Goal: Information Seeking & Learning: Learn about a topic

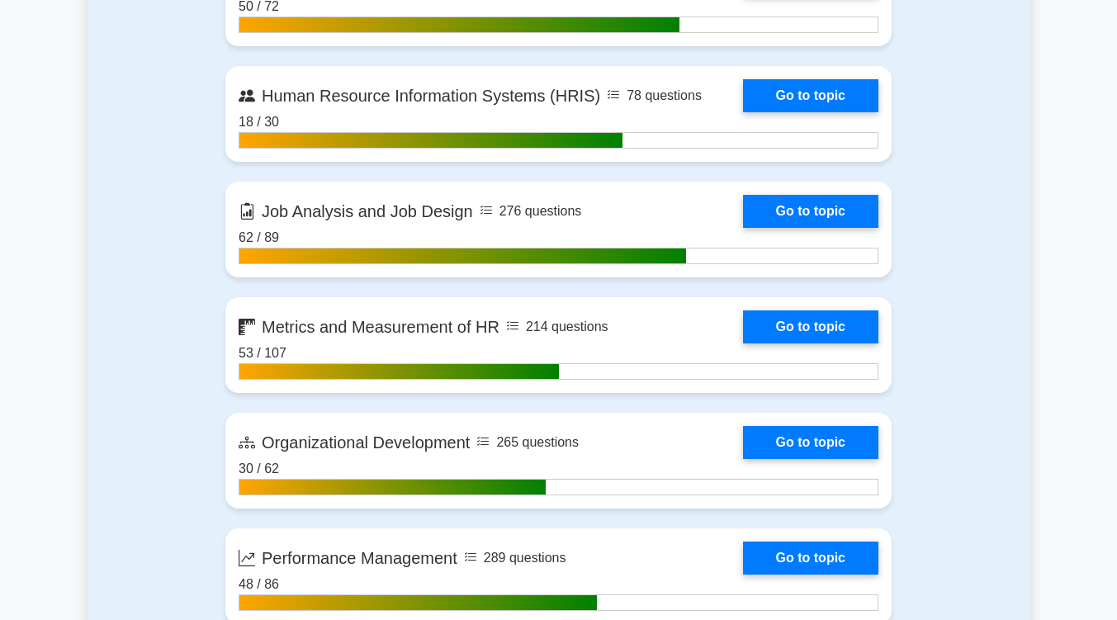
click at [962, 124] on div "Contents of the SHRM Certified Professional package 4788 SHRM-CP questions grou…" at bounding box center [558, 252] width 941 height 1965
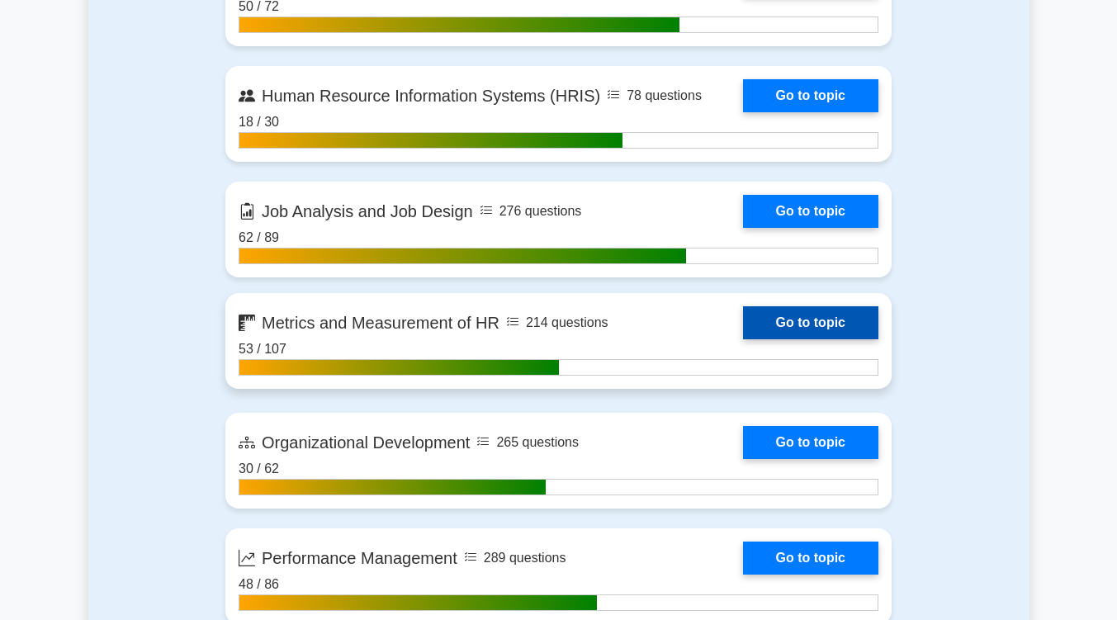
click at [818, 327] on link "Go to topic" at bounding box center [810, 322] width 135 height 33
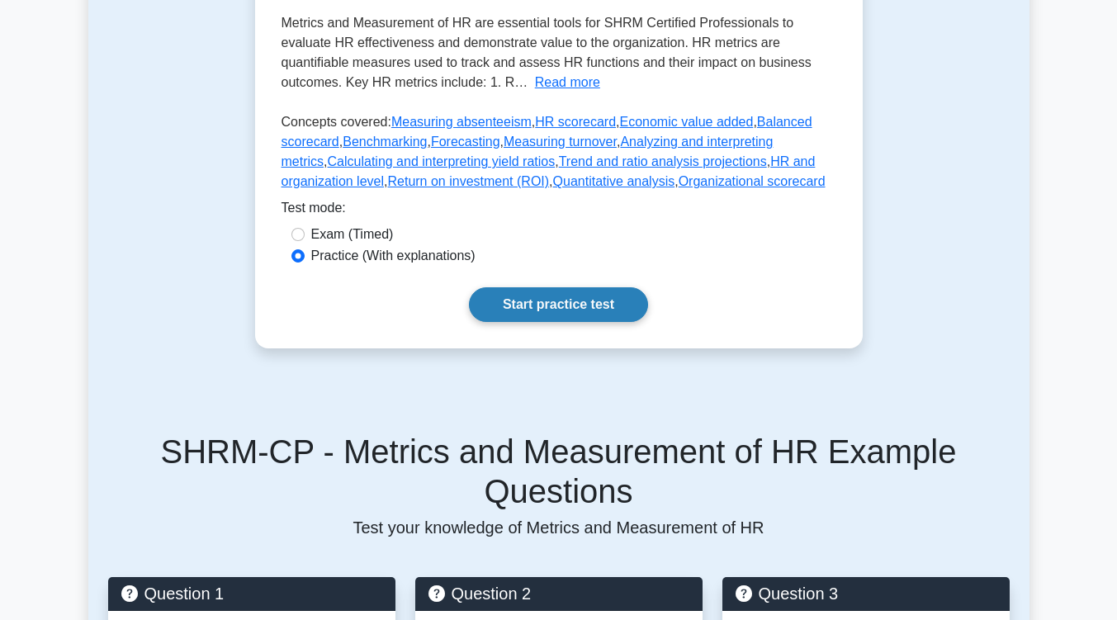
click at [586, 312] on link "Start practice test" at bounding box center [558, 304] width 179 height 35
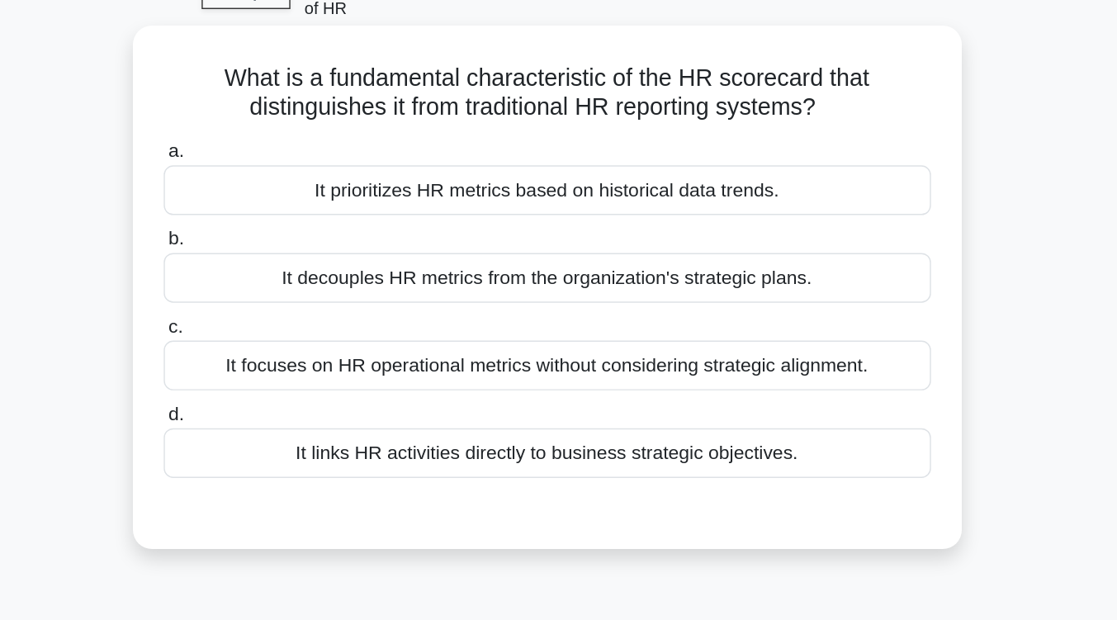
click at [584, 404] on div "It links HR activities directly to business strategic objectives." at bounding box center [558, 410] width 535 height 35
click at [291, 389] on input "d. It links HR activities directly to business strategic objectives." at bounding box center [291, 383] width 0 height 11
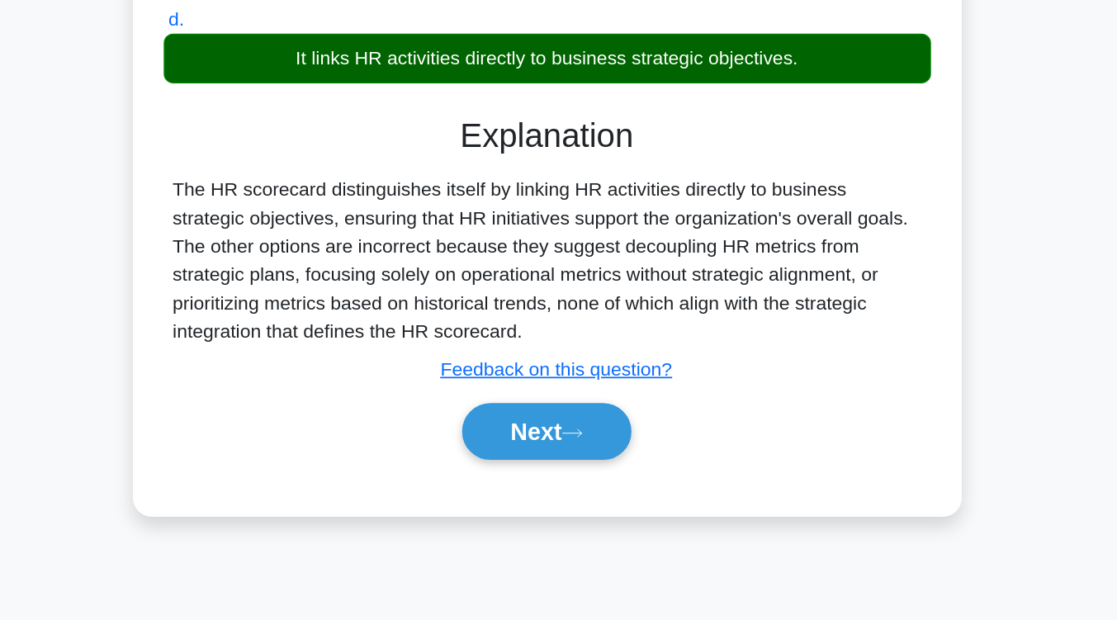
scroll to position [182, 0]
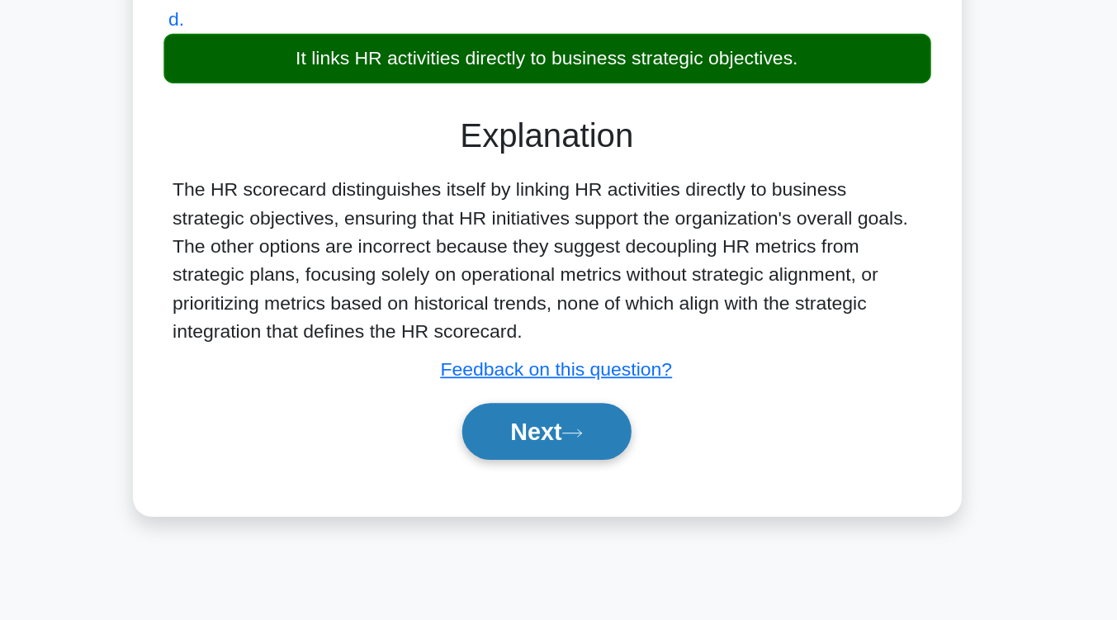
click at [545, 491] on button "Next" at bounding box center [558, 489] width 118 height 40
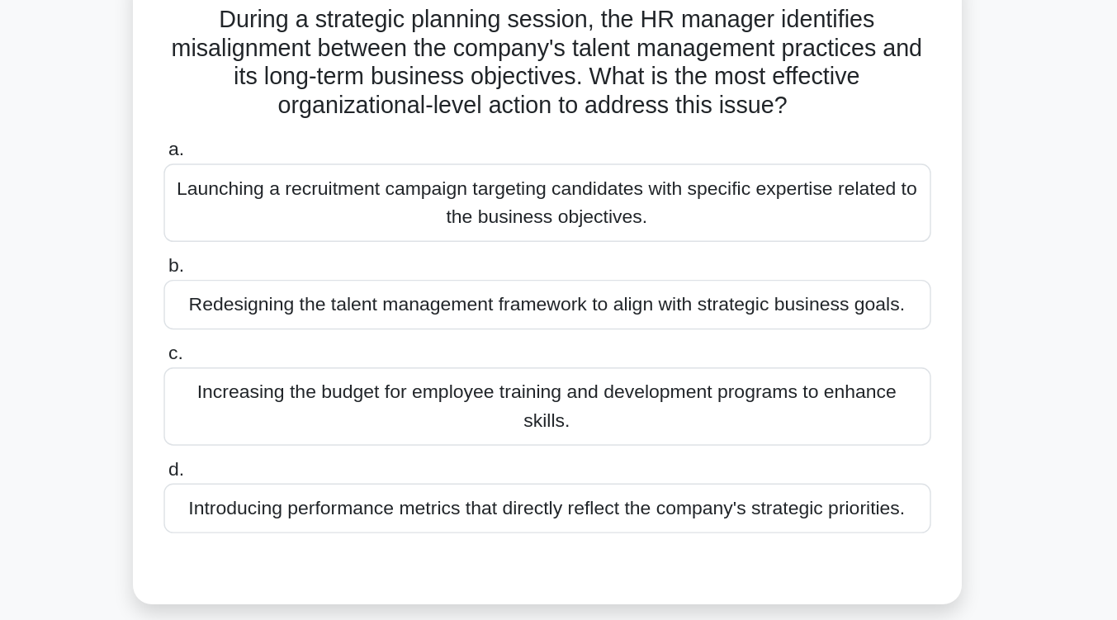
scroll to position [139, 0]
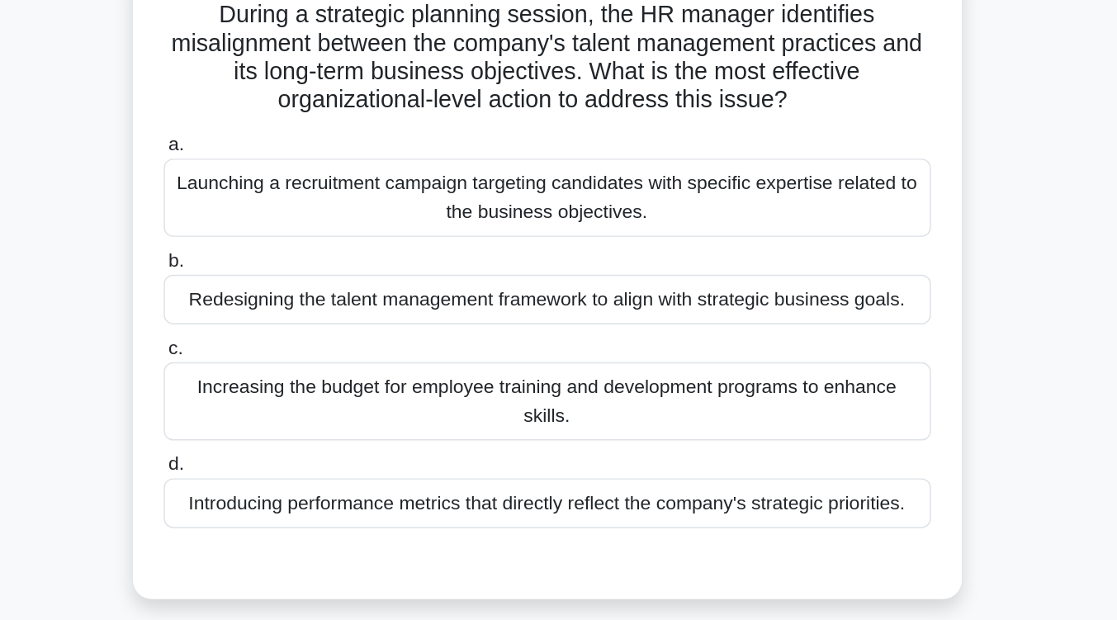
click at [584, 223] on div "Redesigning the talent management framework to align with strategic business go…" at bounding box center [558, 208] width 535 height 35
click at [291, 187] on input "b. Redesigning the talent management framework to align with strategic business…" at bounding box center [291, 182] width 0 height 11
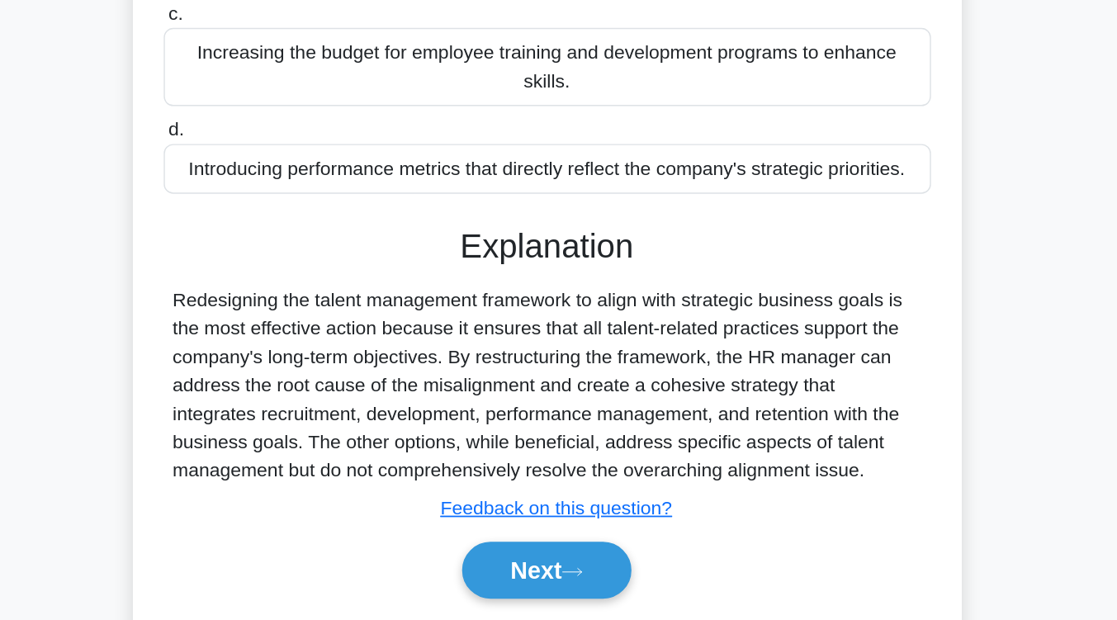
scroll to position [272, 0]
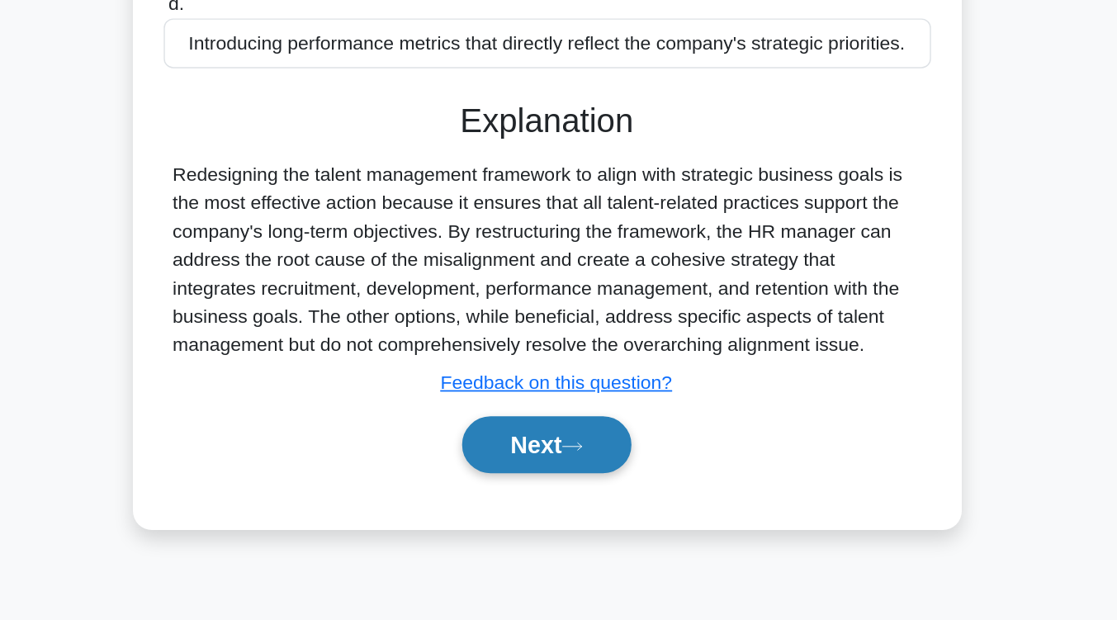
click at [565, 483] on button "Next" at bounding box center [558, 498] width 118 height 40
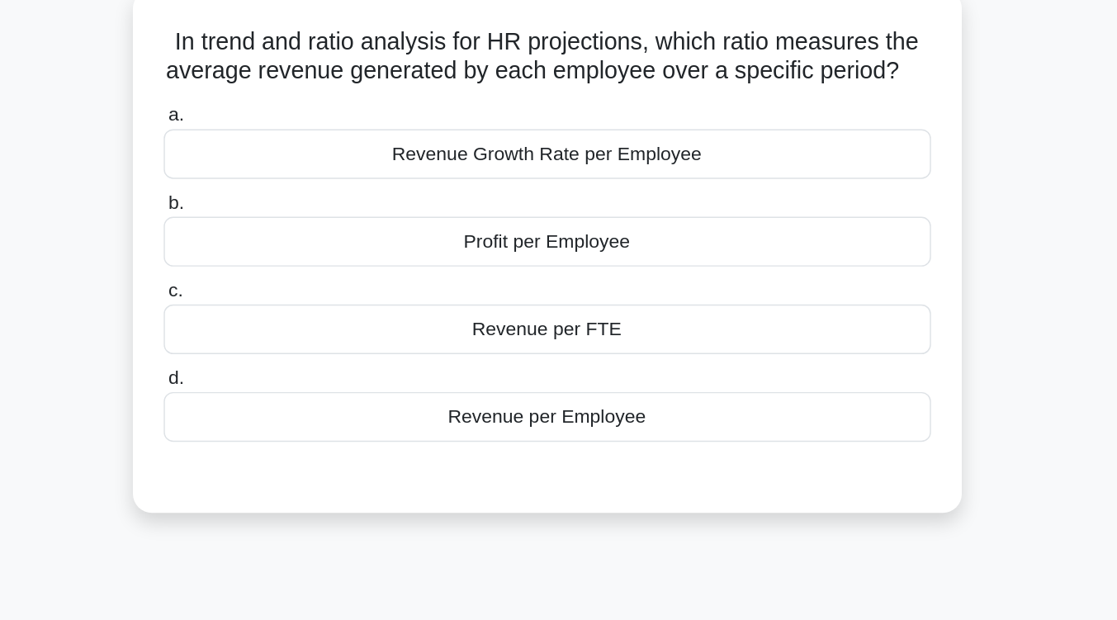
scroll to position [124, 0]
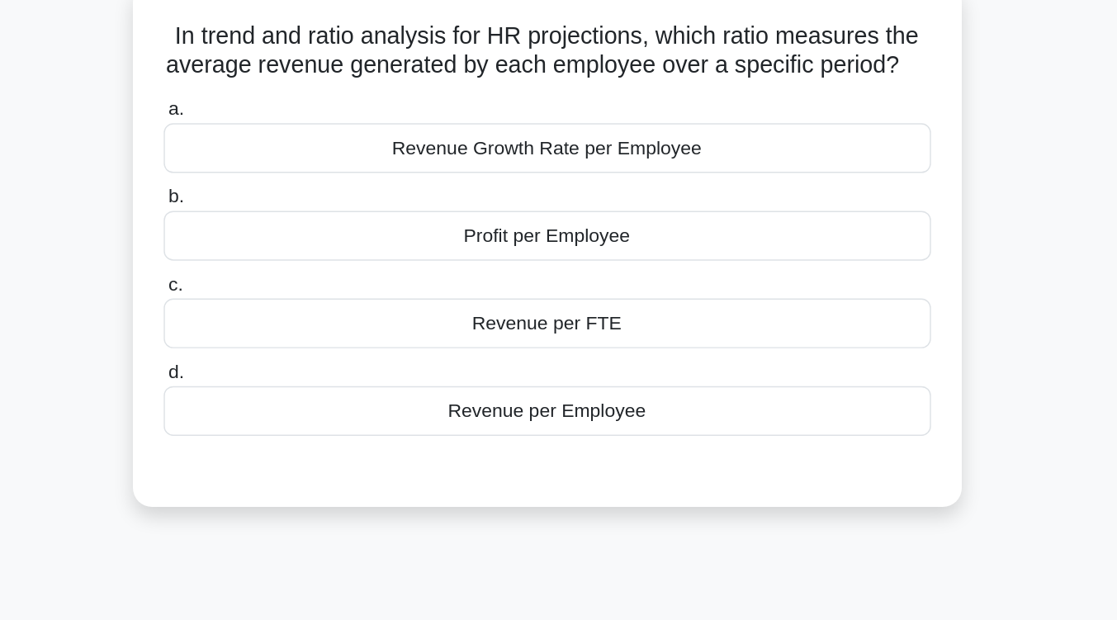
click at [566, 304] on div "Revenue per Employee" at bounding box center [558, 286] width 535 height 35
click at [291, 265] on input "d. Revenue per Employee" at bounding box center [291, 259] width 0 height 11
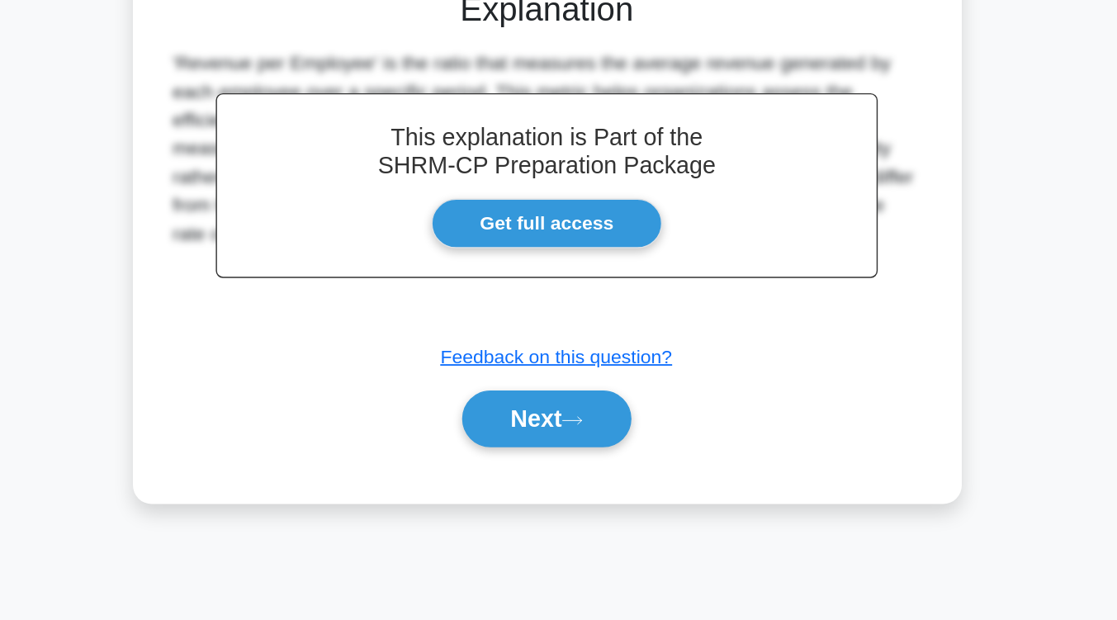
scroll to position [271, 0]
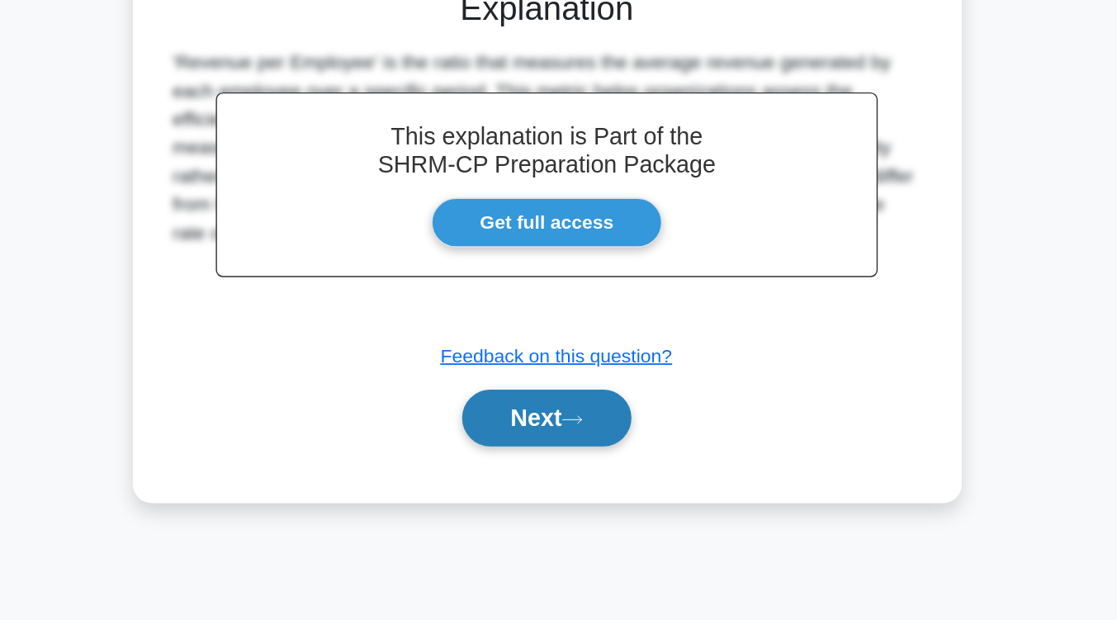
drag, startPoint x: 566, startPoint y: 306, endPoint x: 566, endPoint y: 494, distance: 187.4
click at [566, 494] on button "Next" at bounding box center [558, 479] width 118 height 40
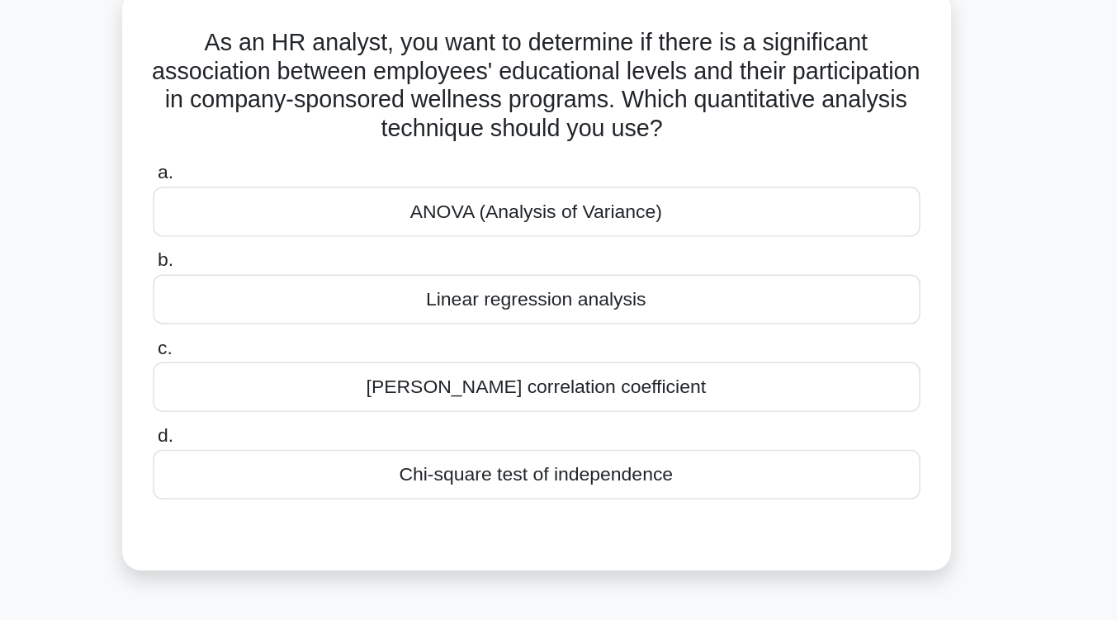
scroll to position [119, 0]
click at [587, 160] on div "ANOVA (Analysis of Variance)" at bounding box center [558, 147] width 535 height 35
click at [291, 126] on input "a. ANOVA (Analysis of Variance)" at bounding box center [291, 121] width 0 height 11
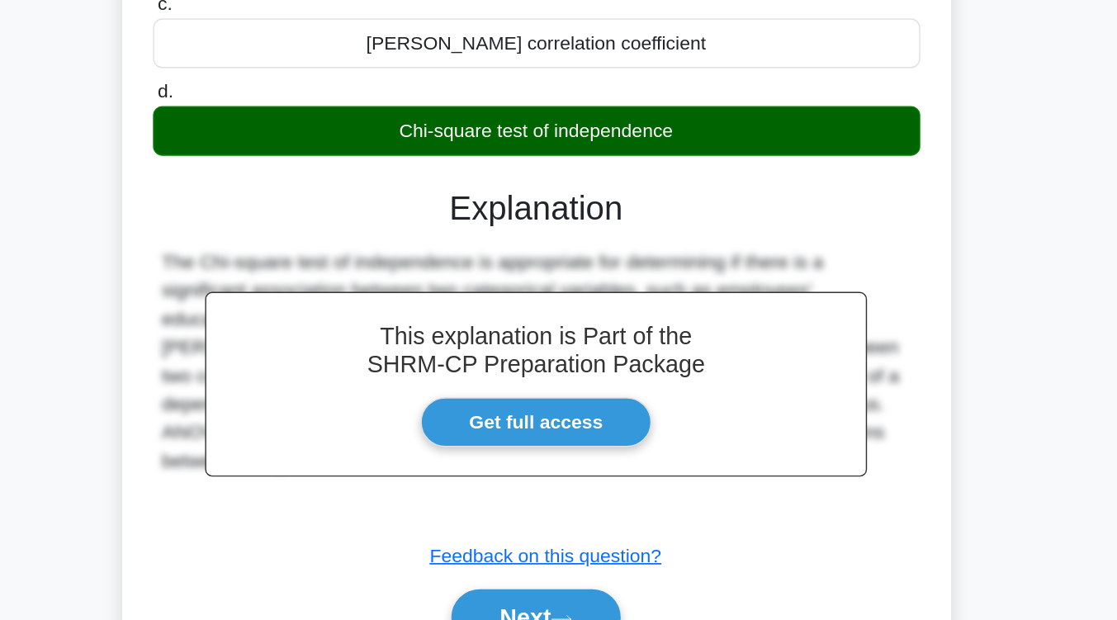
scroll to position [173, 0]
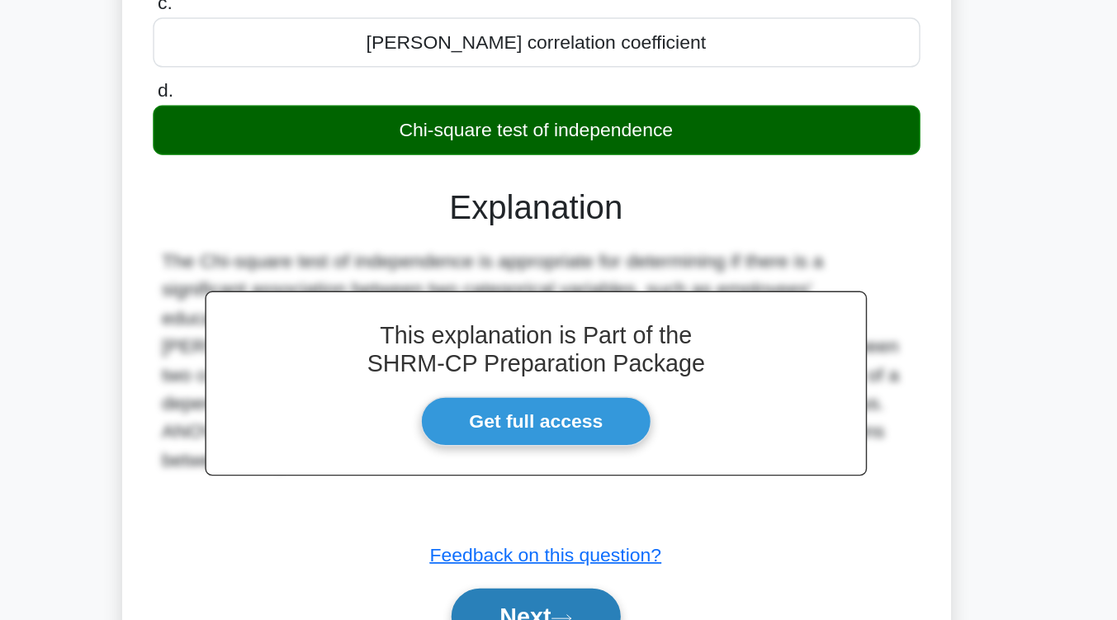
click at [594, 603] on button "Next" at bounding box center [558, 618] width 118 height 40
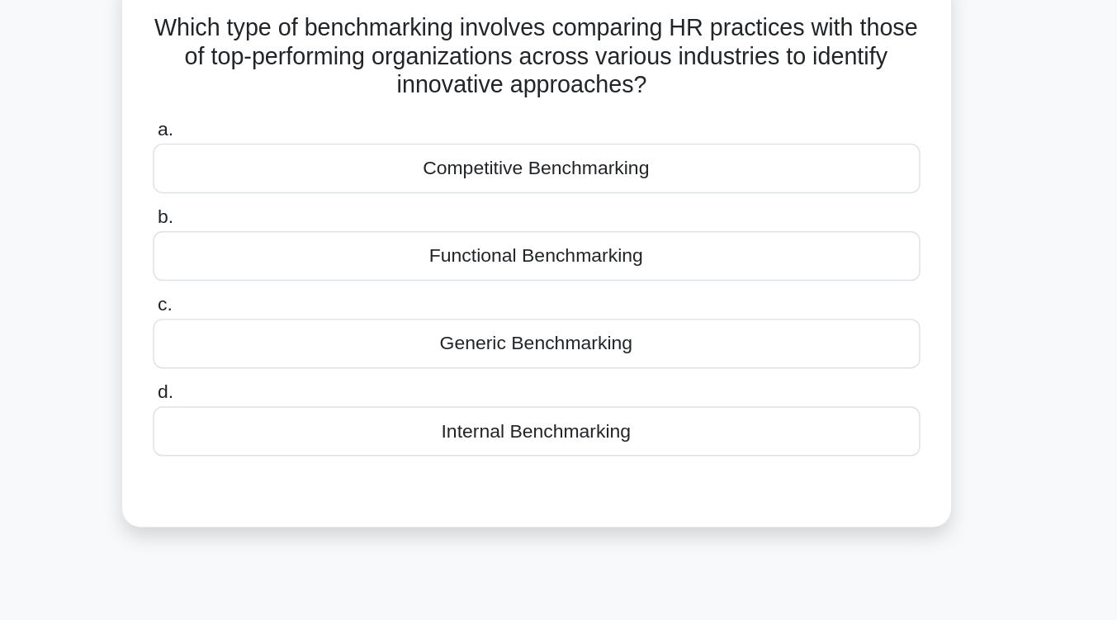
scroll to position [133, 0]
click at [594, 416] on div "1:10 Stop SHRM-CP - Metrics and Measurement of HR Intermediate 5/5 Which type o…" at bounding box center [558, 339] width 941 height 825
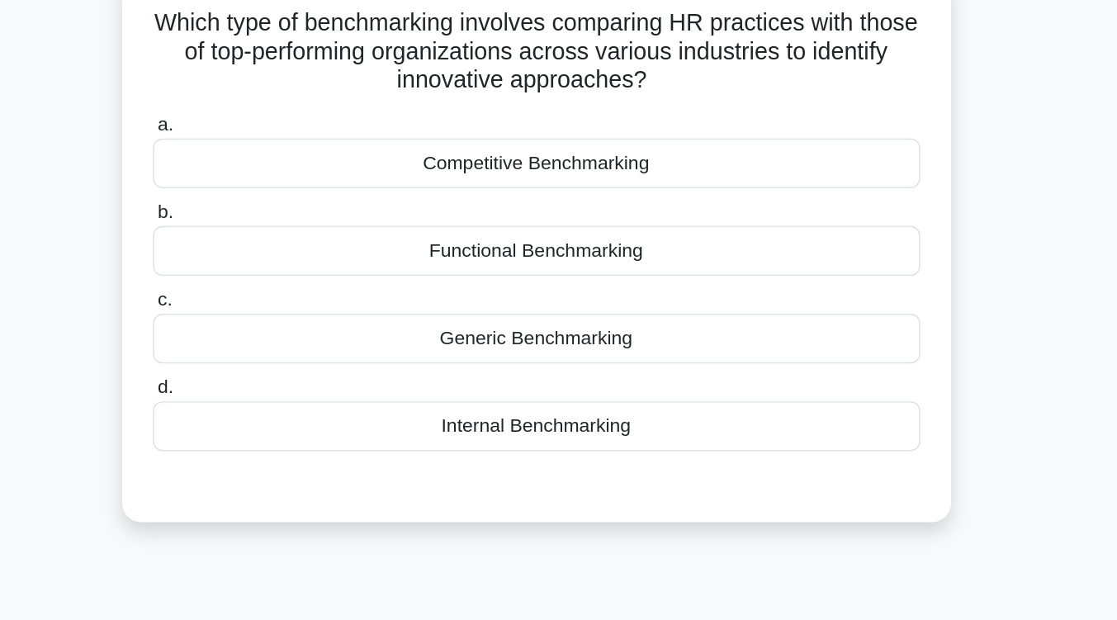
click at [681, 130] on div "Competitive Benchmarking" at bounding box center [558, 114] width 535 height 35
click at [291, 92] on input "a. Competitive Benchmarking" at bounding box center [291, 87] width 0 height 11
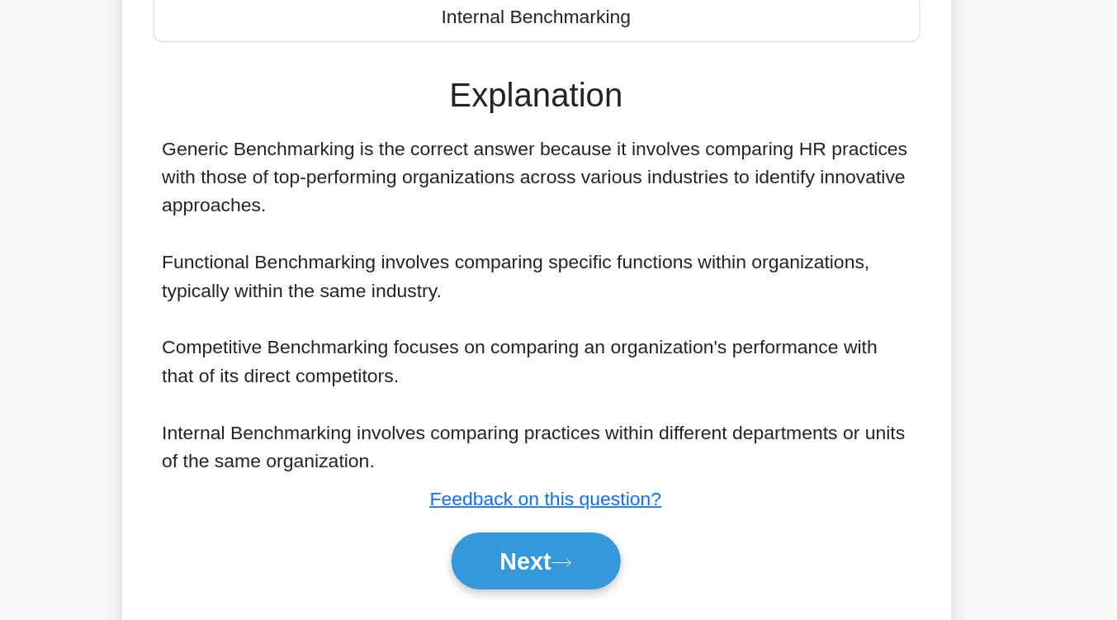
scroll to position [233, 0]
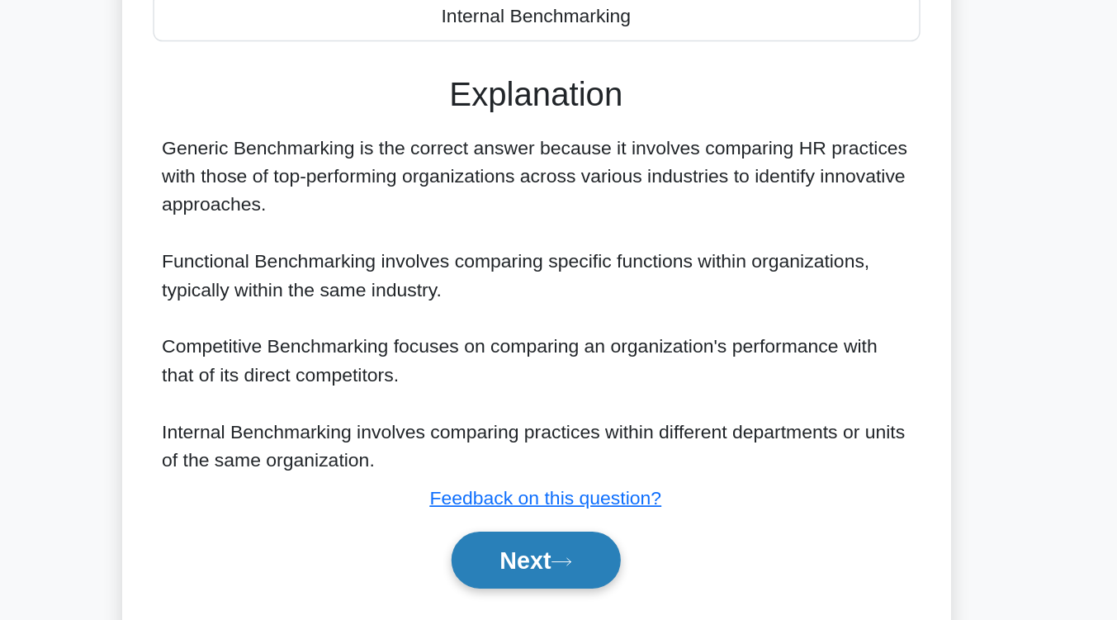
click at [583, 578] on icon at bounding box center [575, 578] width 13 height 5
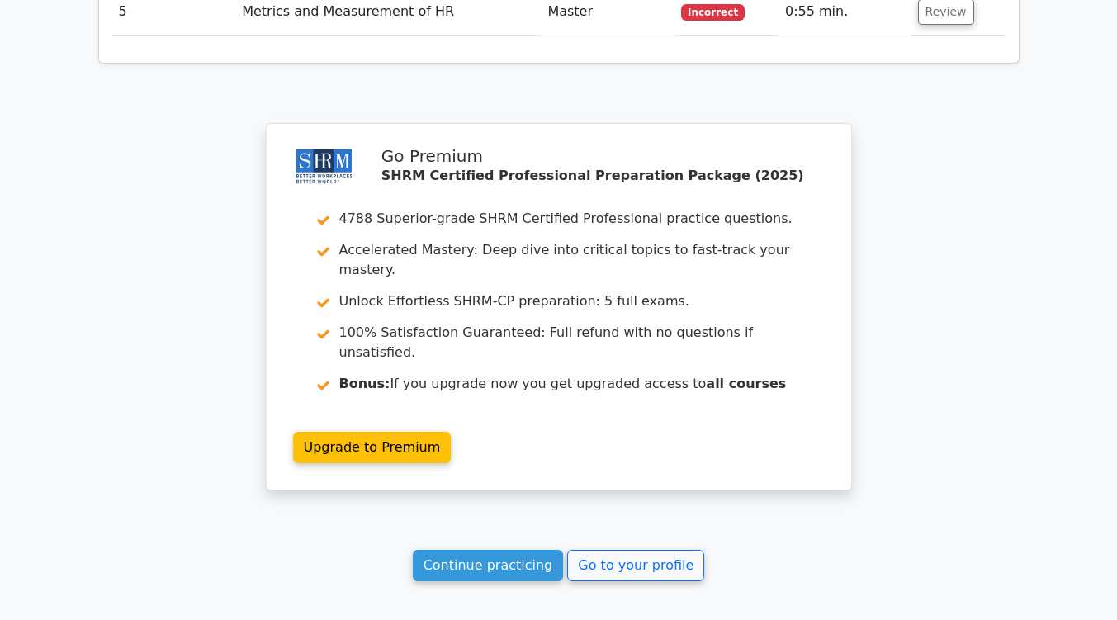
scroll to position [2055, 0]
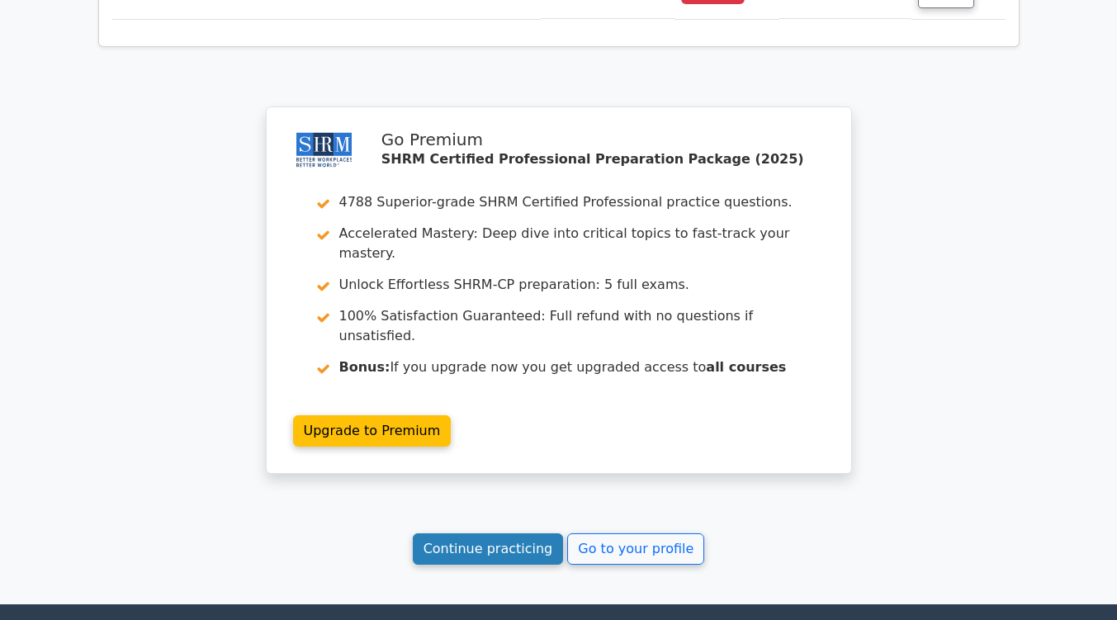
click at [523, 533] on link "Continue practicing" at bounding box center [488, 548] width 151 height 31
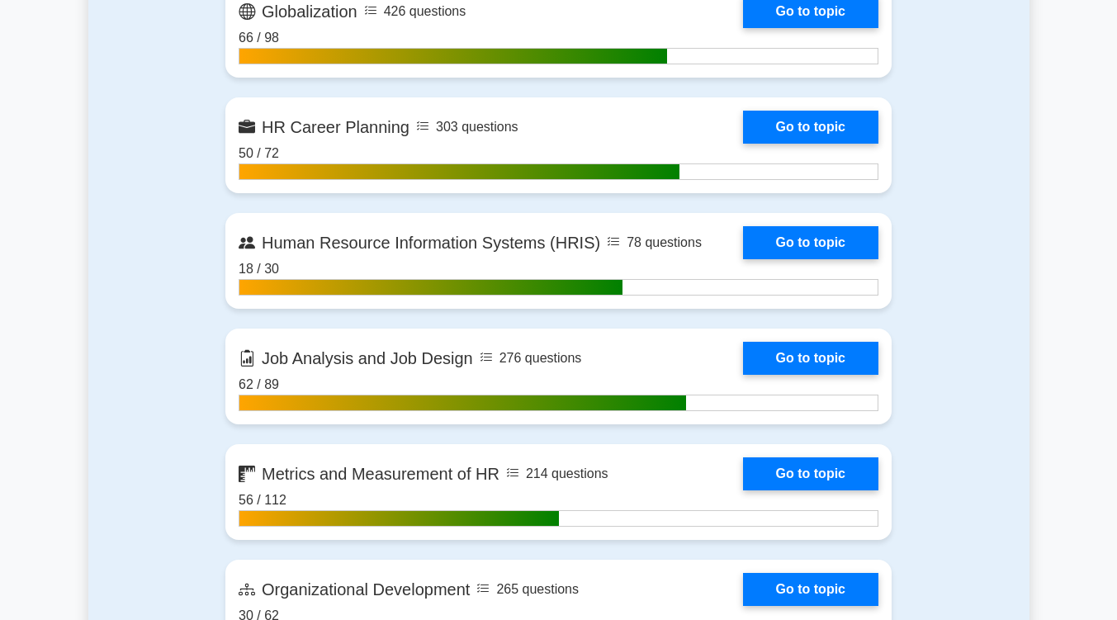
scroll to position [1637, 0]
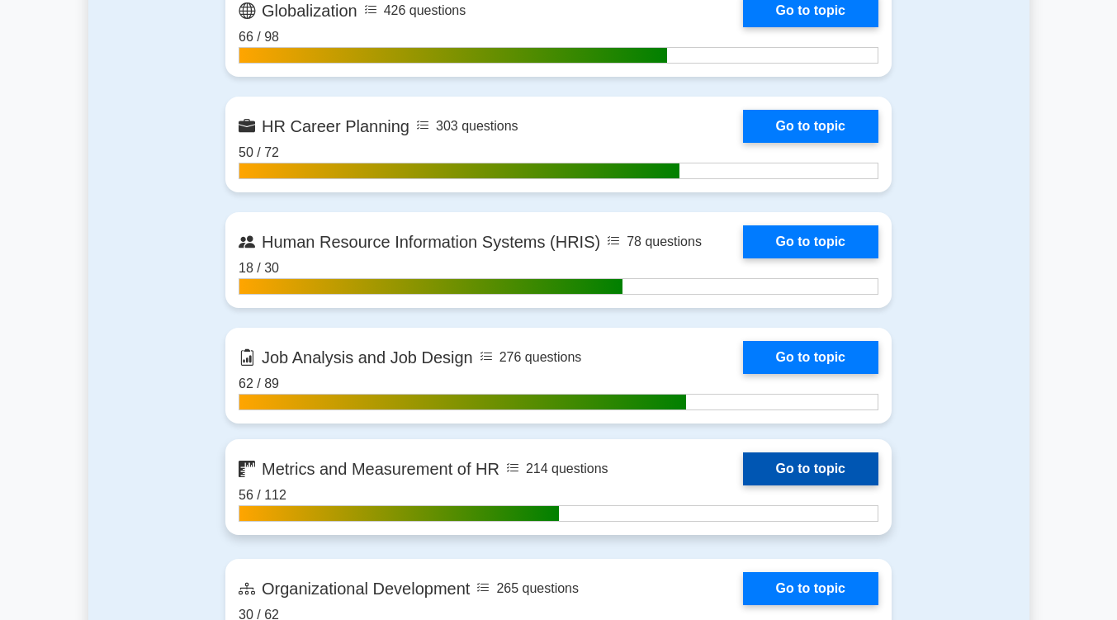
click at [813, 465] on link "Go to topic" at bounding box center [810, 468] width 135 height 33
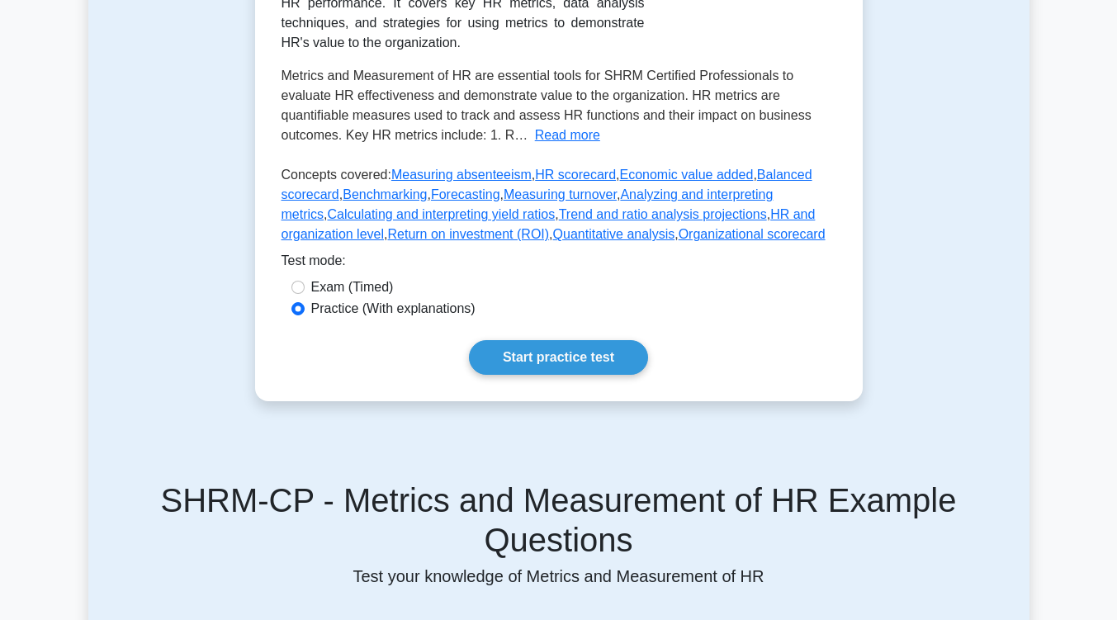
scroll to position [389, 0]
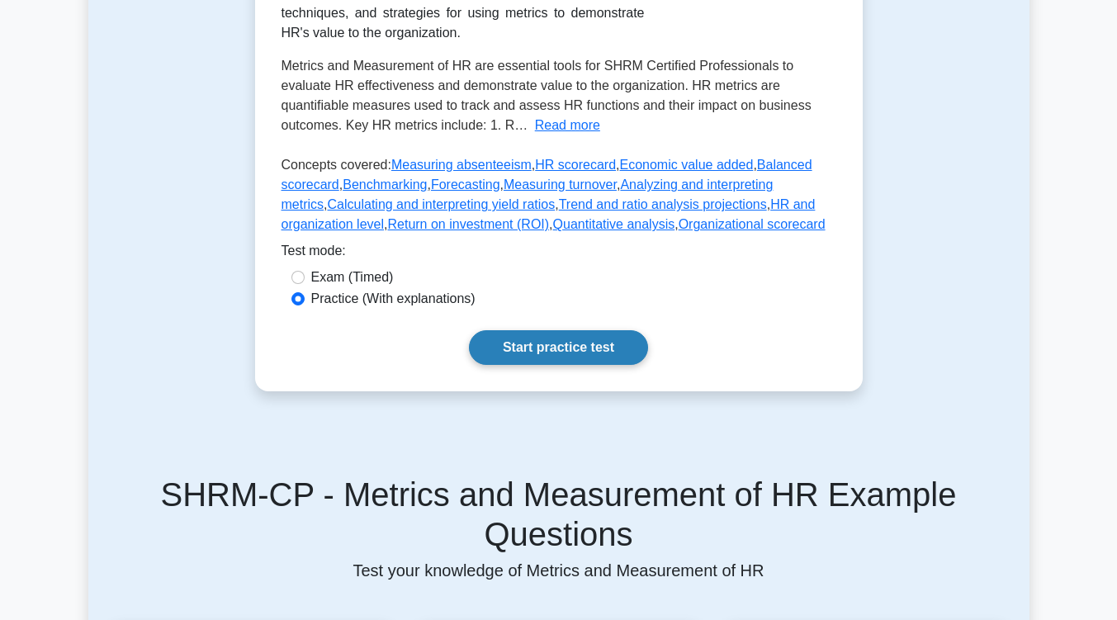
click at [621, 343] on link "Start practice test" at bounding box center [558, 347] width 179 height 35
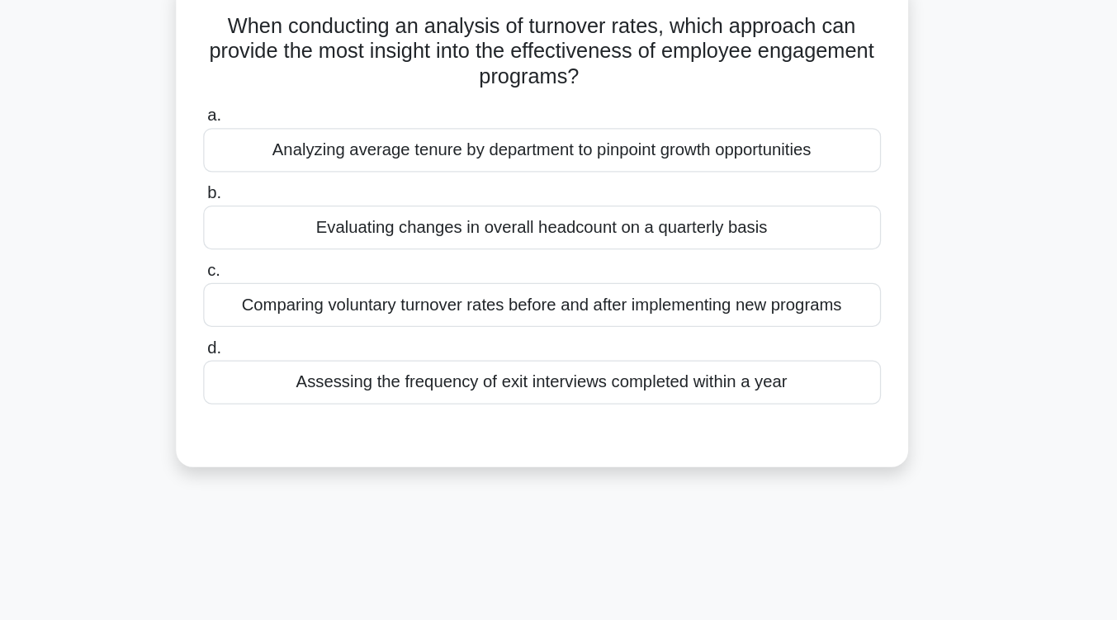
click at [624, 325] on div "Comparing voluntary turnover rates before and after implementing new programs" at bounding box center [558, 312] width 535 height 35
click at [291, 291] on input "c. Comparing voluntary turnover rates before and after implementing new programs" at bounding box center [291, 286] width 0 height 11
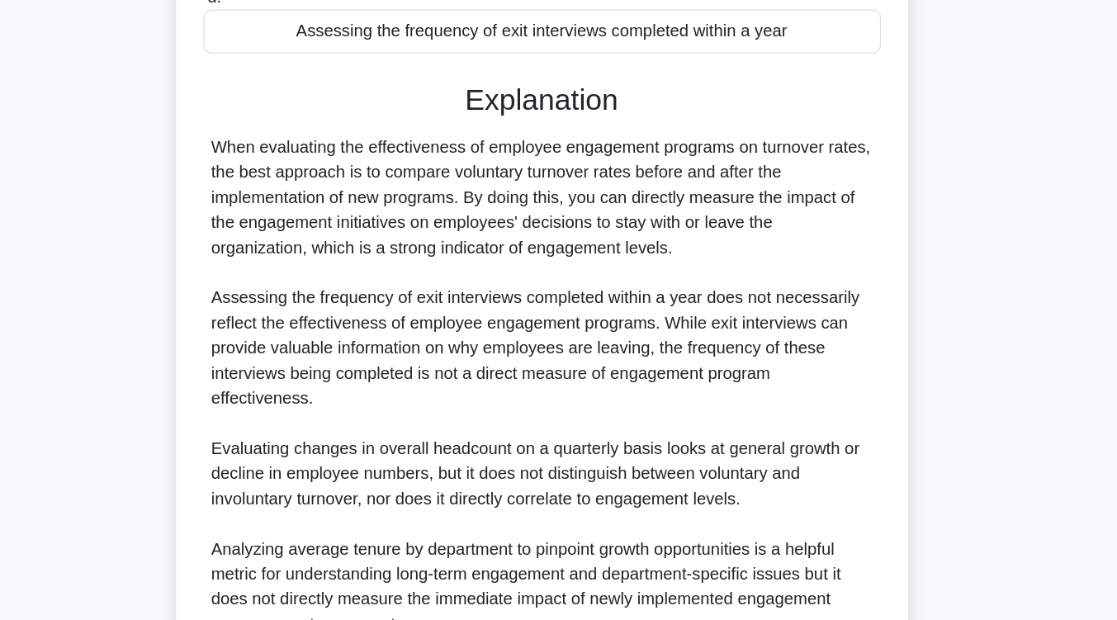
scroll to position [438, 0]
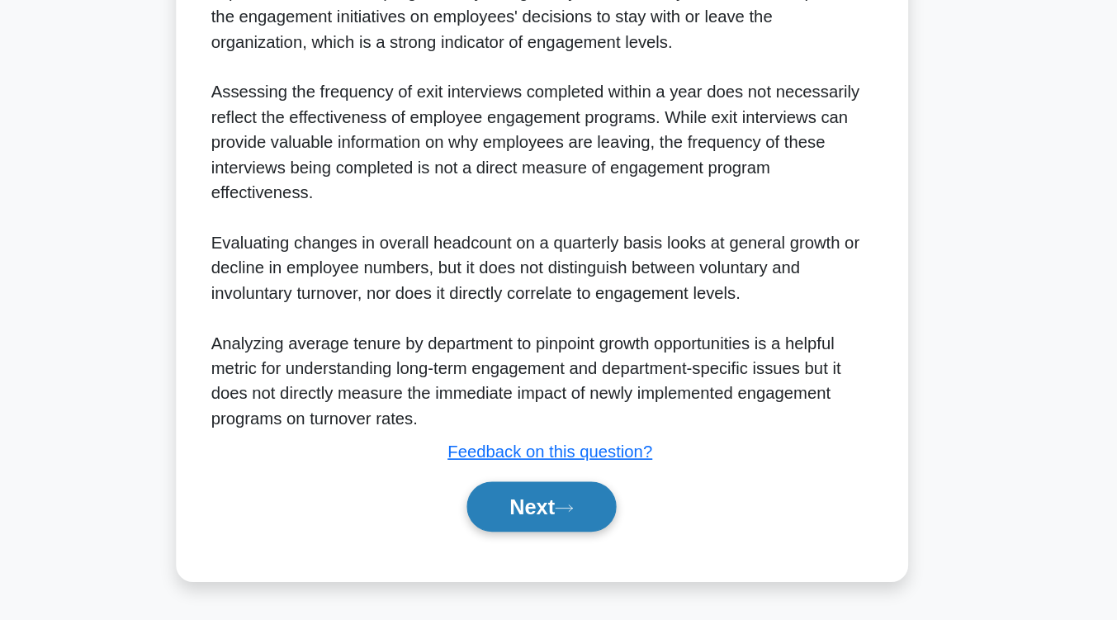
click at [584, 535] on icon at bounding box center [576, 531] width 15 height 9
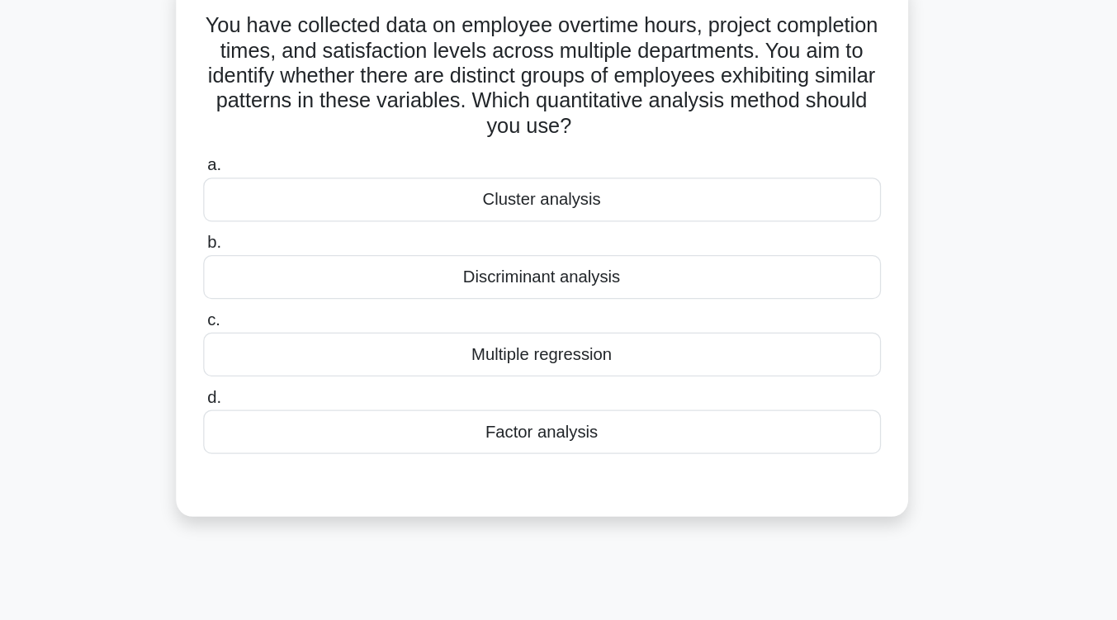
scroll to position [130, 0]
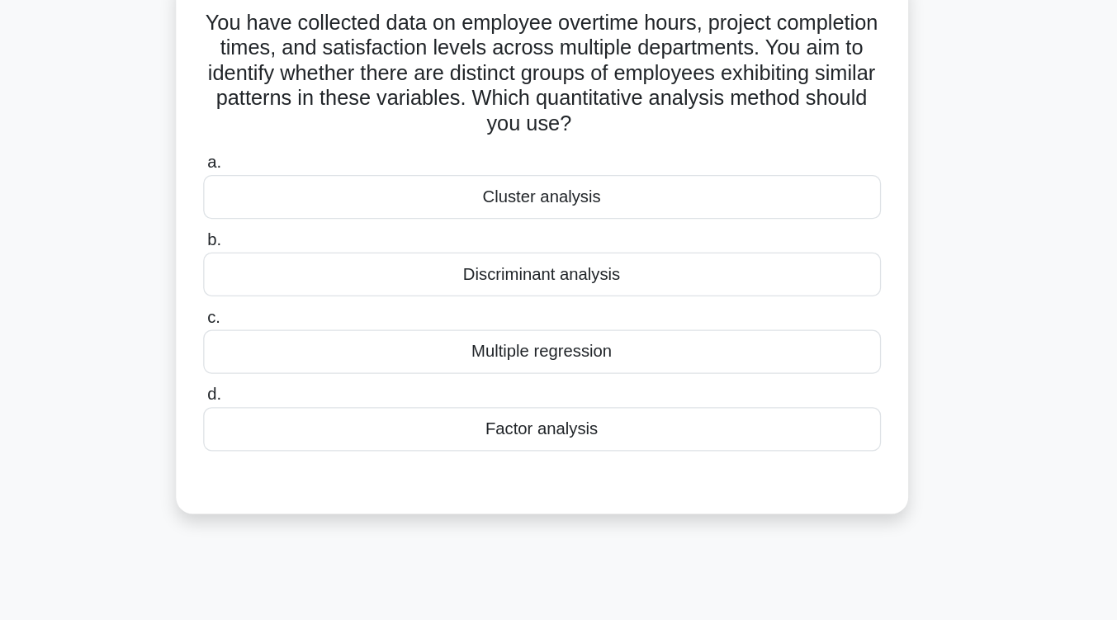
click at [577, 344] on div "Factor analysis" at bounding box center [558, 339] width 535 height 35
click at [291, 318] on input "d. Factor analysis" at bounding box center [291, 312] width 0 height 11
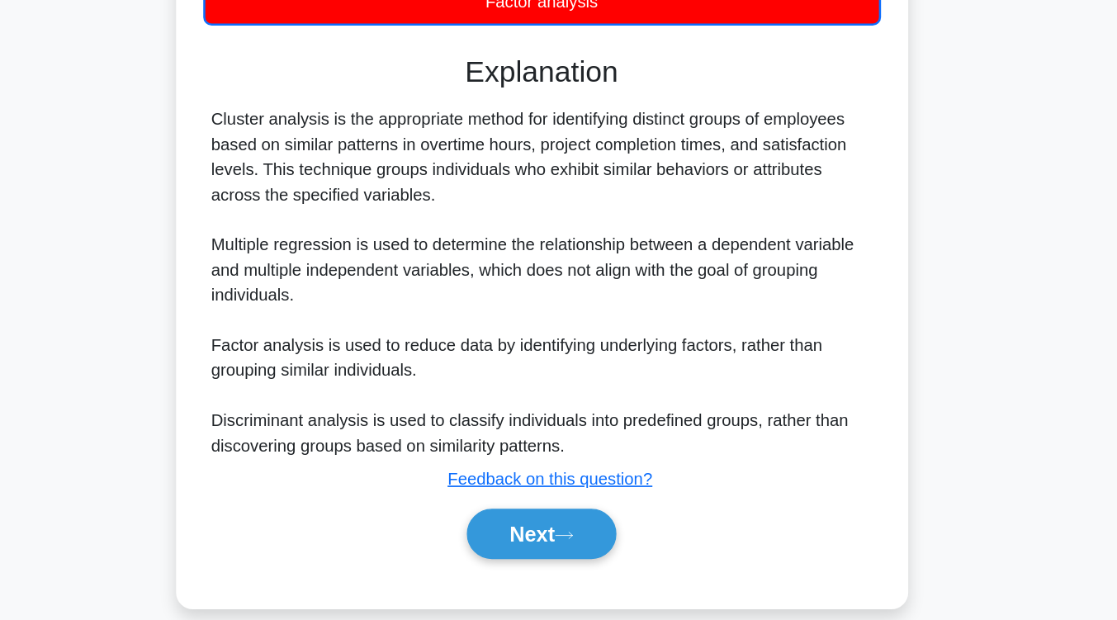
scroll to position [343, 0]
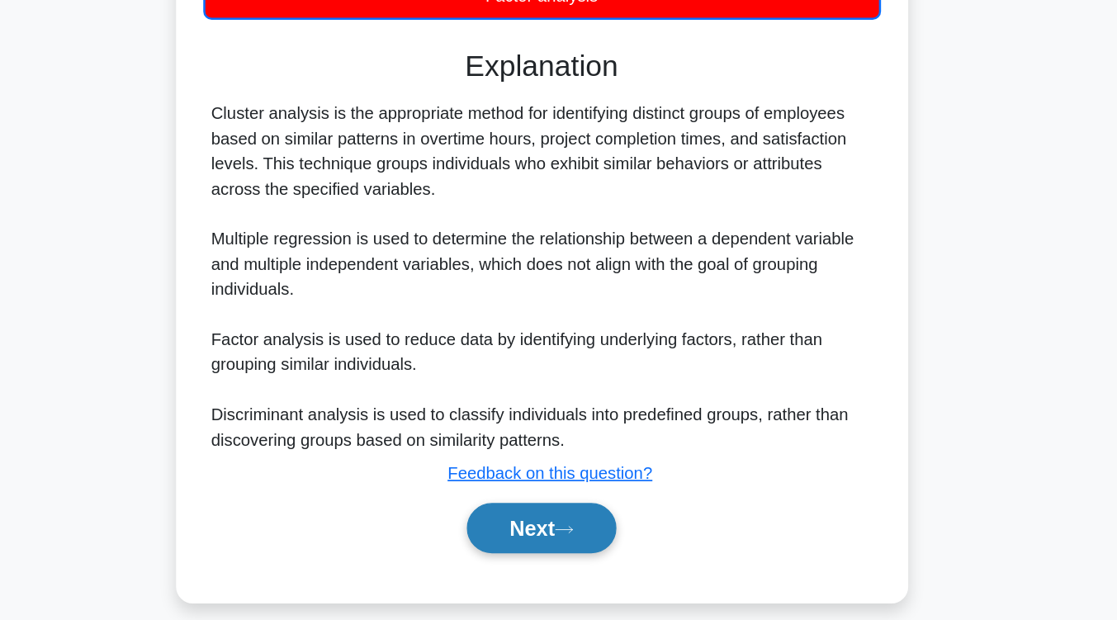
click at [572, 546] on button "Next" at bounding box center [558, 547] width 118 height 40
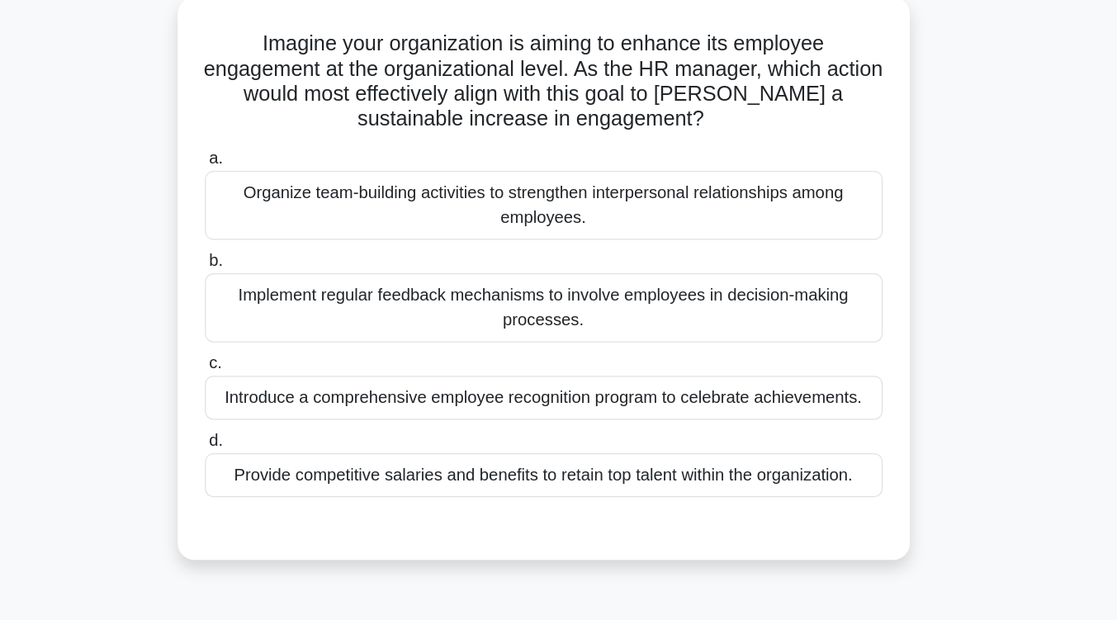
scroll to position [118, 0]
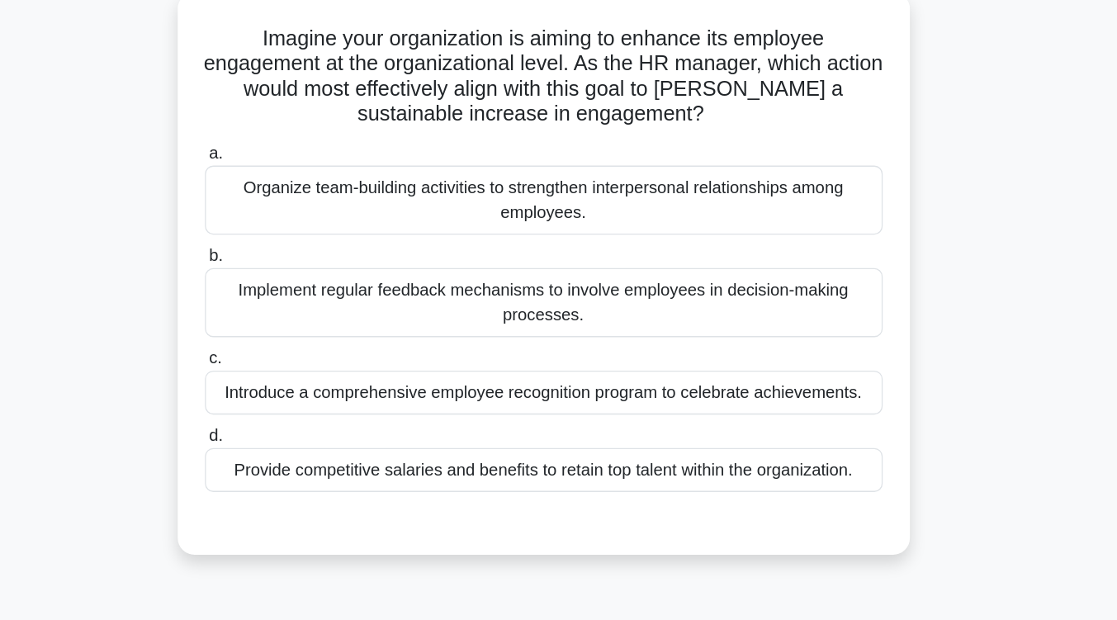
click at [578, 250] on div "Implement regular feedback mechanisms to involve employees in decision-making p…" at bounding box center [558, 239] width 535 height 54
click at [291, 208] on input "b. Implement regular feedback mechanisms to involve employees in decision-makin…" at bounding box center [291, 202] width 0 height 11
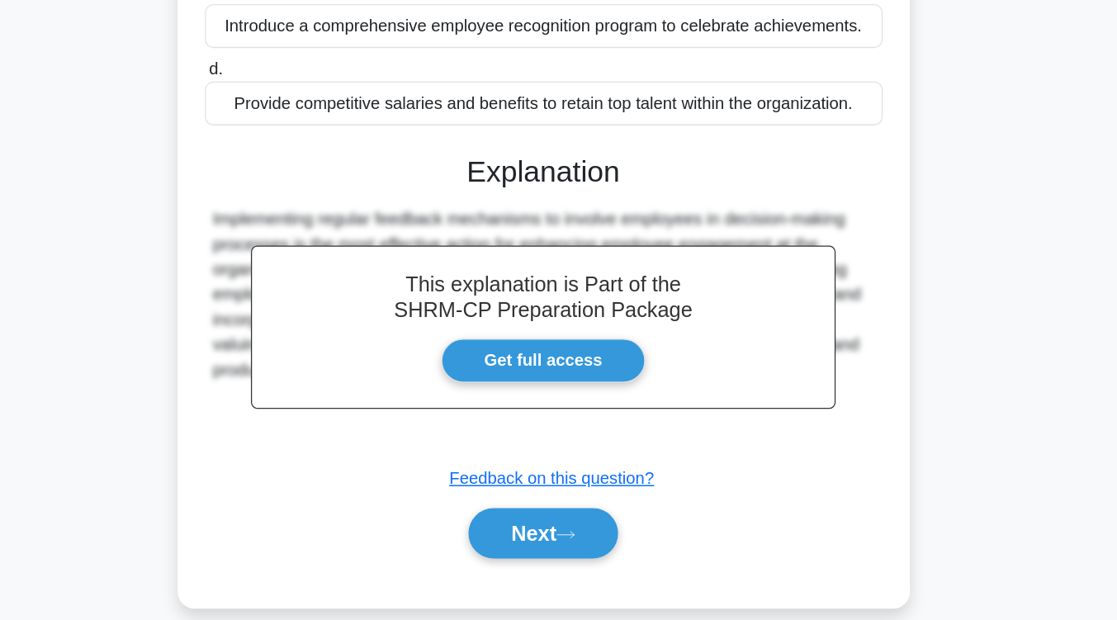
scroll to position [300, 0]
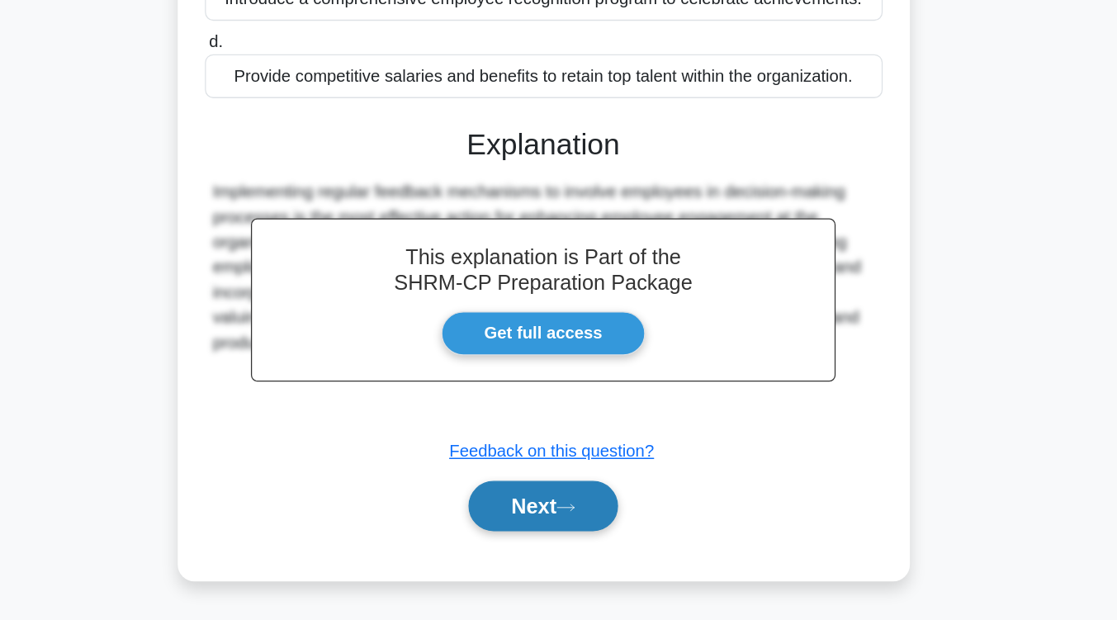
click at [575, 521] on button "Next" at bounding box center [558, 530] width 118 height 40
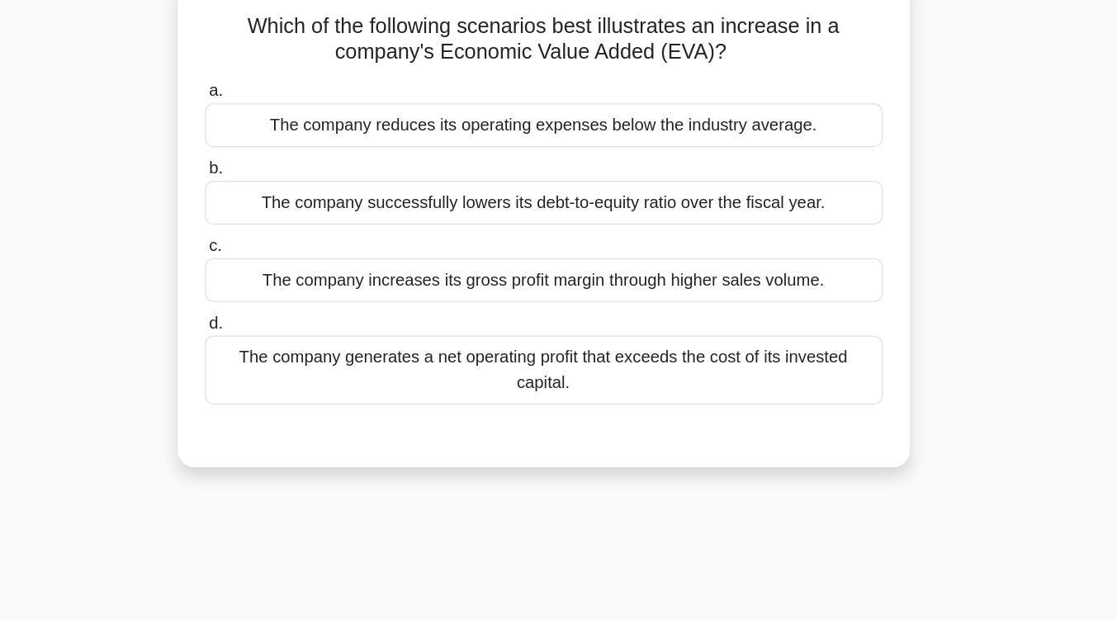
scroll to position [131, 0]
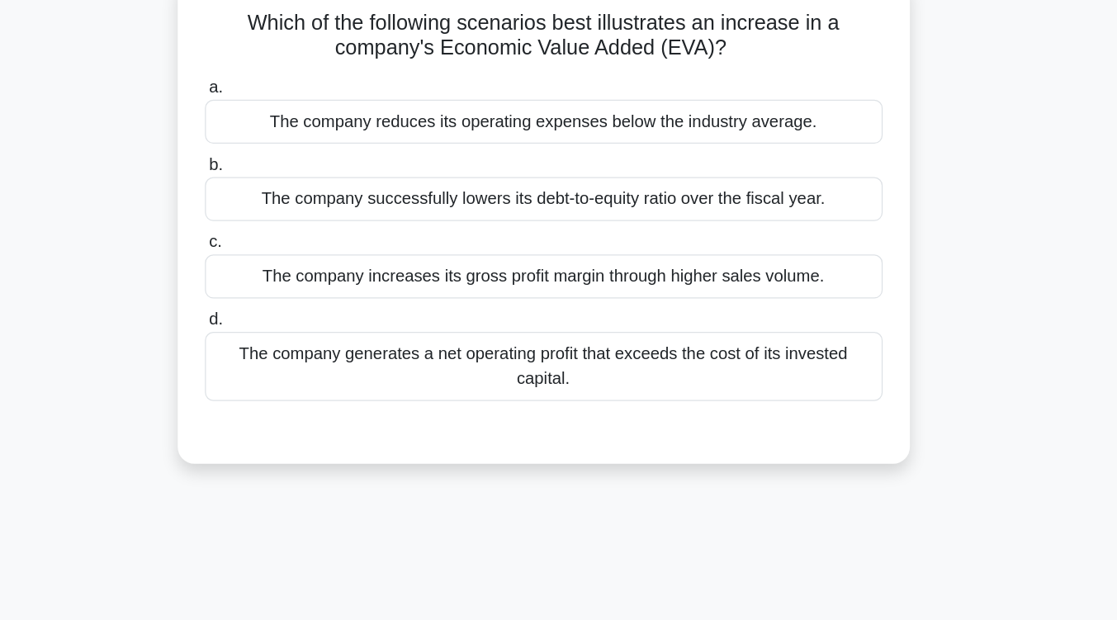
click at [626, 305] on div "The company generates a net operating profit that exceeds the cost of its inves…" at bounding box center [558, 289] width 535 height 54
click at [291, 258] on input "d. The company generates a net operating profit that exceeds the cost of its in…" at bounding box center [291, 252] width 0 height 11
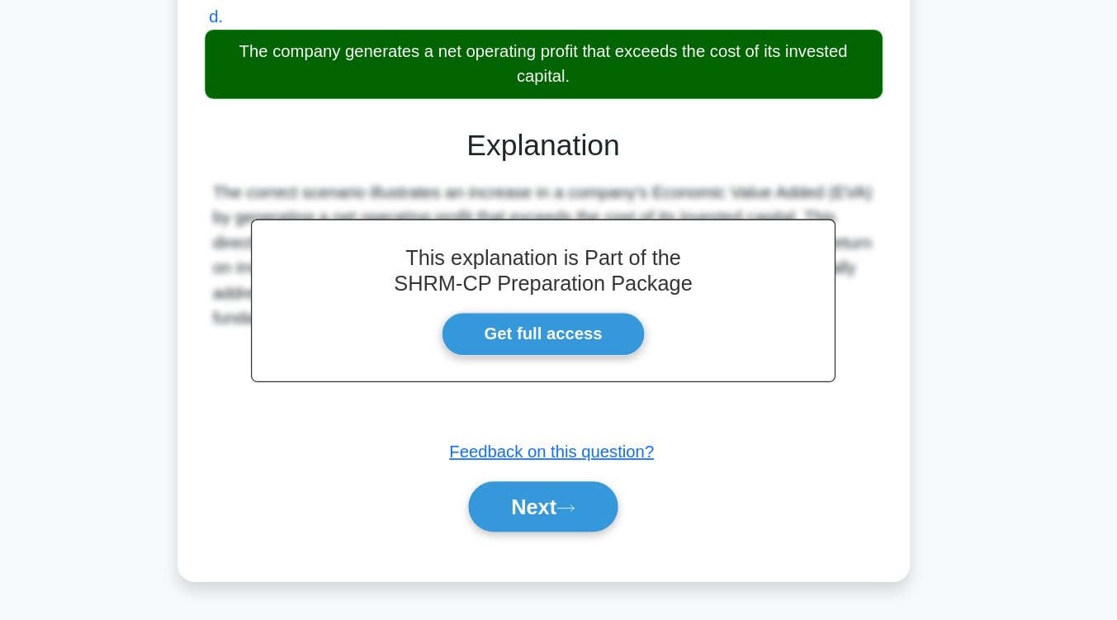
scroll to position [272, 0]
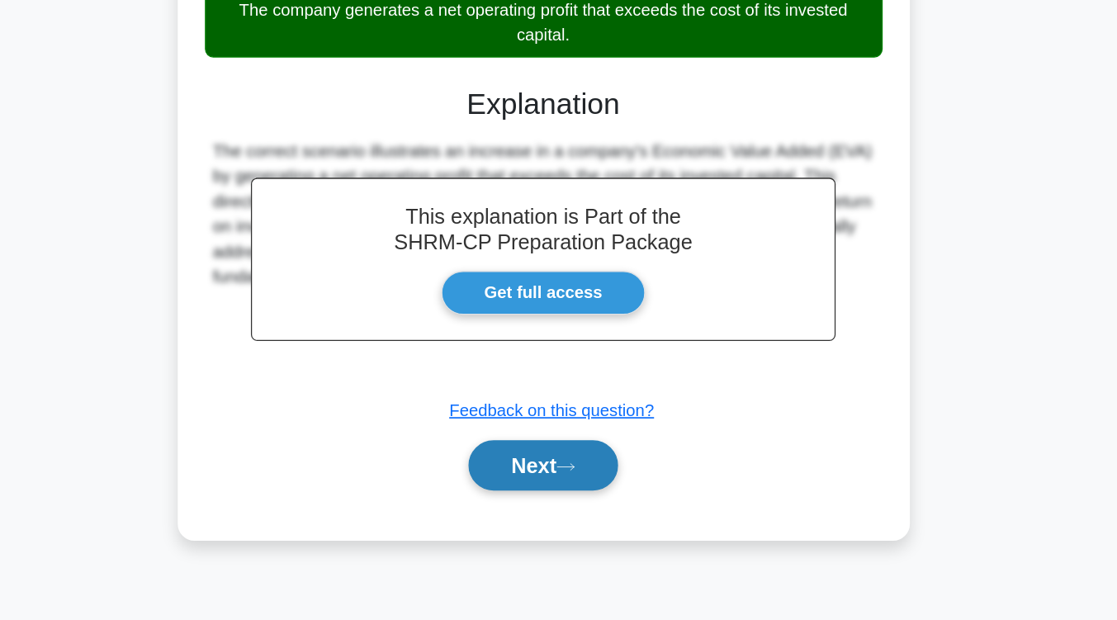
click at [592, 498] on button "Next" at bounding box center [558, 498] width 118 height 40
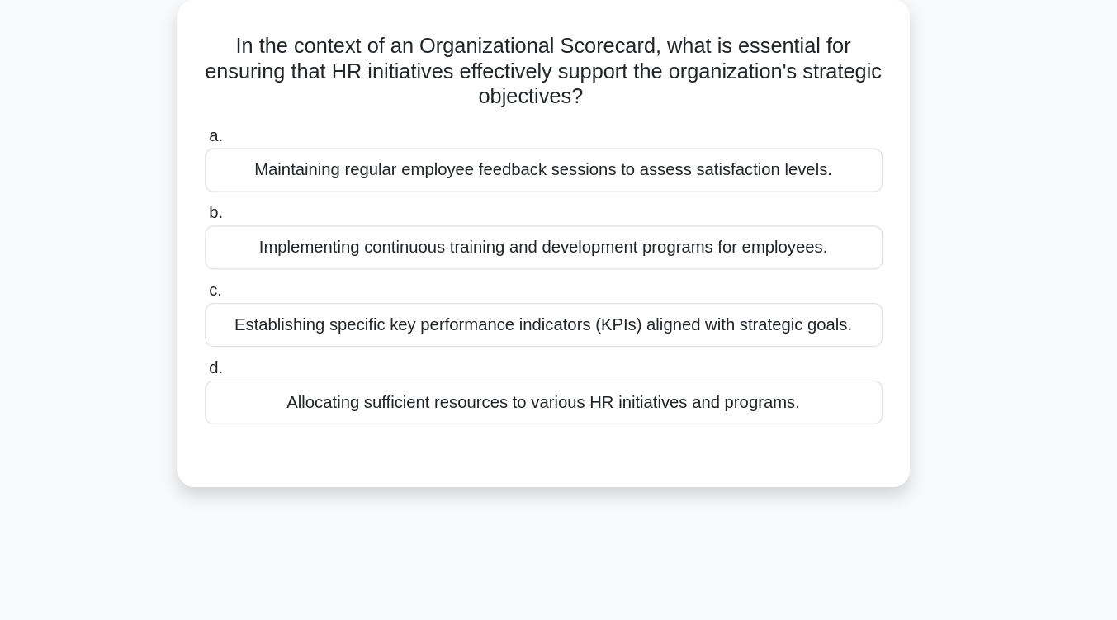
scroll to position [115, 0]
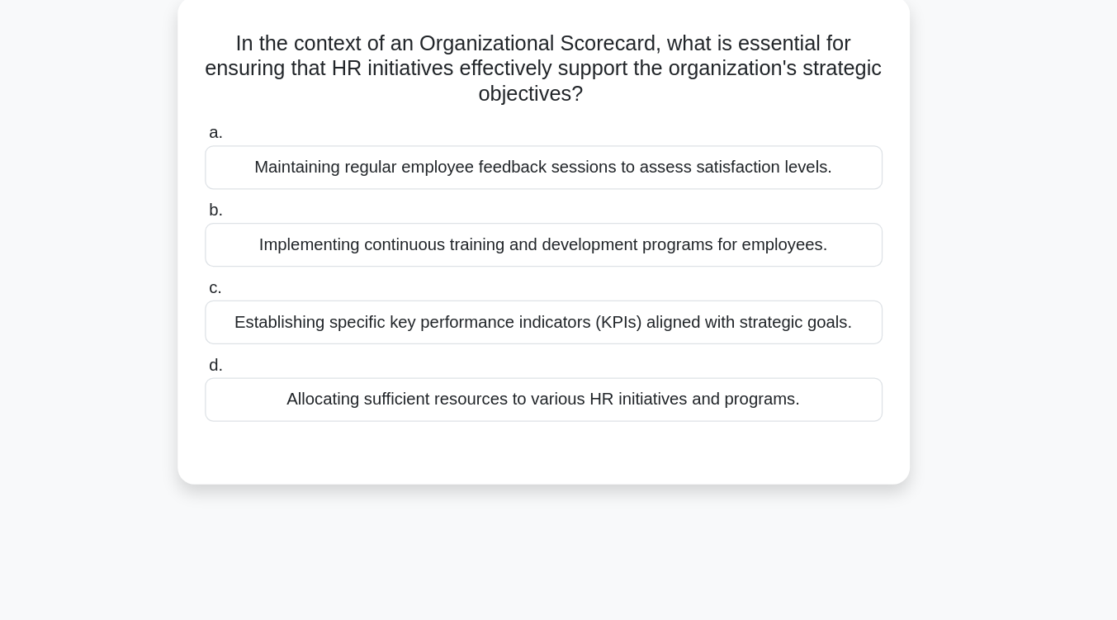
click at [598, 262] on div "Establishing specific key performance indicators (KPIs) aligned with strategic …" at bounding box center [558, 254] width 535 height 35
click at [291, 233] on input "c. Establishing specific key performance indicators (KPIs) aligned with strateg…" at bounding box center [291, 227] width 0 height 11
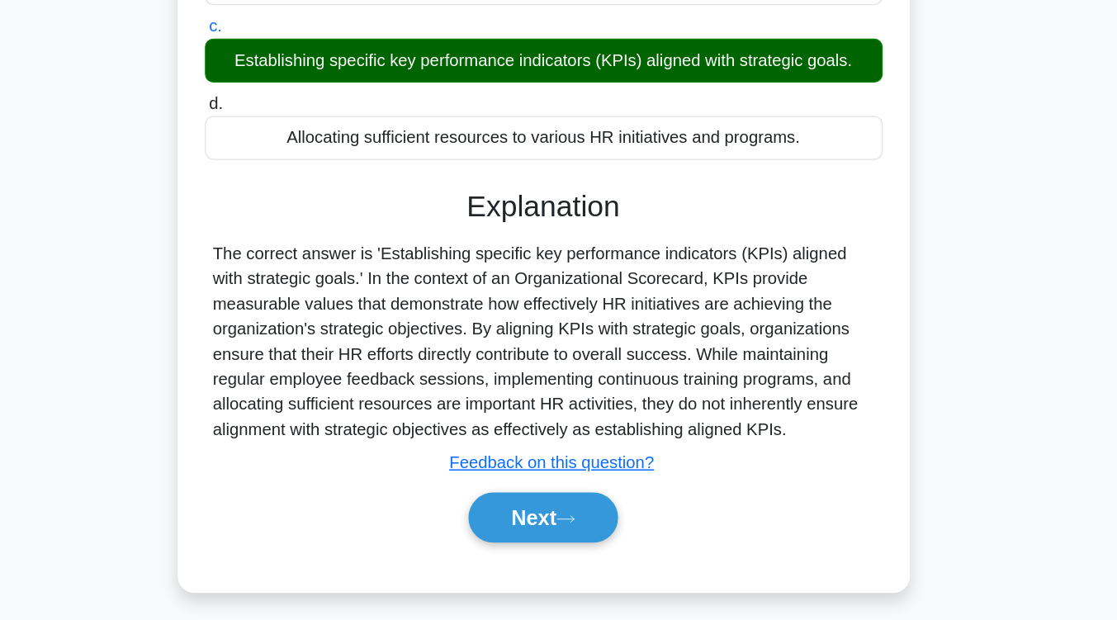
scroll to position [272, 0]
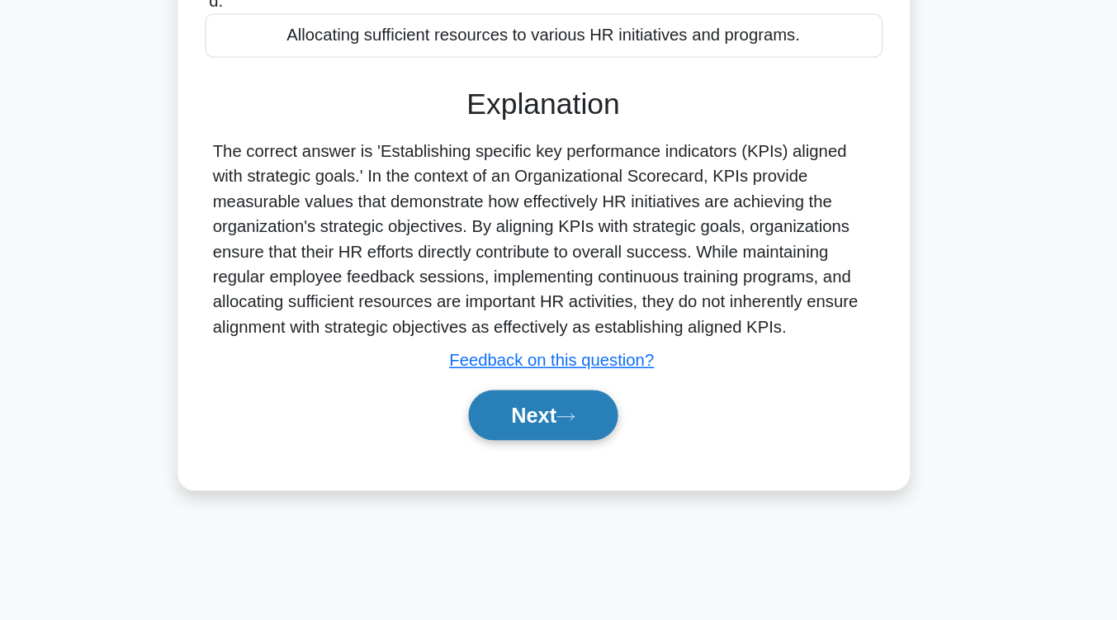
click at [584, 456] on icon at bounding box center [576, 459] width 15 height 9
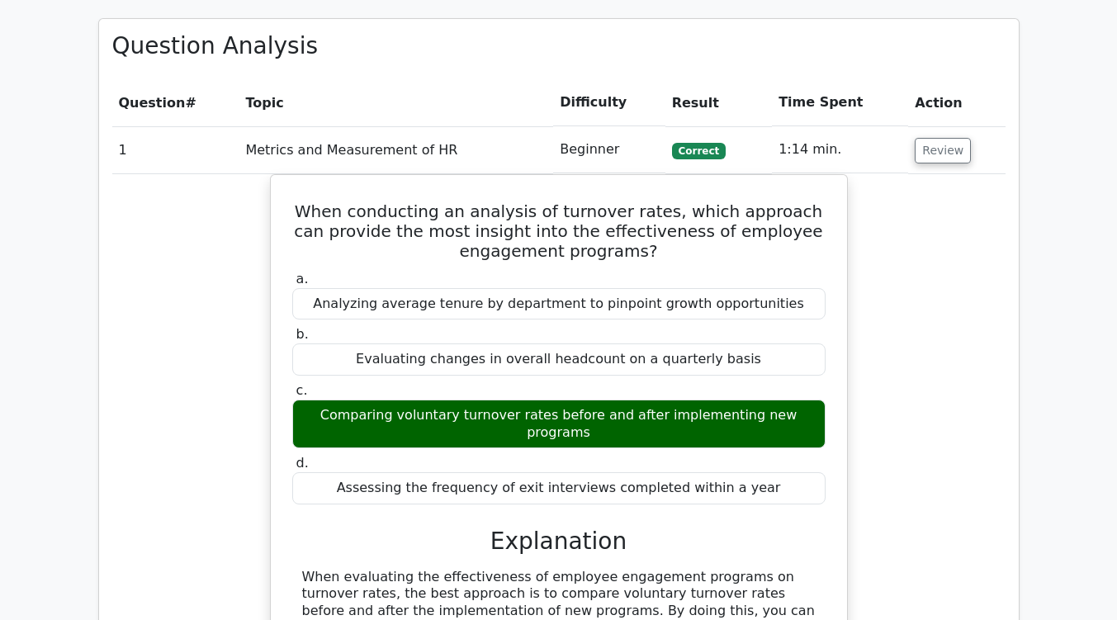
scroll to position [1107, 0]
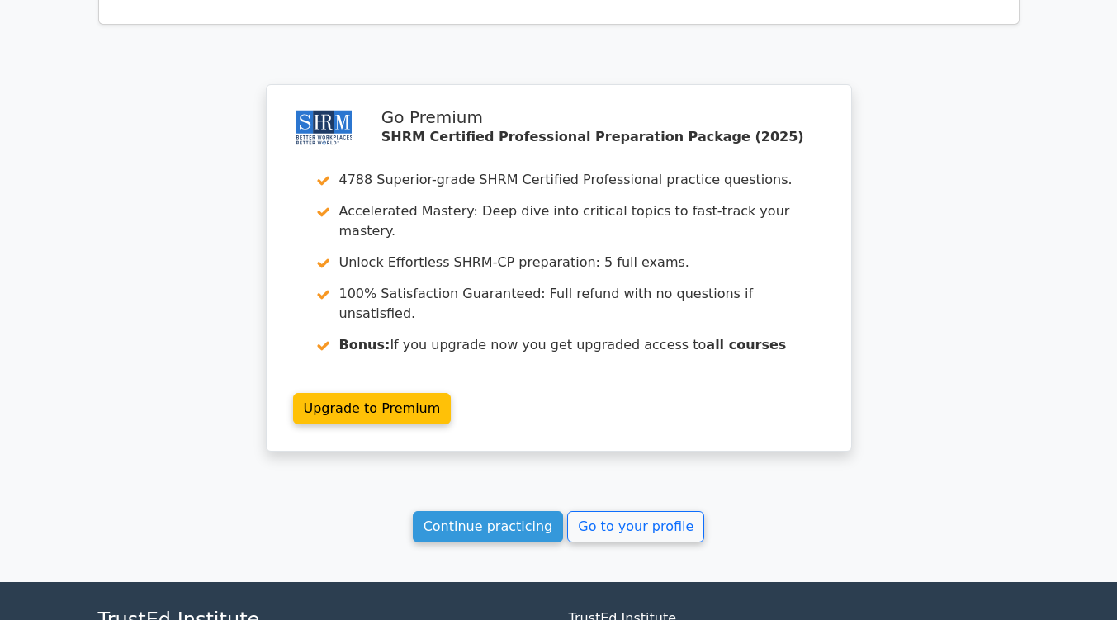
scroll to position [2411, 0]
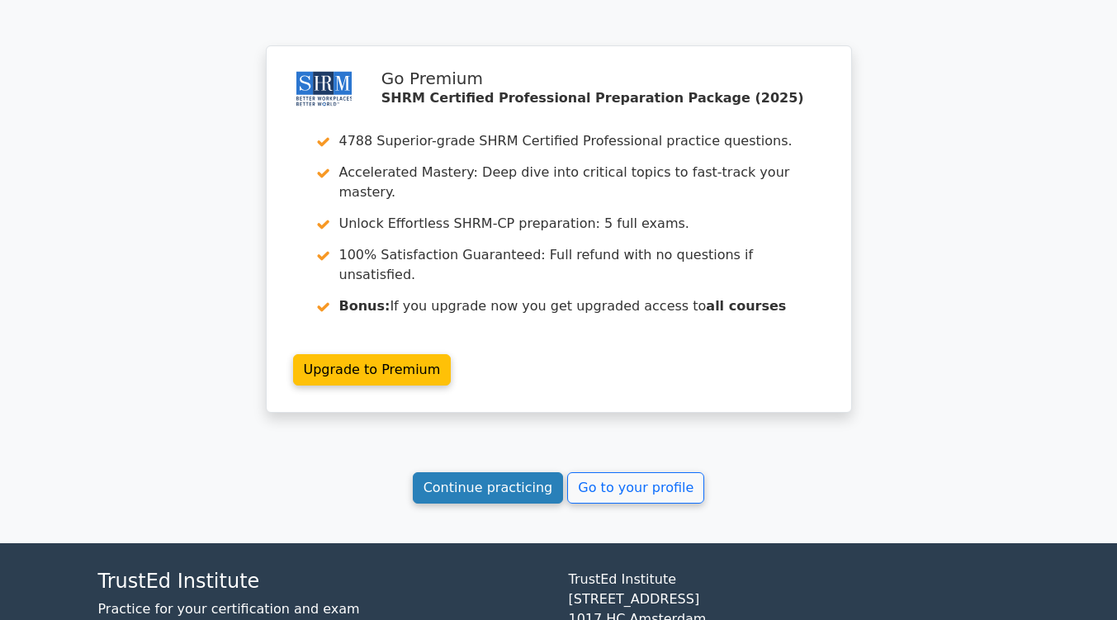
click at [470, 472] on link "Continue practicing" at bounding box center [488, 487] width 151 height 31
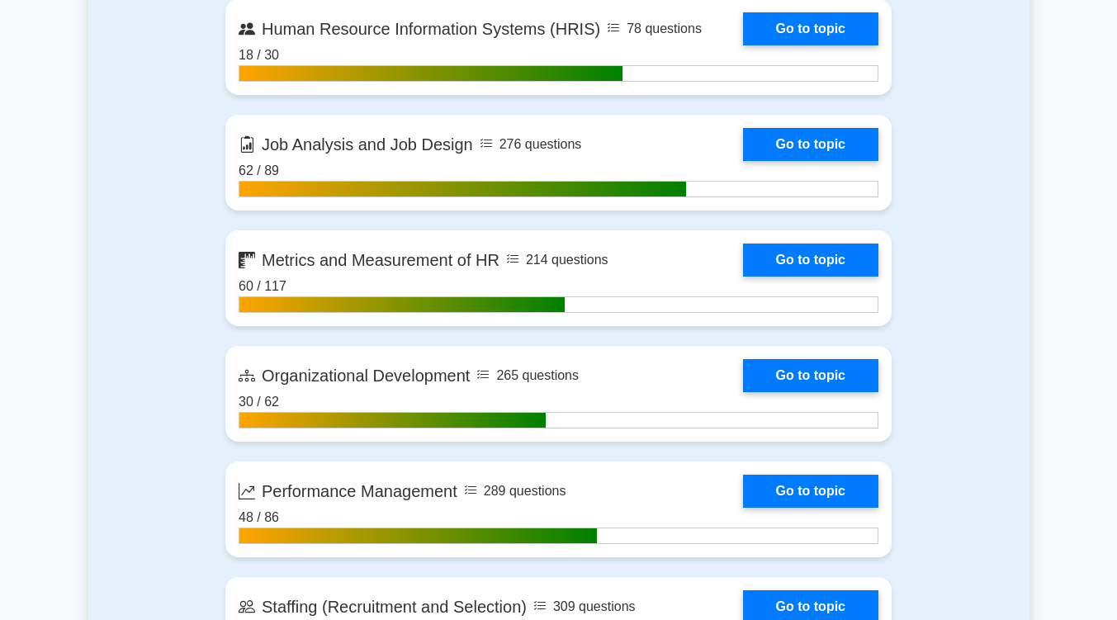
scroll to position [1850, 0]
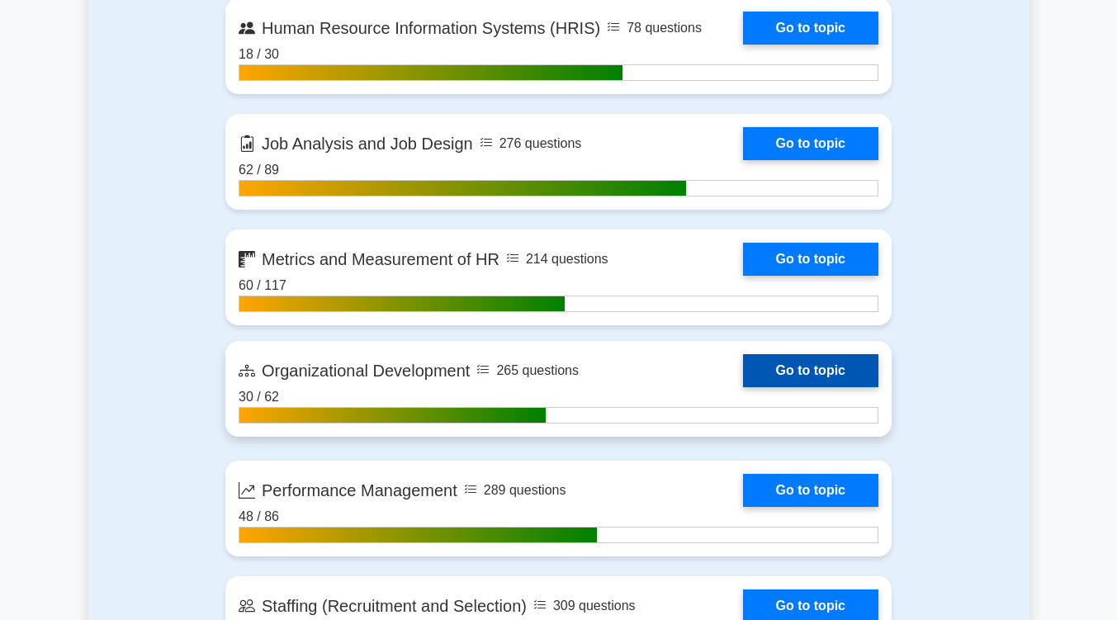
click at [780, 365] on link "Go to topic" at bounding box center [810, 370] width 135 height 33
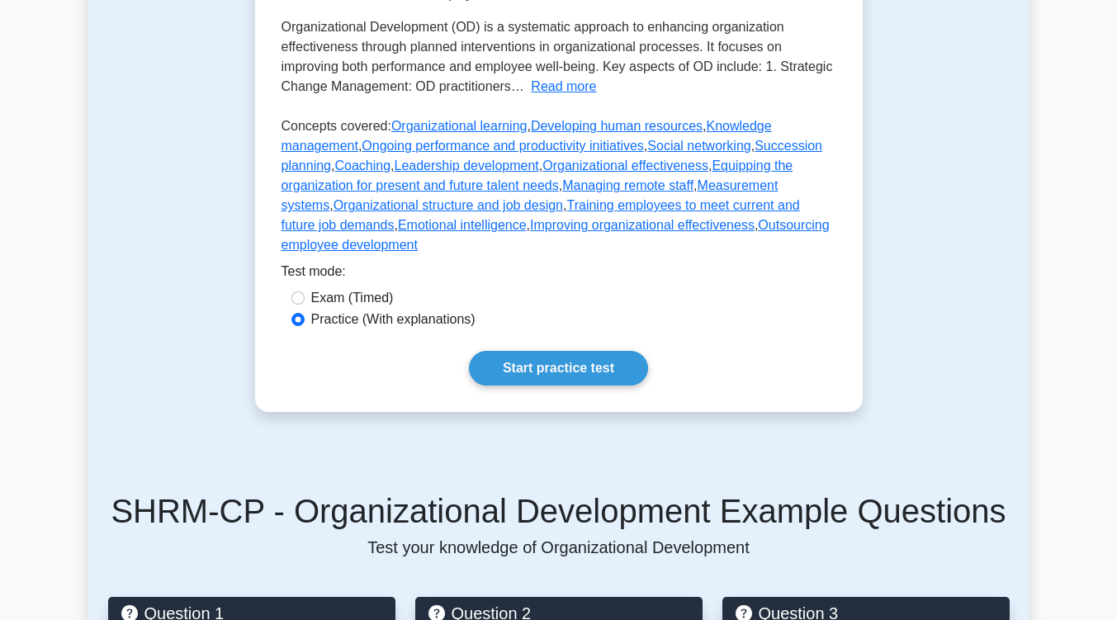
scroll to position [432, 0]
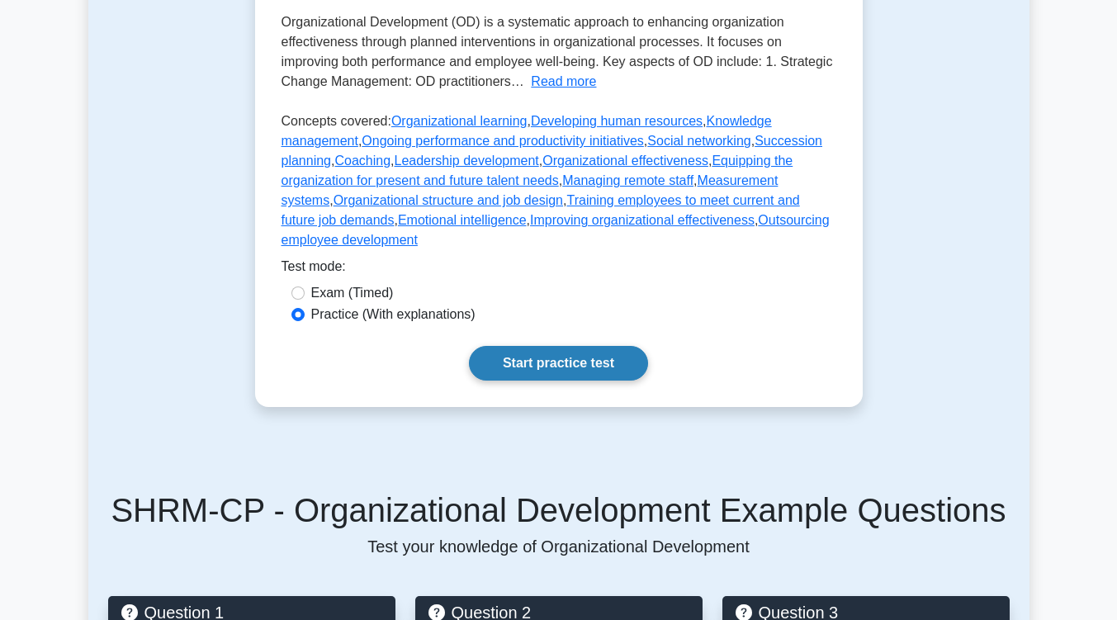
click at [572, 346] on link "Start practice test" at bounding box center [558, 363] width 179 height 35
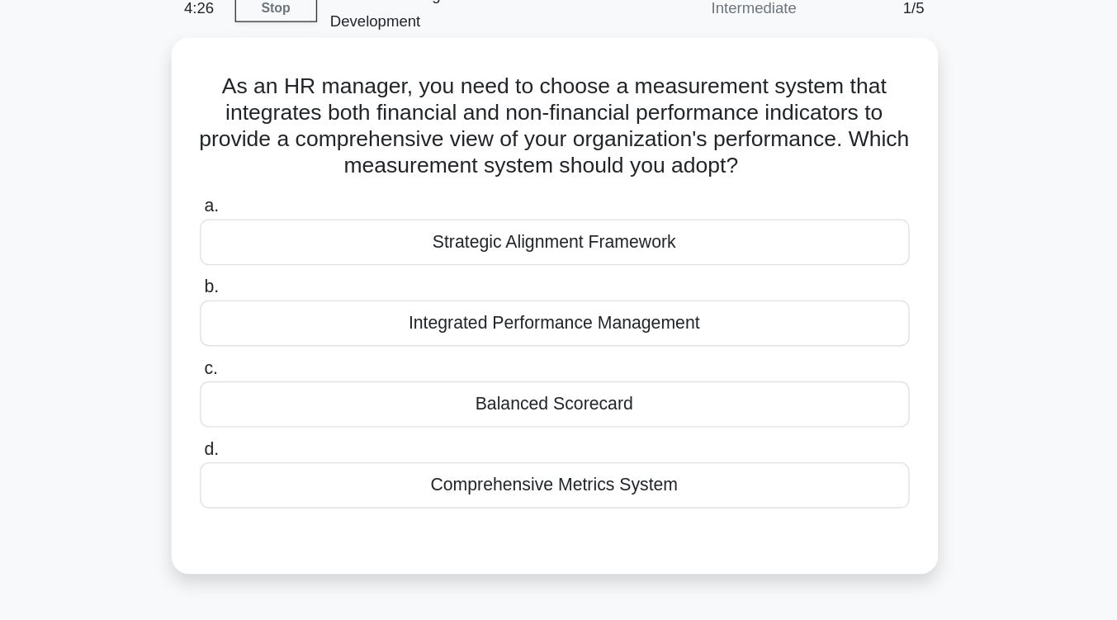
click at [574, 371] on div "Balanced Scorecard" at bounding box center [558, 388] width 535 height 35
click at [291, 366] on input "c. Balanced Scorecard" at bounding box center [291, 362] width 0 height 11
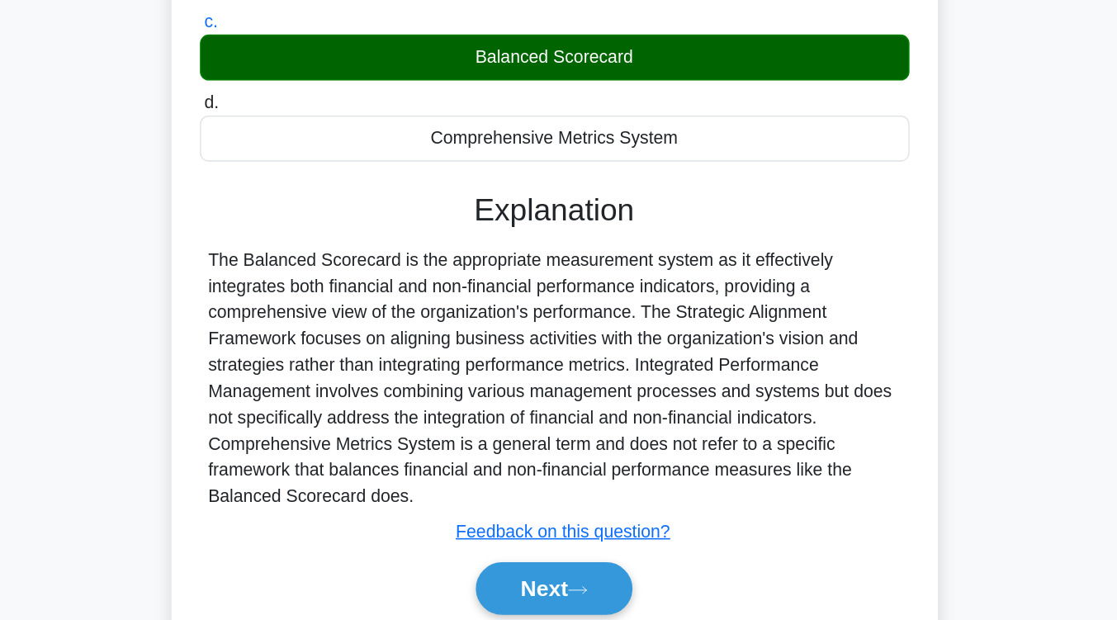
scroll to position [194, 0]
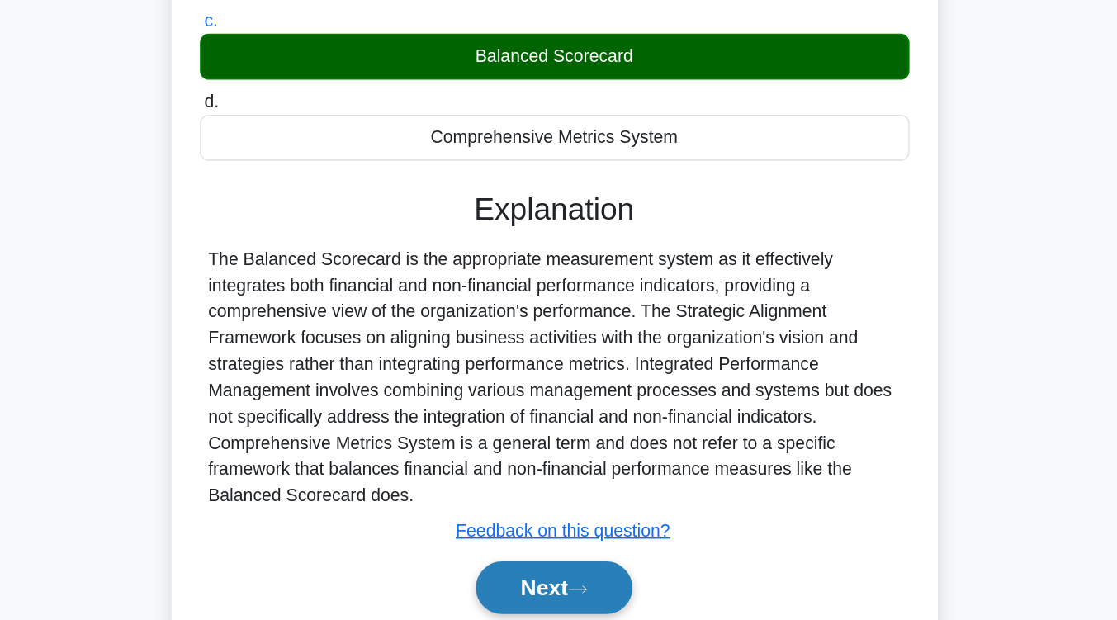
click at [579, 575] on button "Next" at bounding box center [558, 595] width 118 height 40
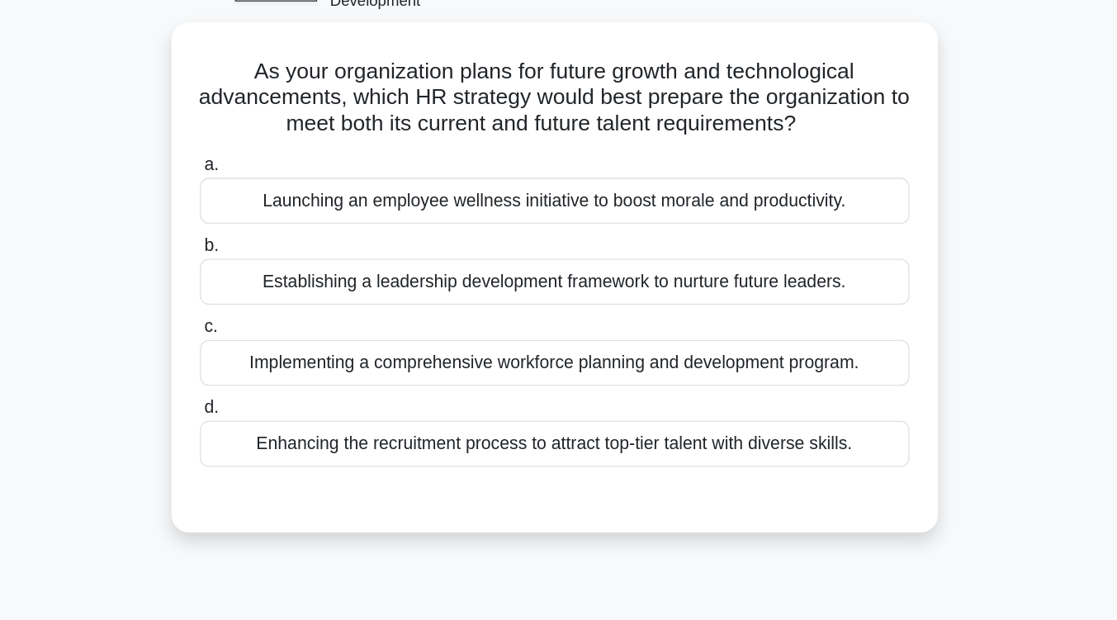
scroll to position [99, 0]
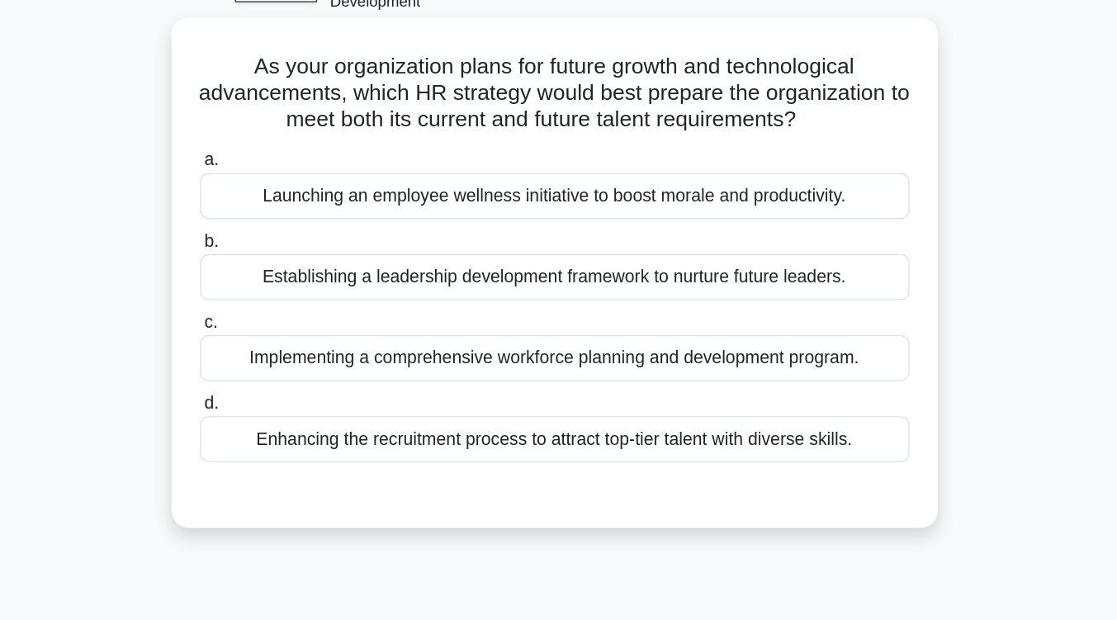
click at [594, 267] on div "Implementing a comprehensive workforce planning and development program." at bounding box center [558, 270] width 535 height 35
click at [291, 248] on input "c. Implementing a comprehensive workforce planning and development program." at bounding box center [291, 243] width 0 height 11
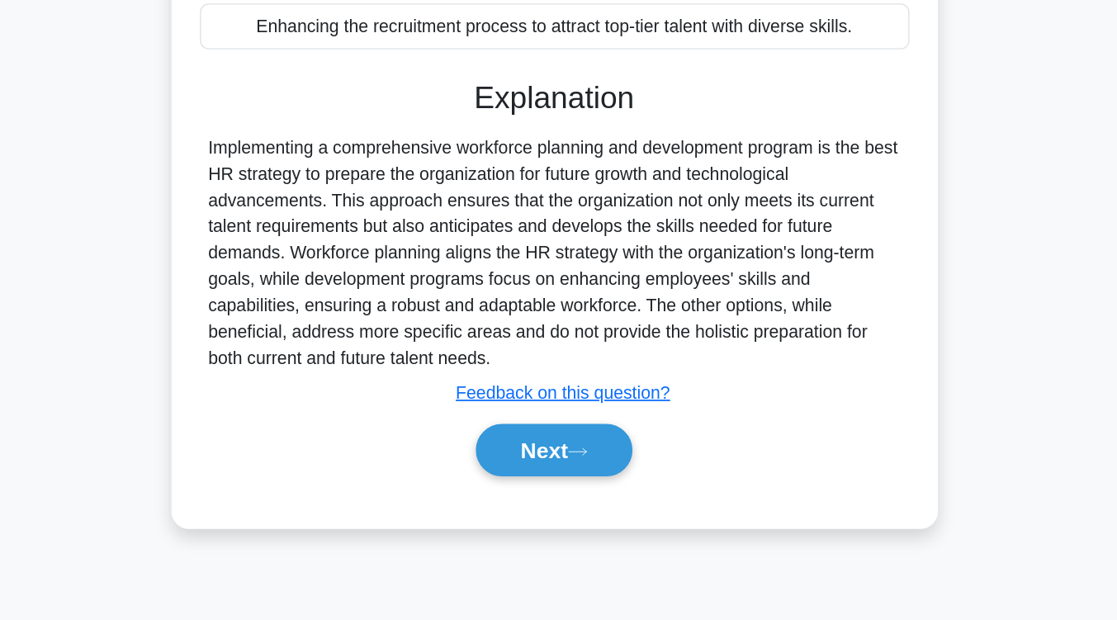
scroll to position [272, 0]
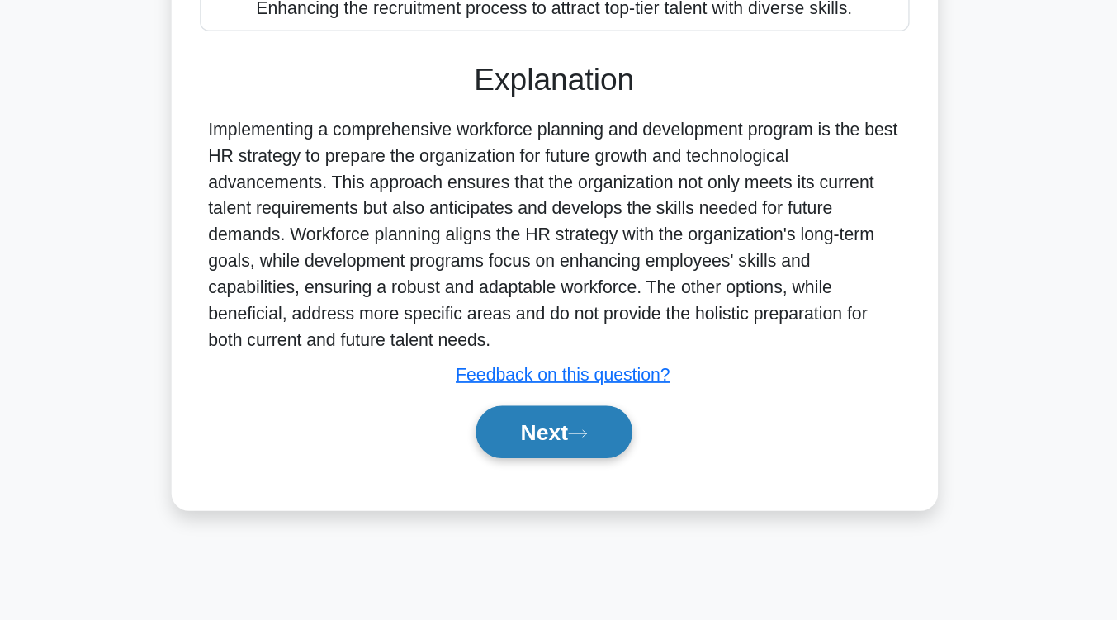
click at [584, 475] on icon at bounding box center [576, 479] width 15 height 9
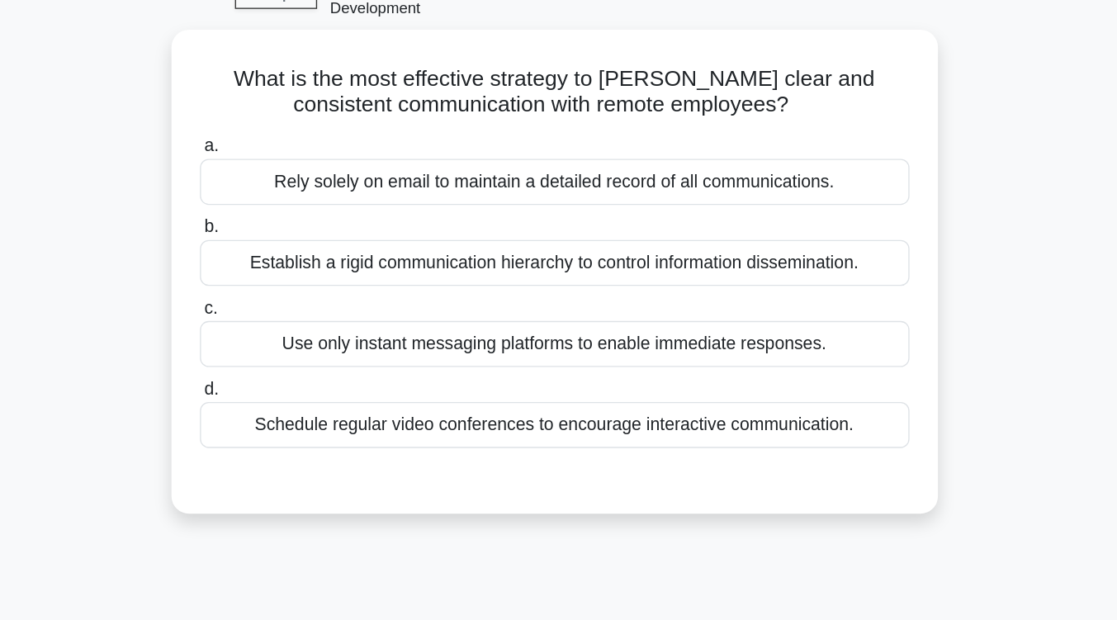
scroll to position [93, 0]
click at [585, 310] on div "Schedule regular video conferences to encourage interactive communication." at bounding box center [558, 321] width 535 height 35
click at [291, 300] on input "d. Schedule regular video conferences to encourage interactive communication." at bounding box center [291, 294] width 0 height 11
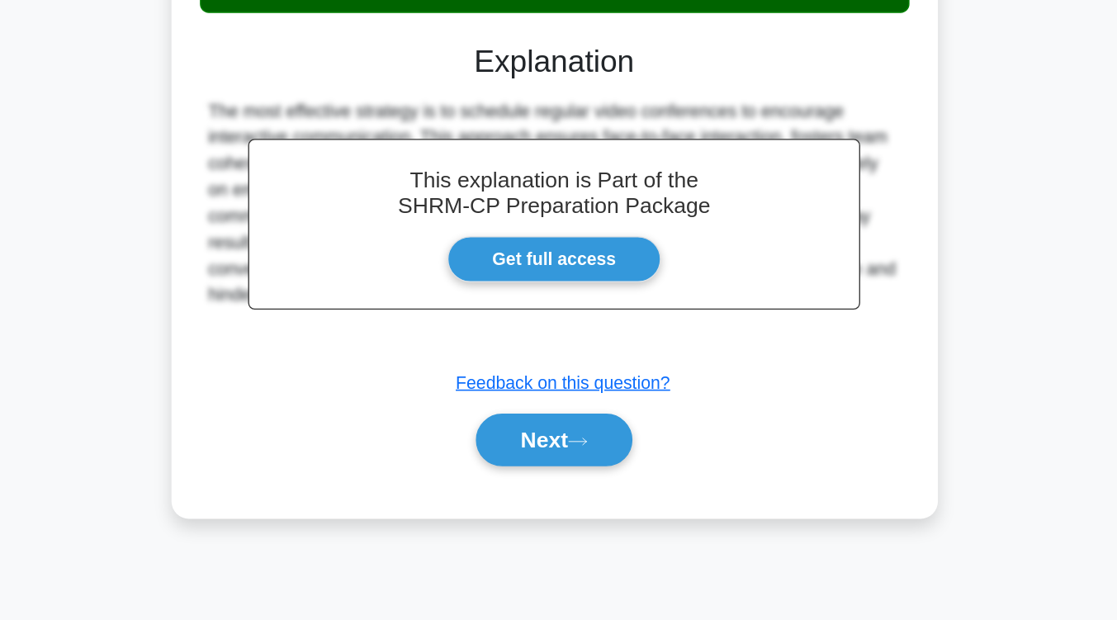
scroll to position [272, 0]
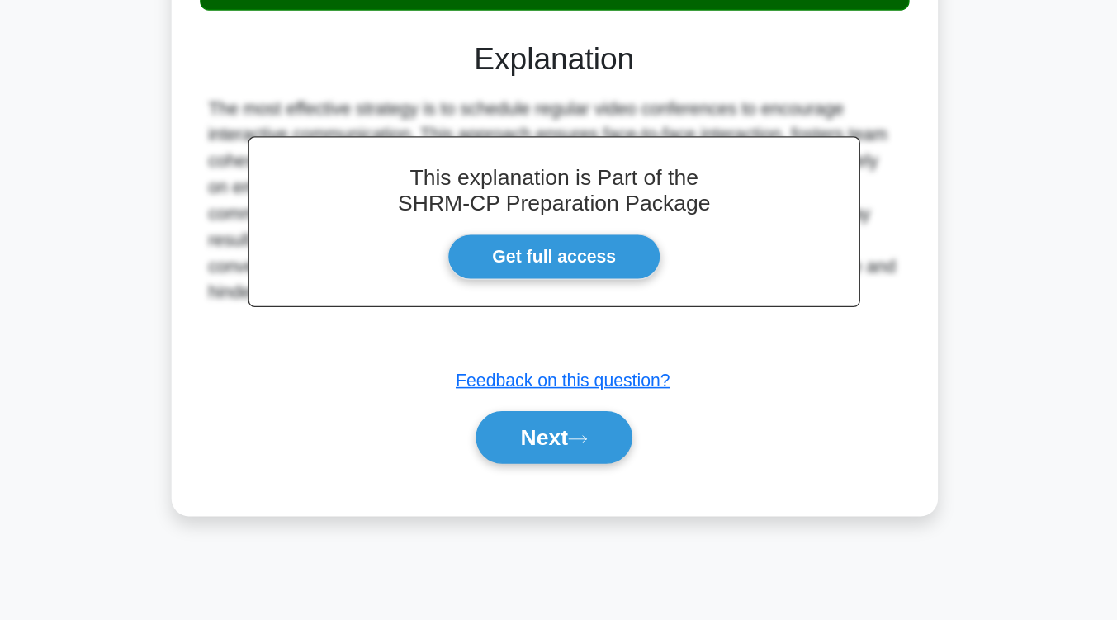
click at [584, 479] on icon at bounding box center [576, 483] width 15 height 9
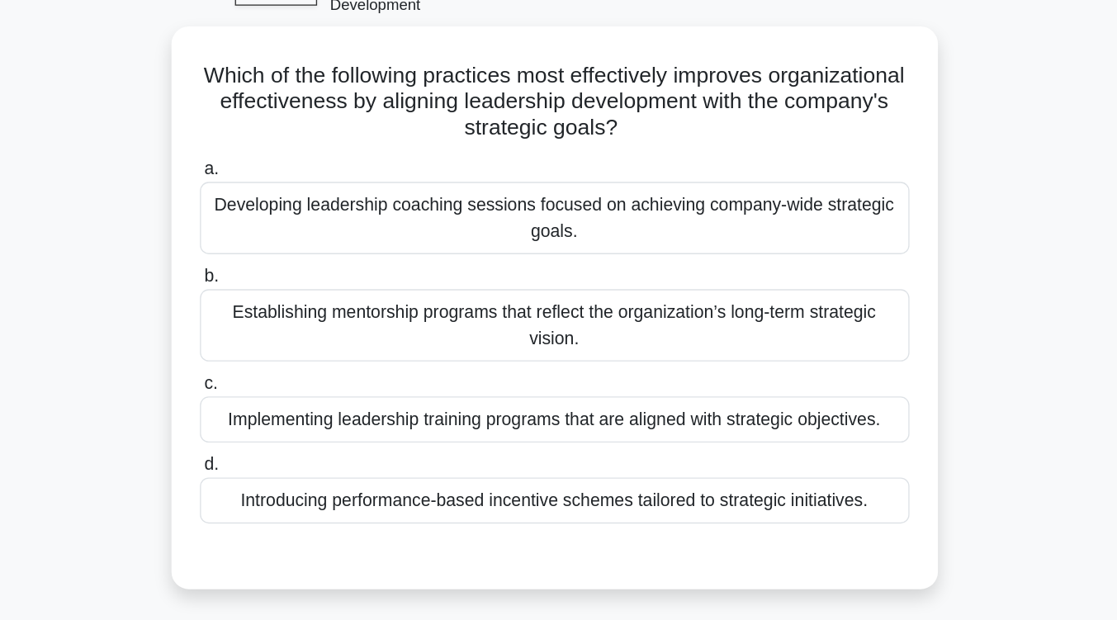
scroll to position [96, 0]
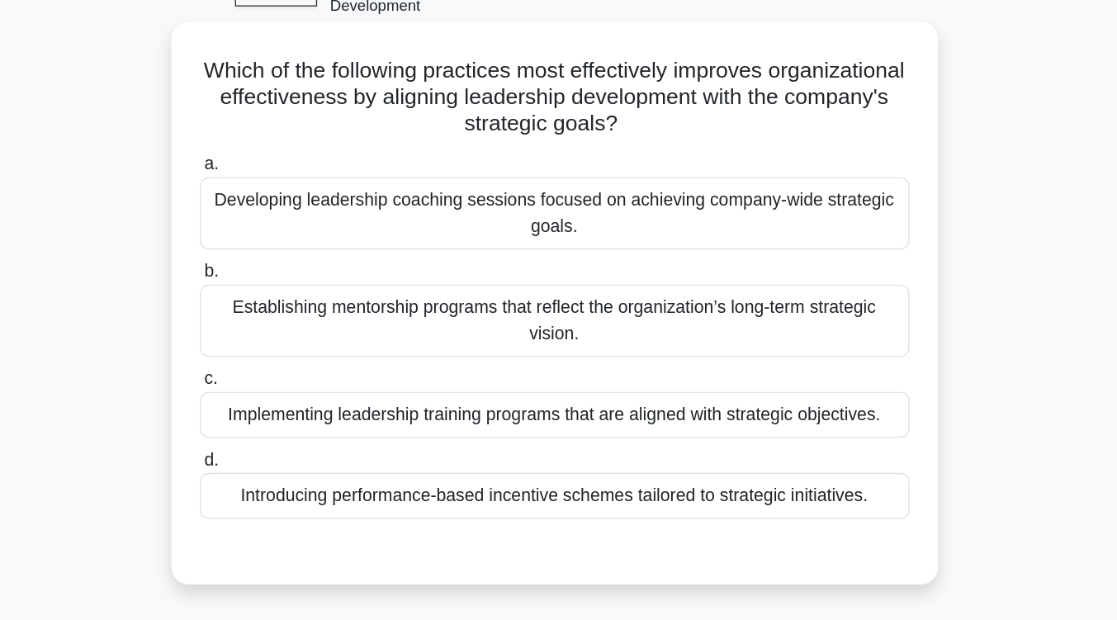
click at [582, 304] on div "Implementing leadership training programs that are aligned with strategic objec…" at bounding box center [558, 312] width 535 height 35
click at [291, 291] on input "c. Implementing leadership training programs that are aligned with strategic ob…" at bounding box center [291, 286] width 0 height 11
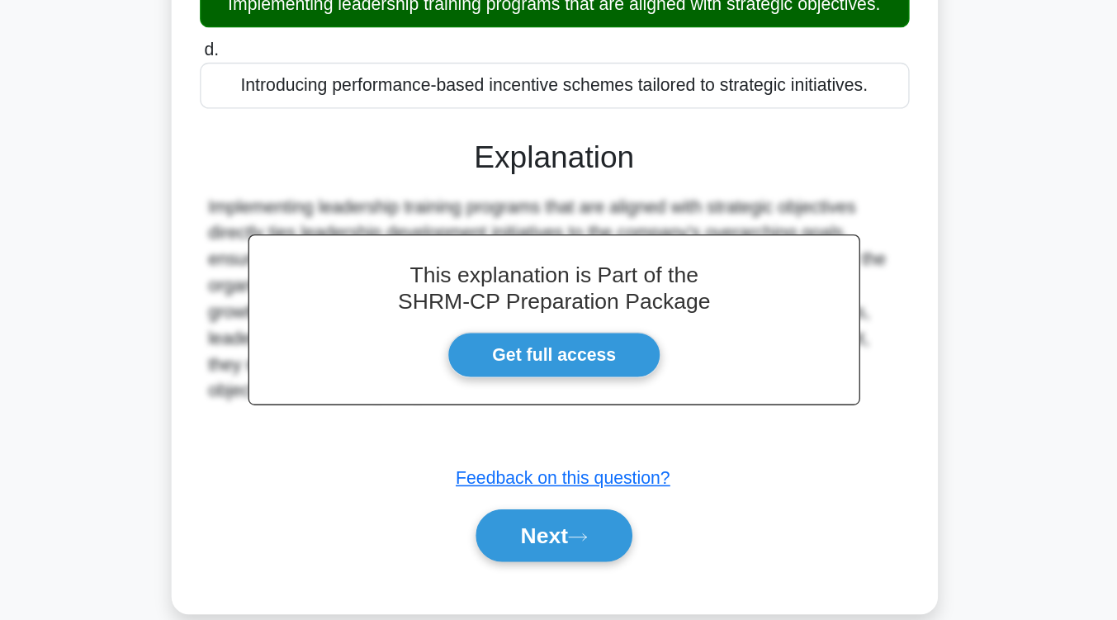
scroll to position [254, 0]
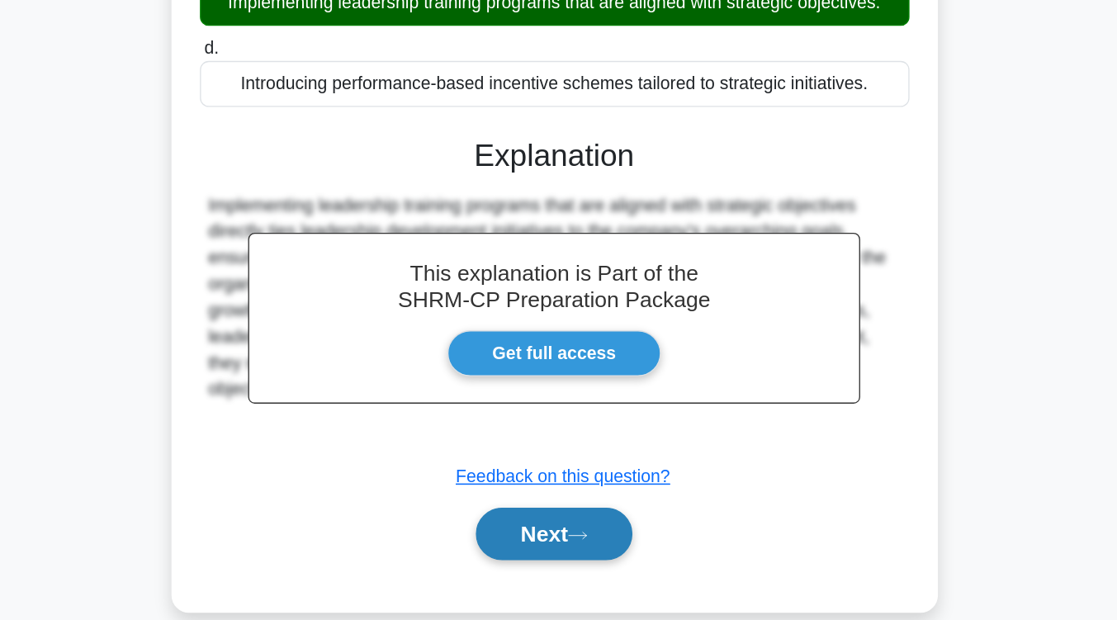
click at [575, 551] on icon at bounding box center [576, 555] width 15 height 9
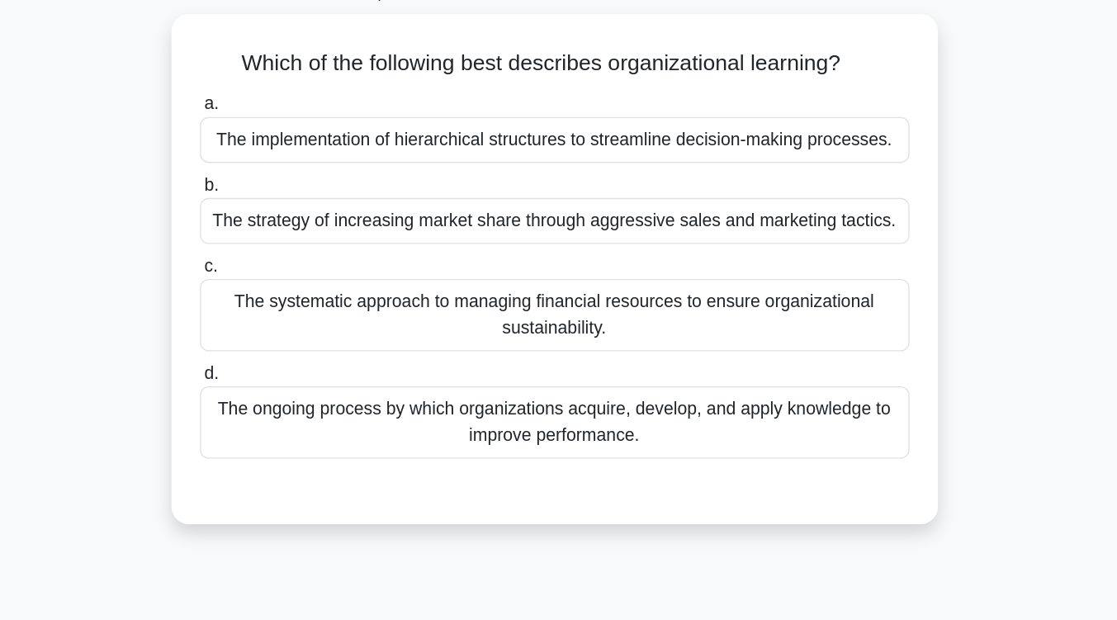
scroll to position [105, 0]
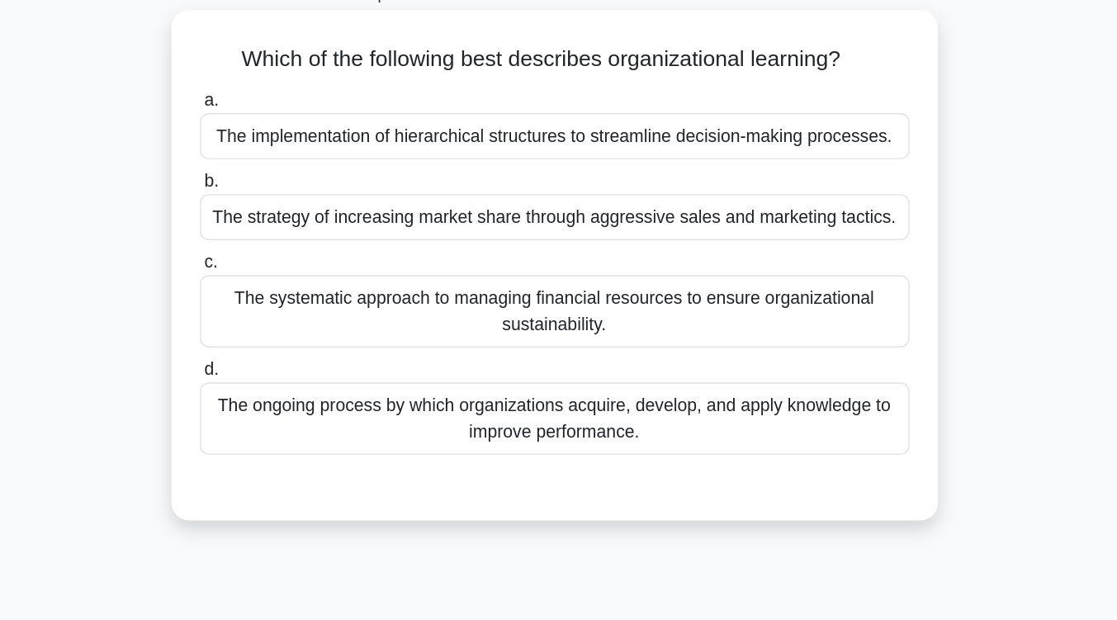
click at [583, 319] on div "The ongoing process by which organizations acquire, develop, and apply knowledg…" at bounding box center [558, 315] width 535 height 54
click at [291, 284] on input "d. The ongoing process by which organizations acquire, develop, and apply knowl…" at bounding box center [291, 278] width 0 height 11
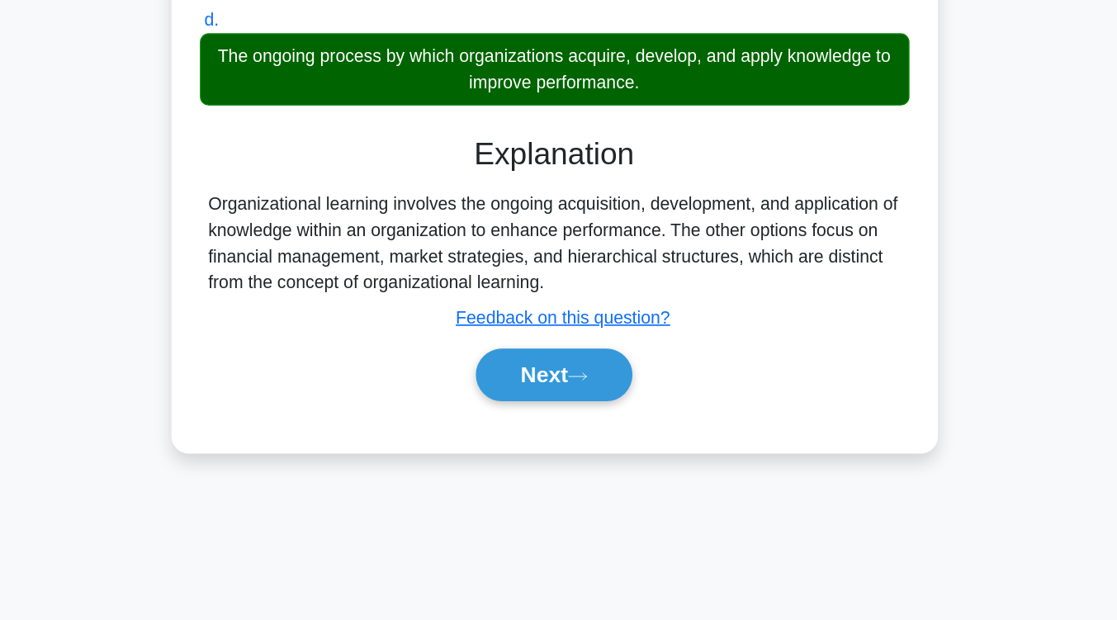
scroll to position [272, 0]
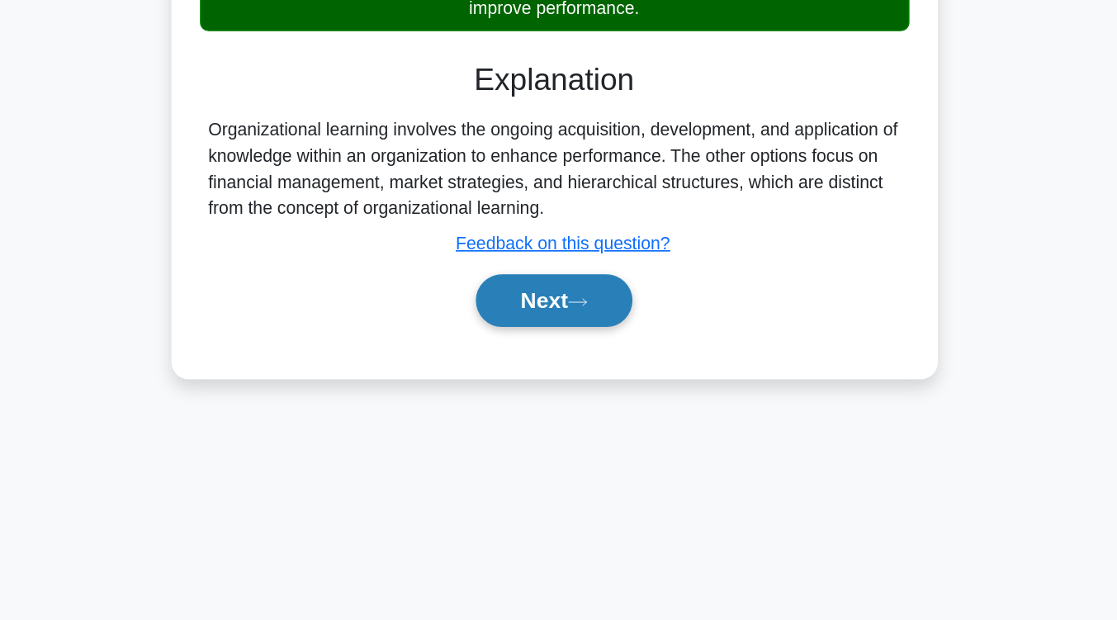
click at [536, 375] on button "Next" at bounding box center [558, 379] width 118 height 40
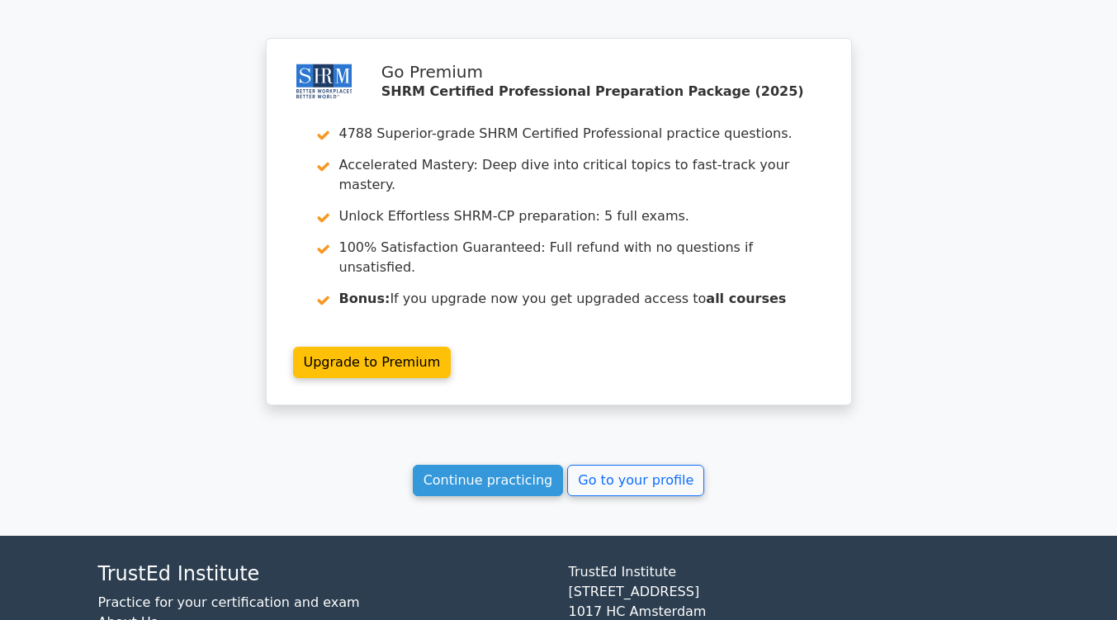
scroll to position [2258, 0]
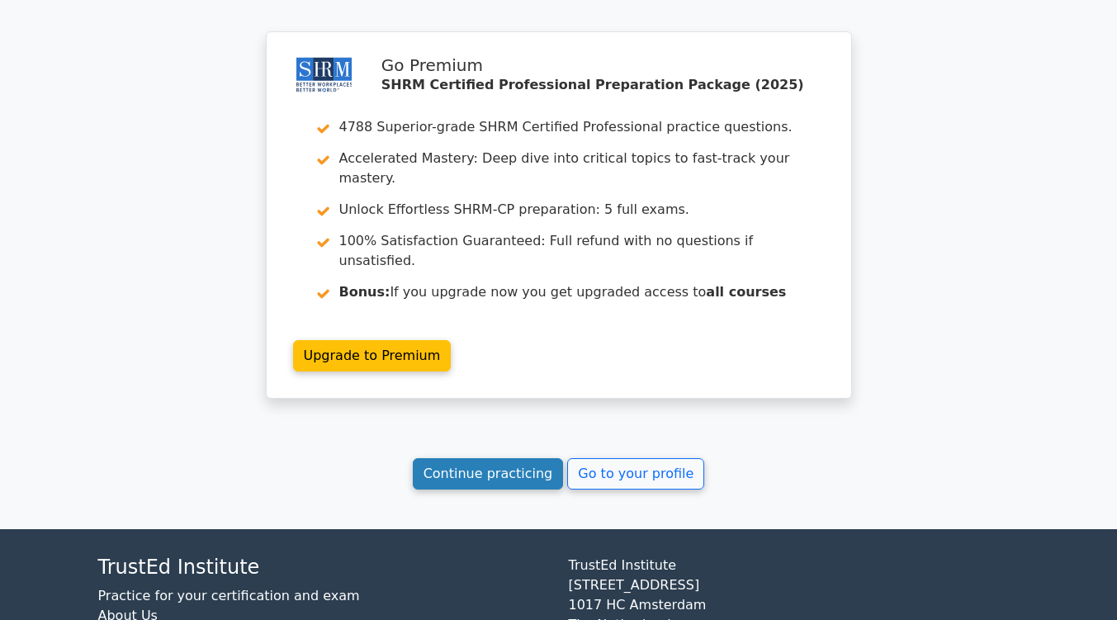
click at [508, 458] on link "Continue practicing" at bounding box center [488, 473] width 151 height 31
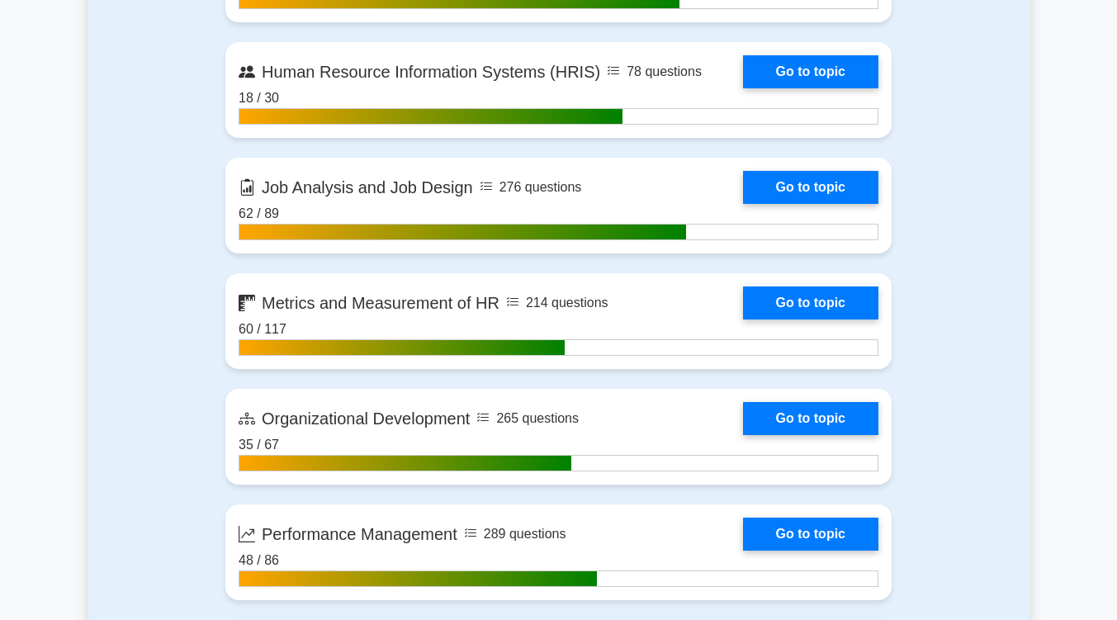
scroll to position [1901, 0]
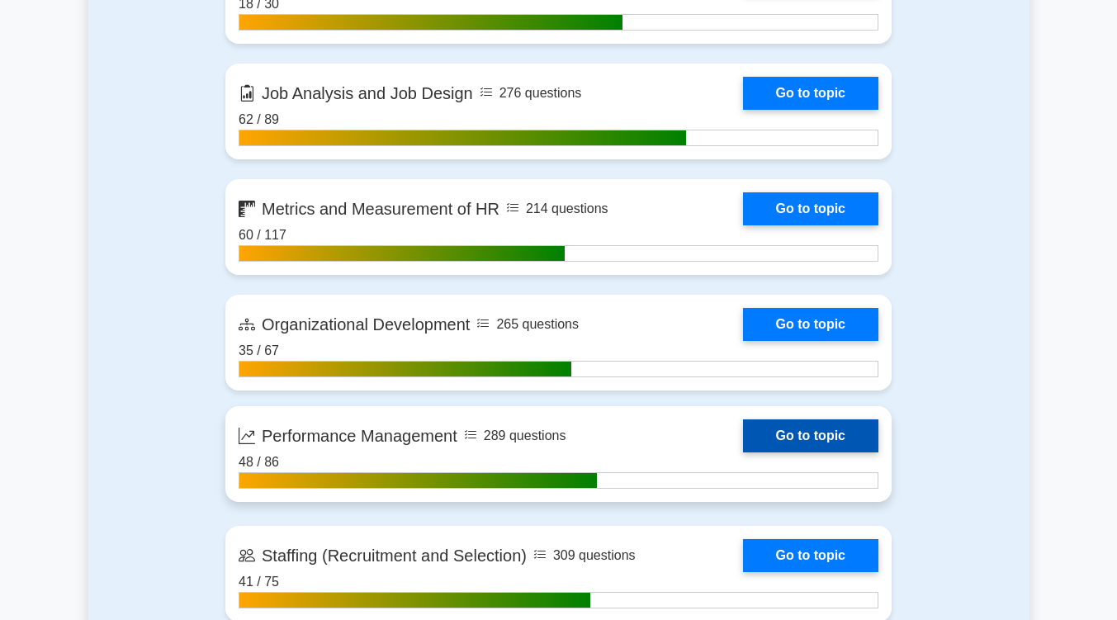
click at [798, 428] on link "Go to topic" at bounding box center [810, 435] width 135 height 33
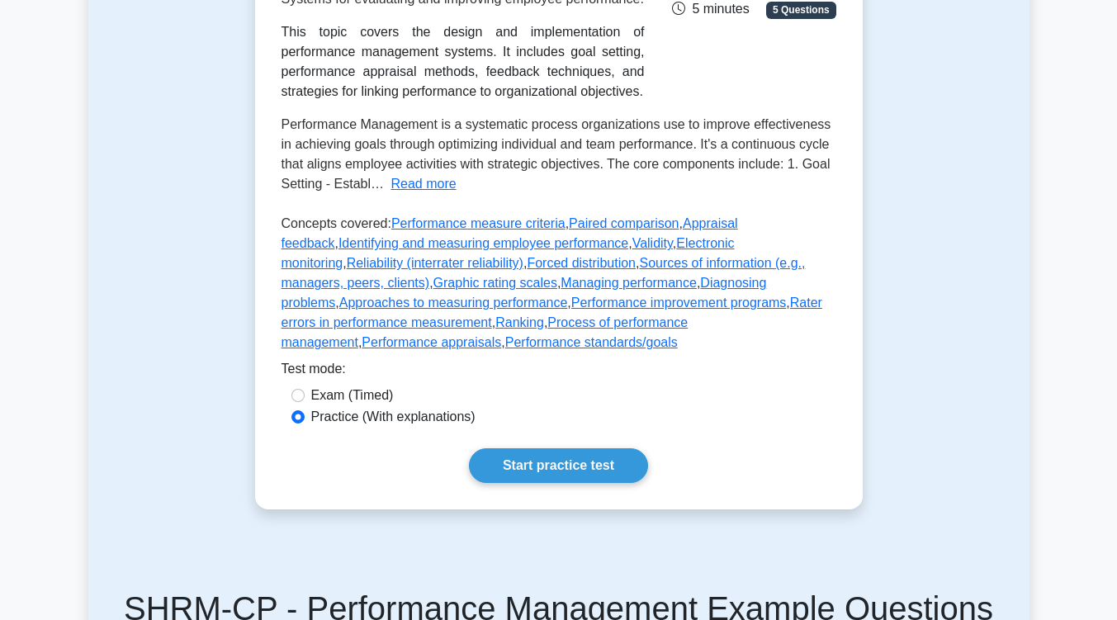
scroll to position [337, 0]
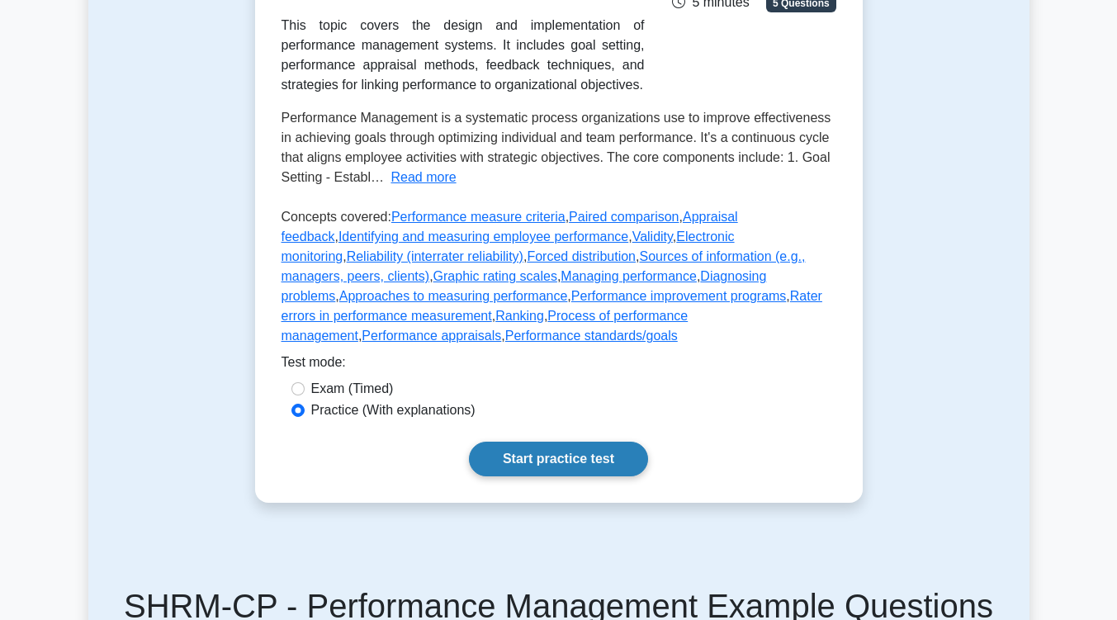
click at [631, 443] on link "Start practice test" at bounding box center [558, 459] width 179 height 35
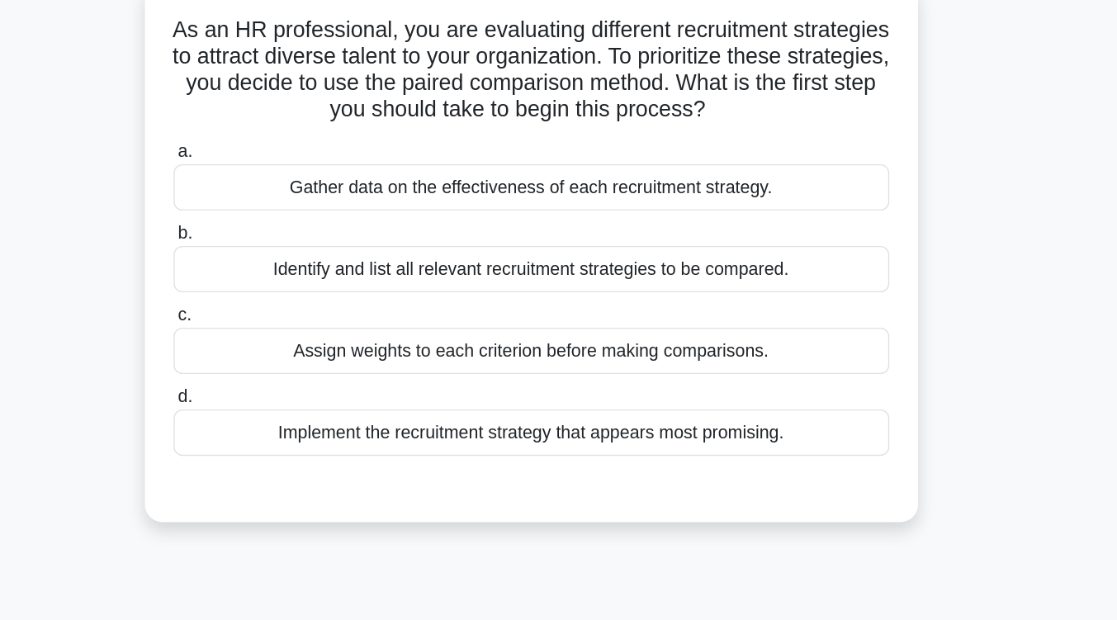
click at [638, 314] on div "Identify and list all relevant recruitment strategies to be compared." at bounding box center [558, 308] width 535 height 35
click at [291, 286] on input "b. Identify and list all relevant recruitment strategies to be compared." at bounding box center [291, 281] width 0 height 11
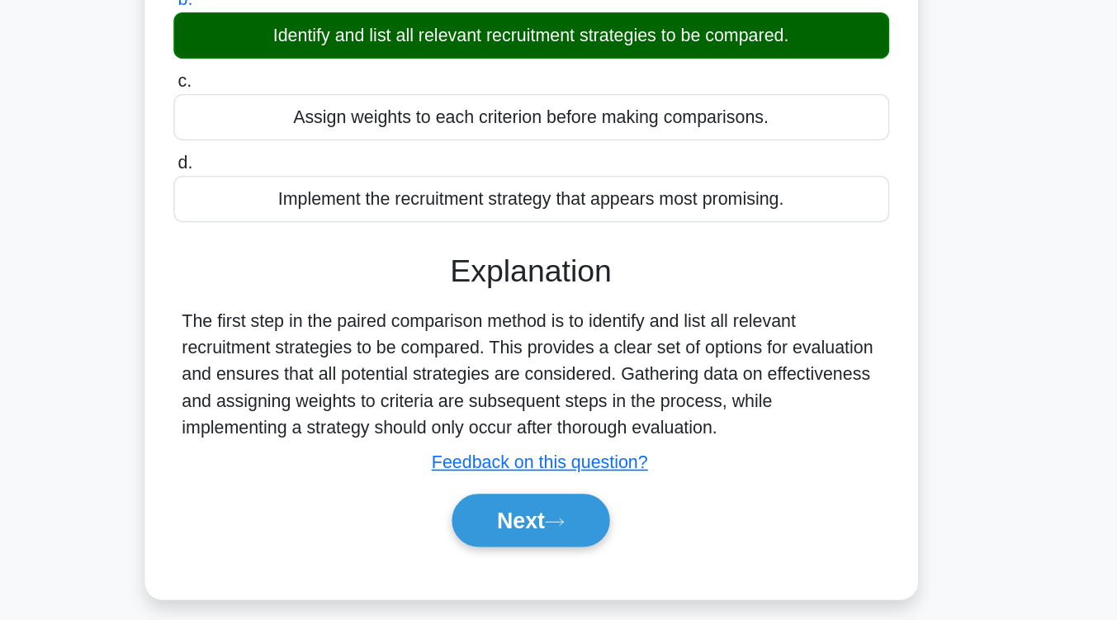
scroll to position [256, 0]
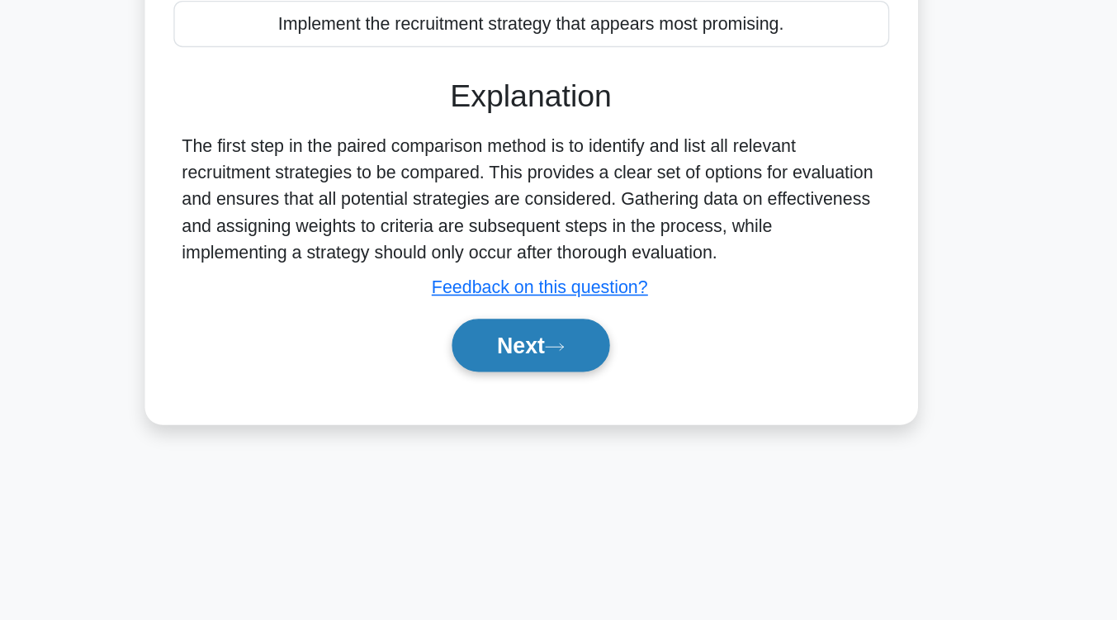
click at [599, 422] on button "Next" at bounding box center [558, 415] width 118 height 40
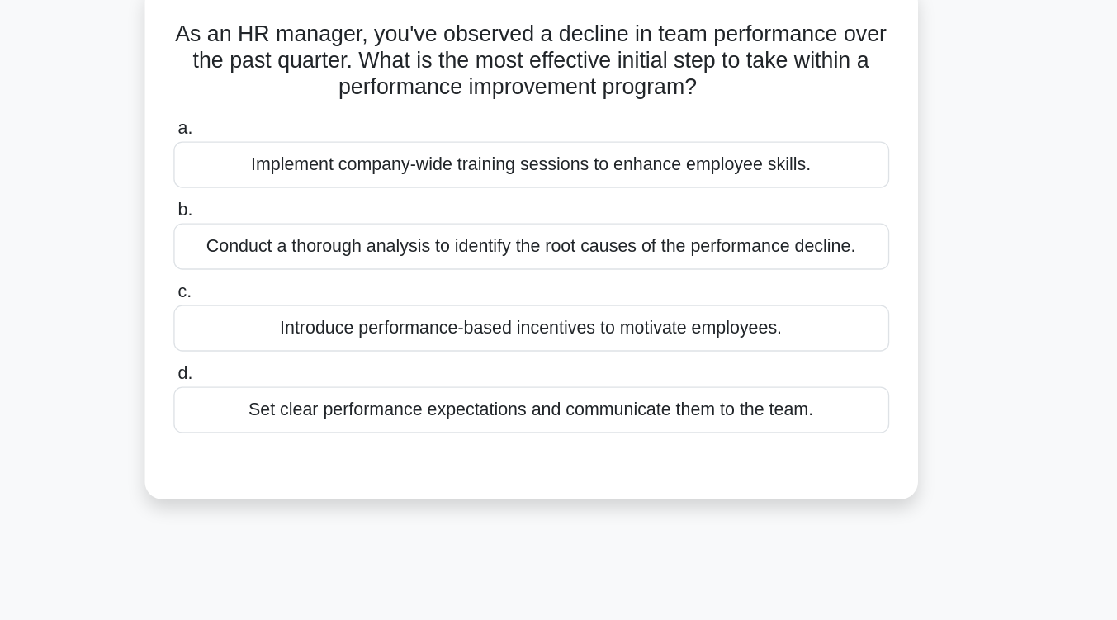
scroll to position [107, 0]
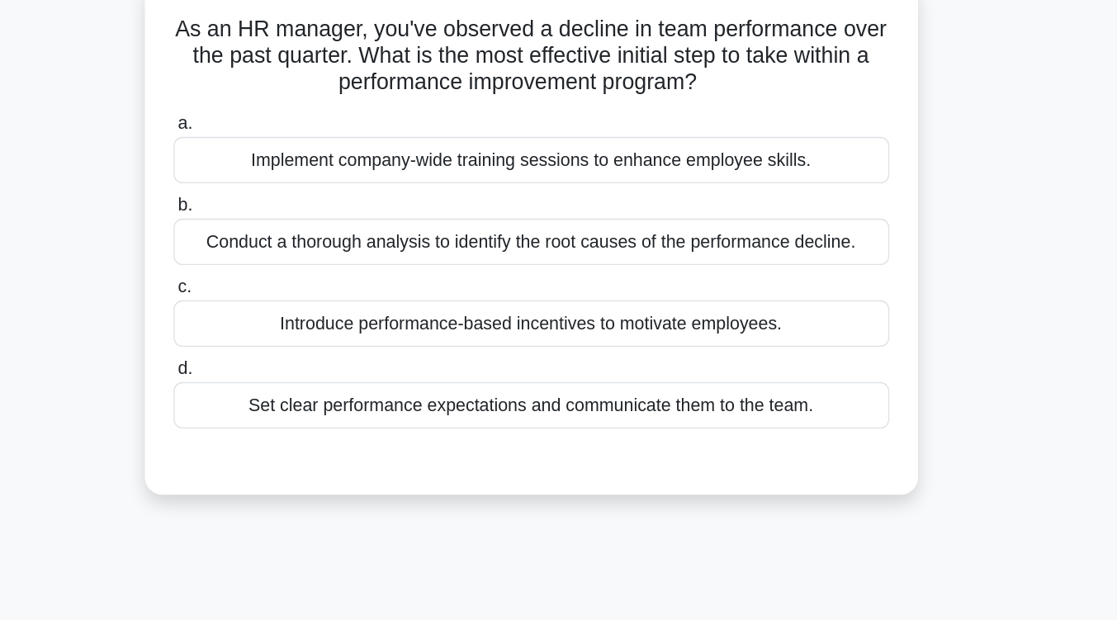
click at [588, 191] on div "Conduct a thorough analysis to identify the root causes of the performance decl…" at bounding box center [558, 180] width 535 height 35
click at [291, 159] on input "b. Conduct a thorough analysis to identify the root causes of the performance d…" at bounding box center [291, 154] width 0 height 11
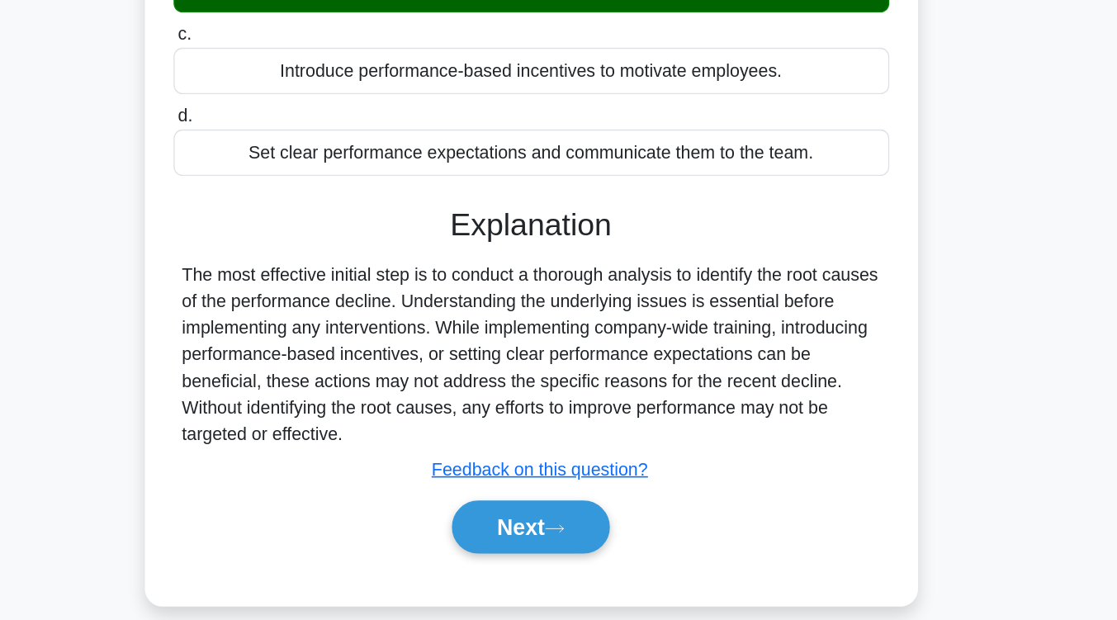
scroll to position [149, 0]
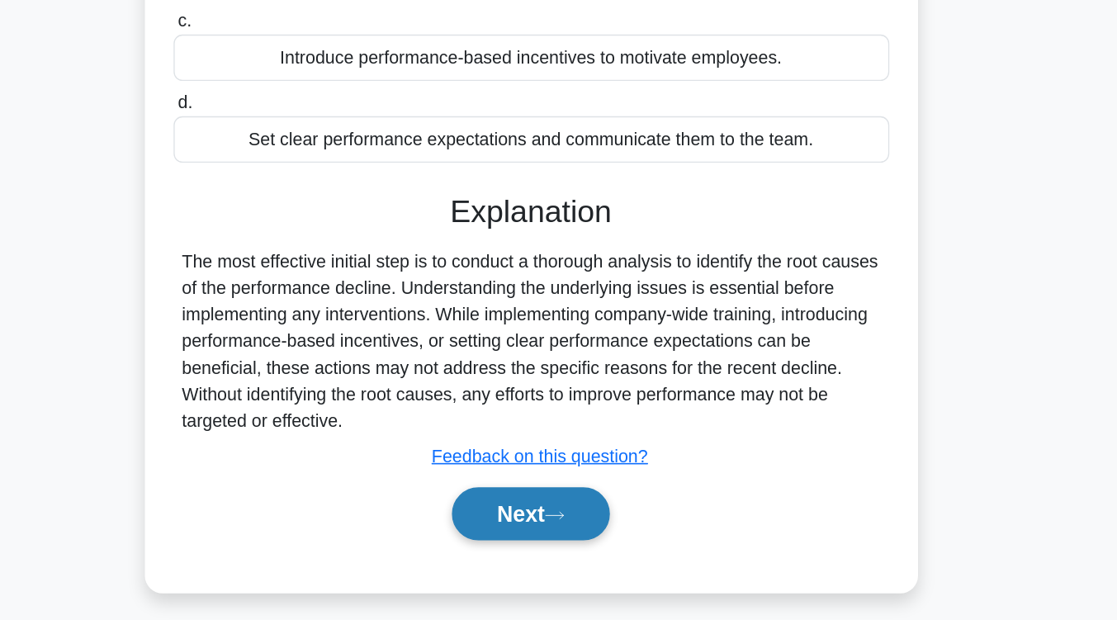
click at [581, 546] on icon at bounding box center [576, 541] width 15 height 9
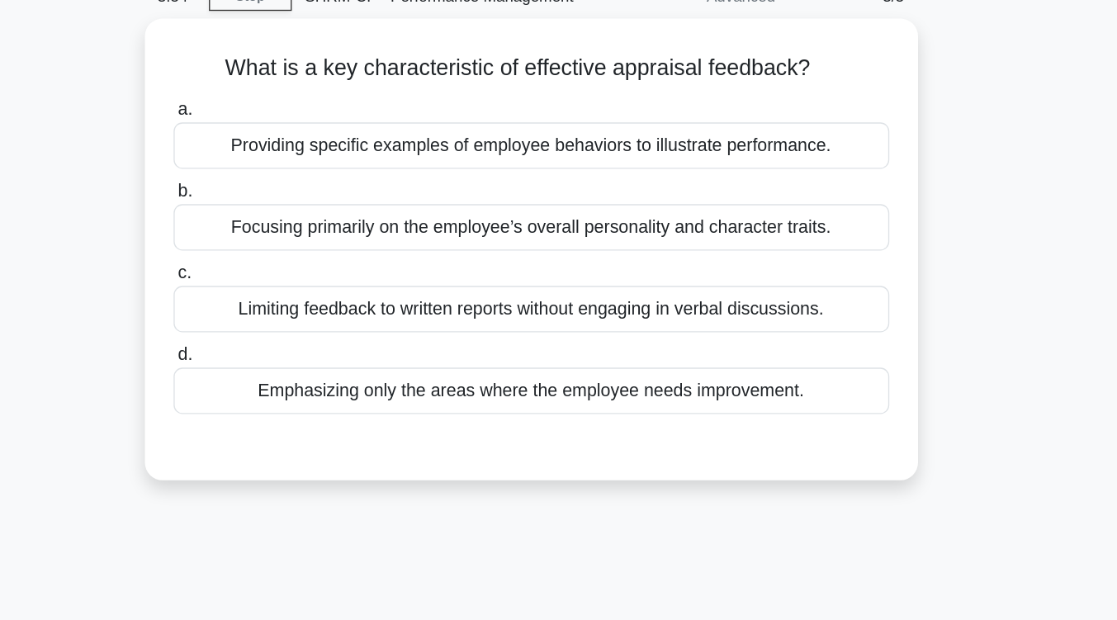
scroll to position [81, 0]
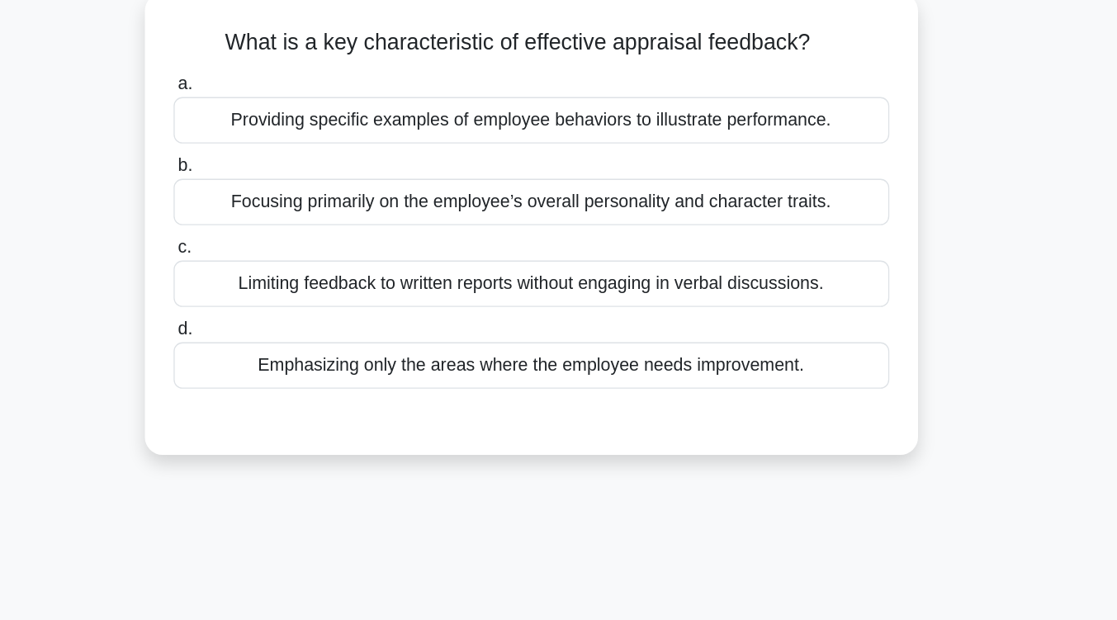
click at [613, 110] on div "Providing specific examples of employee behaviors to illustrate performance." at bounding box center [558, 106] width 535 height 35
click at [291, 85] on input "a. Providing specific examples of employee behaviors to illustrate performance." at bounding box center [291, 79] width 0 height 11
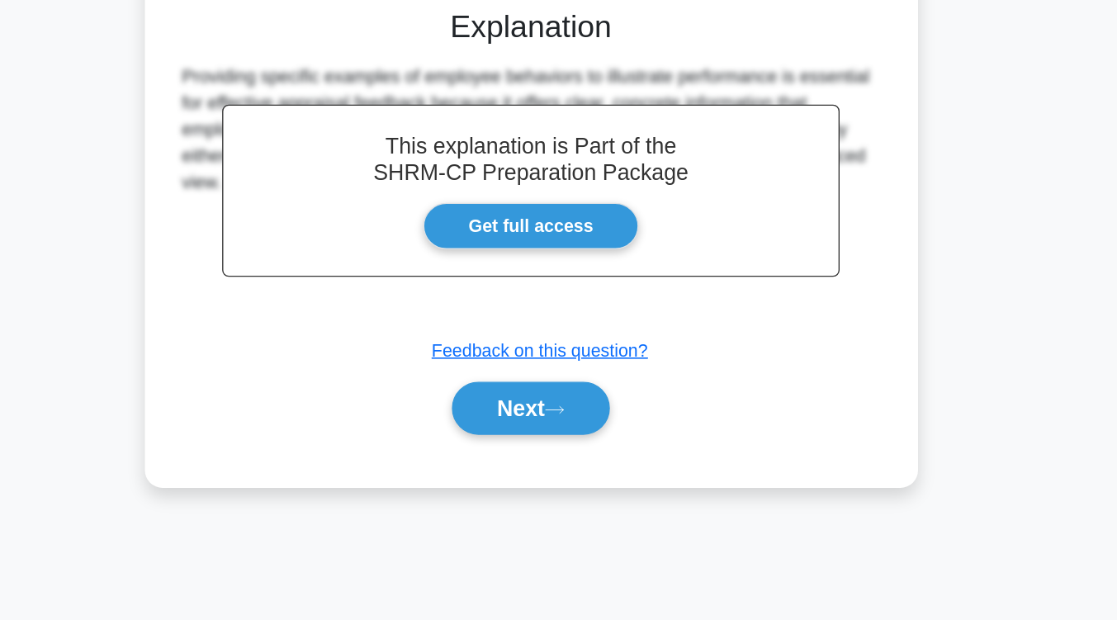
scroll to position [272, 0]
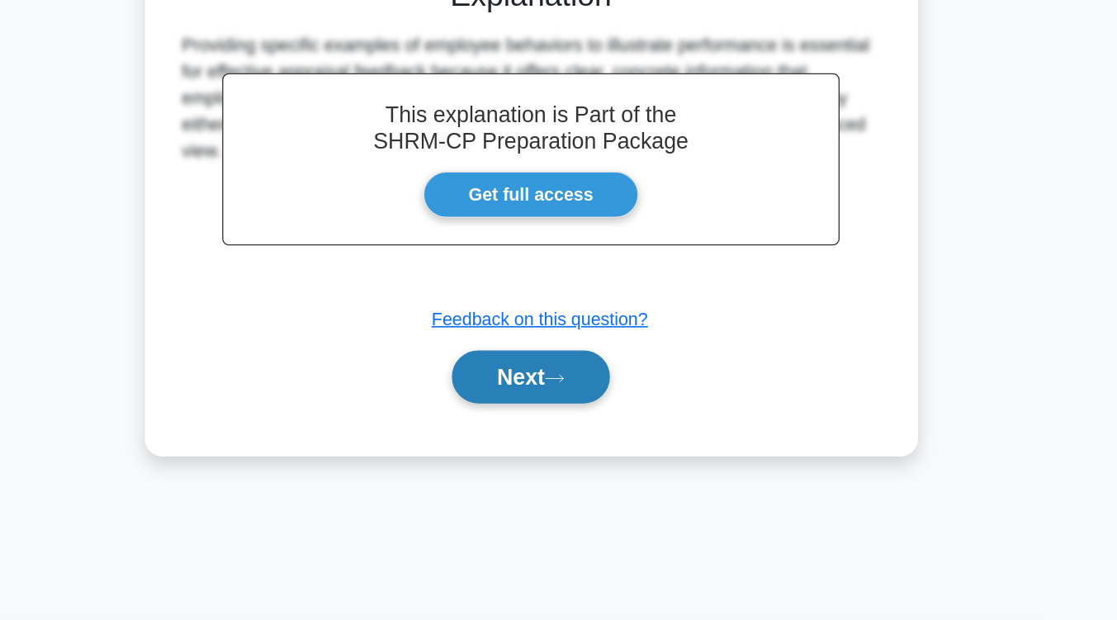
click at [597, 423] on button "Next" at bounding box center [558, 438] width 118 height 40
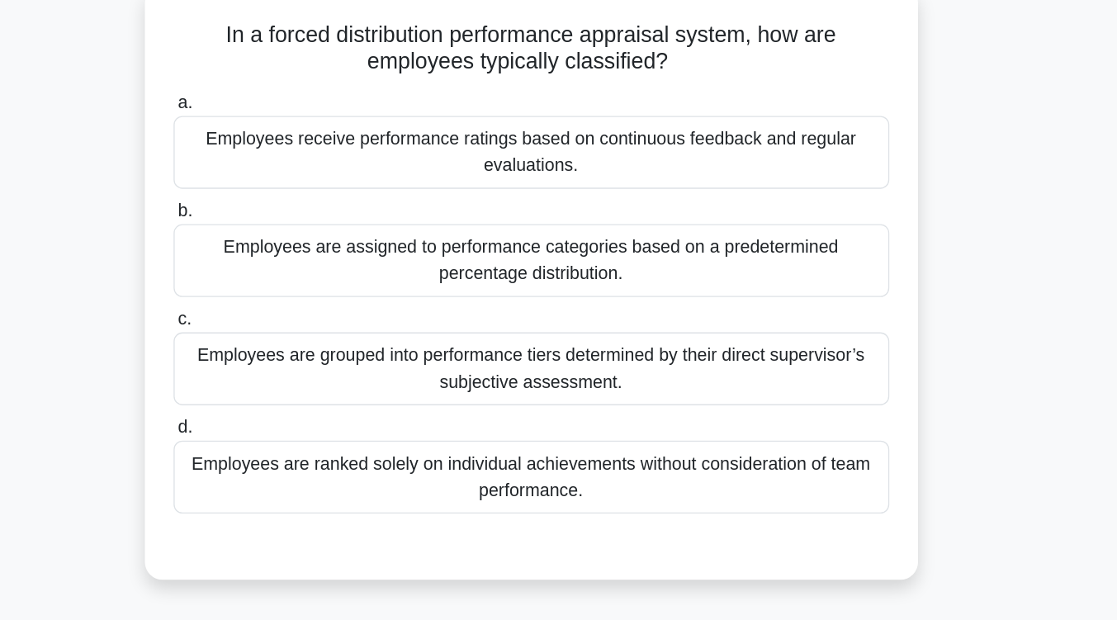
scroll to position [106, 0]
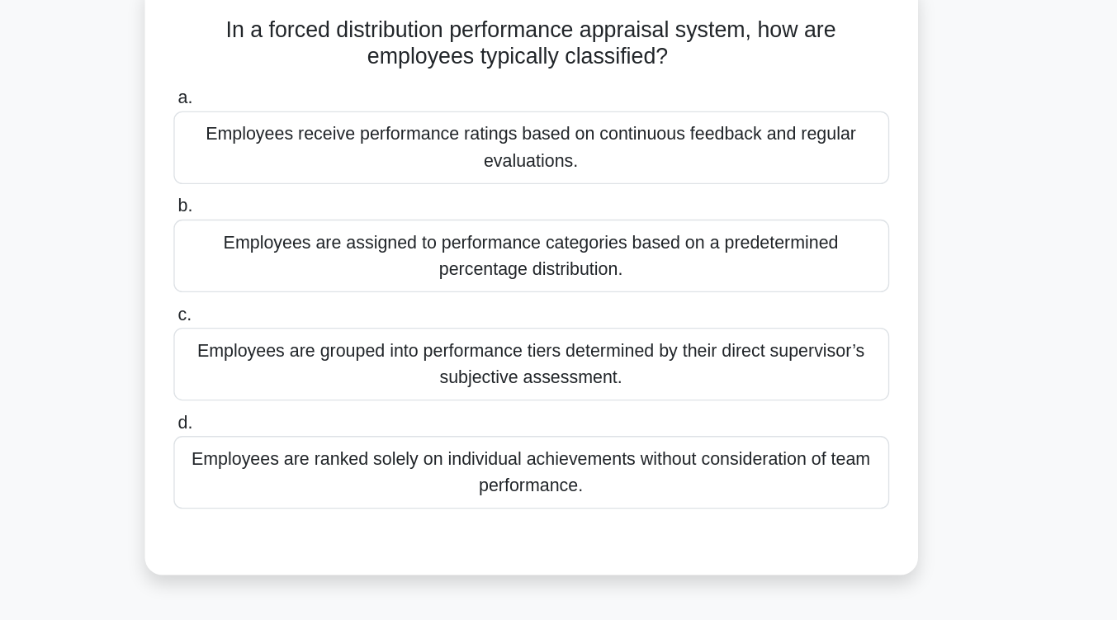
click at [591, 187] on div "Employees are assigned to performance categories based on a predetermined perce…" at bounding box center [558, 191] width 535 height 54
click at [291, 160] on input "b. Employees are assigned to performance categories based on a predetermined pe…" at bounding box center [291, 154] width 0 height 11
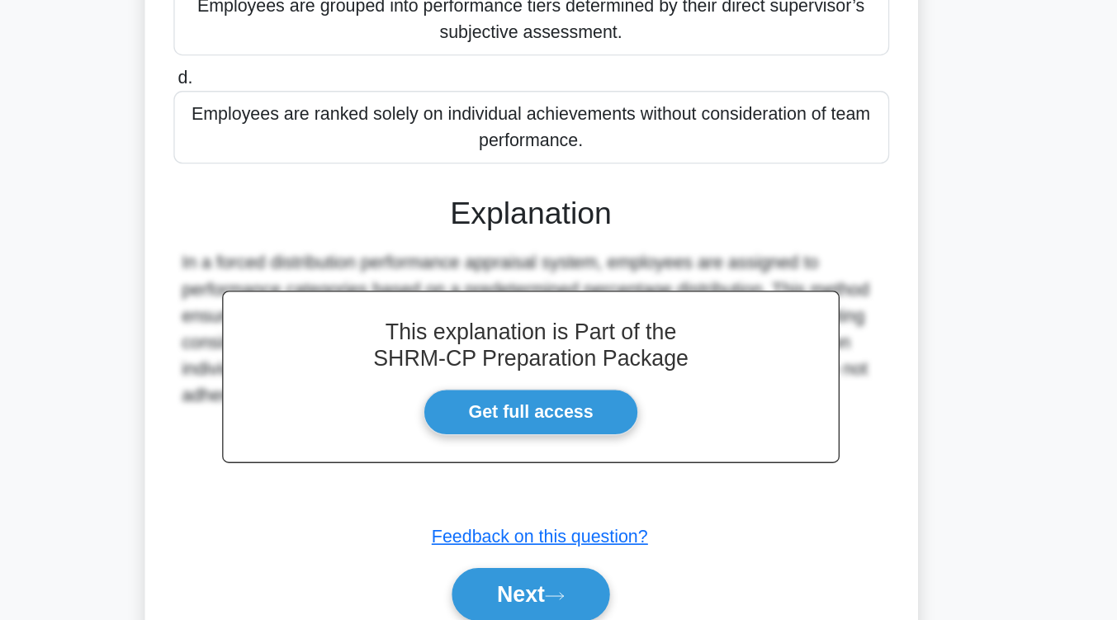
scroll to position [280, 0]
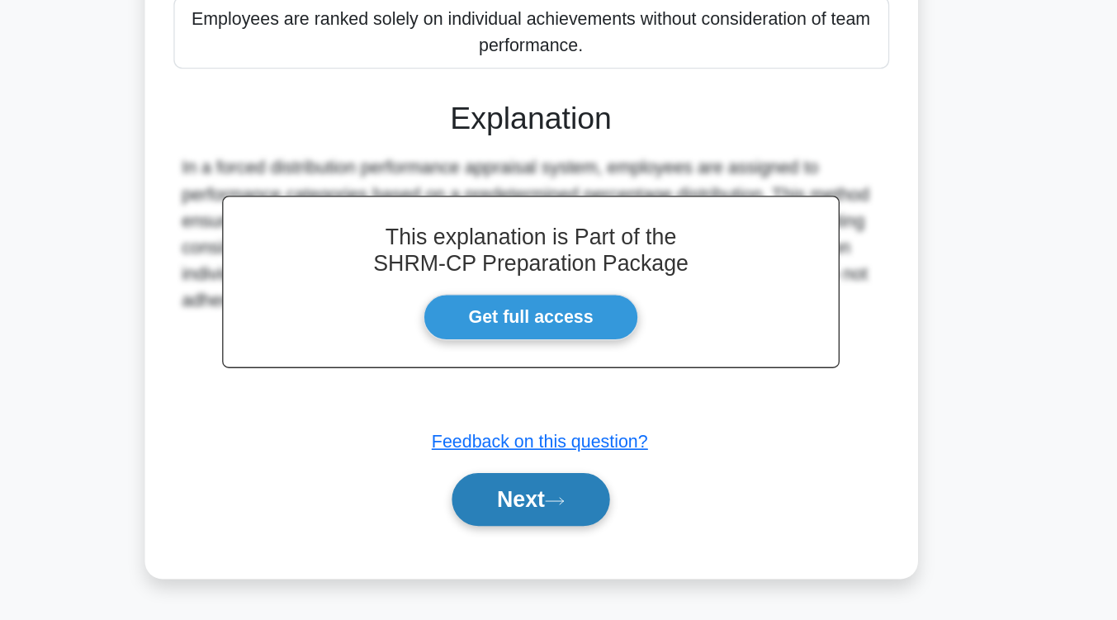
click at [535, 541] on button "Next" at bounding box center [558, 530] width 118 height 40
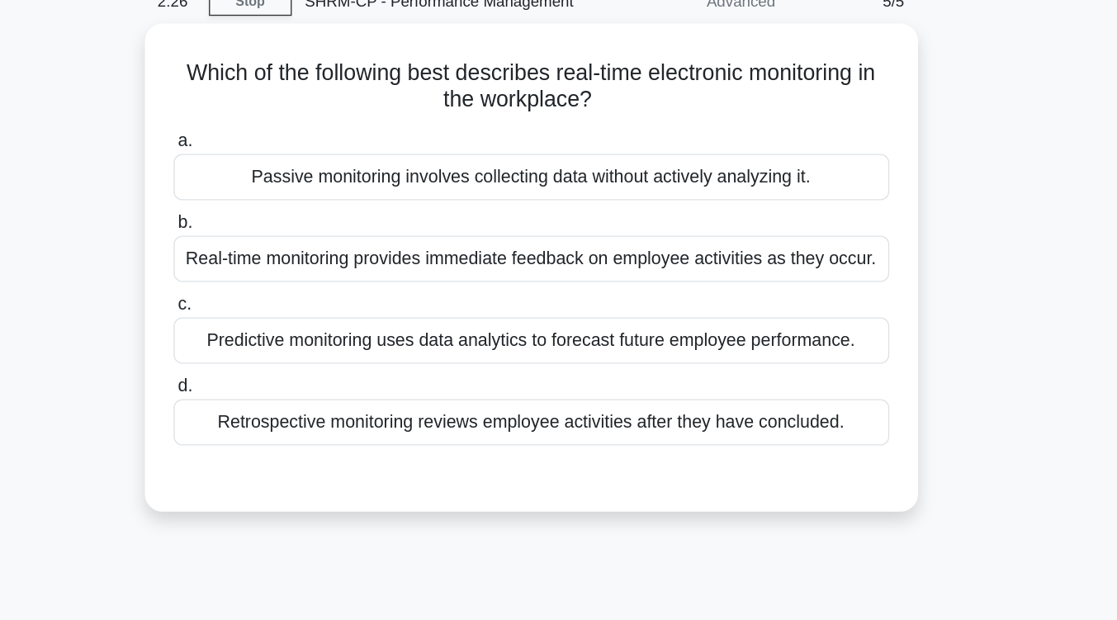
scroll to position [76, 0]
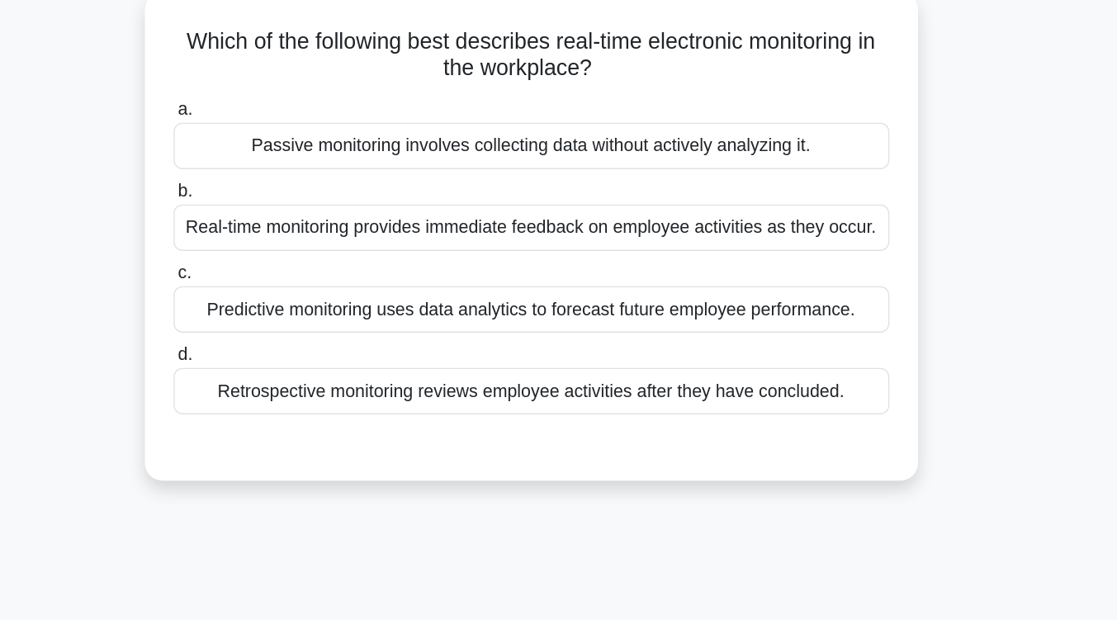
click at [578, 198] on div "Real-time monitoring provides immediate feedback on employee activities as they…" at bounding box center [558, 192] width 535 height 35
click at [291, 171] on input "b. Real-time monitoring provides immediate feedback on employee activities as t…" at bounding box center [291, 165] width 0 height 11
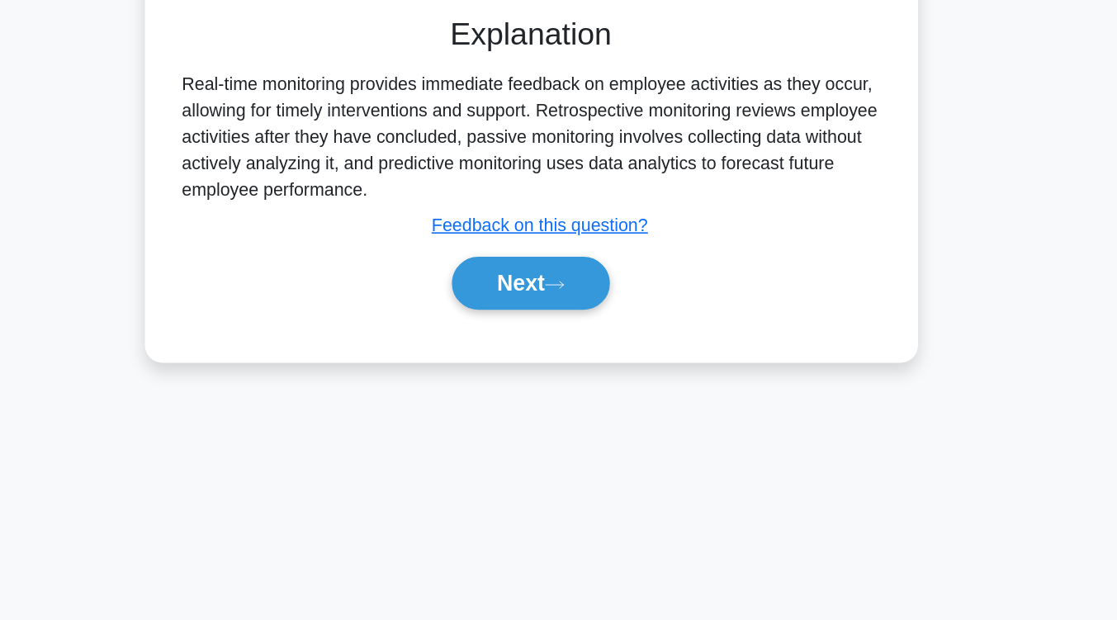
scroll to position [272, 0]
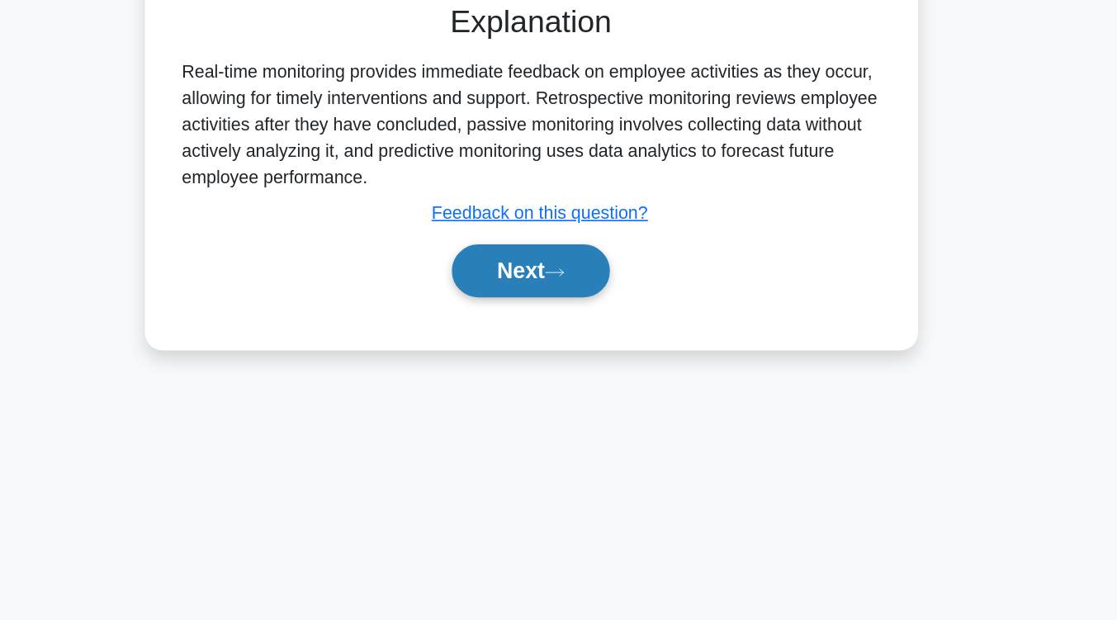
click at [566, 367] on button "Next" at bounding box center [558, 359] width 118 height 40
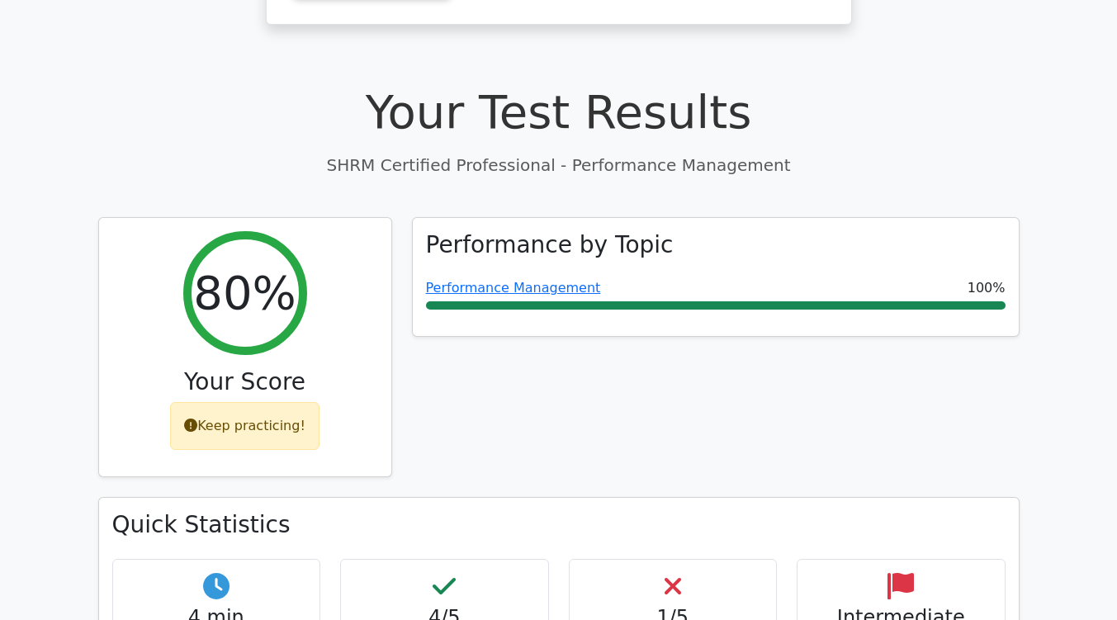
scroll to position [409, 0]
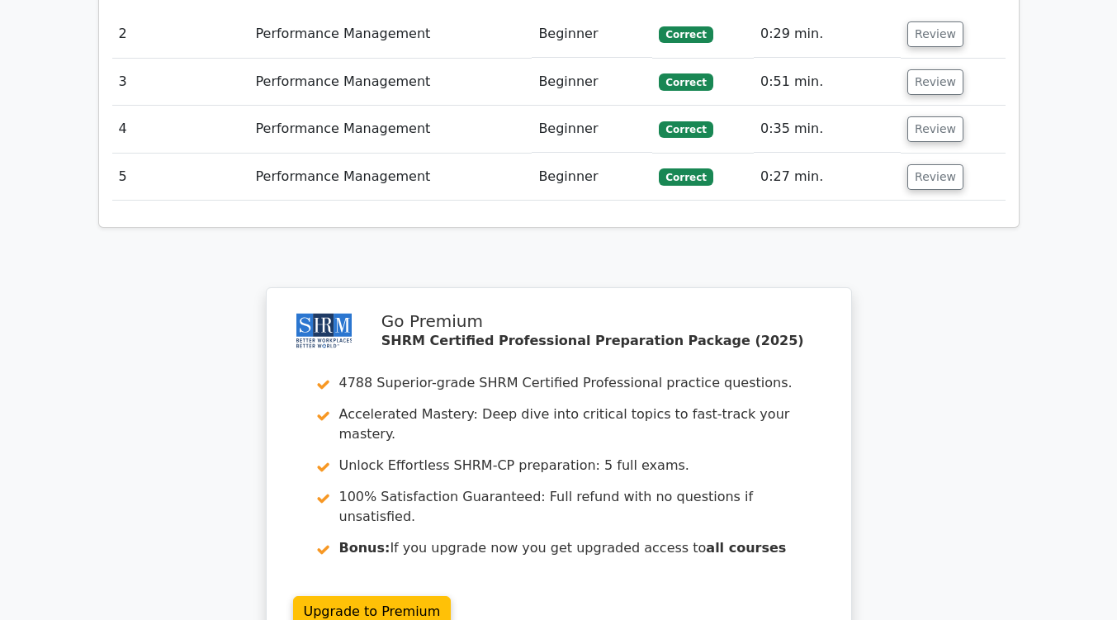
scroll to position [2060, 0]
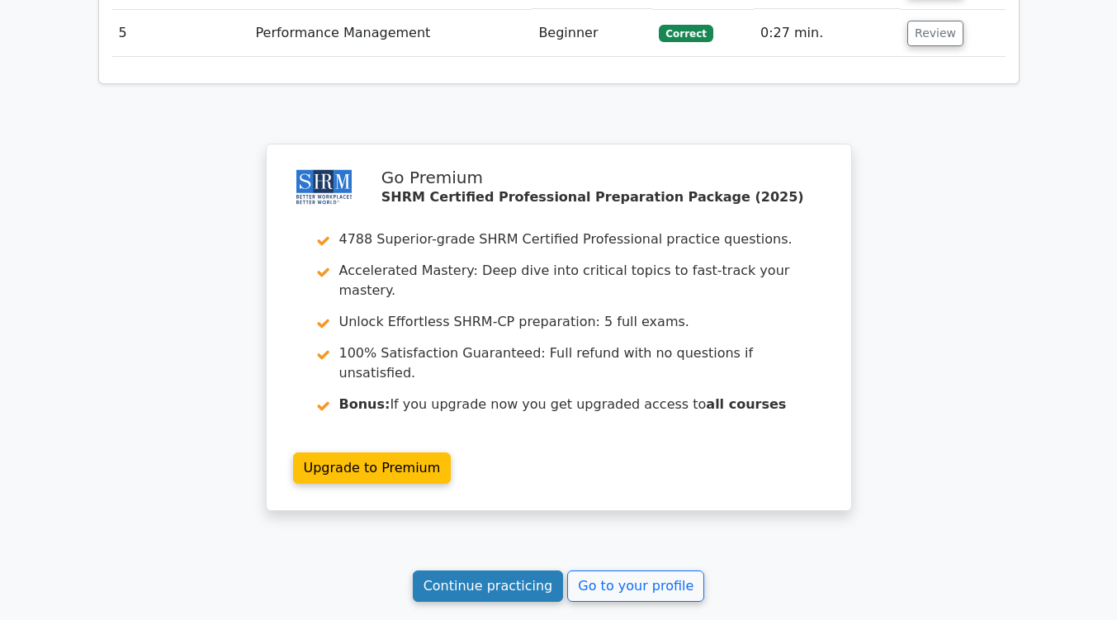
click at [527, 570] on link "Continue practicing" at bounding box center [488, 585] width 151 height 31
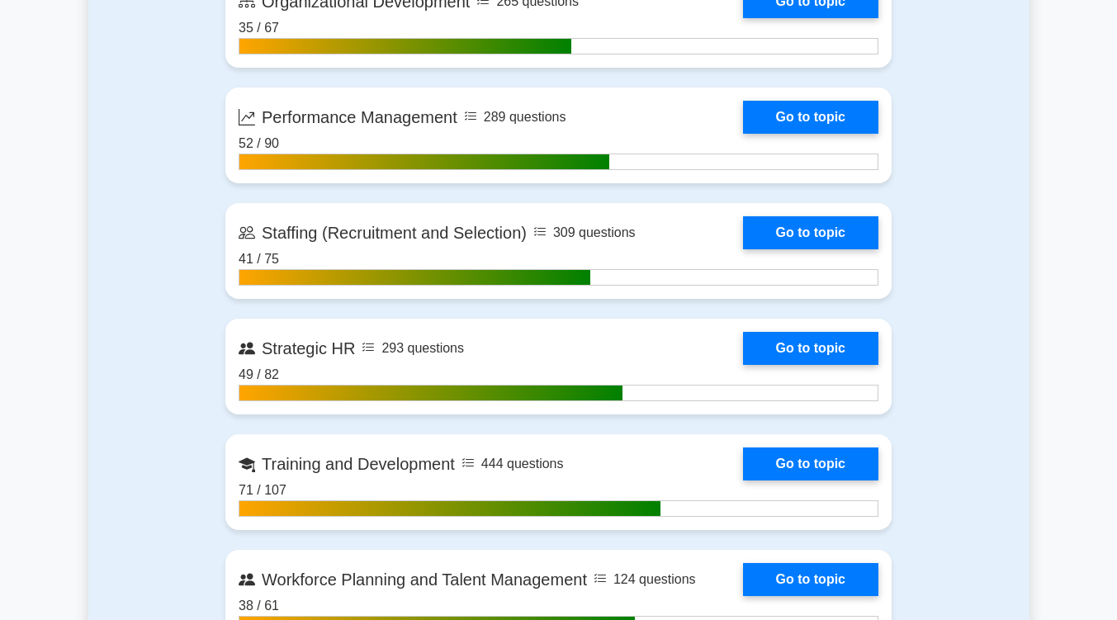
scroll to position [2167, 0]
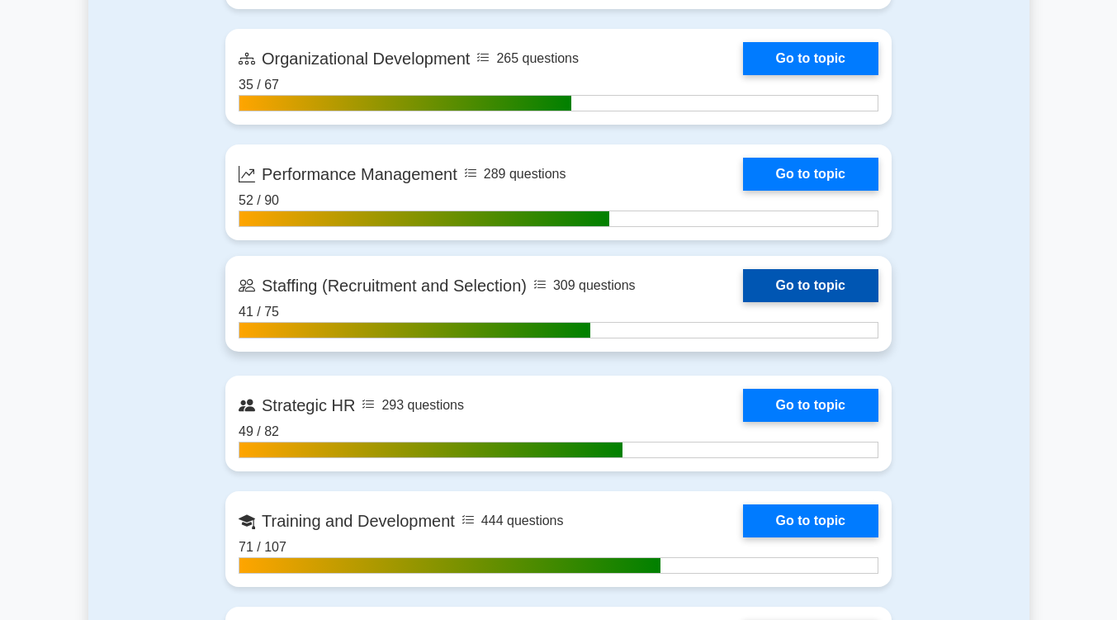
click at [773, 272] on link "Go to topic" at bounding box center [810, 285] width 135 height 33
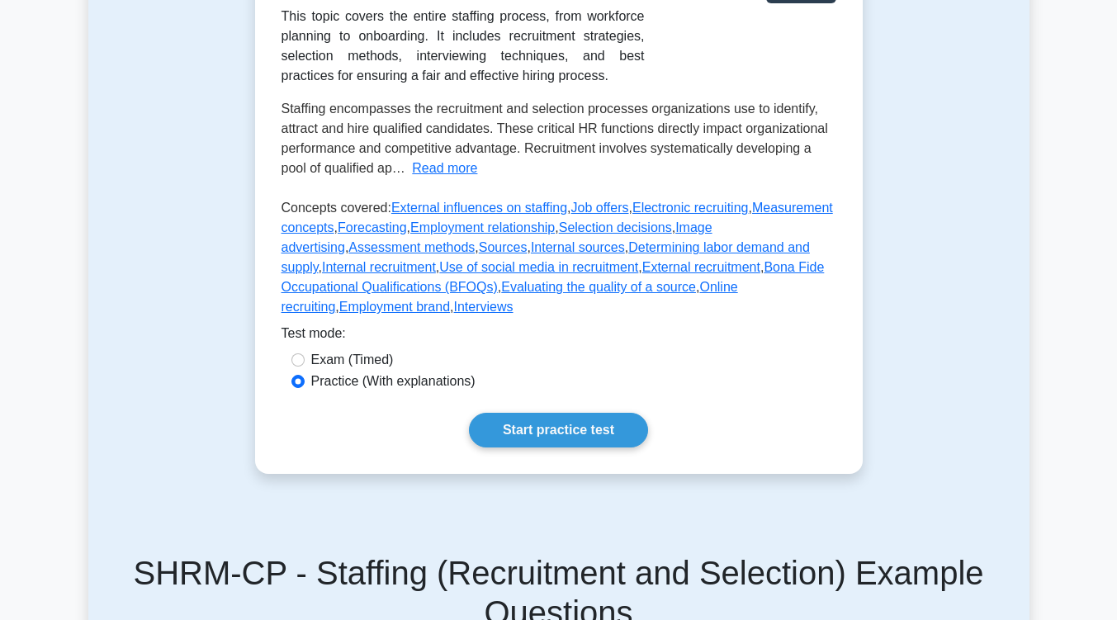
scroll to position [351, 0]
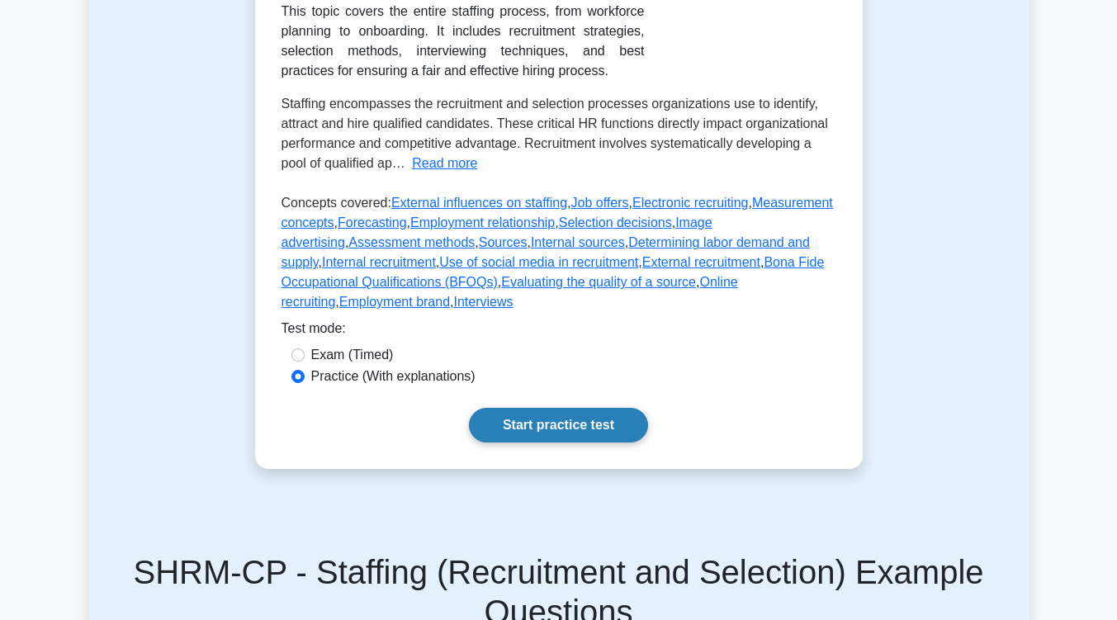
click at [579, 413] on link "Start practice test" at bounding box center [558, 425] width 179 height 35
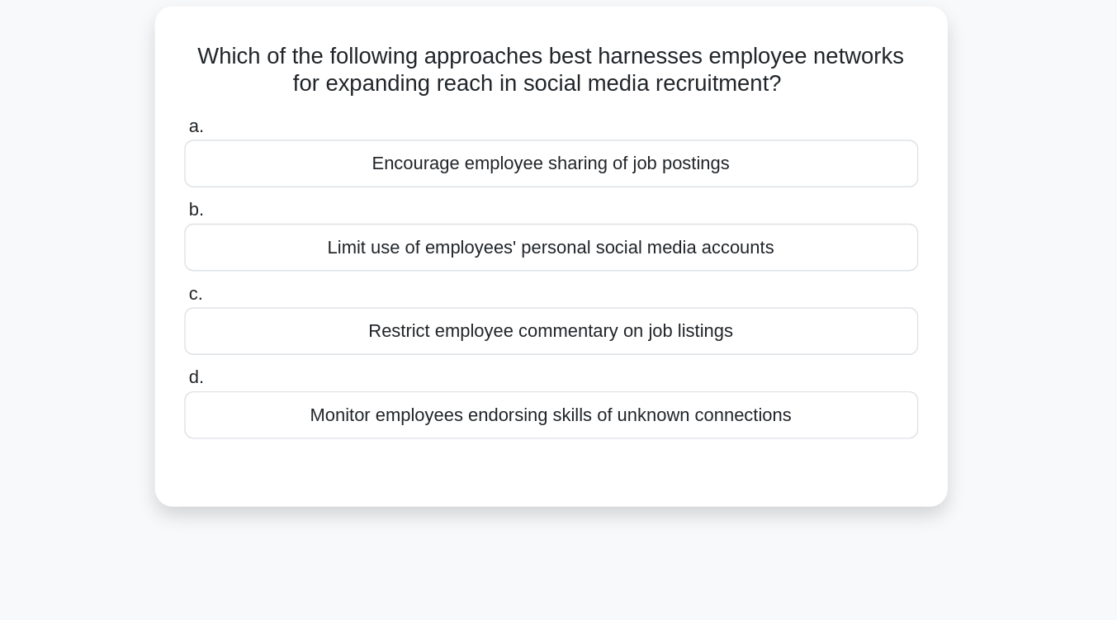
click at [578, 412] on div "Monitor employees endorsing skills of unknown connections" at bounding box center [558, 414] width 535 height 35
click at [291, 393] on input "d. Monitor employees endorsing skills of unknown connections" at bounding box center [291, 387] width 0 height 11
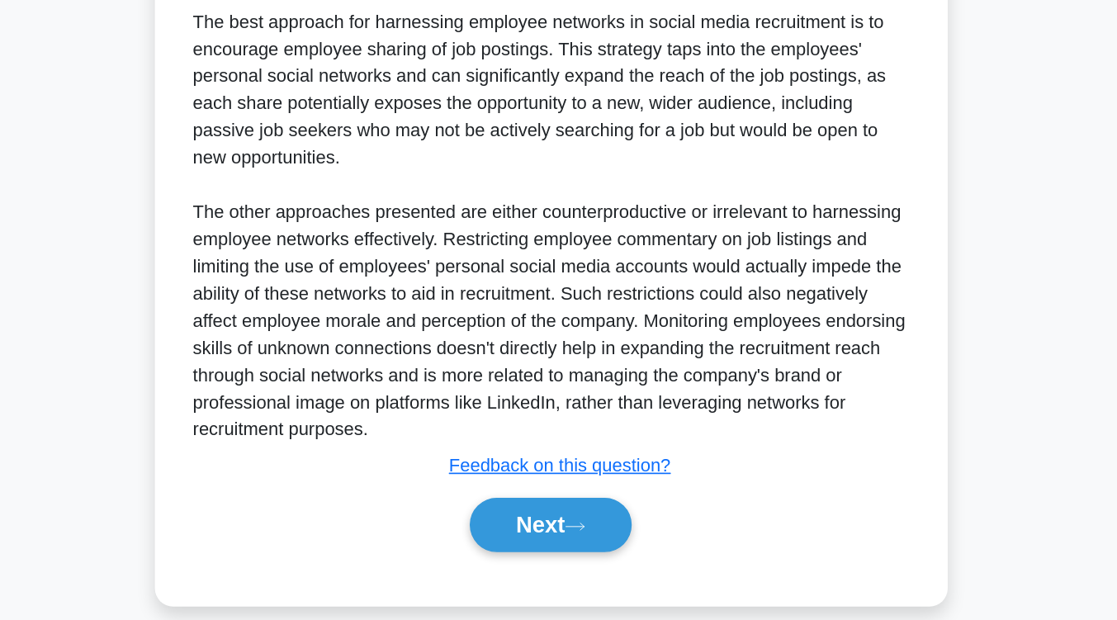
scroll to position [341, 0]
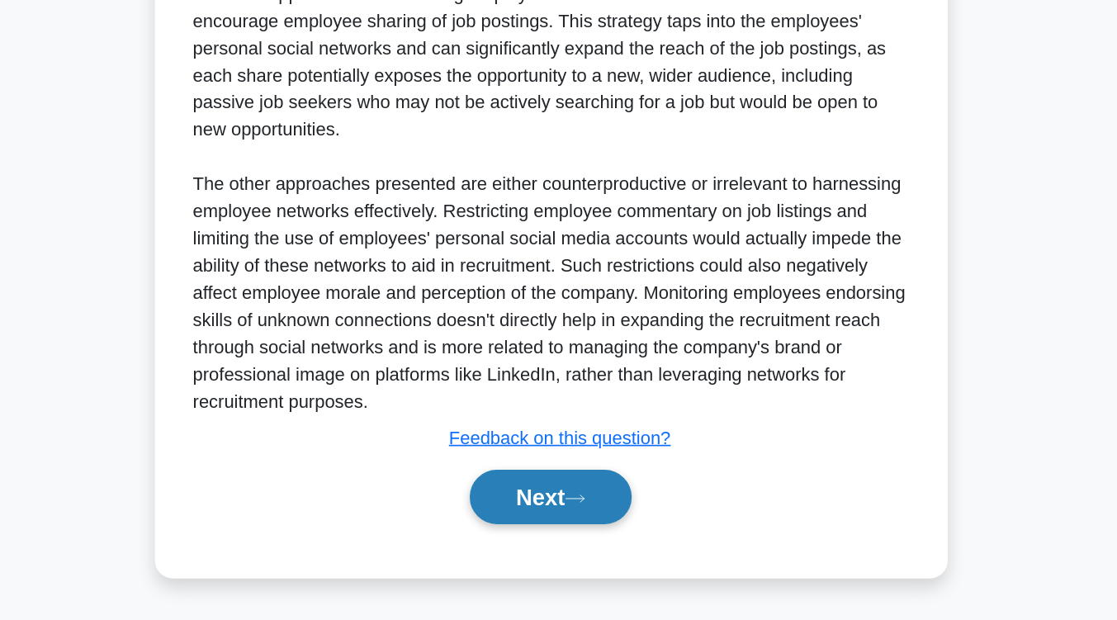
click at [568, 524] on button "Next" at bounding box center [558, 530] width 118 height 40
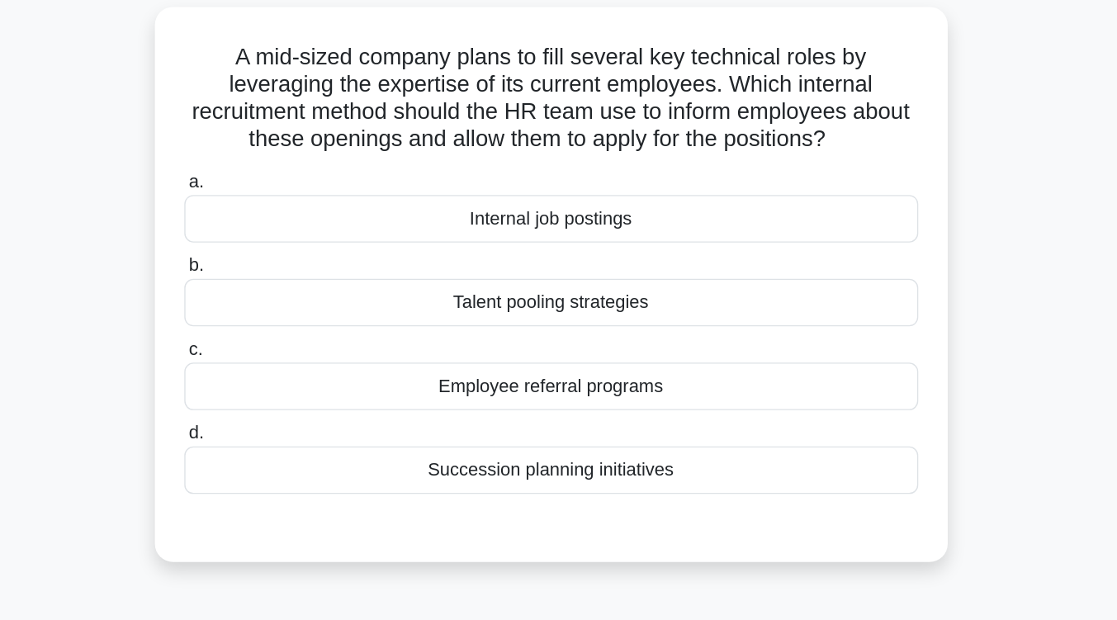
scroll to position [111, 0]
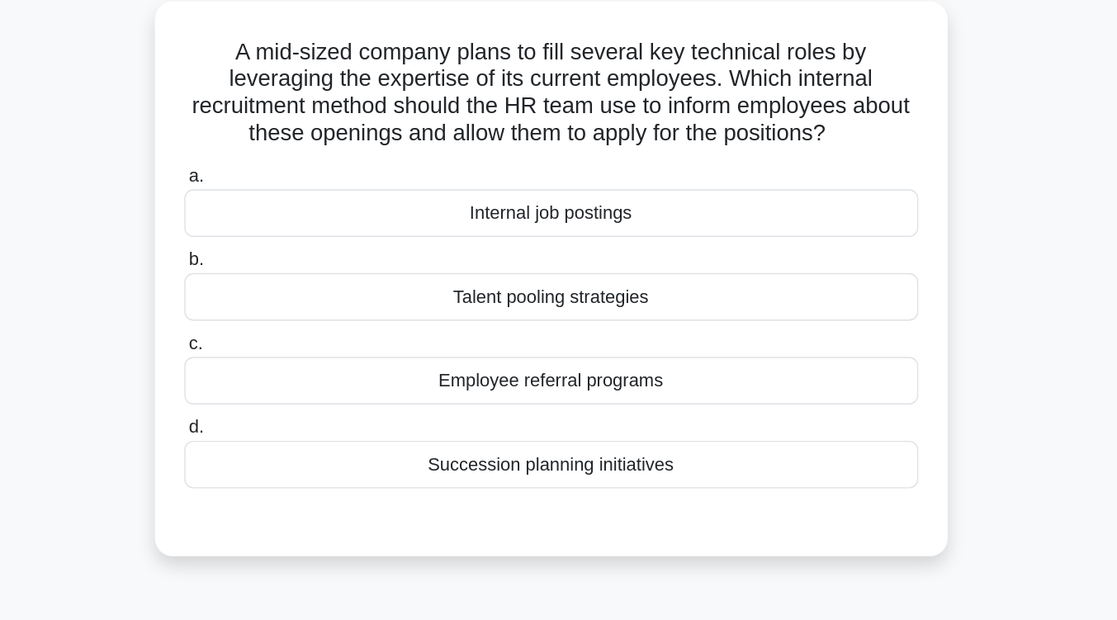
click at [582, 168] on div "Internal job postings" at bounding box center [558, 155] width 535 height 35
click at [291, 134] on input "a. Internal job postings" at bounding box center [291, 128] width 0 height 11
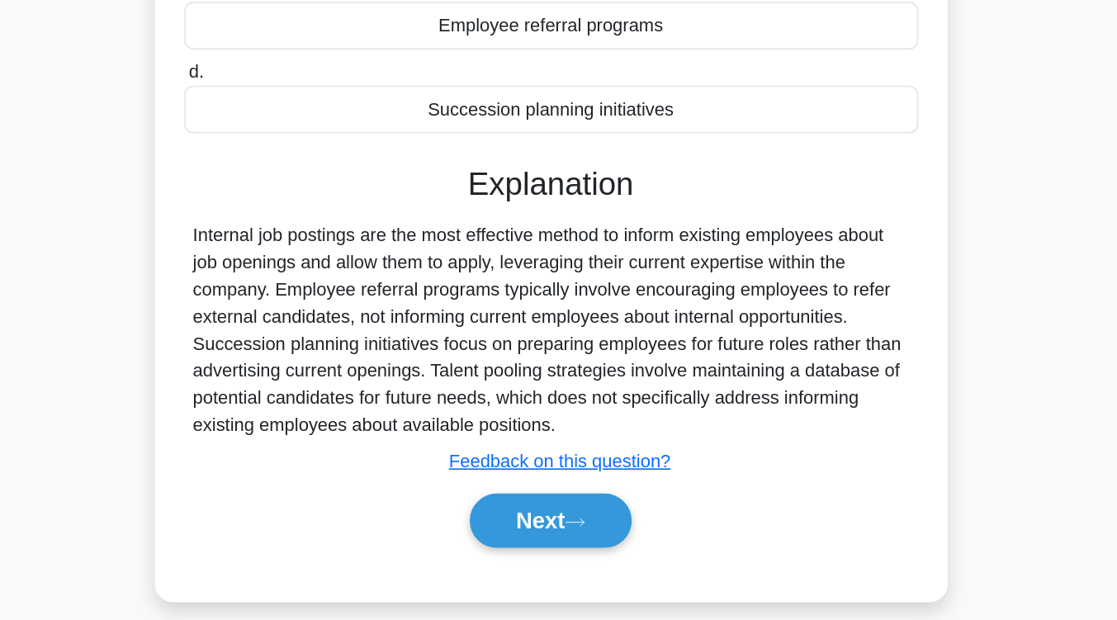
scroll to position [272, 0]
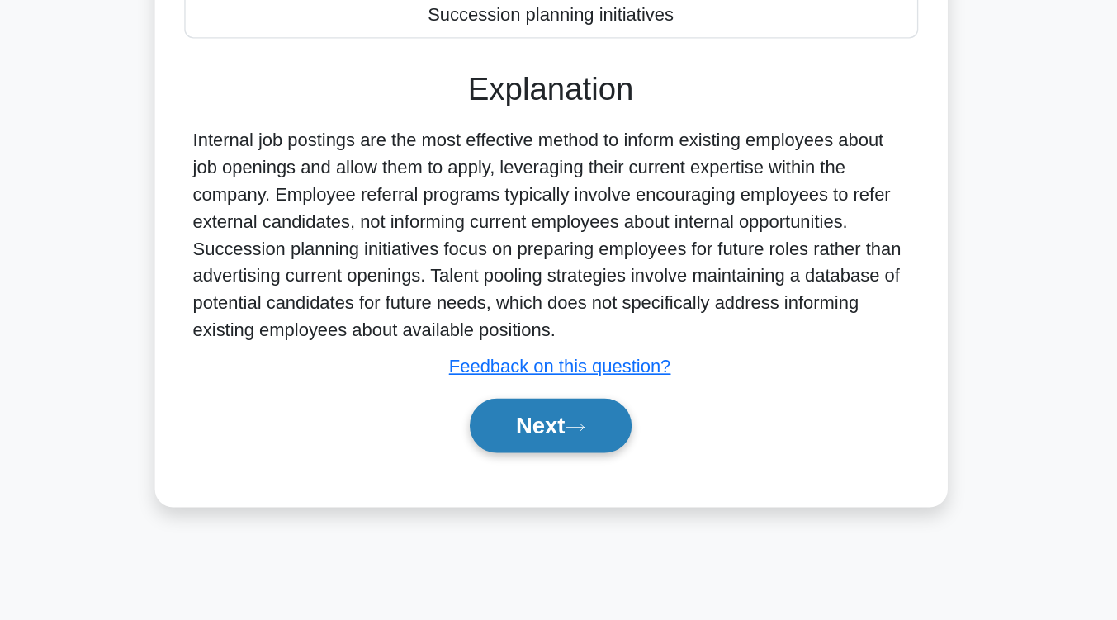
click at [539, 478] on button "Next" at bounding box center [558, 478] width 118 height 40
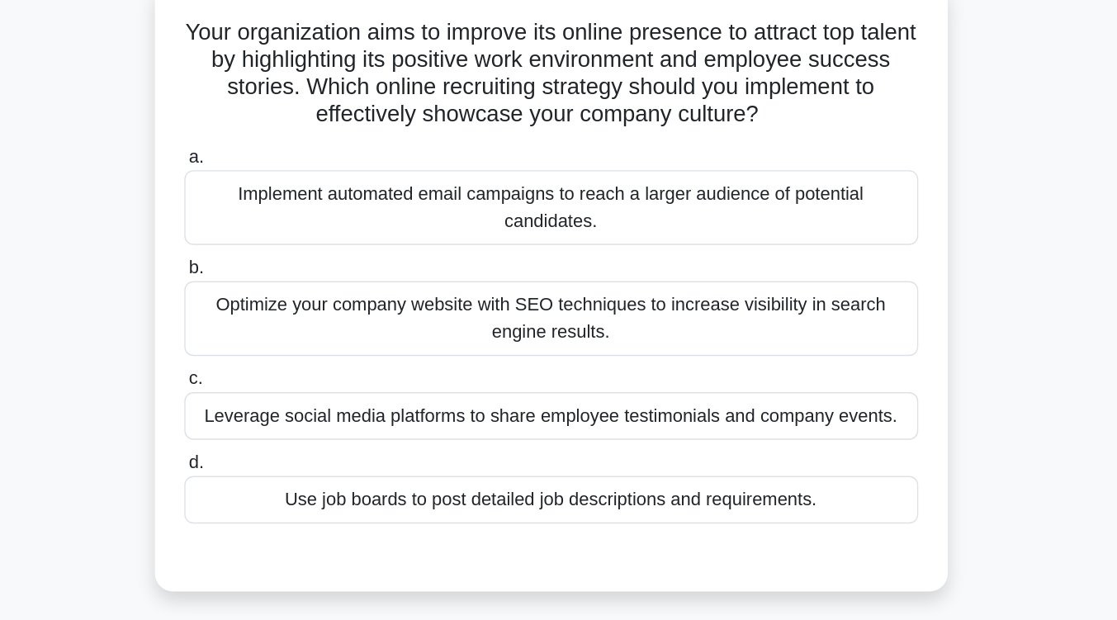
scroll to position [128, 0]
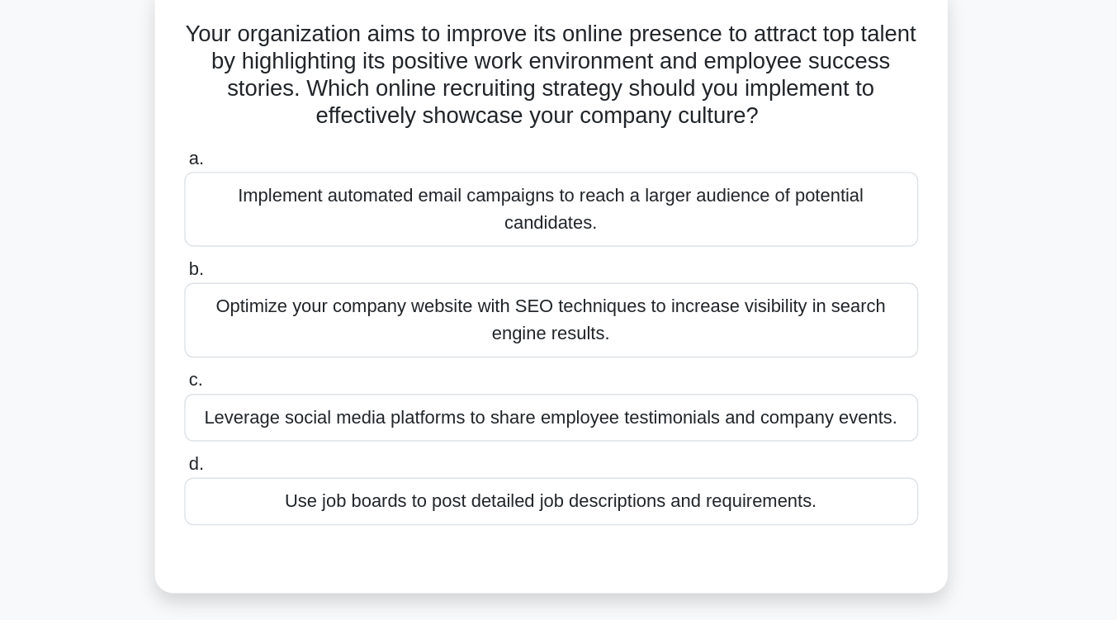
click at [539, 310] on div "Leverage social media platforms to share employee testimonials and company even…" at bounding box center [558, 304] width 535 height 35
click at [291, 283] on input "c. Leverage social media platforms to share employee testimonials and company e…" at bounding box center [291, 277] width 0 height 11
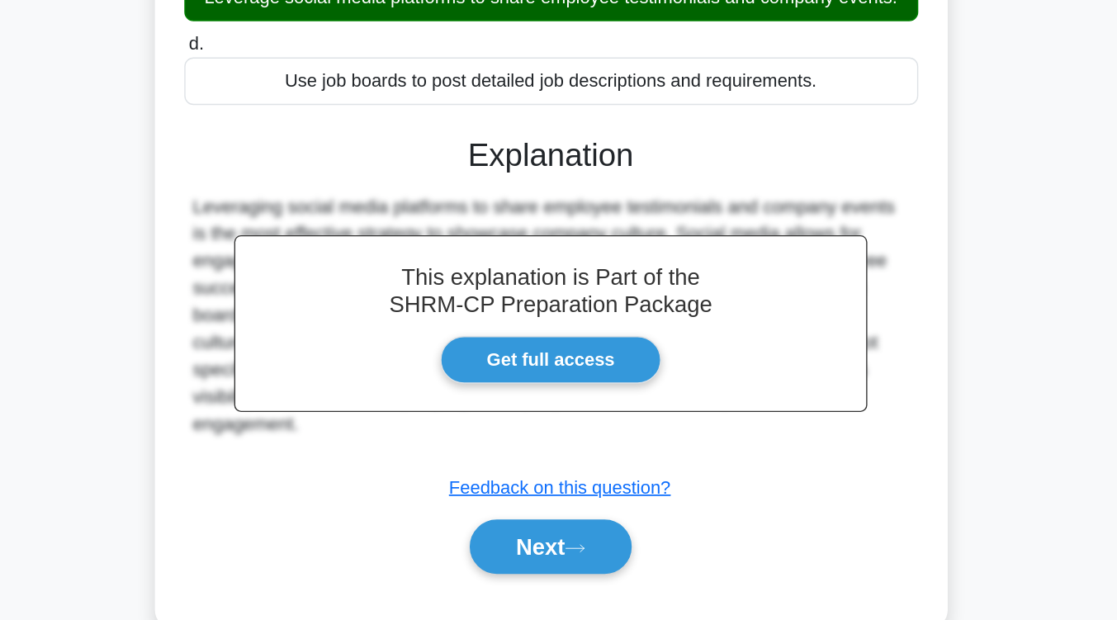
scroll to position [300, 0]
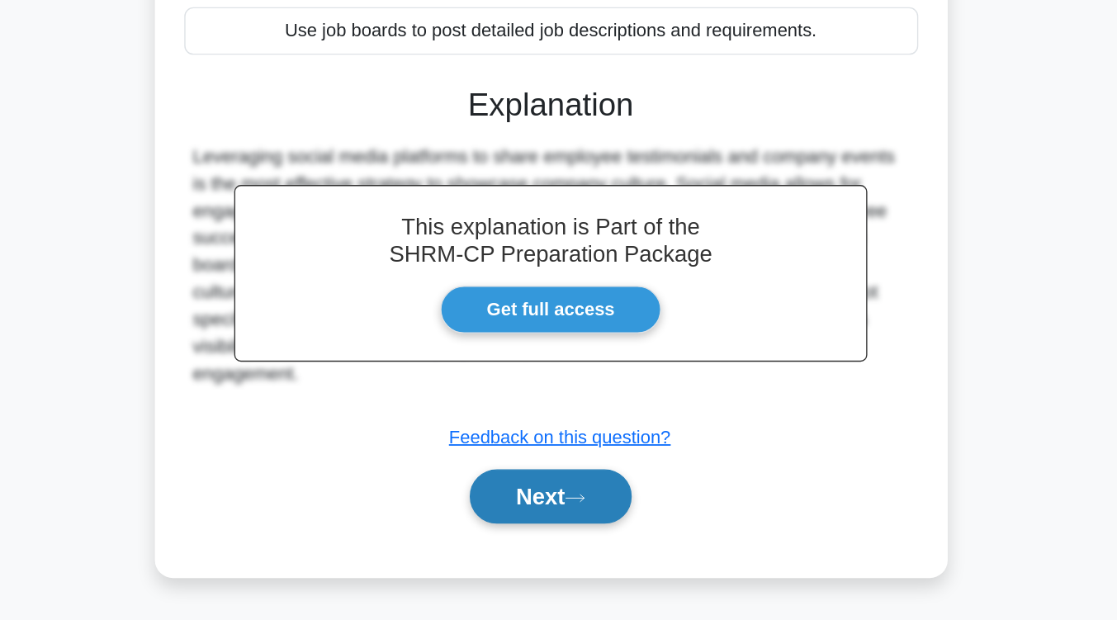
click at [532, 539] on button "Next" at bounding box center [558, 530] width 118 height 40
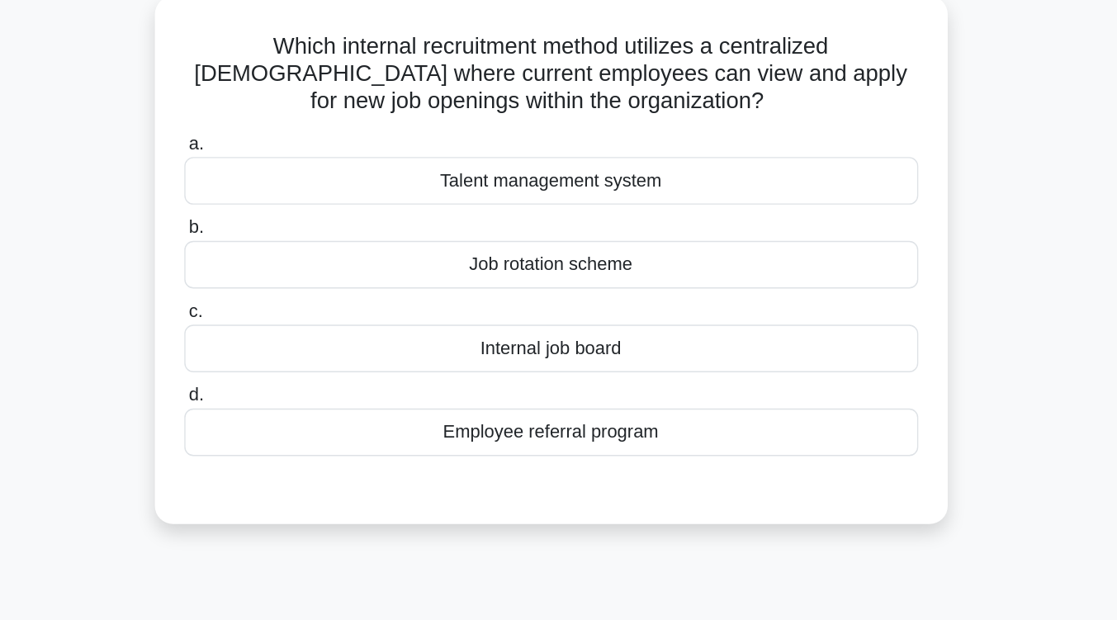
scroll to position [119, 0]
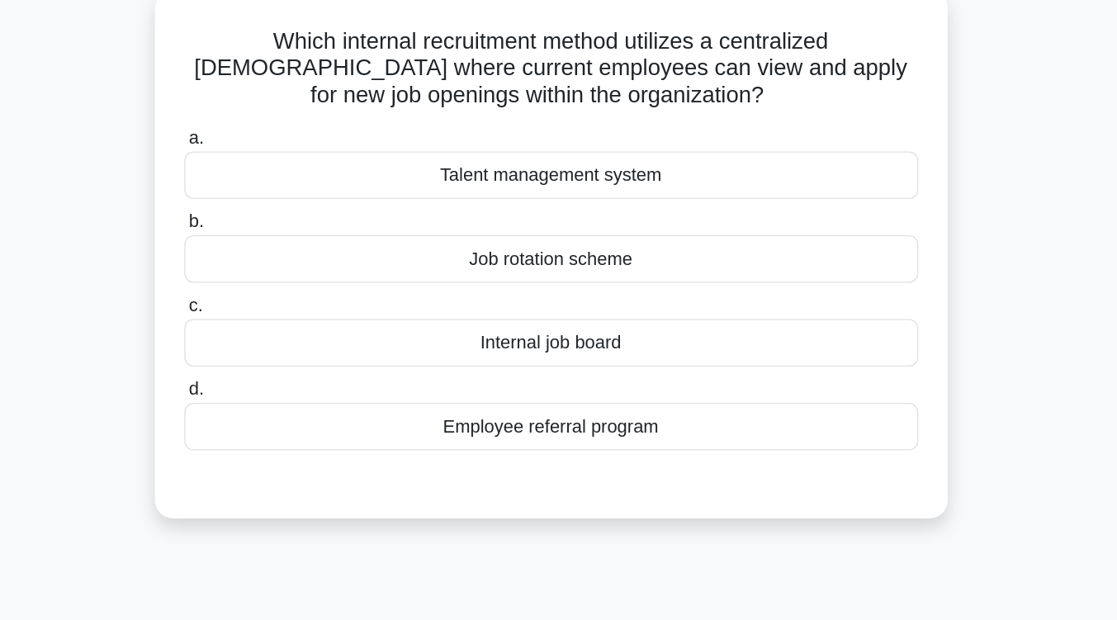
click at [566, 248] on div "Internal job board" at bounding box center [558, 250] width 535 height 35
click at [291, 229] on input "c. Internal job board" at bounding box center [291, 223] width 0 height 11
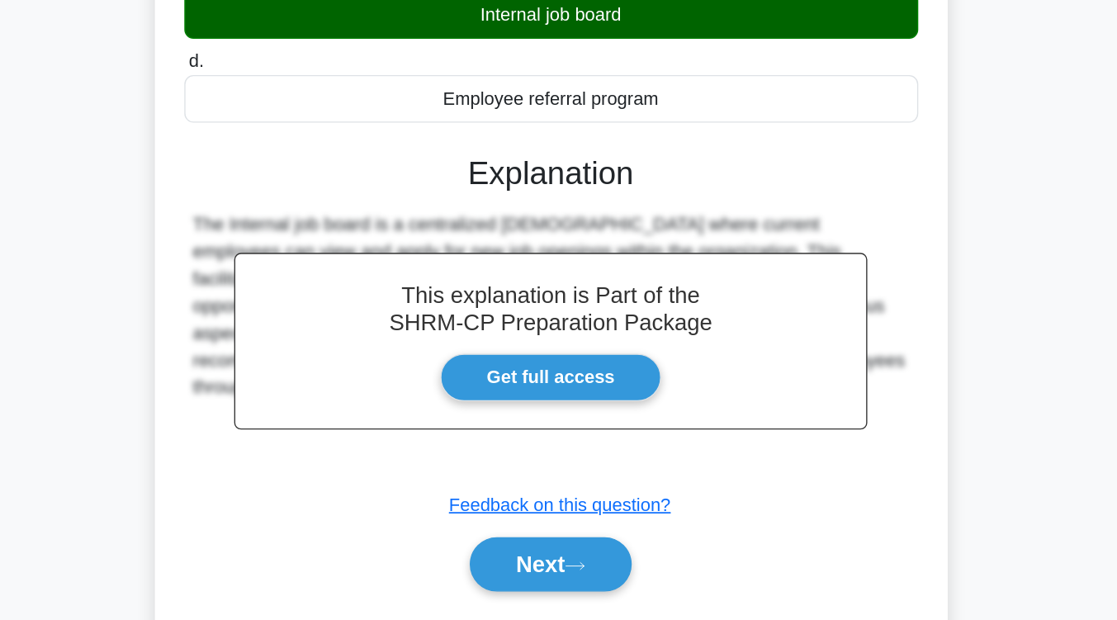
scroll to position [191, 0]
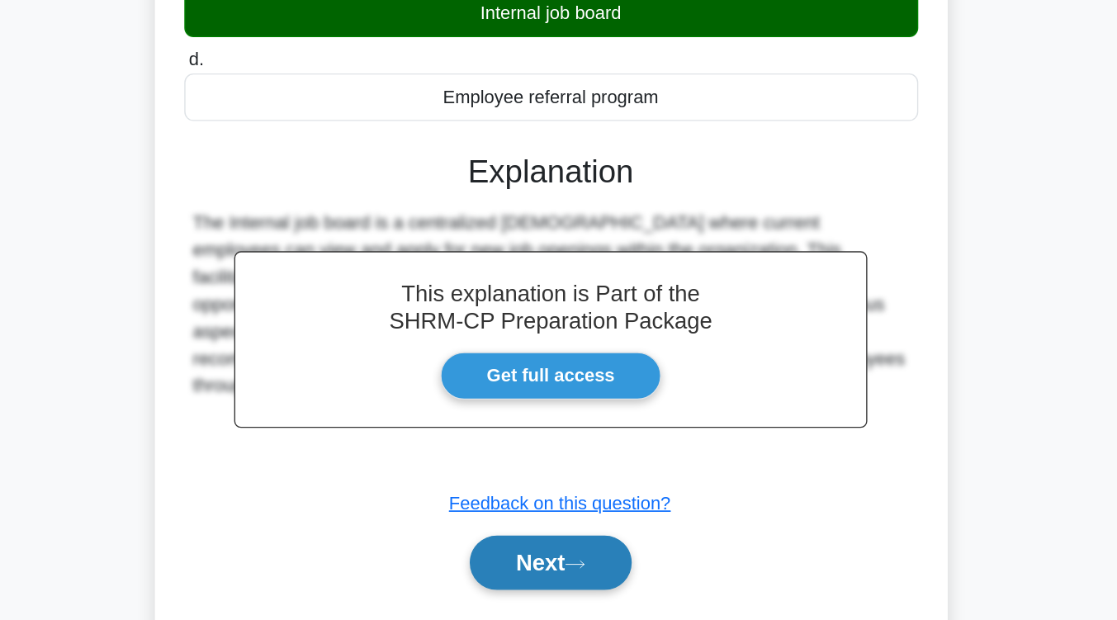
click at [552, 567] on button "Next" at bounding box center [558, 578] width 118 height 40
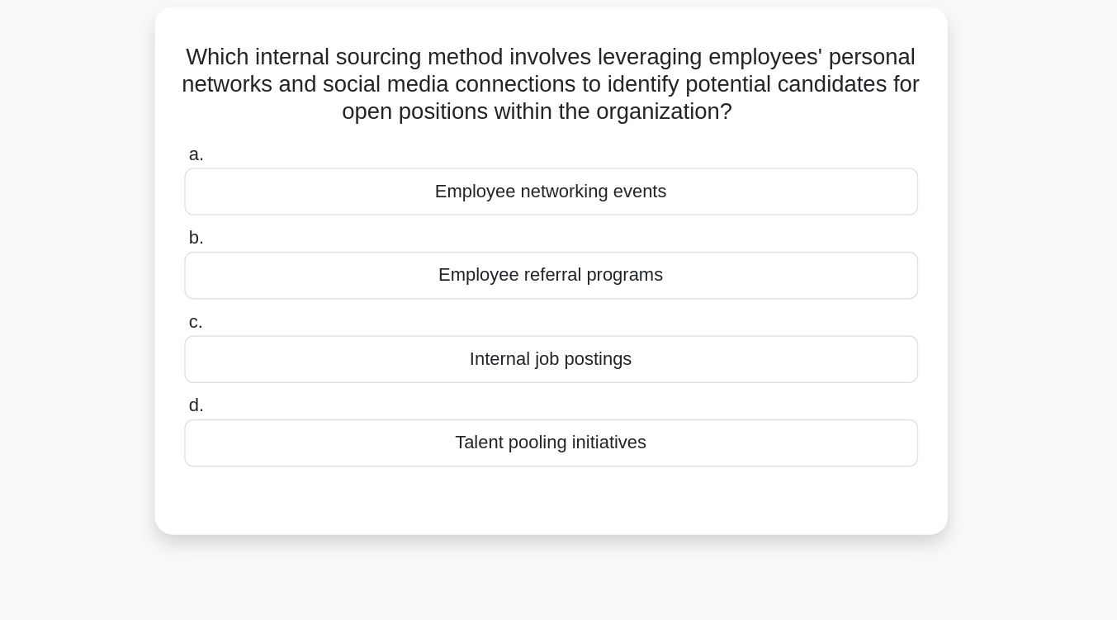
scroll to position [0, 0]
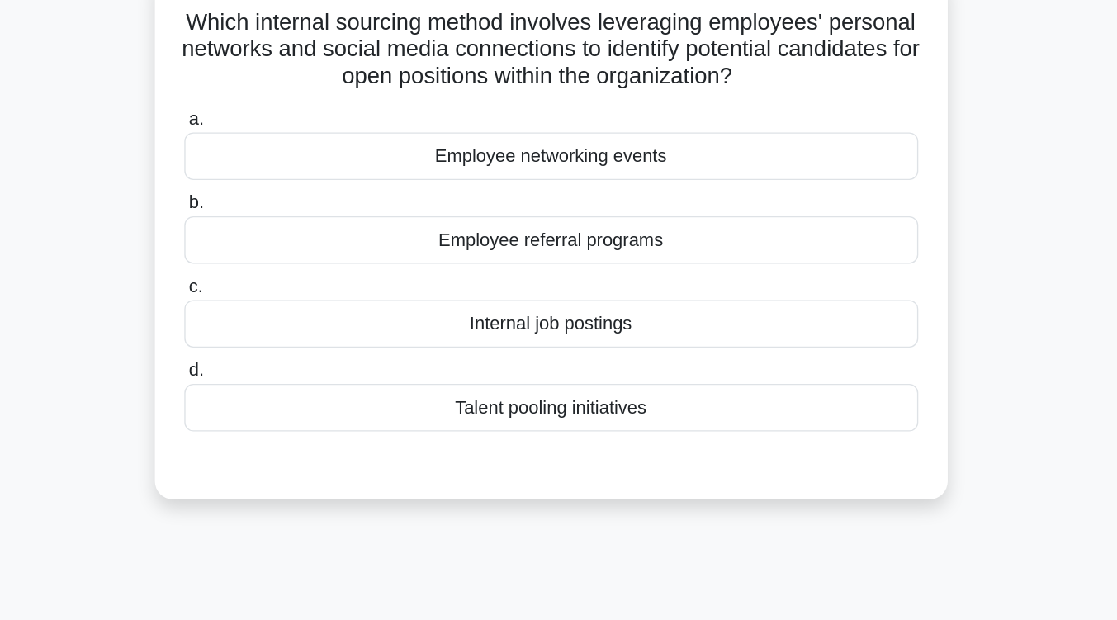
click at [569, 382] on div "Internal job postings" at bounding box center [558, 369] width 535 height 35
click at [291, 347] on input "c. Internal job postings" at bounding box center [291, 342] width 0 height 11
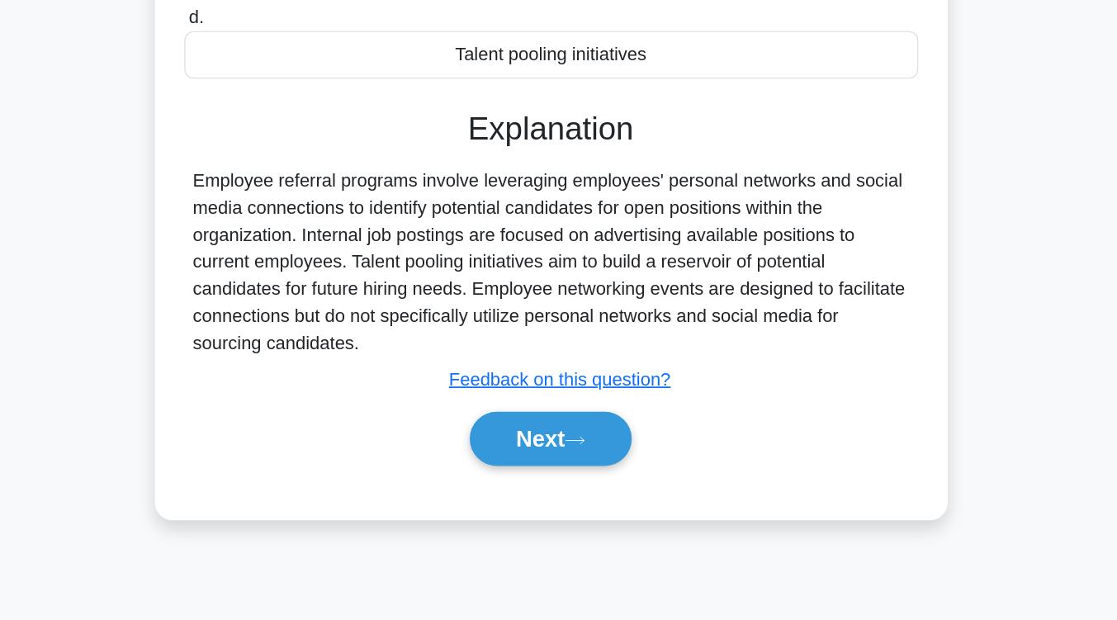
scroll to position [272, 0]
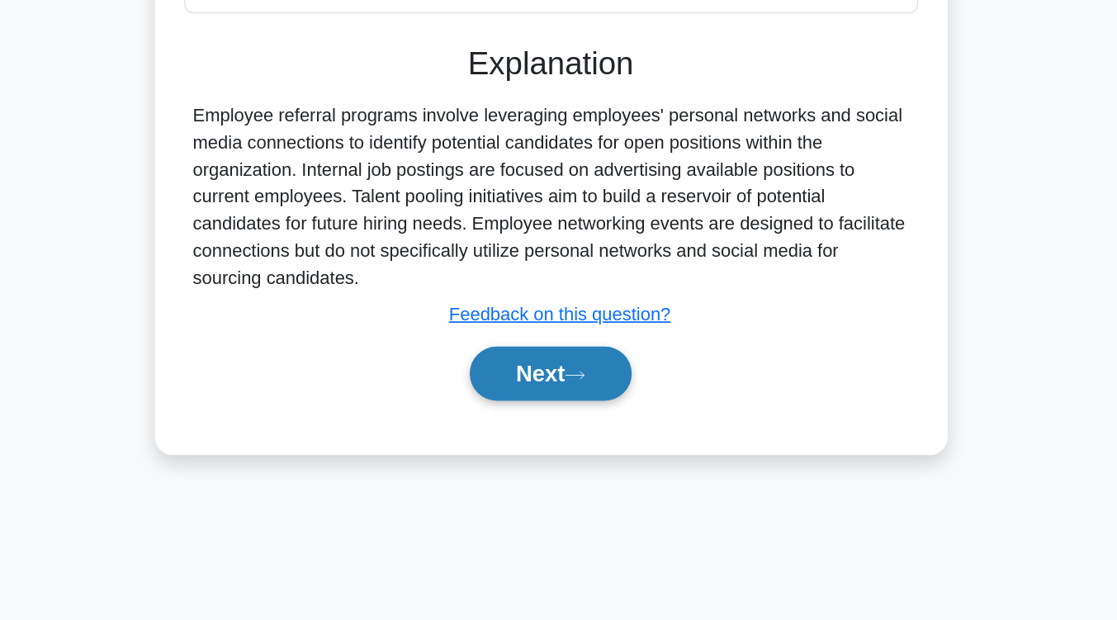
click at [561, 447] on button "Next" at bounding box center [558, 440] width 118 height 40
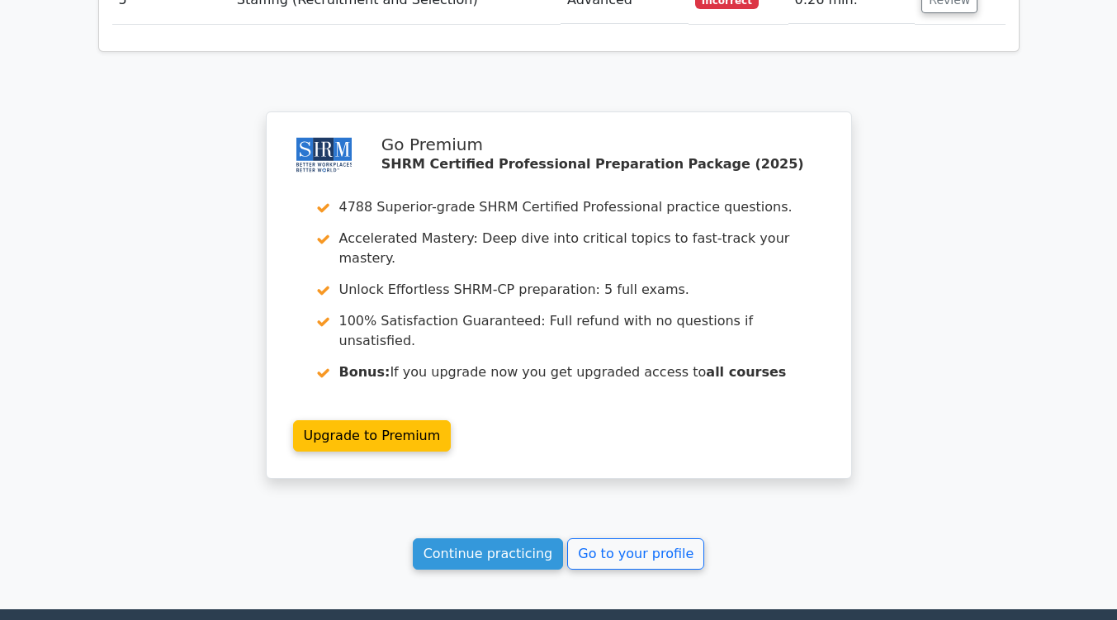
scroll to position [2323, 0]
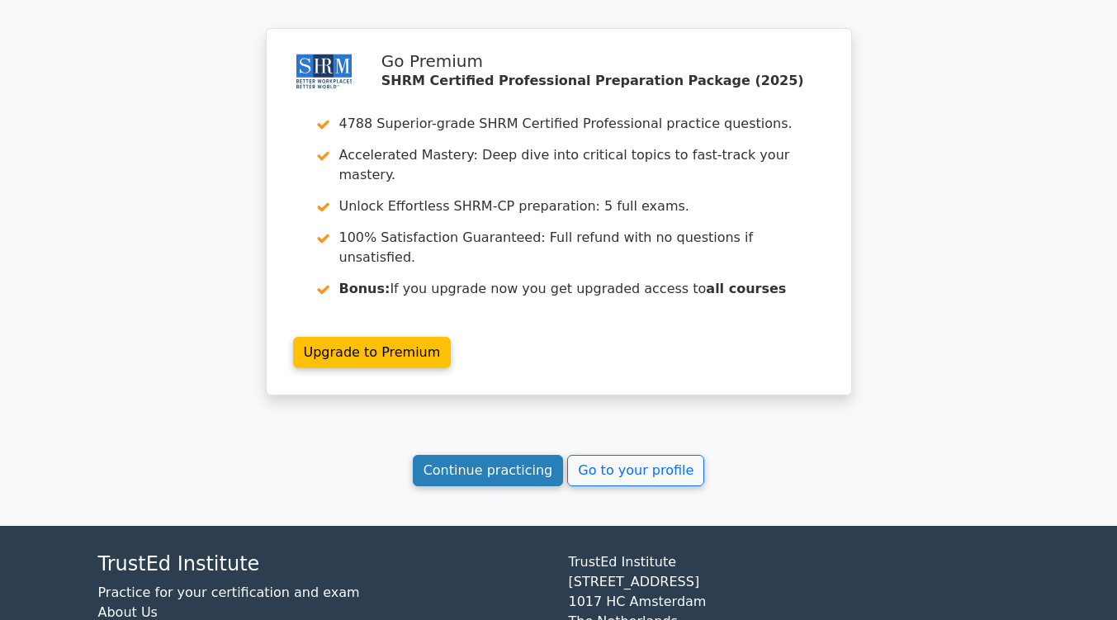
click at [513, 455] on link "Continue practicing" at bounding box center [488, 470] width 151 height 31
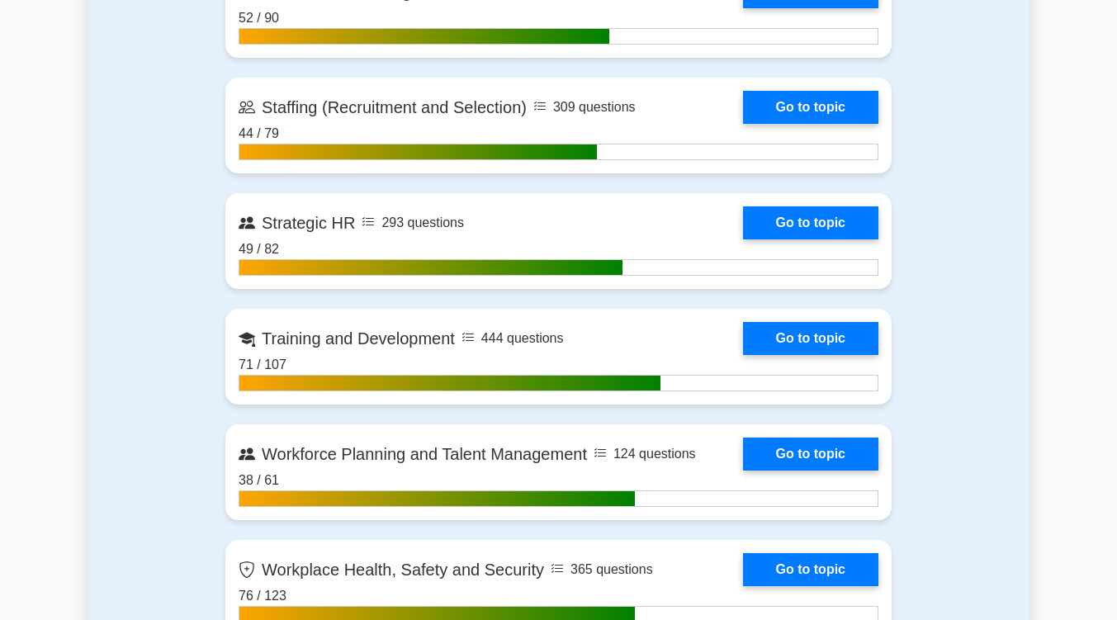
scroll to position [2348, 0]
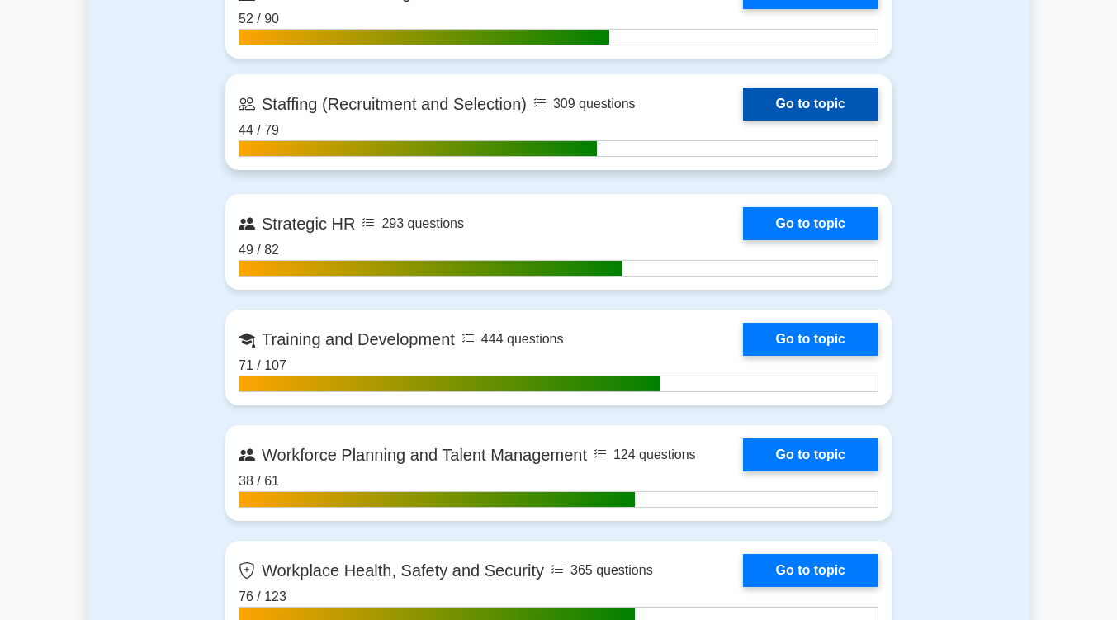
click at [803, 87] on link "Go to topic" at bounding box center [810, 103] width 135 height 33
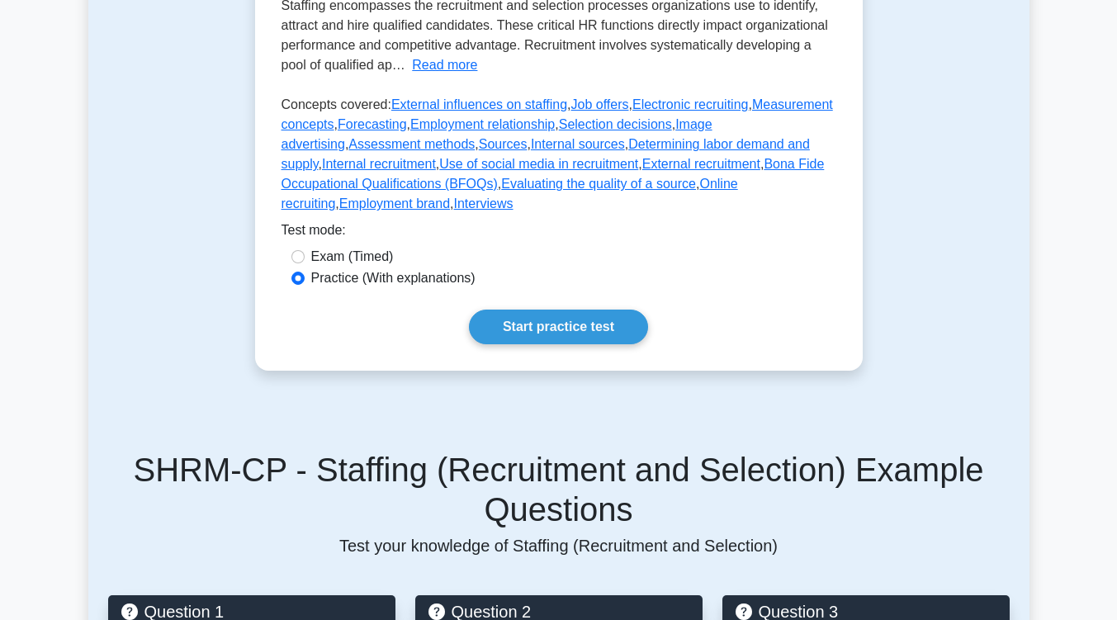
scroll to position [454, 0]
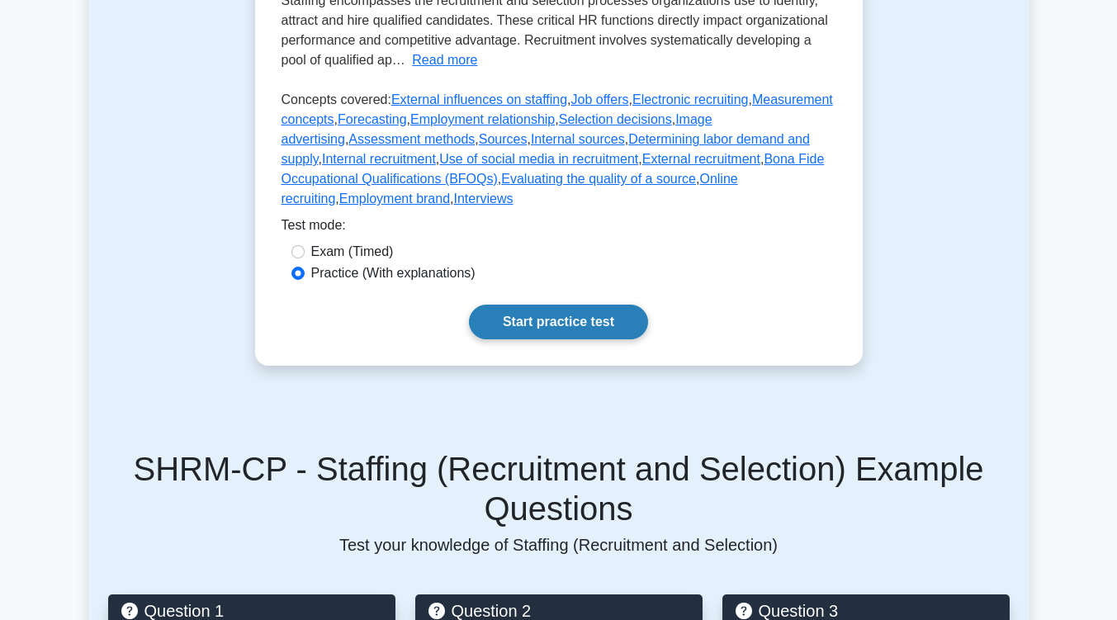
click at [621, 305] on link "Start practice test" at bounding box center [558, 322] width 179 height 35
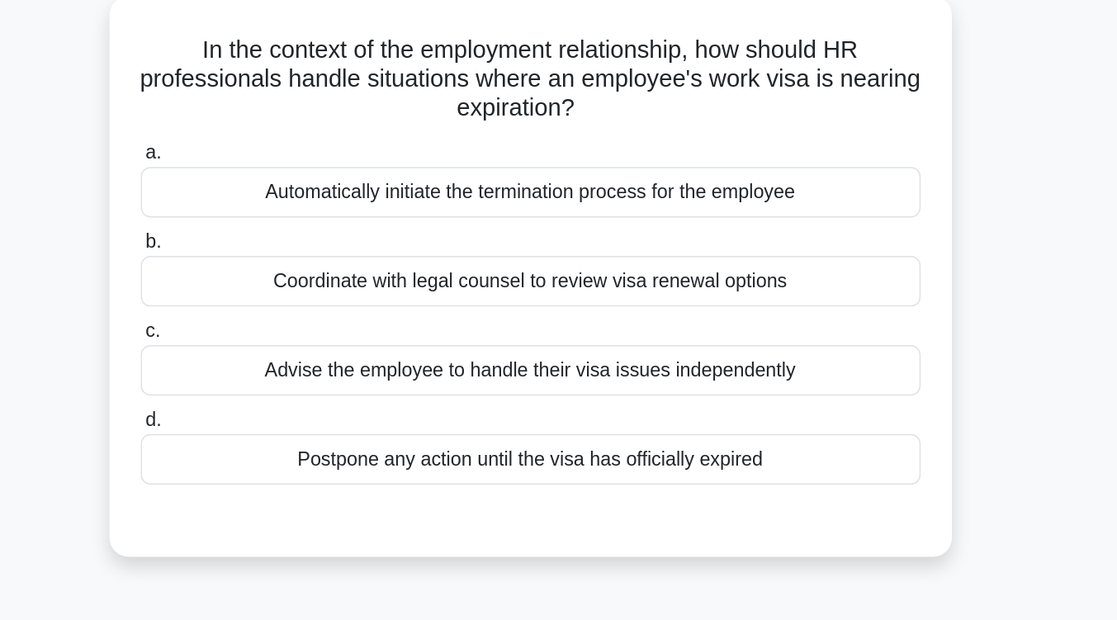
click at [617, 311] on div "Coordinate with legal counsel to review visa renewal options" at bounding box center [558, 308] width 535 height 35
click at [291, 286] on input "b. Coordinate with legal counsel to review visa renewal options" at bounding box center [291, 281] width 0 height 11
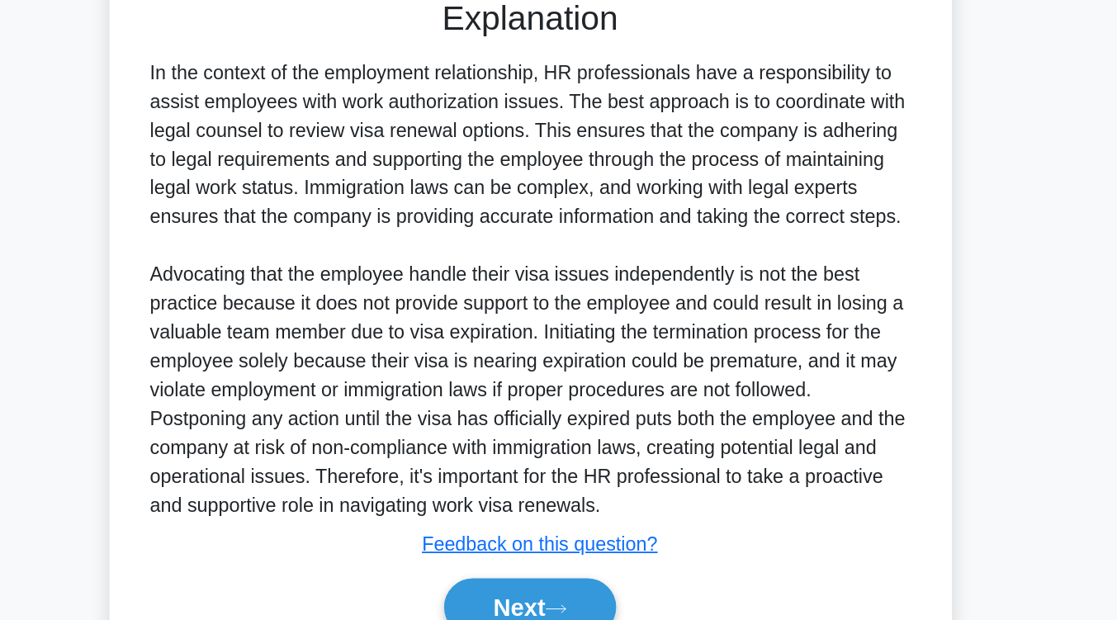
scroll to position [359, 0]
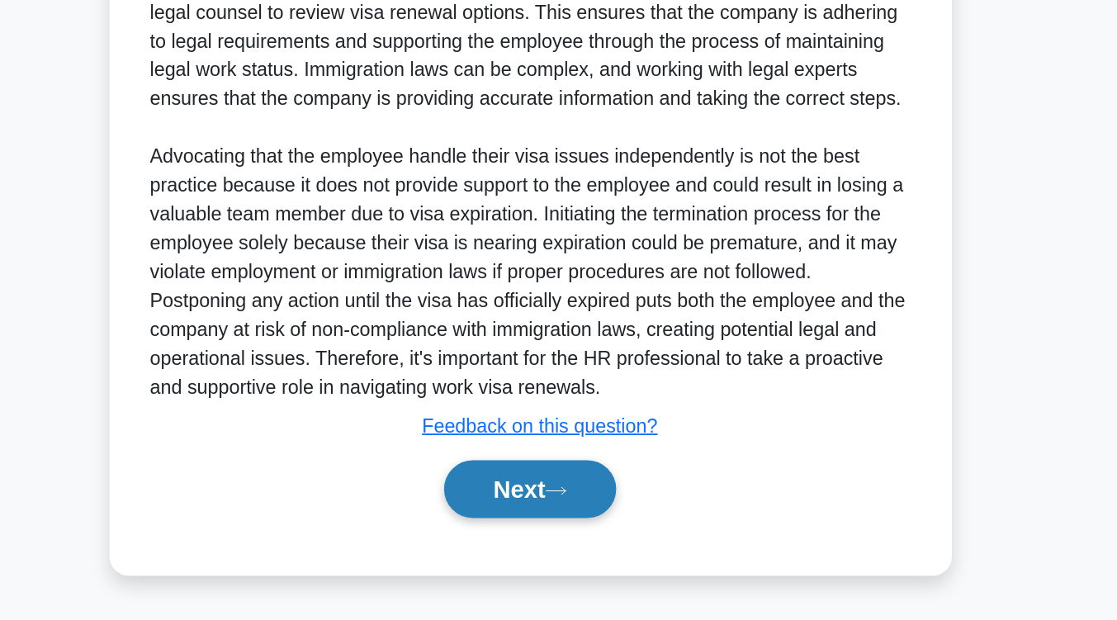
click at [574, 522] on button "Next" at bounding box center [558, 530] width 118 height 40
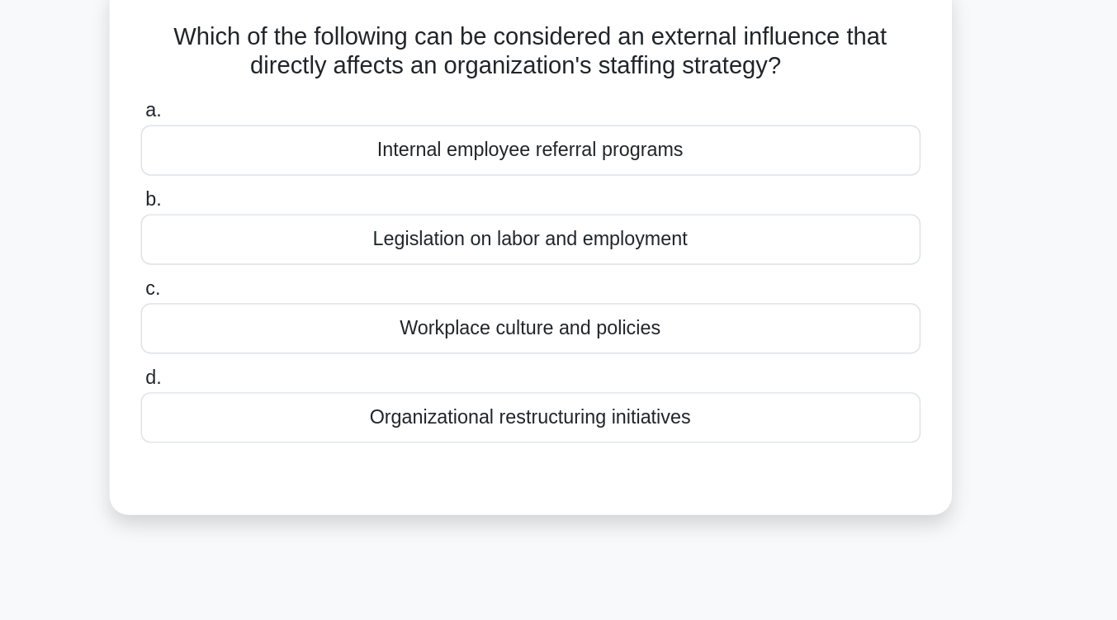
scroll to position [128, 0]
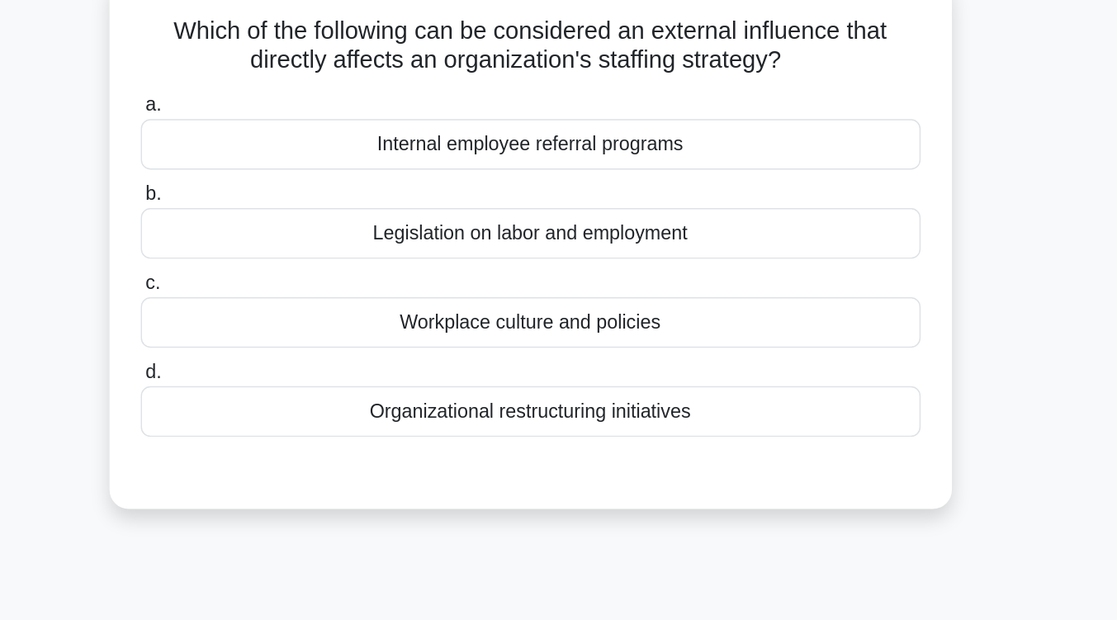
click at [613, 174] on div "Legislation on labor and employment" at bounding box center [558, 160] width 535 height 35
click at [291, 139] on input "b. Legislation on labor and employment" at bounding box center [291, 133] width 0 height 11
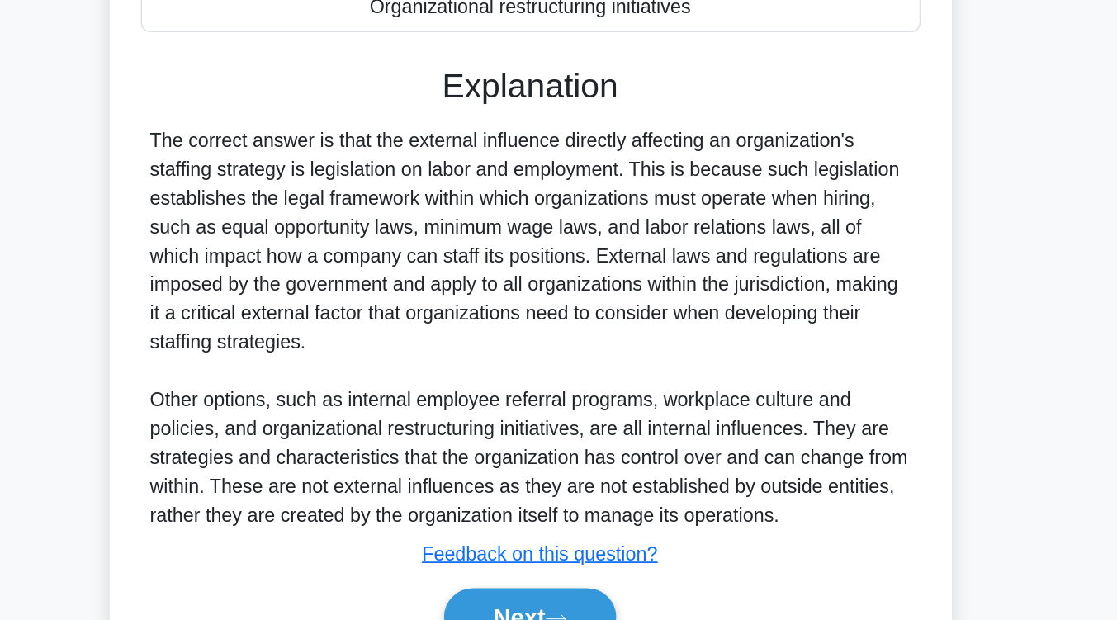
scroll to position [300, 0]
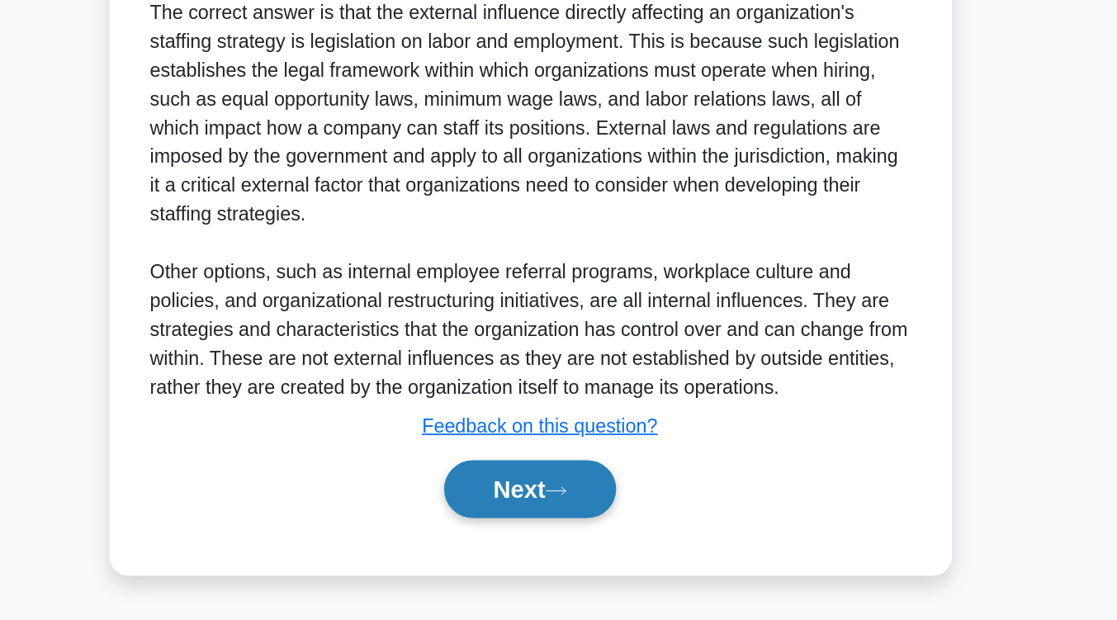
click at [554, 534] on button "Next" at bounding box center [558, 530] width 118 height 40
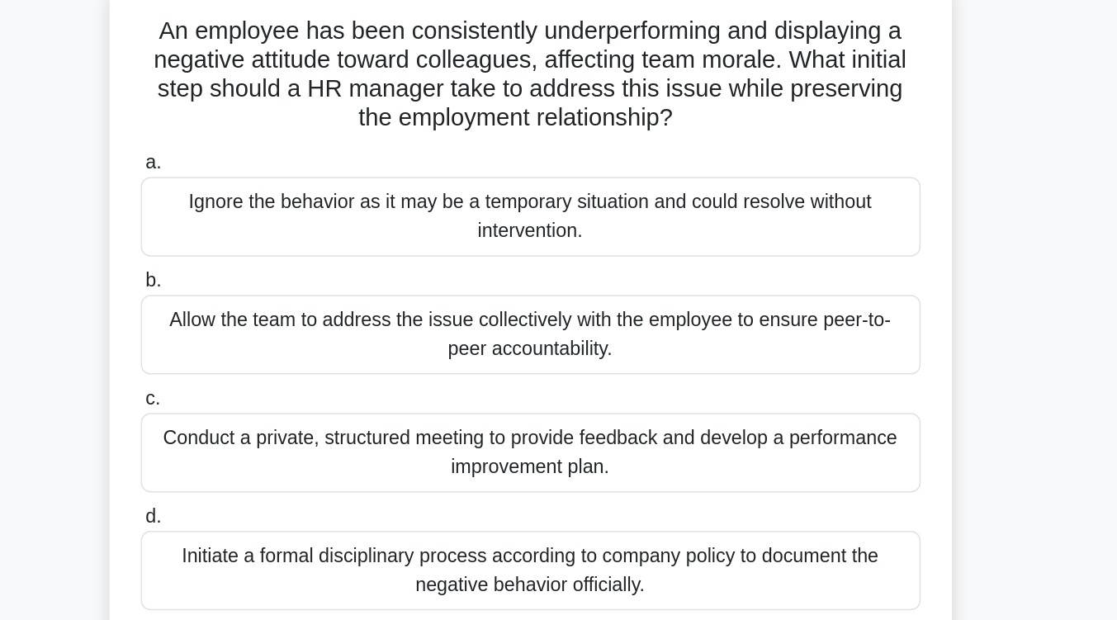
scroll to position [131, 0]
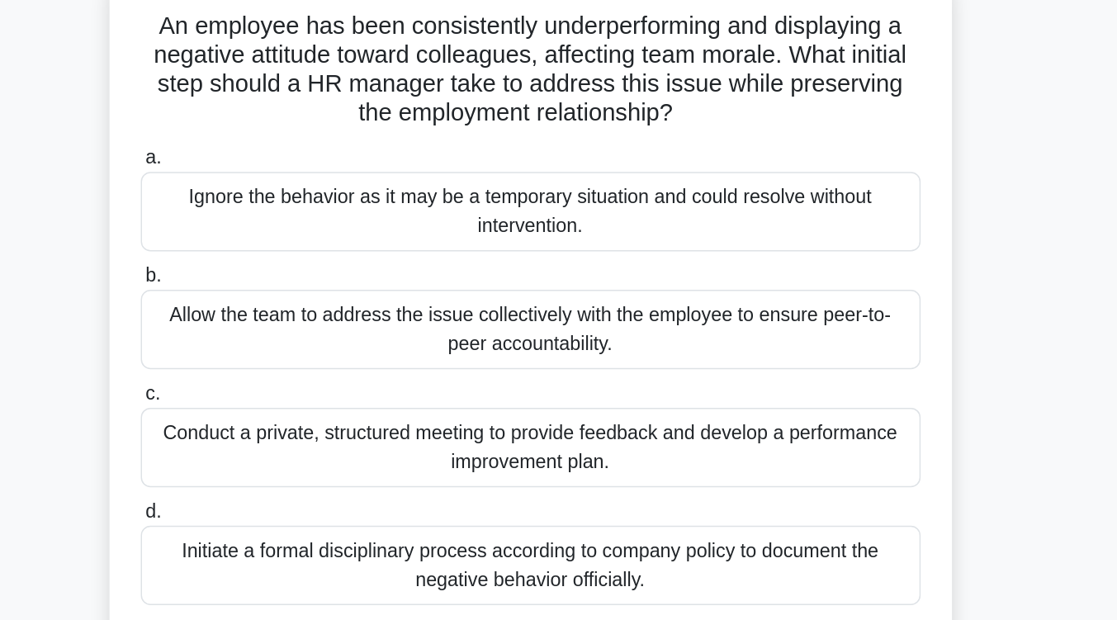
click at [563, 316] on div "Conduct a private, structured meeting to provide feedback and develop a perform…" at bounding box center [558, 307] width 535 height 54
click at [291, 276] on input "c. Conduct a private, structured meeting to provide feedback and develop a perf…" at bounding box center [291, 270] width 0 height 11
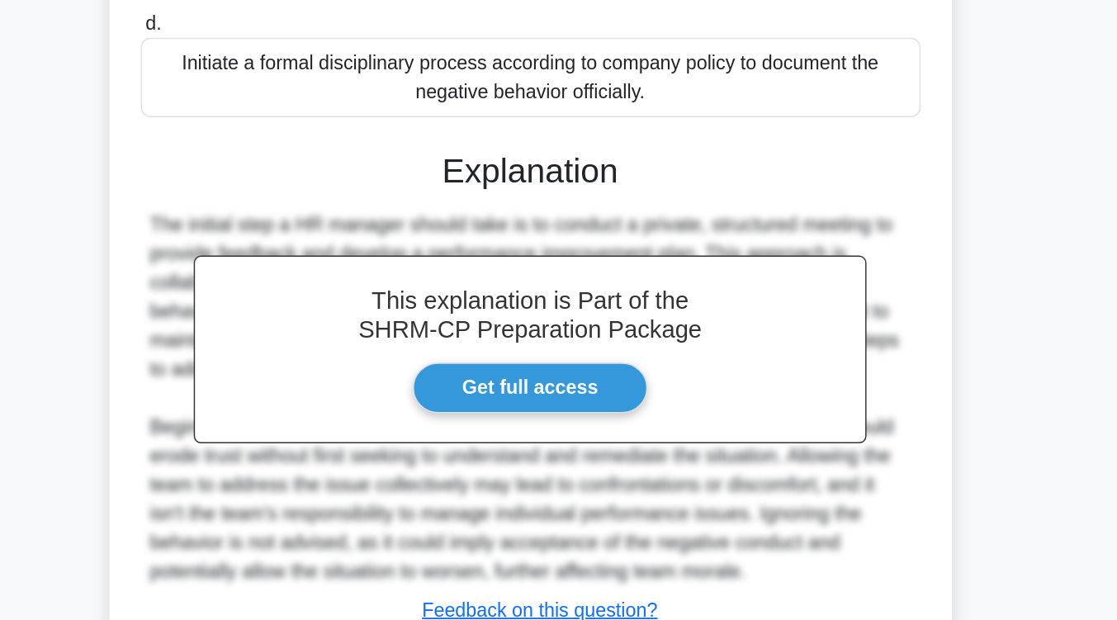
scroll to position [399, 0]
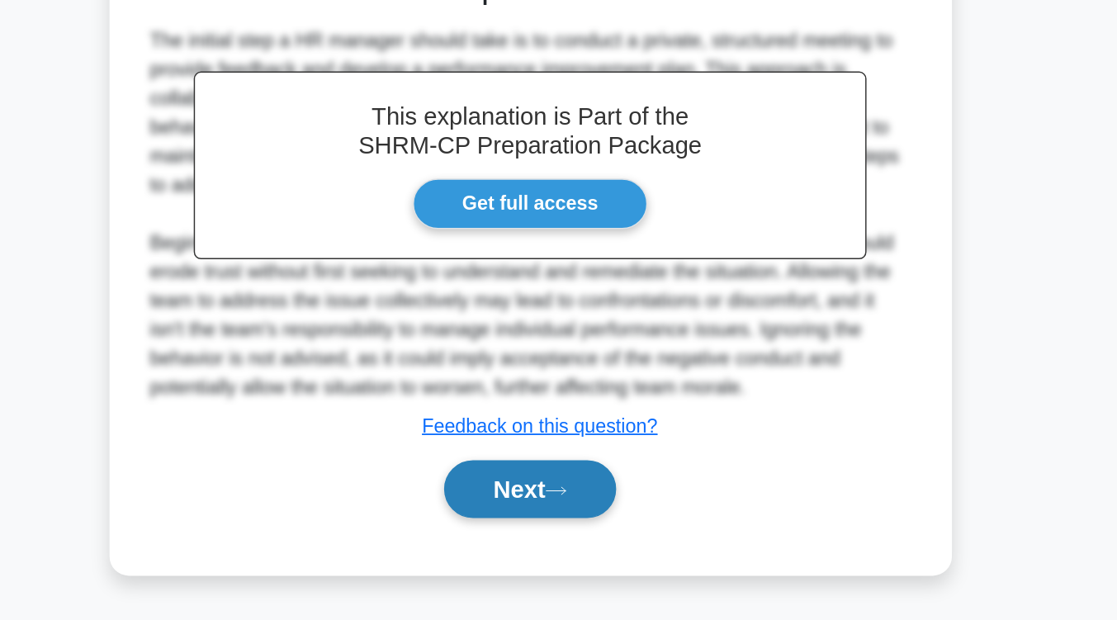
click at [563, 533] on button "Next" at bounding box center [558, 530] width 118 height 40
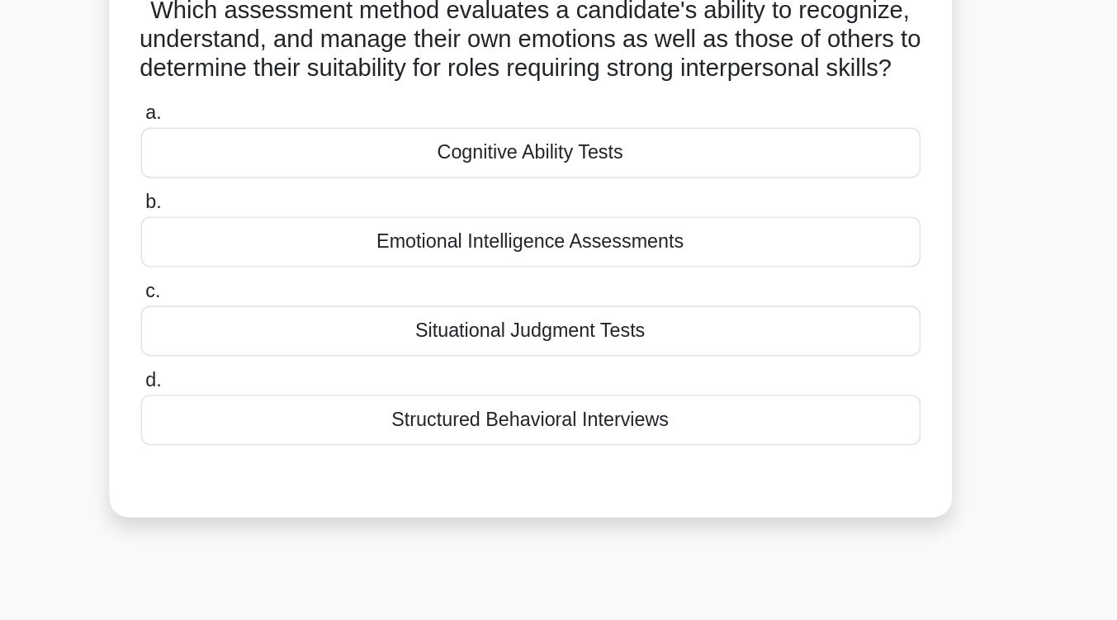
scroll to position [121, 0]
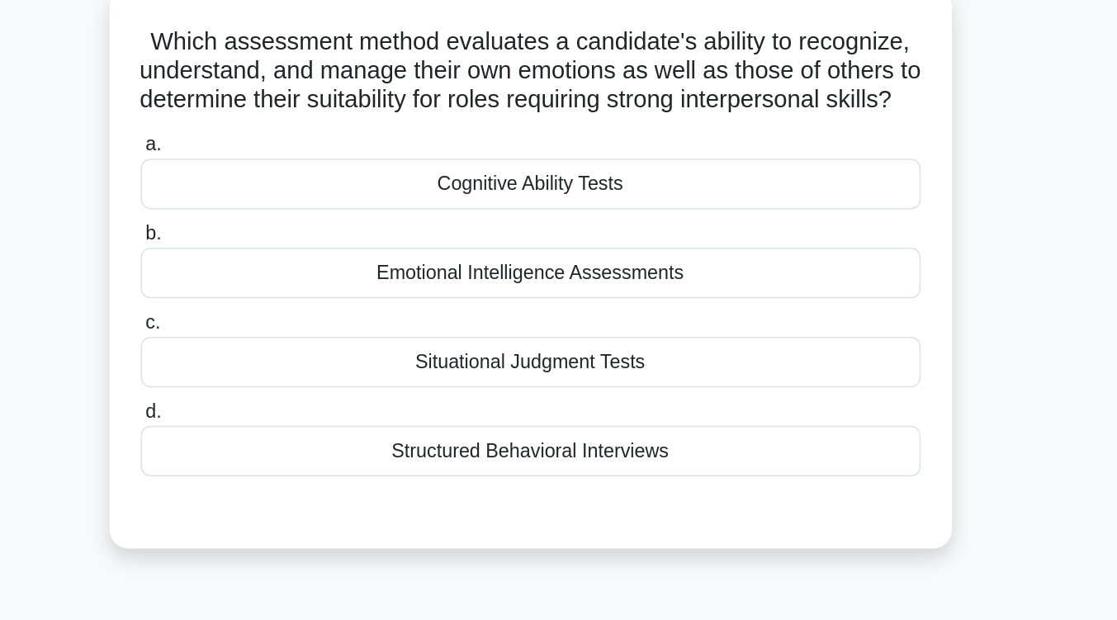
click at [634, 327] on div "Structured Behavioral Interviews" at bounding box center [558, 309] width 535 height 35
click at [291, 288] on input "d. Structured Behavioral Interviews" at bounding box center [291, 282] width 0 height 11
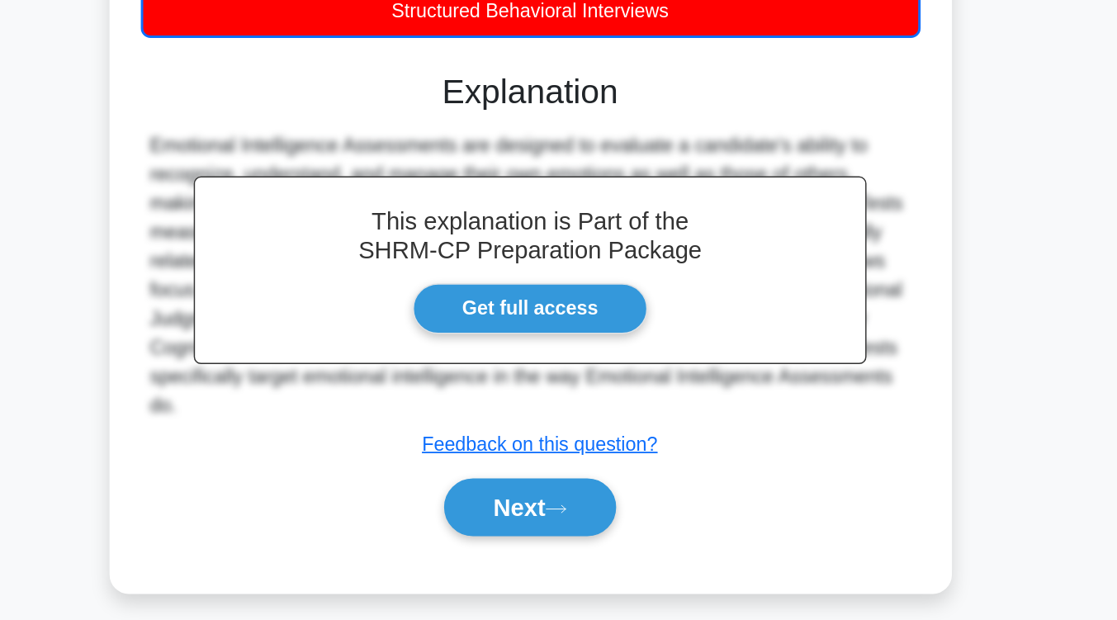
scroll to position [229, 0]
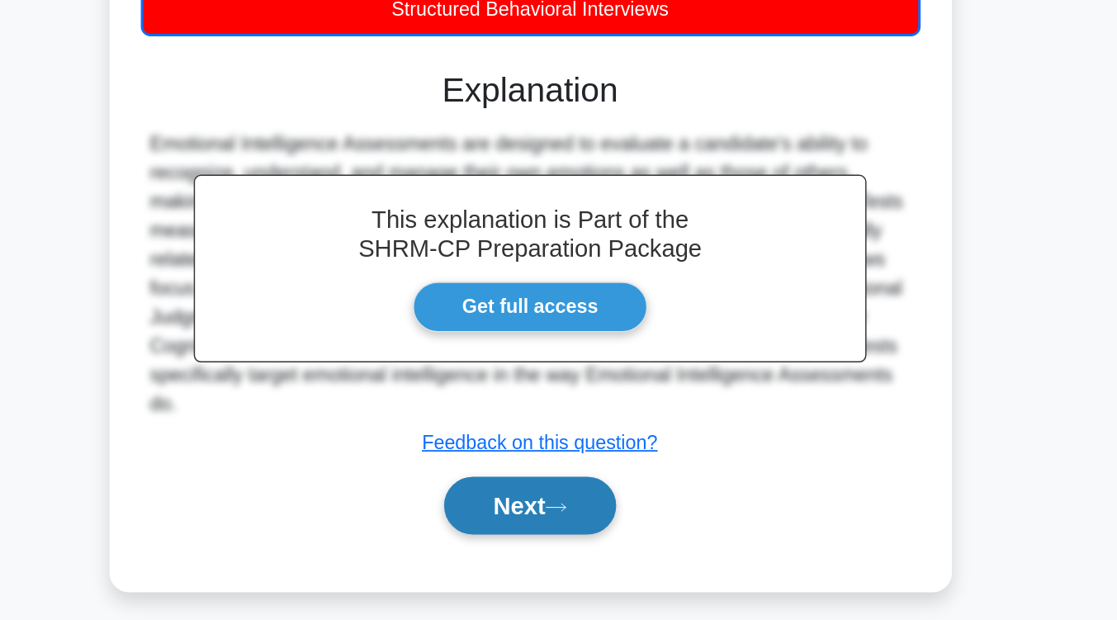
click at [584, 547] on icon at bounding box center [576, 542] width 15 height 9
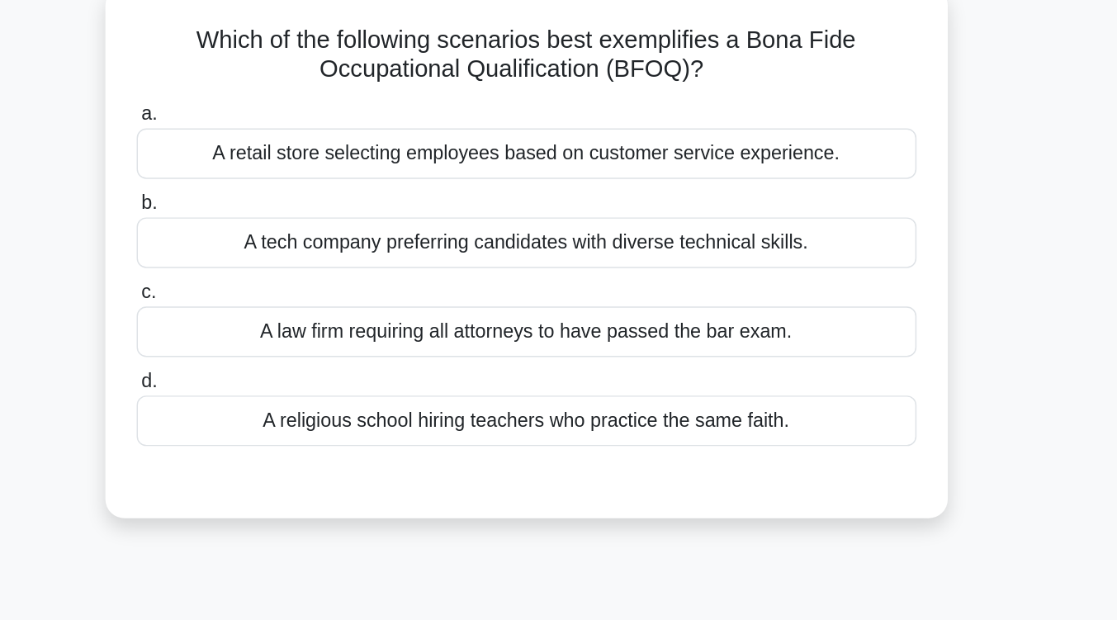
scroll to position [125, 0]
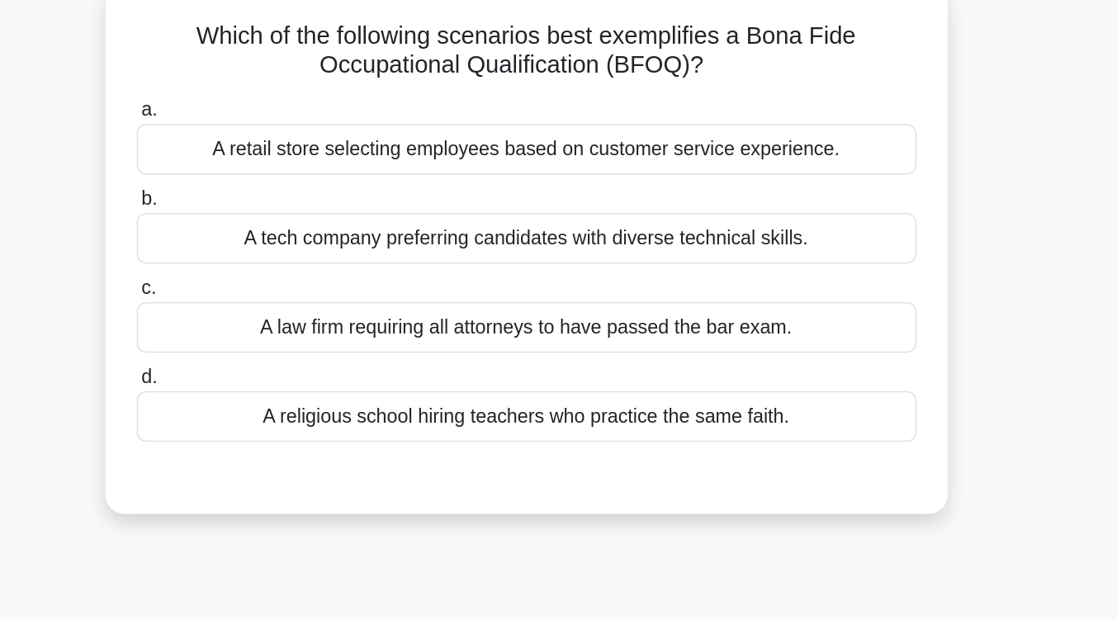
click at [585, 293] on div "A religious school hiring teachers who practice the same faith." at bounding box center [558, 285] width 535 height 35
click at [291, 264] on input "d. A religious school hiring teachers who practice the same faith." at bounding box center [291, 258] width 0 height 11
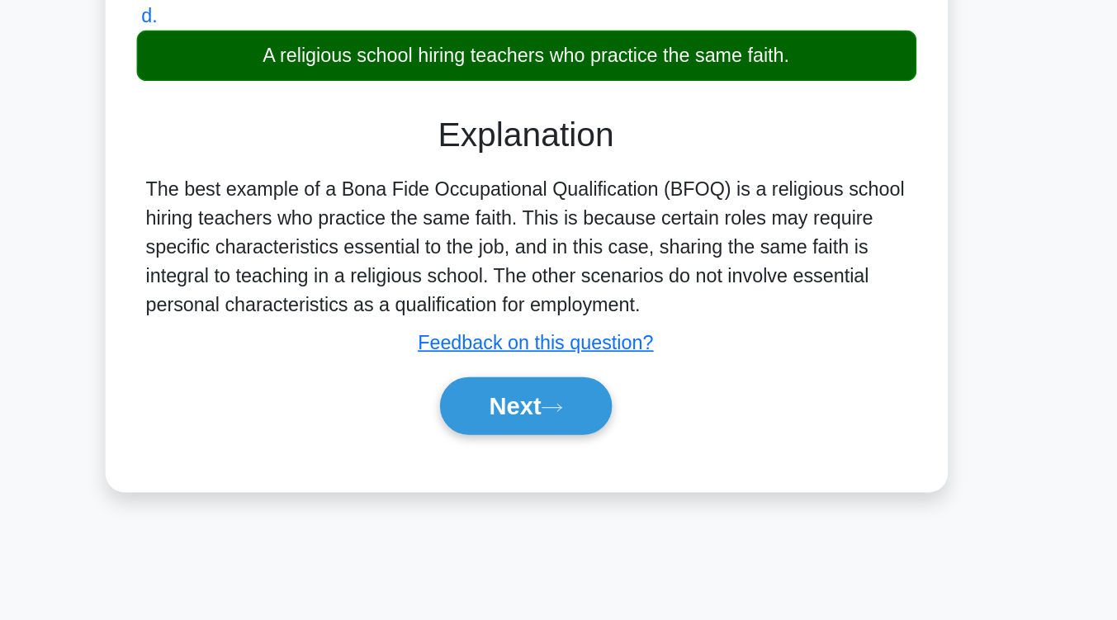
scroll to position [239, 0]
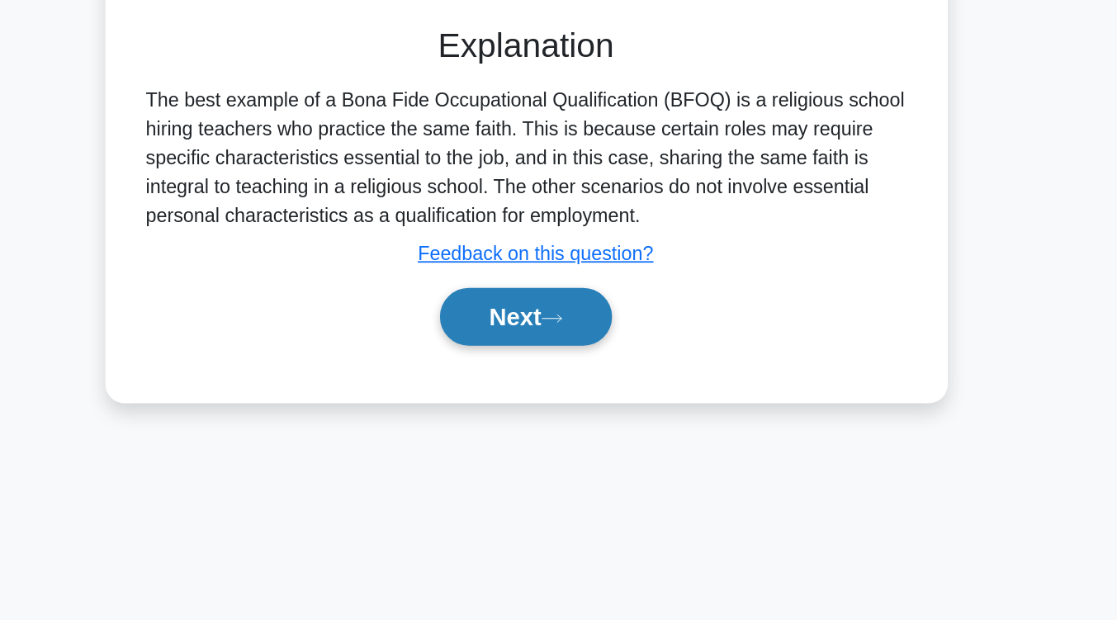
click at [557, 422] on button "Next" at bounding box center [558, 412] width 118 height 40
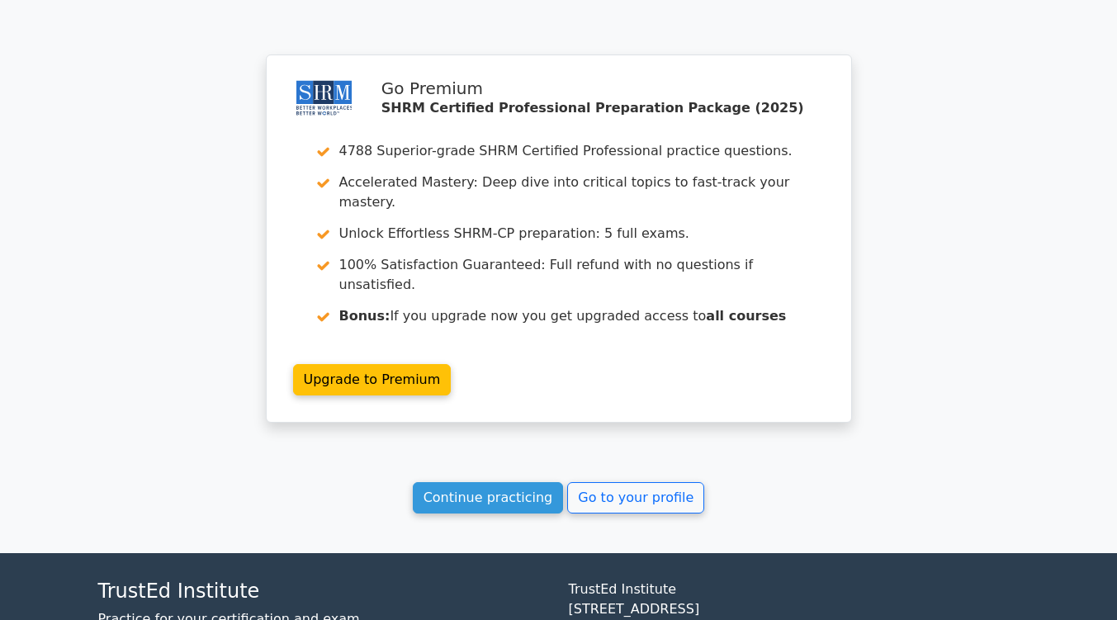
scroll to position [2332, 0]
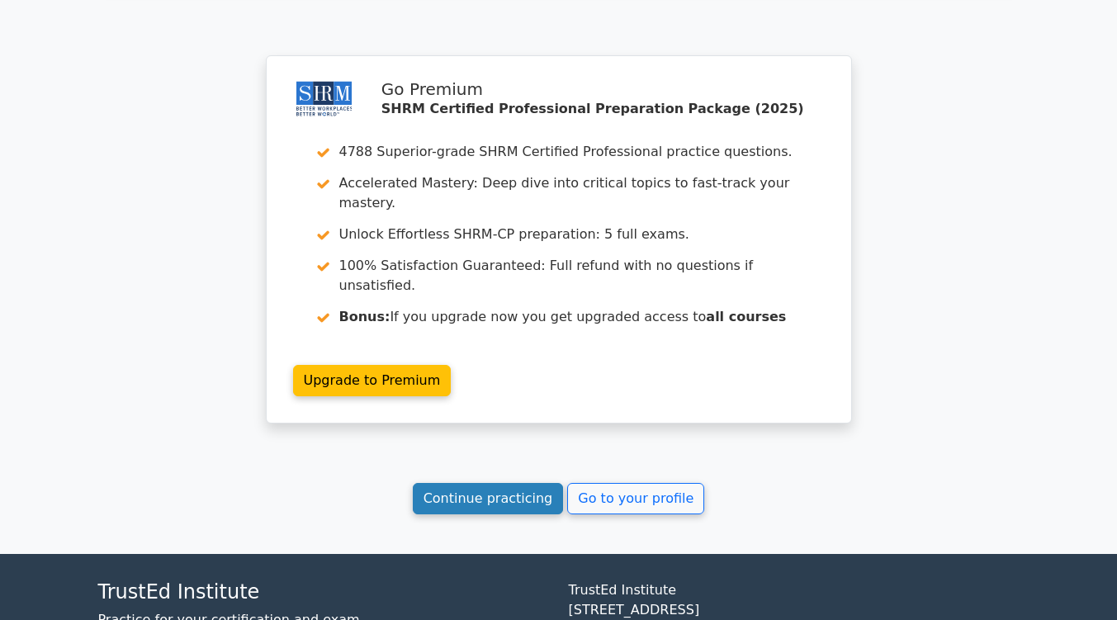
click at [499, 483] on link "Continue practicing" at bounding box center [488, 498] width 151 height 31
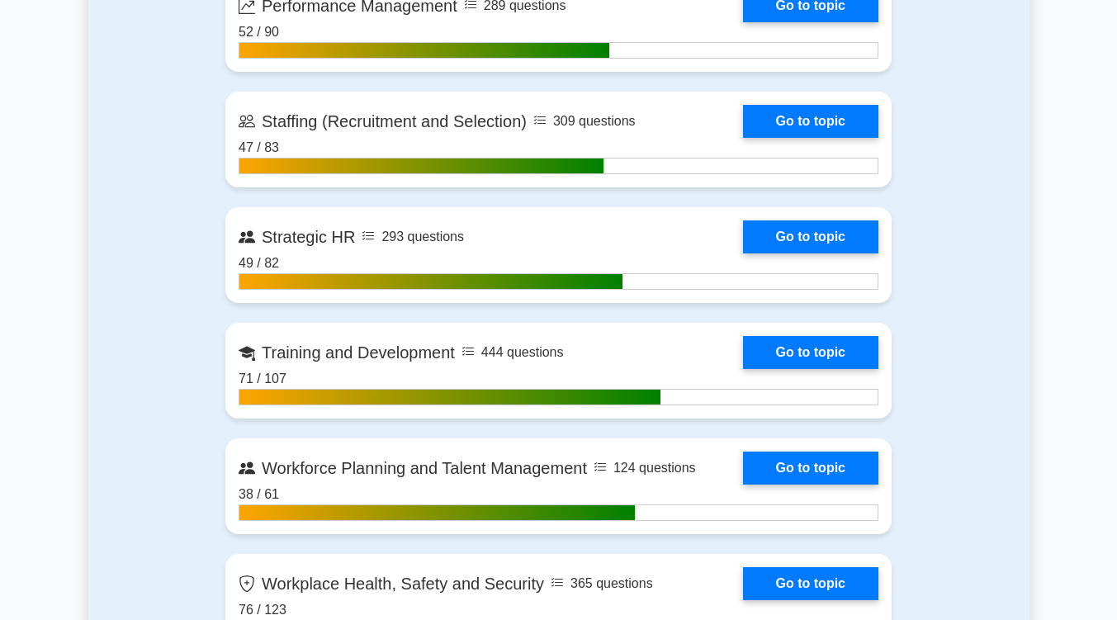
scroll to position [2333, 0]
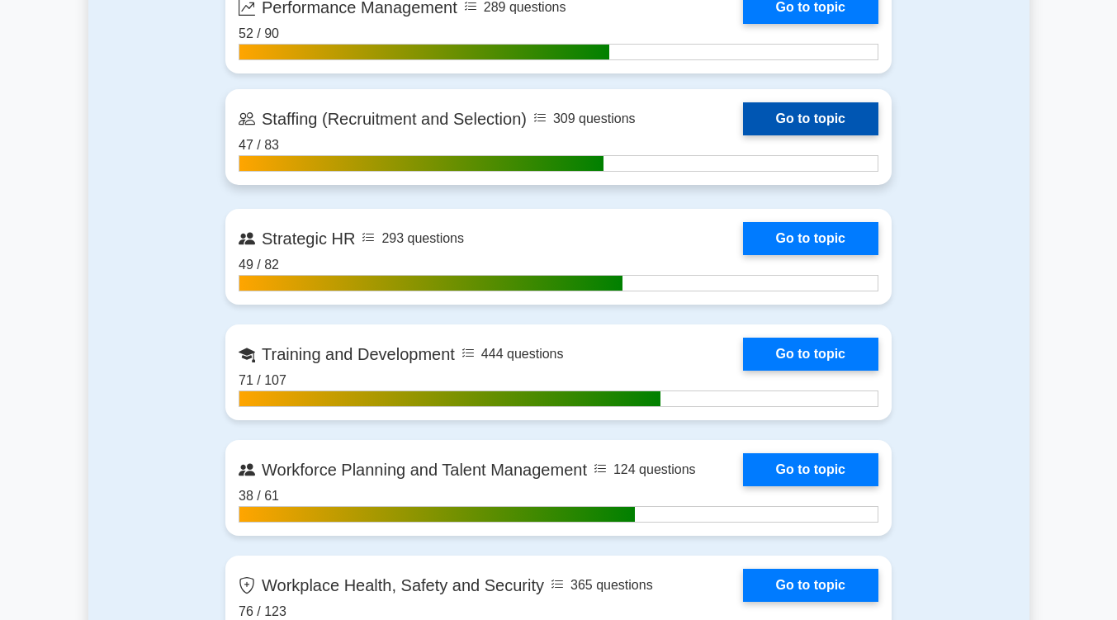
click at [822, 111] on link "Go to topic" at bounding box center [810, 118] width 135 height 33
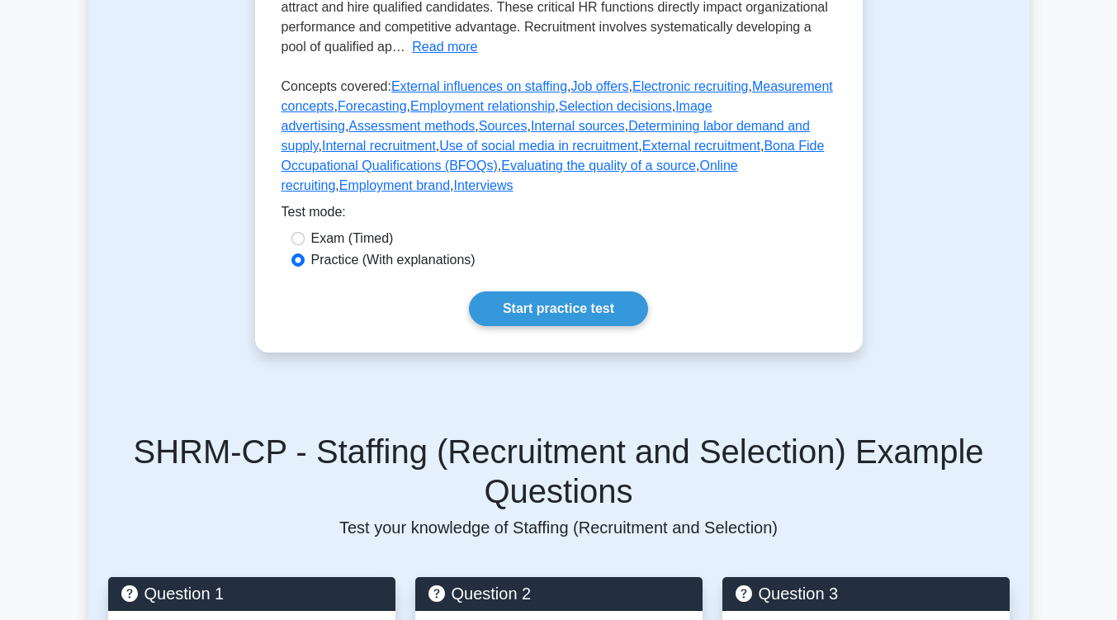
scroll to position [474, 0]
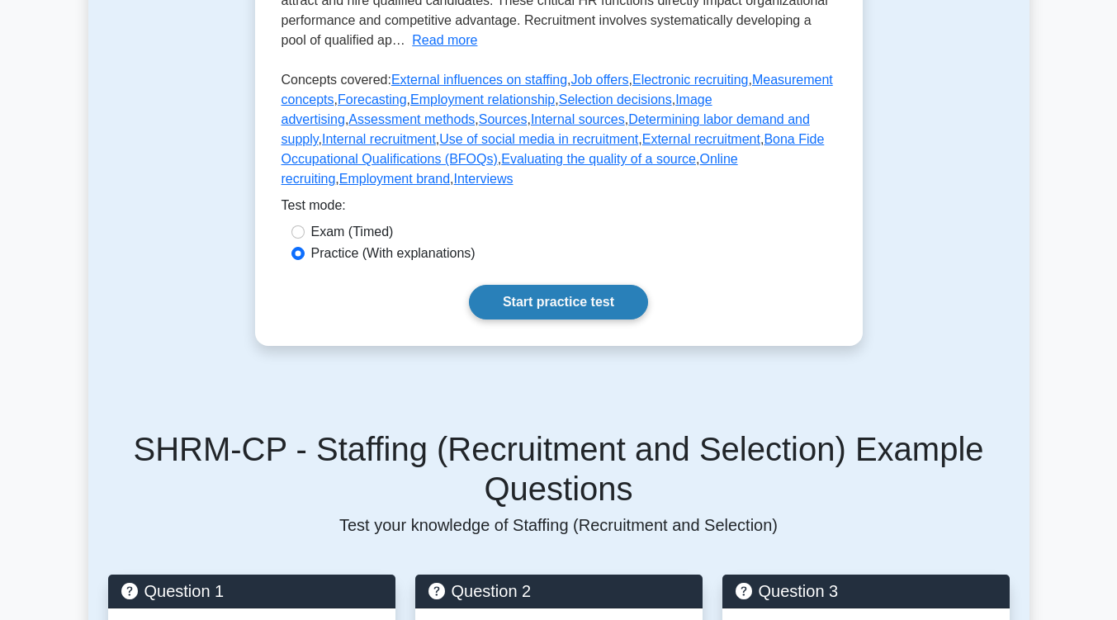
click at [601, 286] on link "Start practice test" at bounding box center [558, 302] width 179 height 35
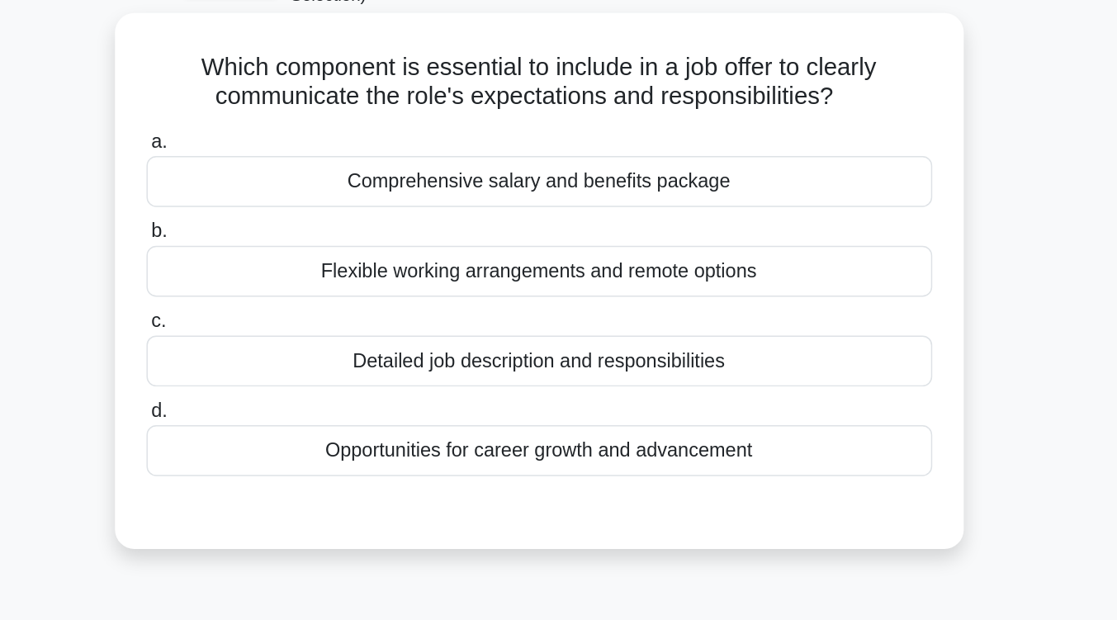
click at [611, 229] on div "Comprehensive salary and benefits package" at bounding box center [558, 227] width 535 height 35
click at [291, 206] on input "a. Comprehensive salary and benefits package" at bounding box center [291, 200] width 0 height 11
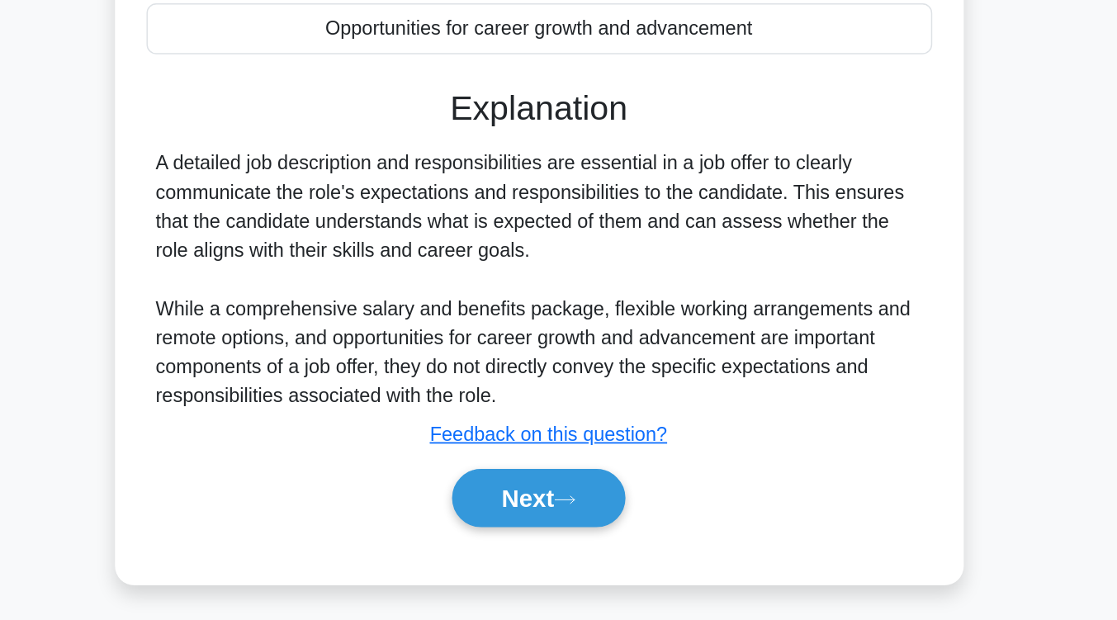
scroll to position [196, 0]
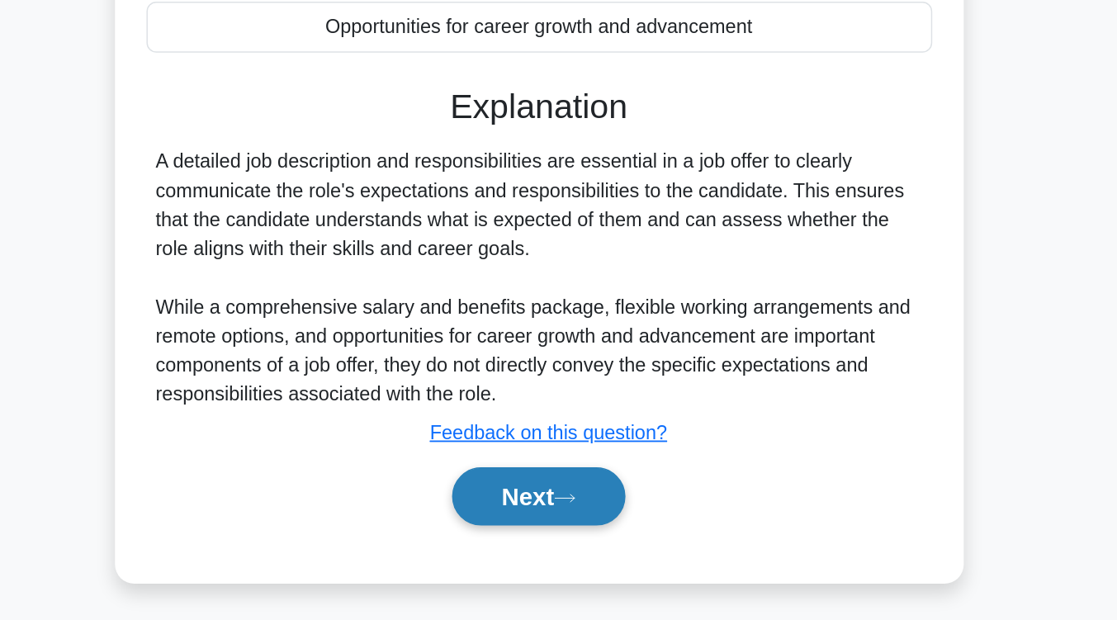
click at [560, 538] on button "Next" at bounding box center [558, 536] width 118 height 40
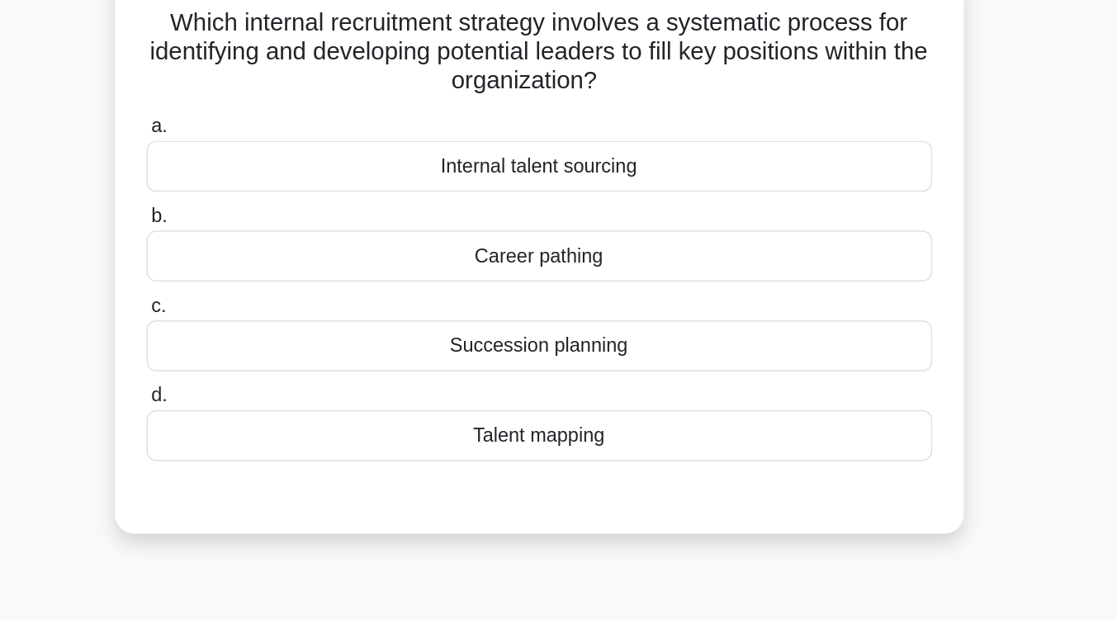
scroll to position [130, 0]
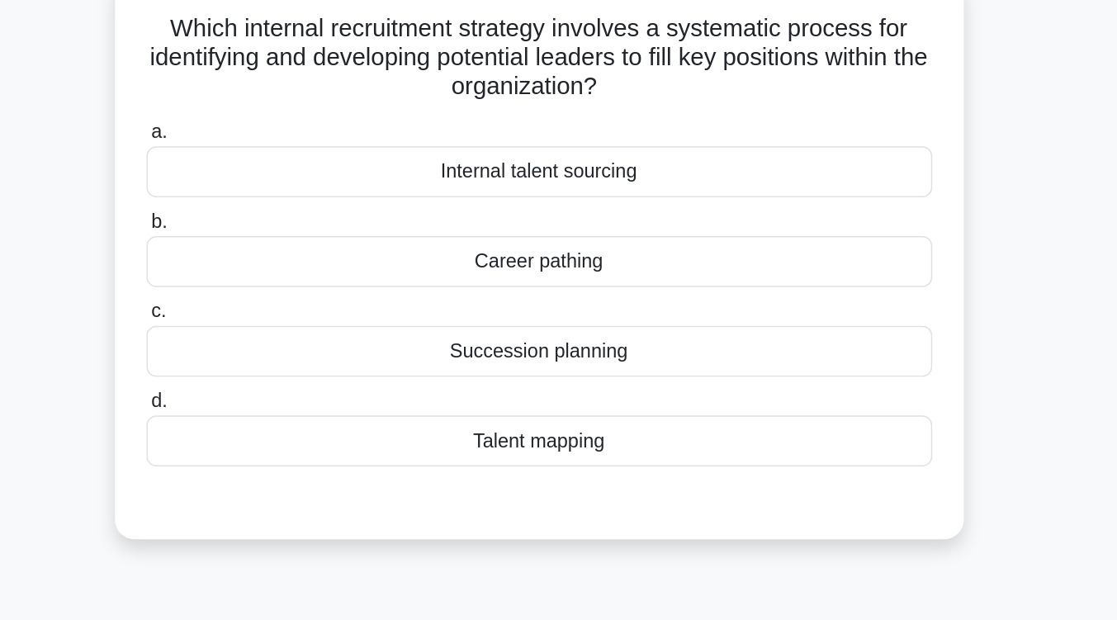
click at [563, 249] on div "Succession planning" at bounding box center [558, 239] width 535 height 35
click at [291, 218] on input "c. Succession planning" at bounding box center [291, 212] width 0 height 11
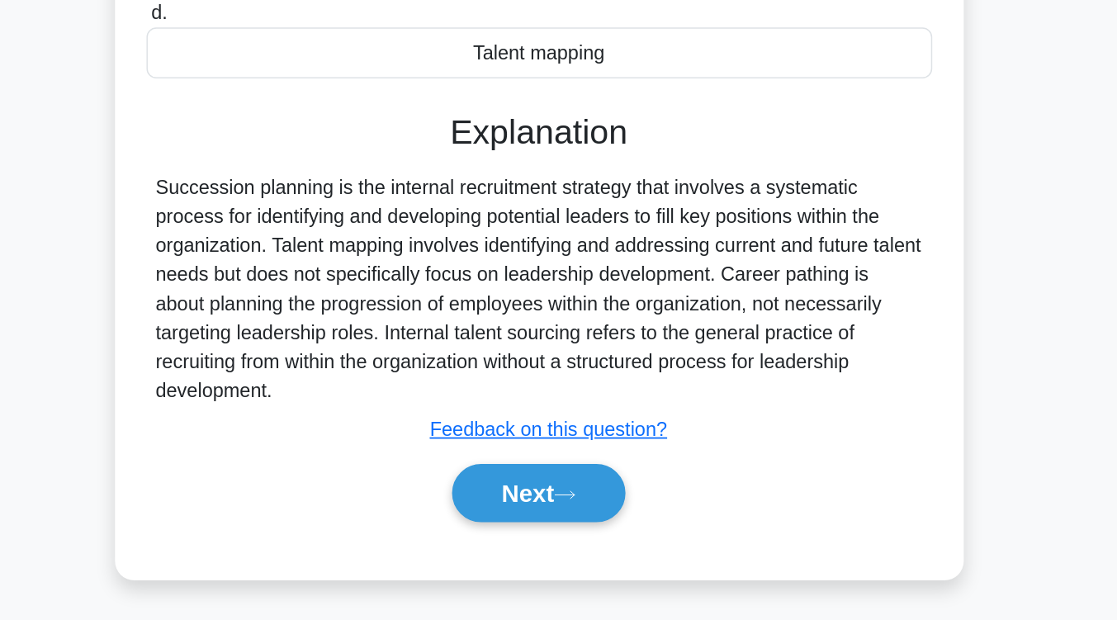
scroll to position [272, 0]
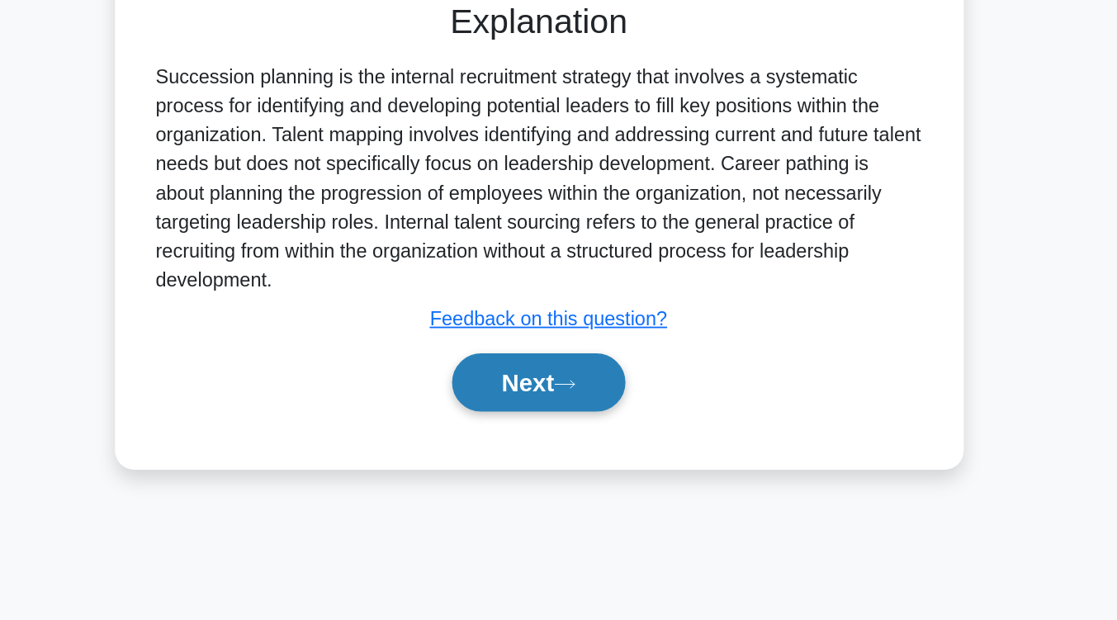
click at [557, 475] on button "Next" at bounding box center [558, 458] width 118 height 40
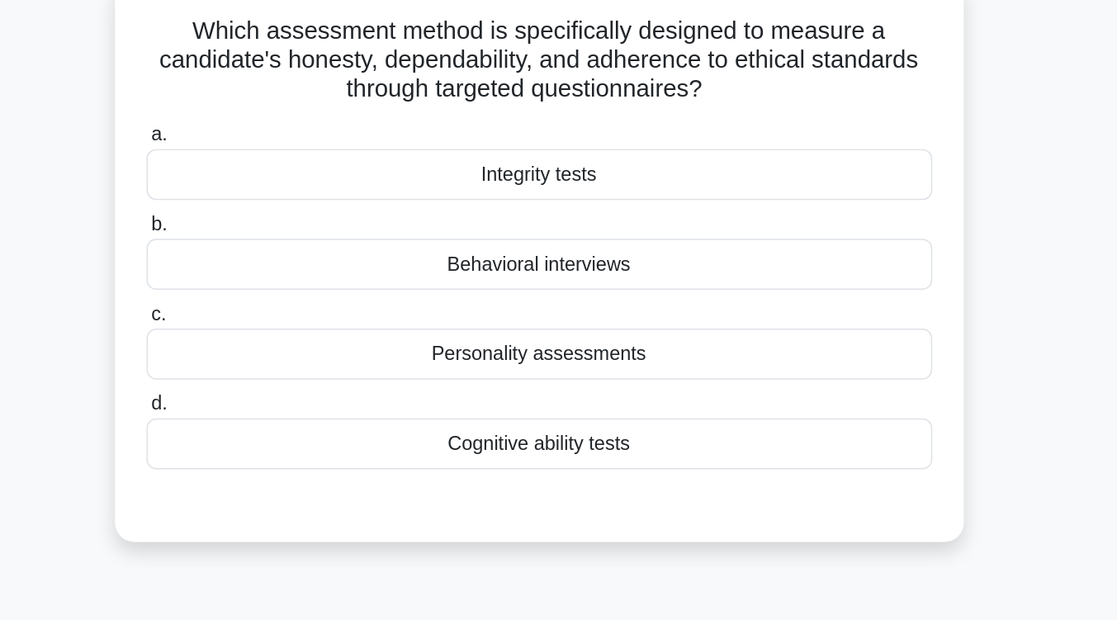
scroll to position [132, 0]
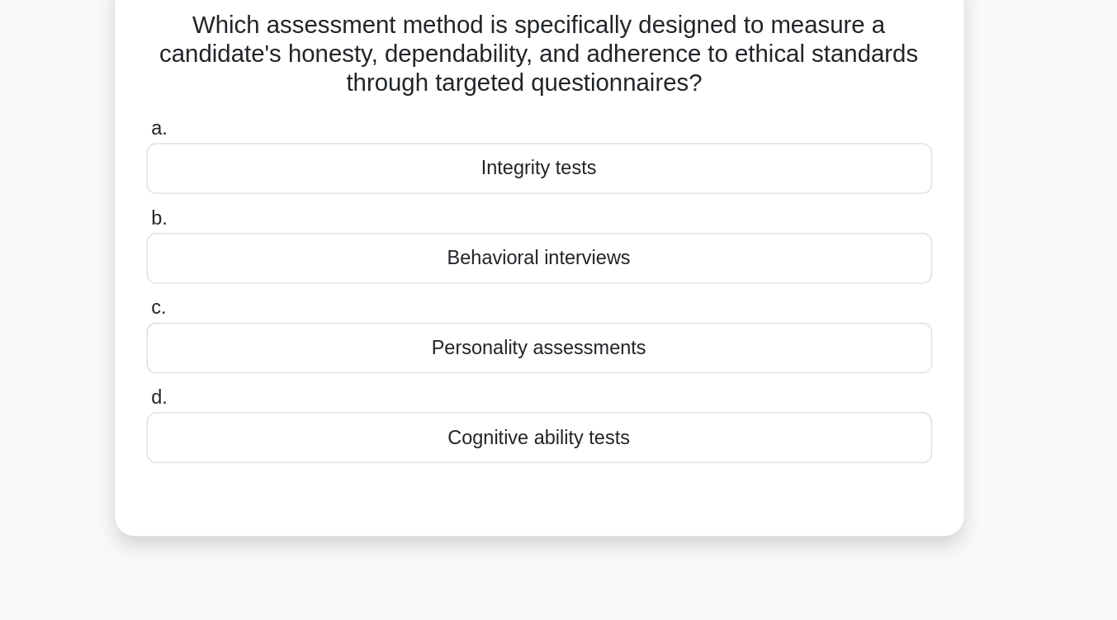
click at [578, 116] on div "Integrity tests" at bounding box center [558, 114] width 535 height 35
click at [291, 93] on input "a. Integrity tests" at bounding box center [291, 88] width 0 height 11
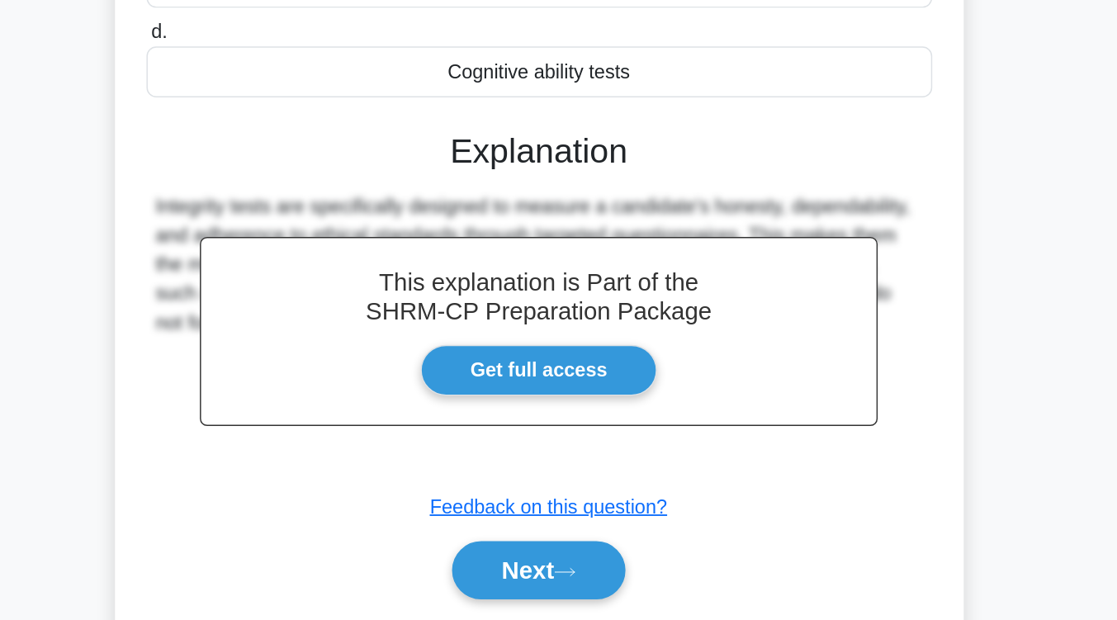
scroll to position [221, 0]
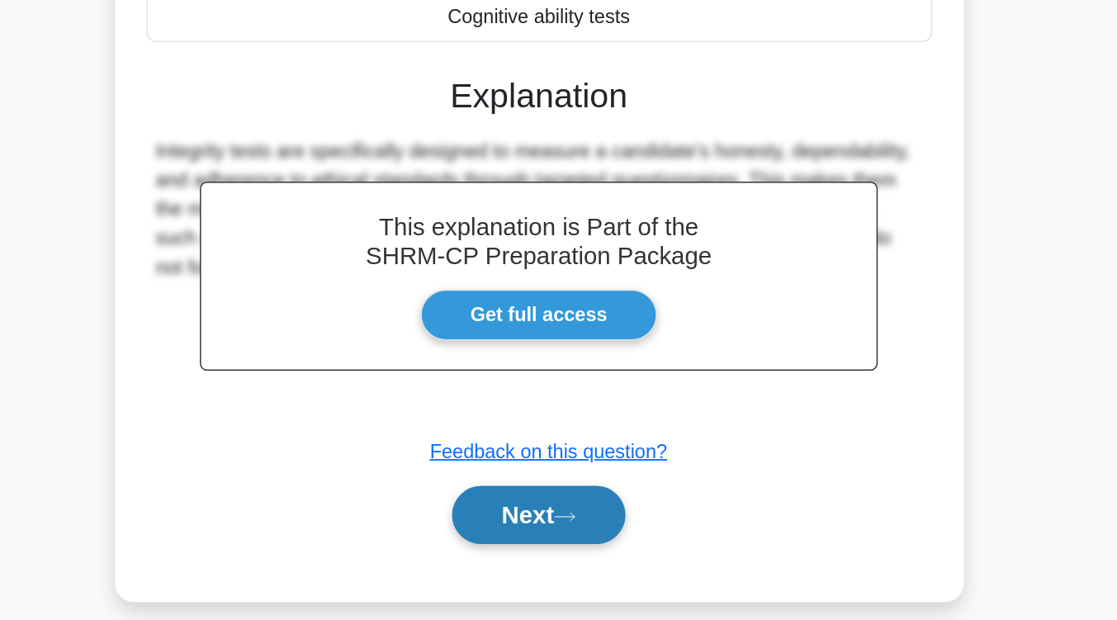
click at [570, 534] on button "Next" at bounding box center [558, 548] width 118 height 40
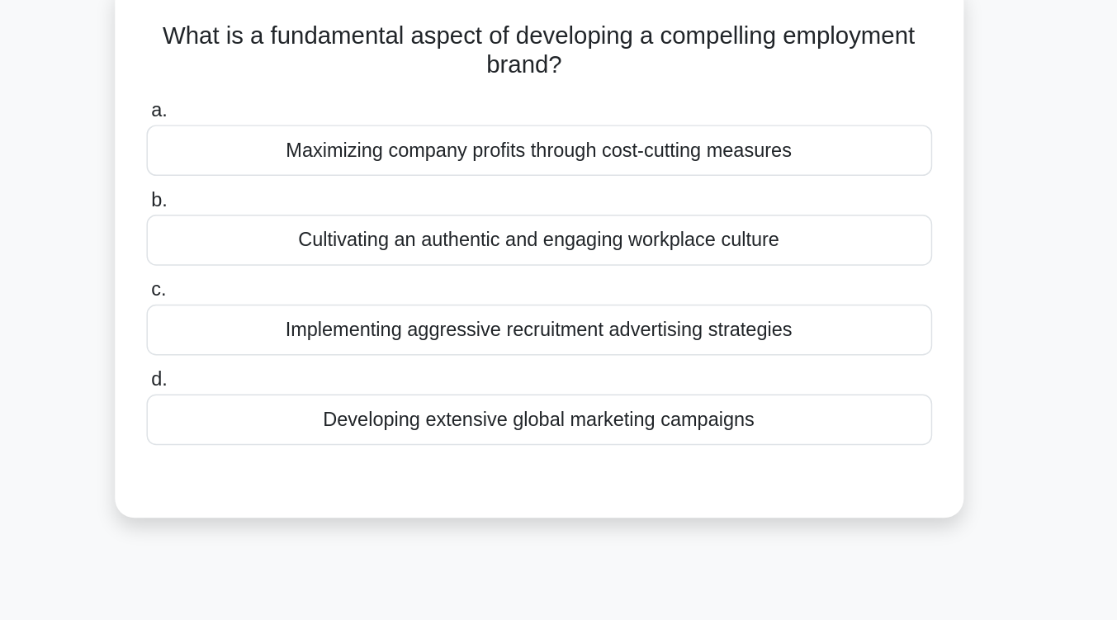
scroll to position [123, 0]
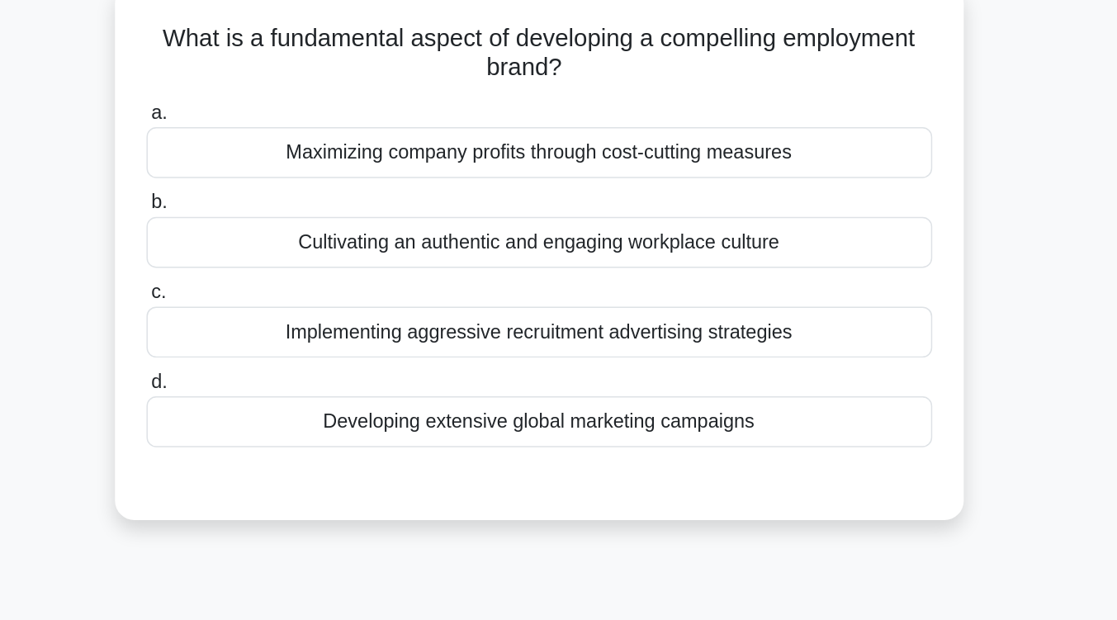
click at [596, 172] on div "Cultivating an authentic and engaging workplace culture" at bounding box center [558, 165] width 535 height 35
click at [291, 144] on input "b. Cultivating an authentic and engaging workplace culture" at bounding box center [291, 138] width 0 height 11
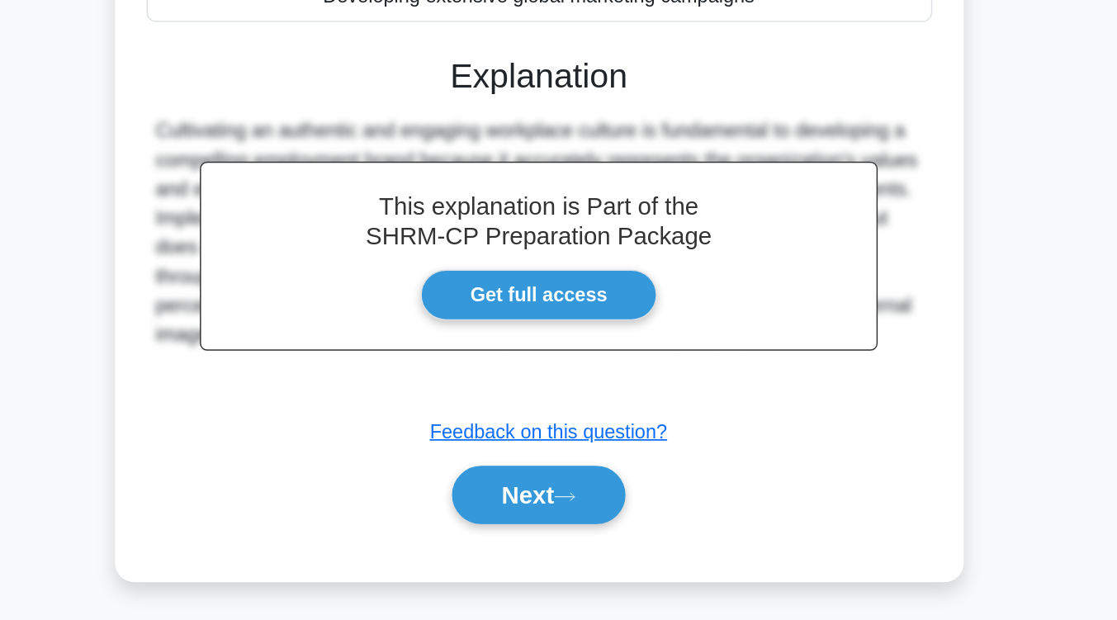
scroll to position [215, 0]
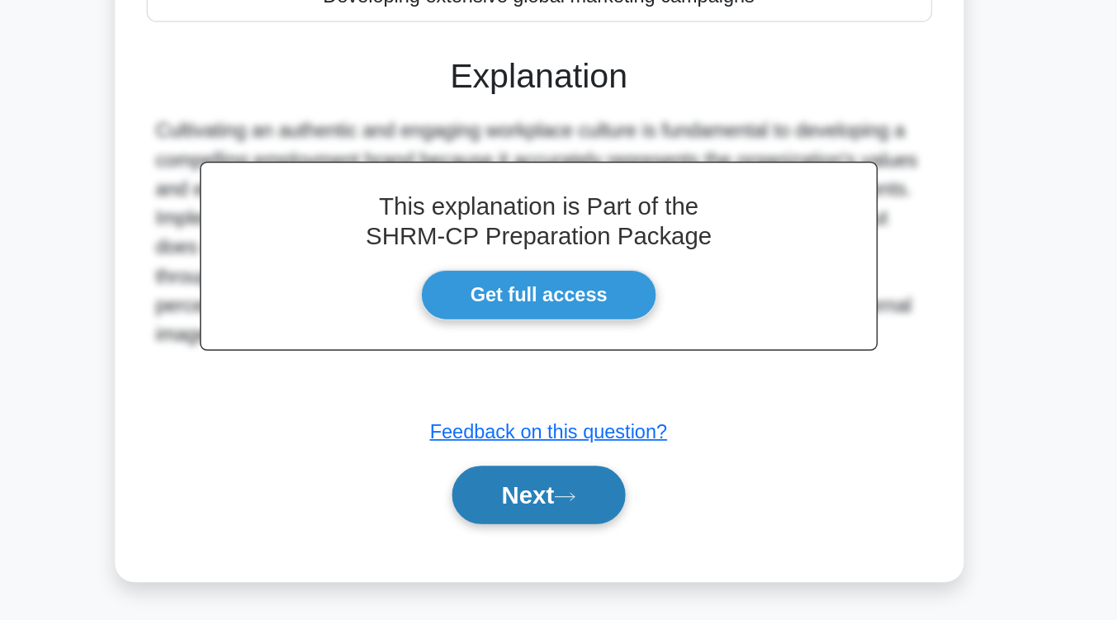
click at [585, 528] on button "Next" at bounding box center [558, 535] width 118 height 40
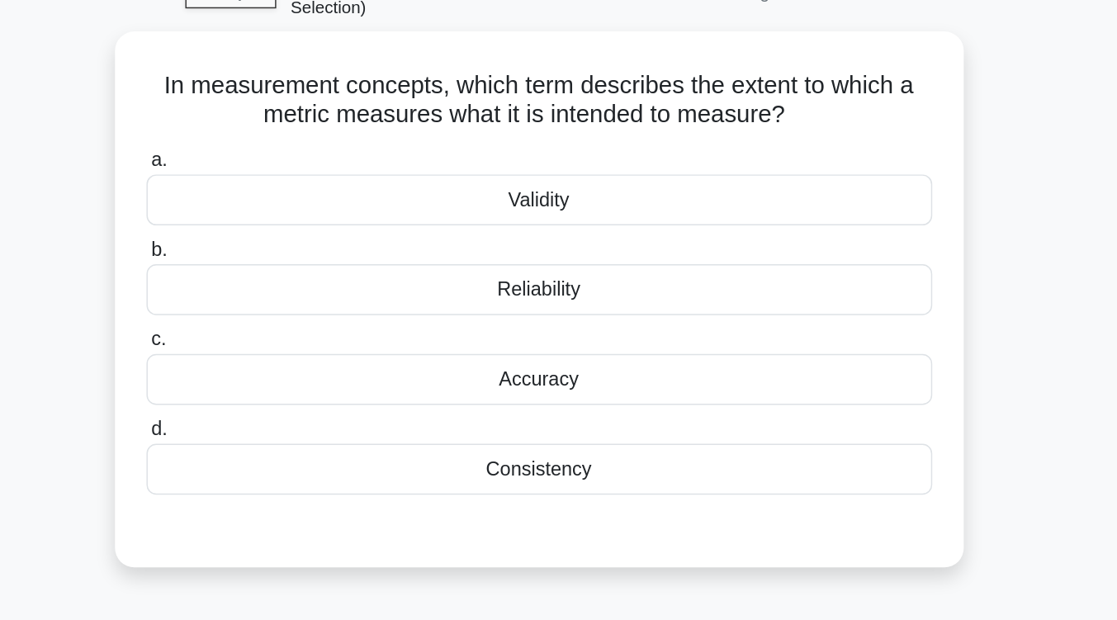
scroll to position [87, 0]
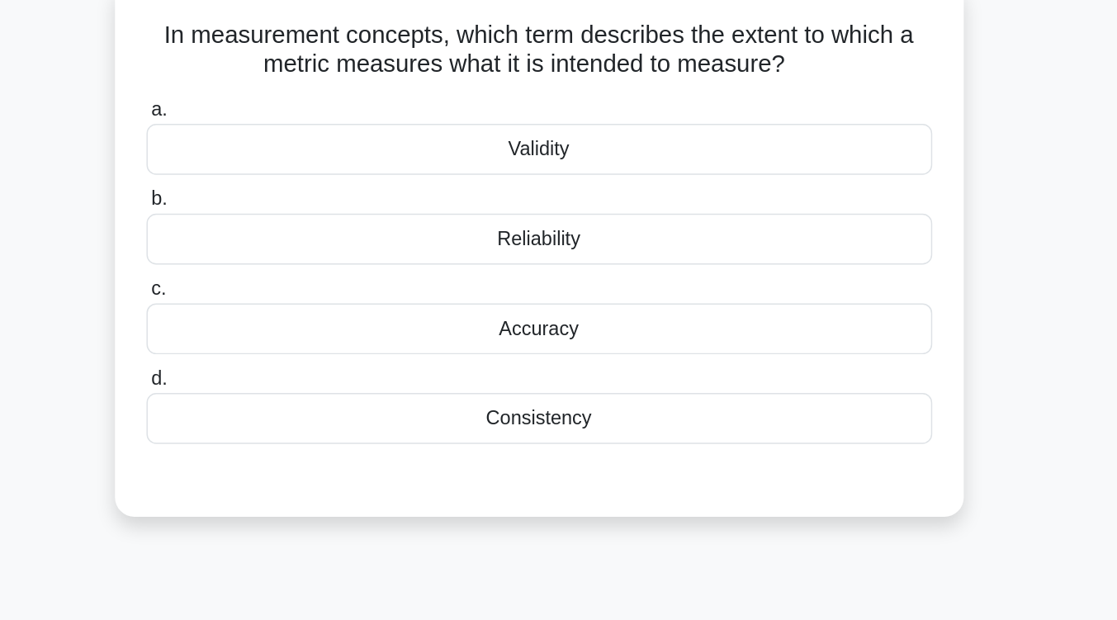
click at [584, 267] on div "Accuracy" at bounding box center [558, 262] width 535 height 35
click at [291, 241] on input "c. Accuracy" at bounding box center [291, 235] width 0 height 11
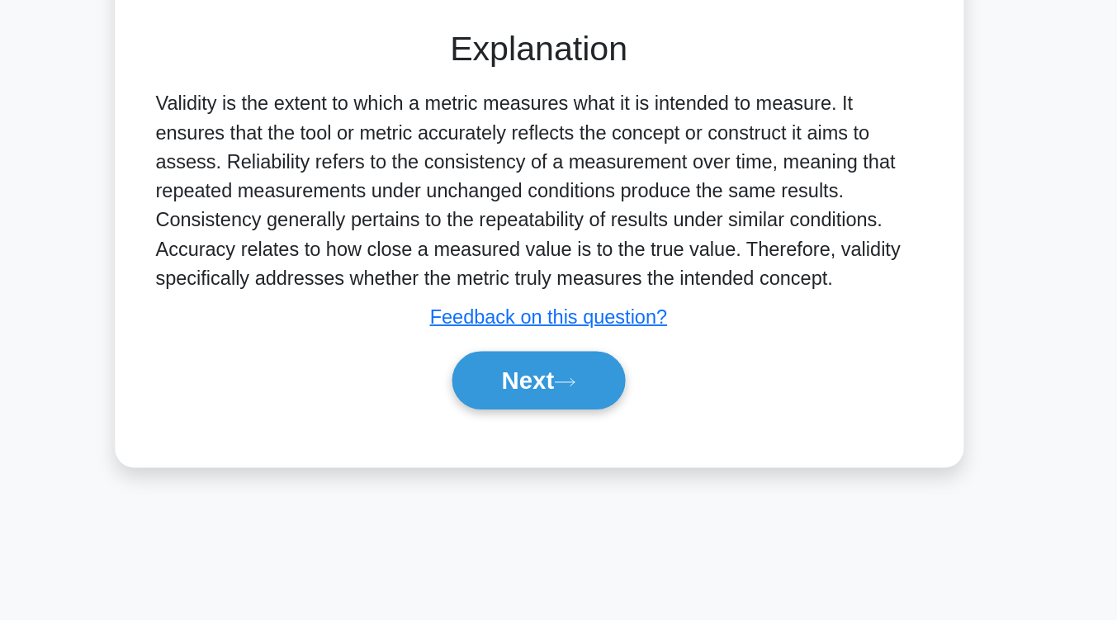
scroll to position [236, 0]
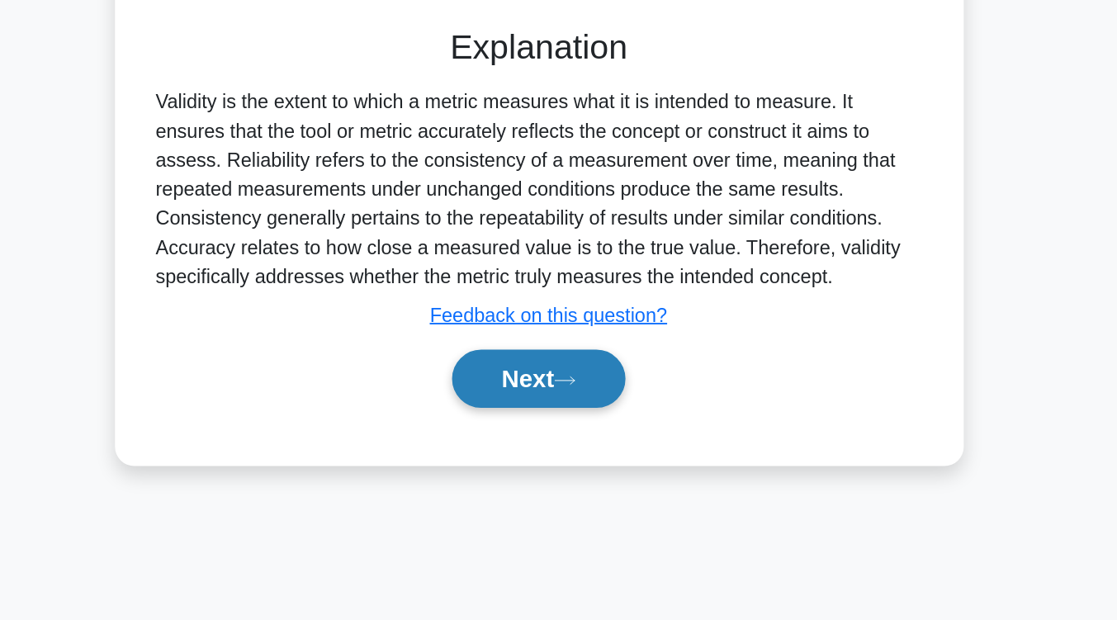
click at [569, 459] on button "Next" at bounding box center [558, 456] width 118 height 40
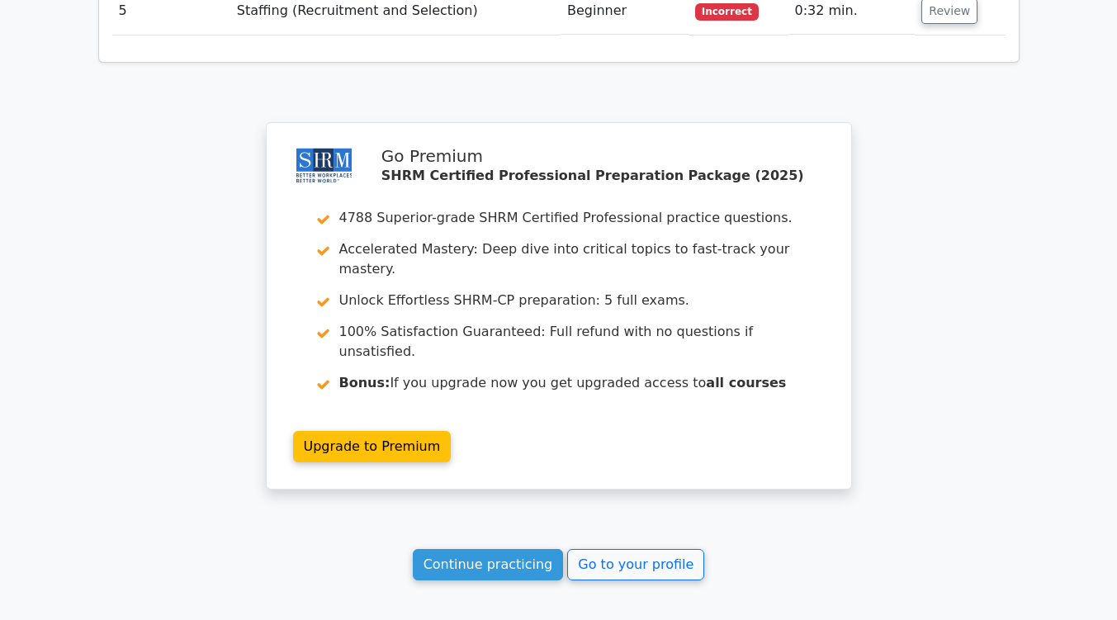
scroll to position [2202, 0]
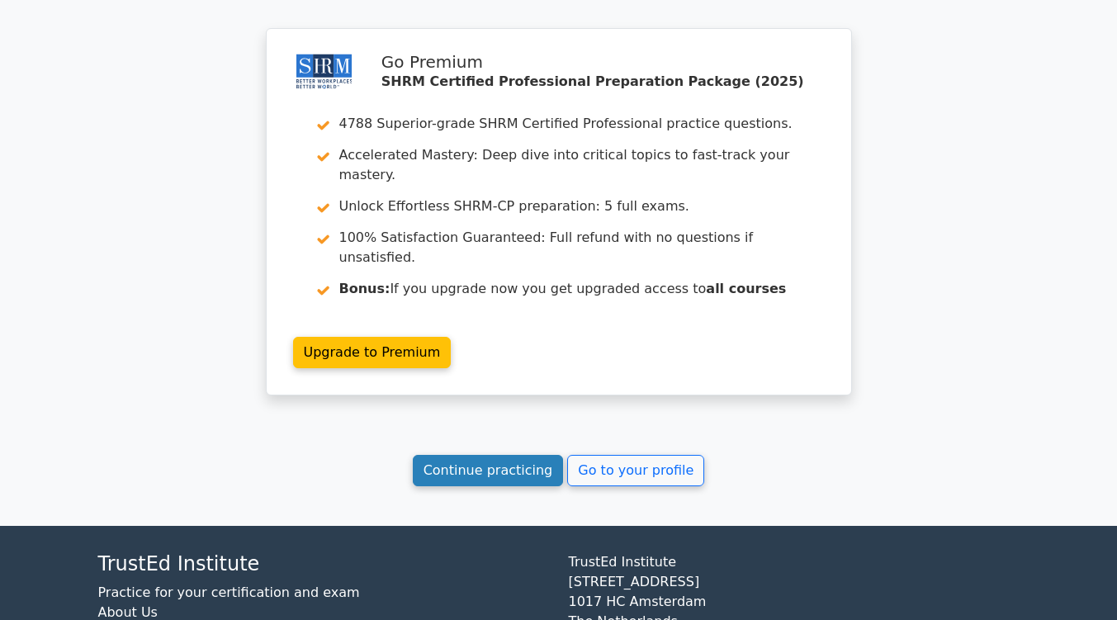
click at [508, 455] on link "Continue practicing" at bounding box center [488, 470] width 151 height 31
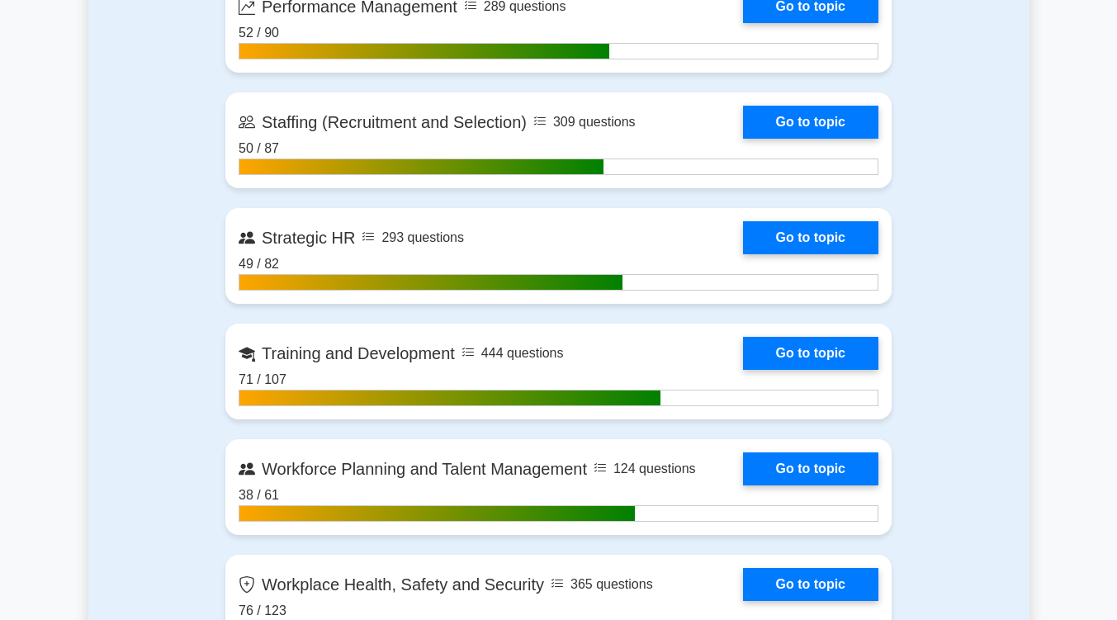
scroll to position [2335, 0]
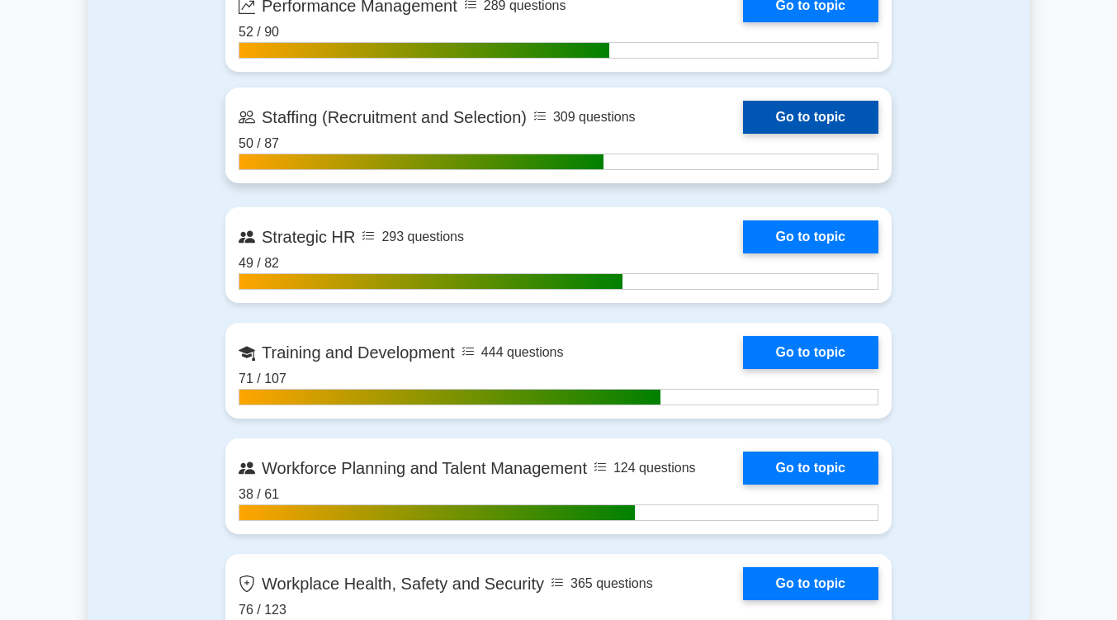
click at [792, 123] on link "Go to topic" at bounding box center [810, 117] width 135 height 33
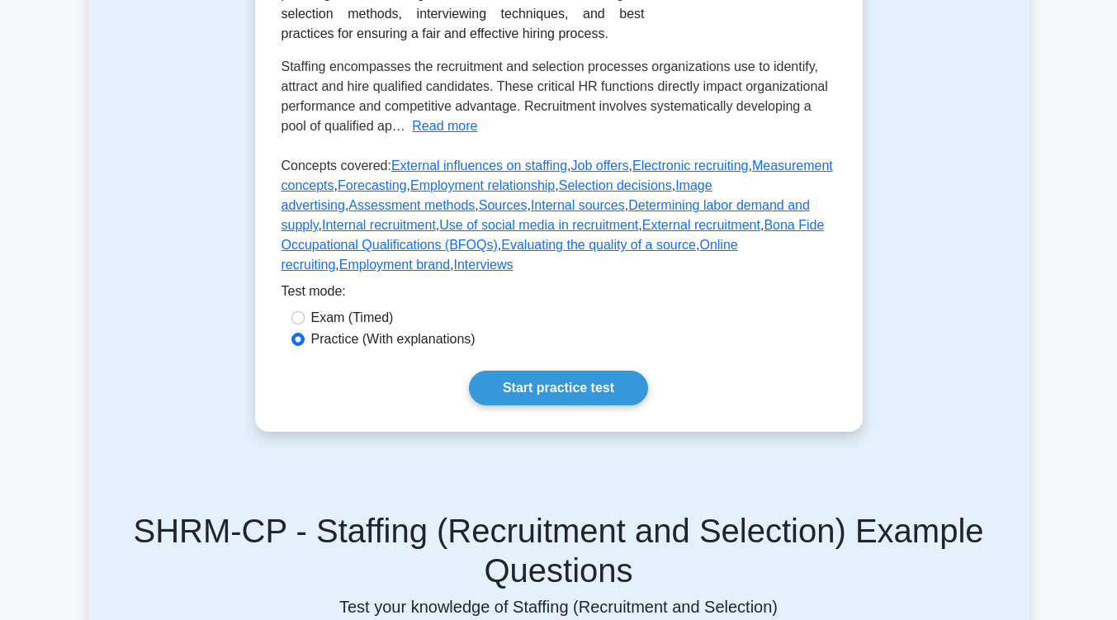
scroll to position [464, 0]
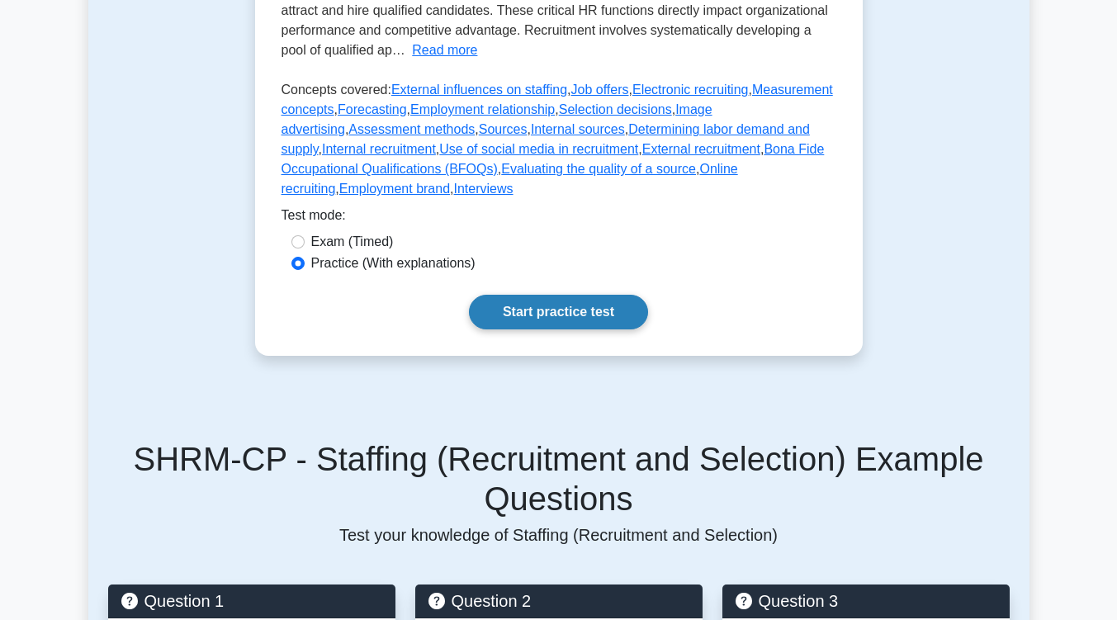
click at [606, 295] on link "Start practice test" at bounding box center [558, 312] width 179 height 35
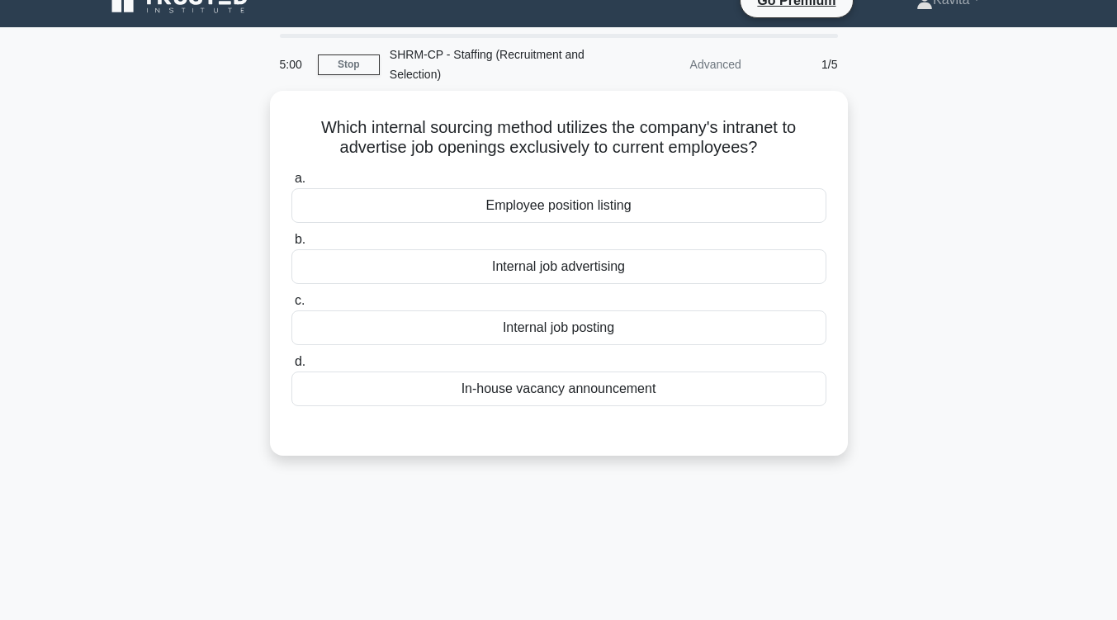
scroll to position [37, 0]
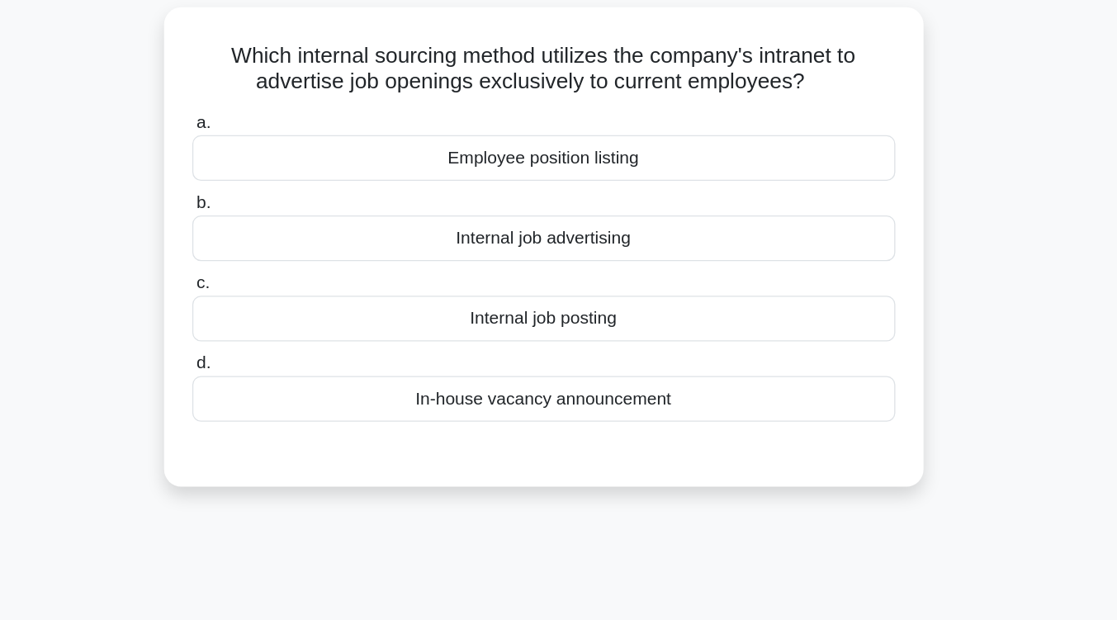
click at [605, 307] on div "Internal job posting" at bounding box center [558, 312] width 535 height 35
click at [291, 291] on input "c. Internal job posting" at bounding box center [291, 285] width 0 height 11
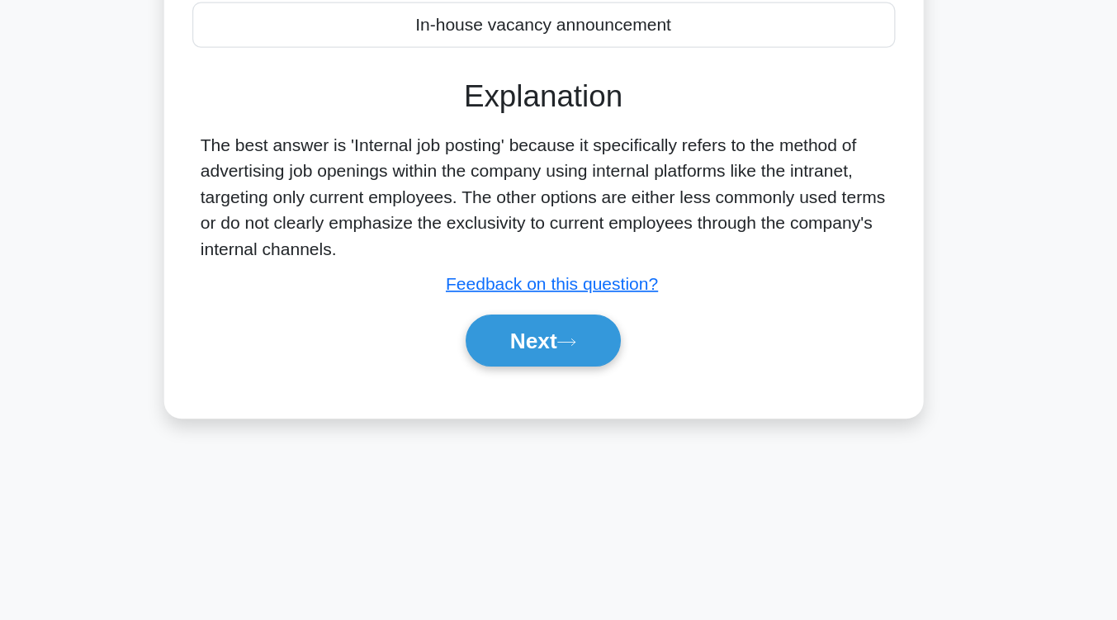
scroll to position [244, 0]
click at [584, 397] on button "Next" at bounding box center [558, 406] width 118 height 40
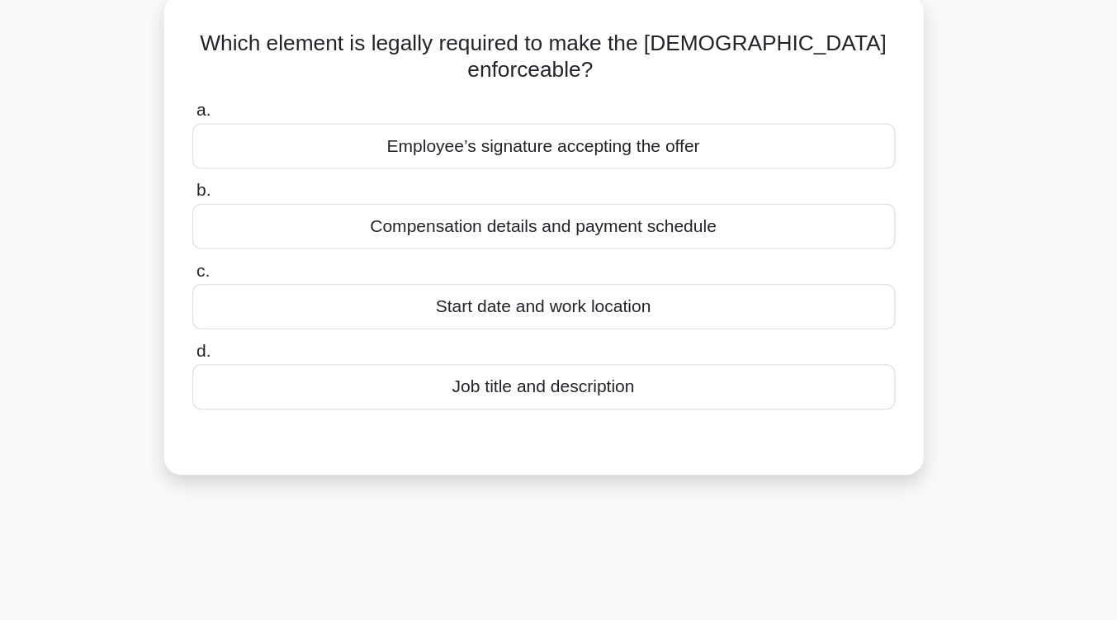
scroll to position [109, 0]
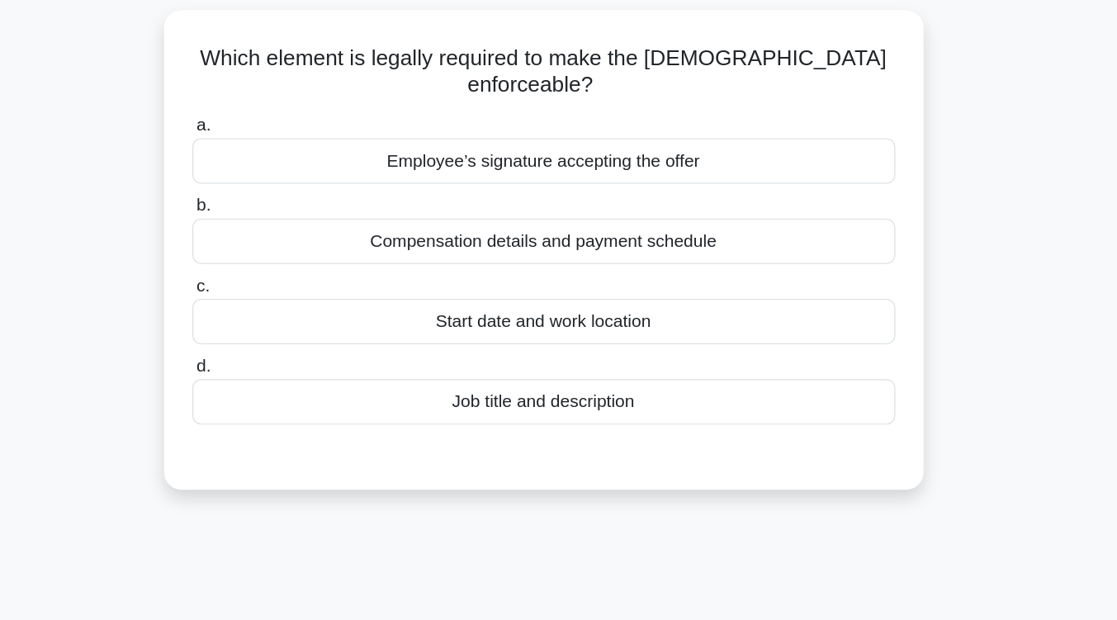
click at [584, 249] on div "Start date and work location" at bounding box center [558, 244] width 535 height 35
click at [291, 223] on input "c. Start date and work location" at bounding box center [291, 217] width 0 height 11
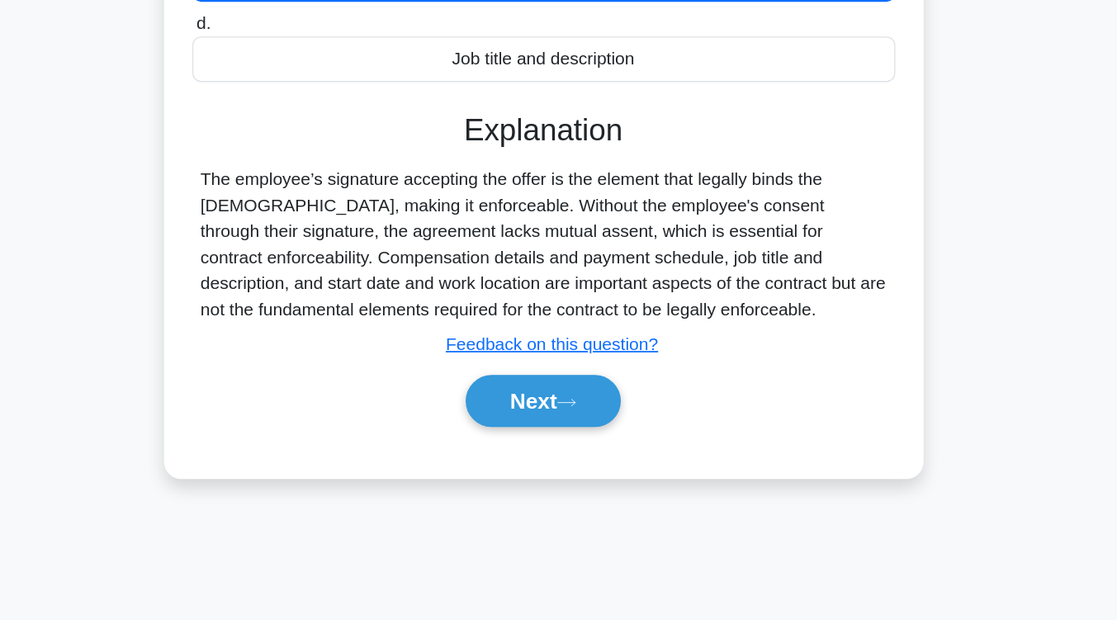
scroll to position [220, 0]
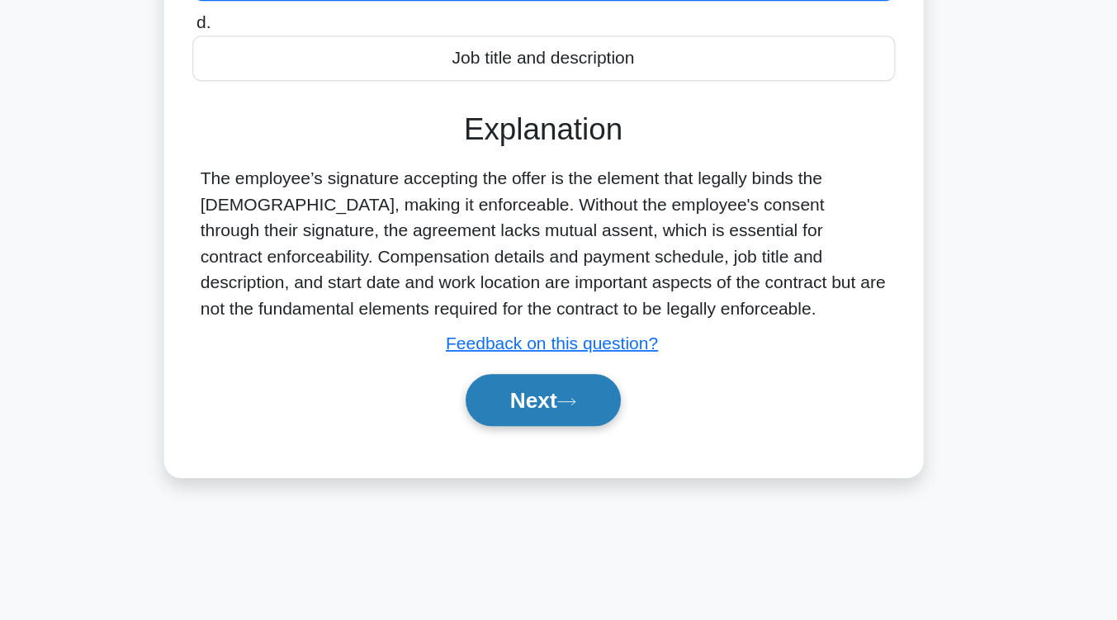
click at [608, 446] on button "Next" at bounding box center [558, 452] width 118 height 40
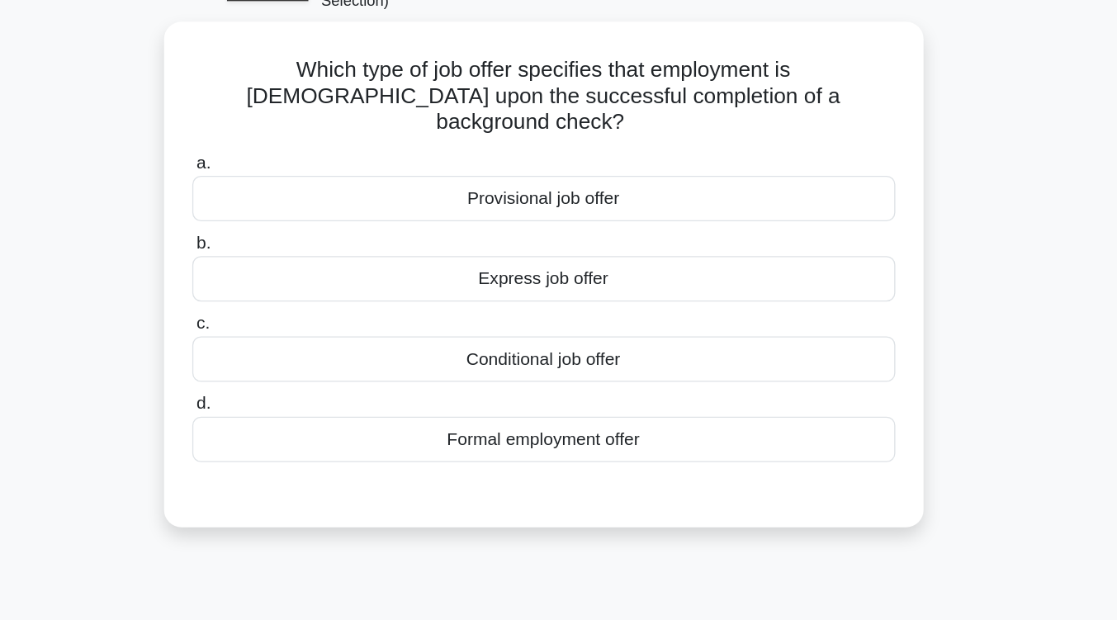
scroll to position [99, 0]
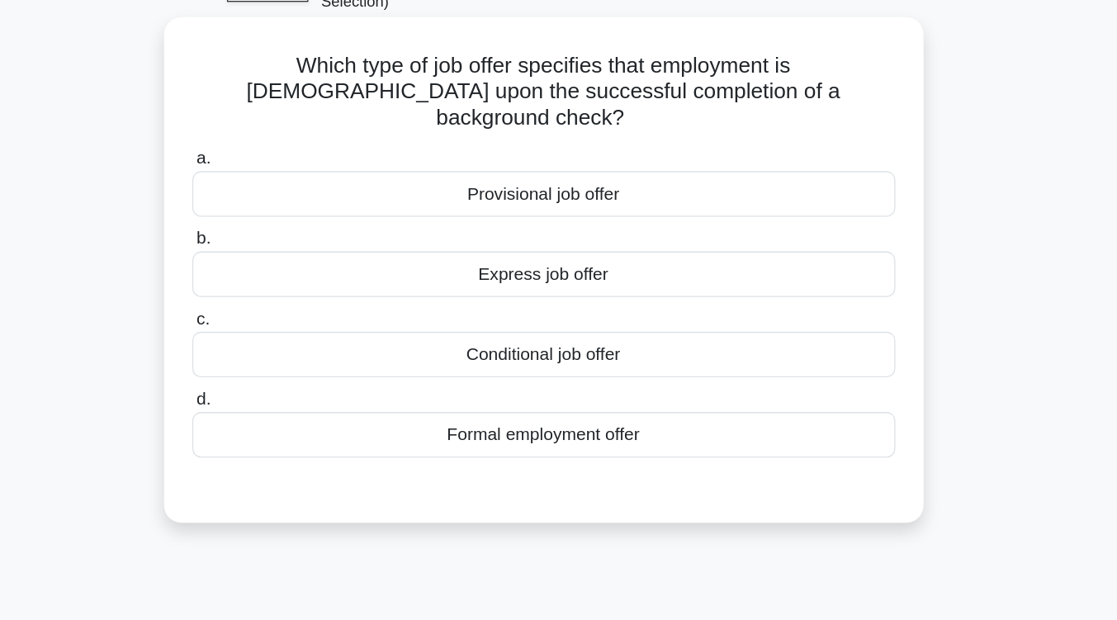
click at [615, 254] on div "Conditional job offer" at bounding box center [558, 270] width 535 height 35
click at [291, 248] on input "c. Conditional job offer" at bounding box center [291, 243] width 0 height 11
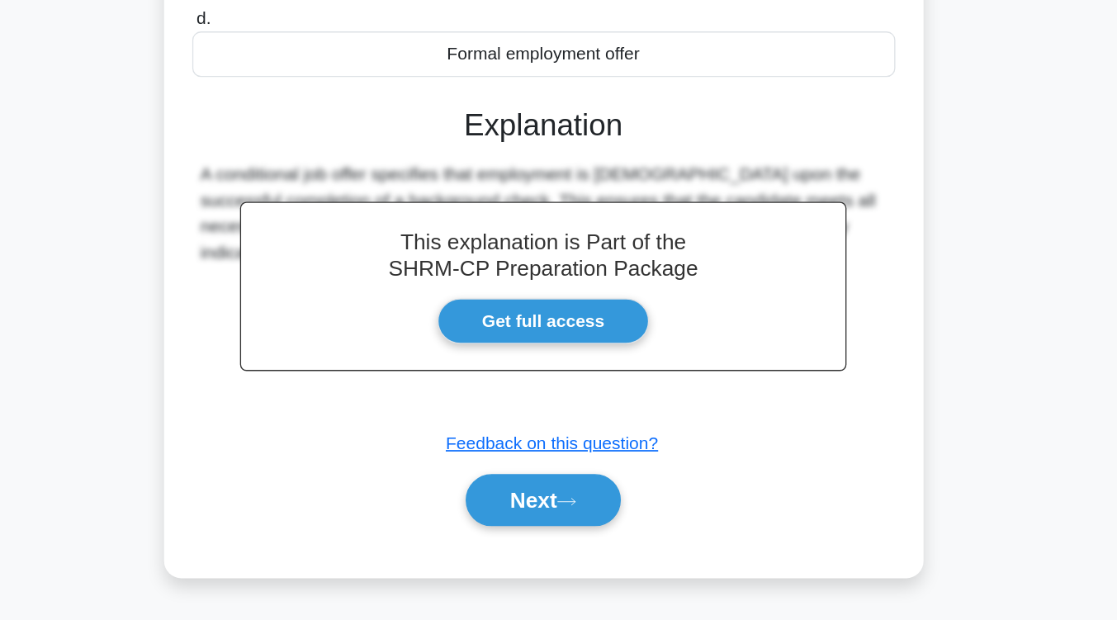
scroll to position [272, 0]
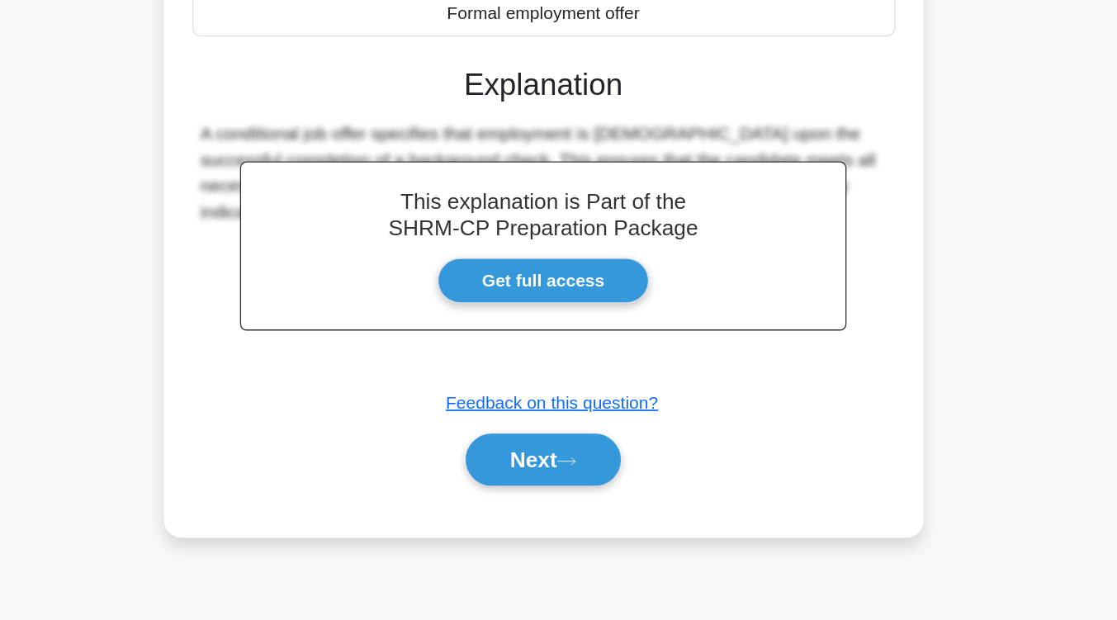
click at [596, 471] on div "Next" at bounding box center [558, 497] width 535 height 53
click at [597, 478] on button "Next" at bounding box center [558, 498] width 118 height 40
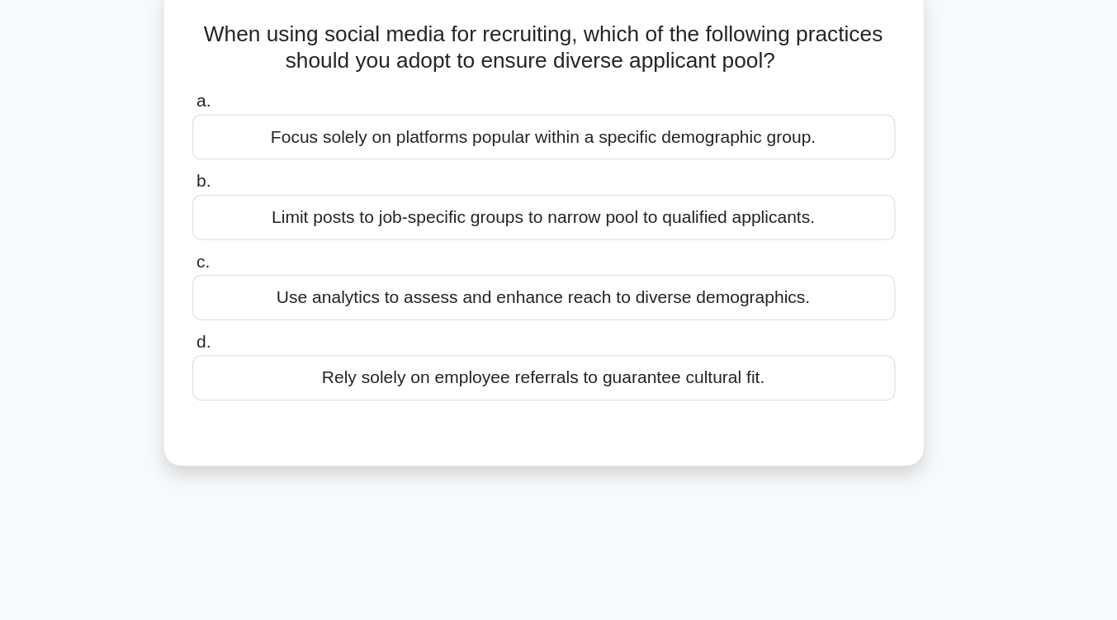
scroll to position [126, 0]
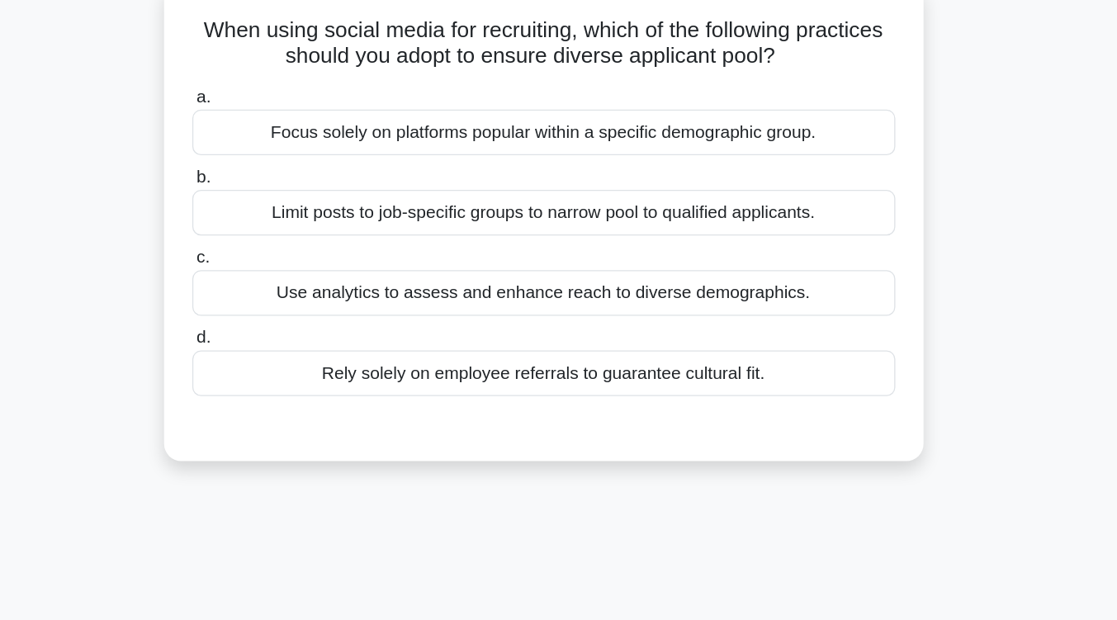
click at [612, 225] on div "Use analytics to assess and enhance reach to diverse demographics." at bounding box center [558, 223] width 535 height 35
click at [291, 201] on input "c. Use analytics to assess and enhance reach to diverse demographics." at bounding box center [291, 196] width 0 height 11
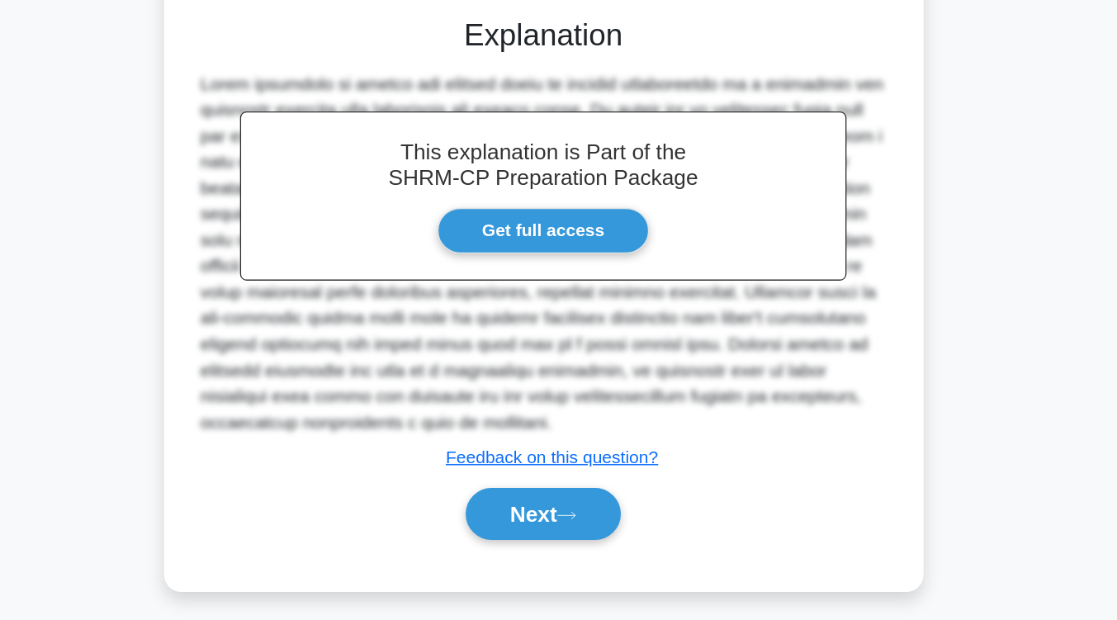
scroll to position [300, 0]
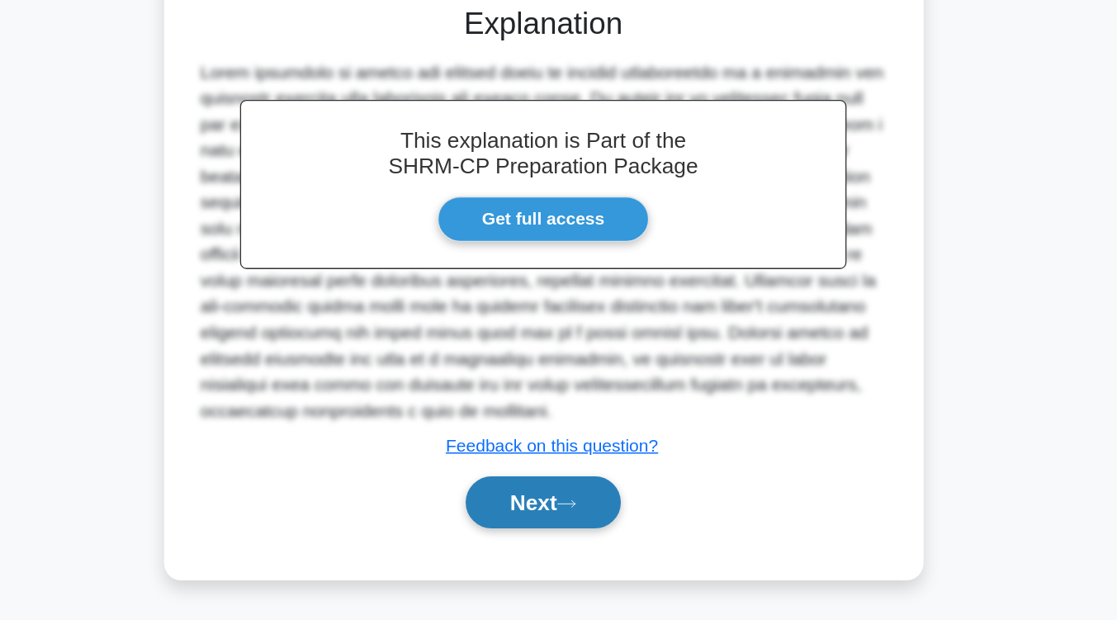
click at [551, 533] on button "Next" at bounding box center [558, 530] width 118 height 40
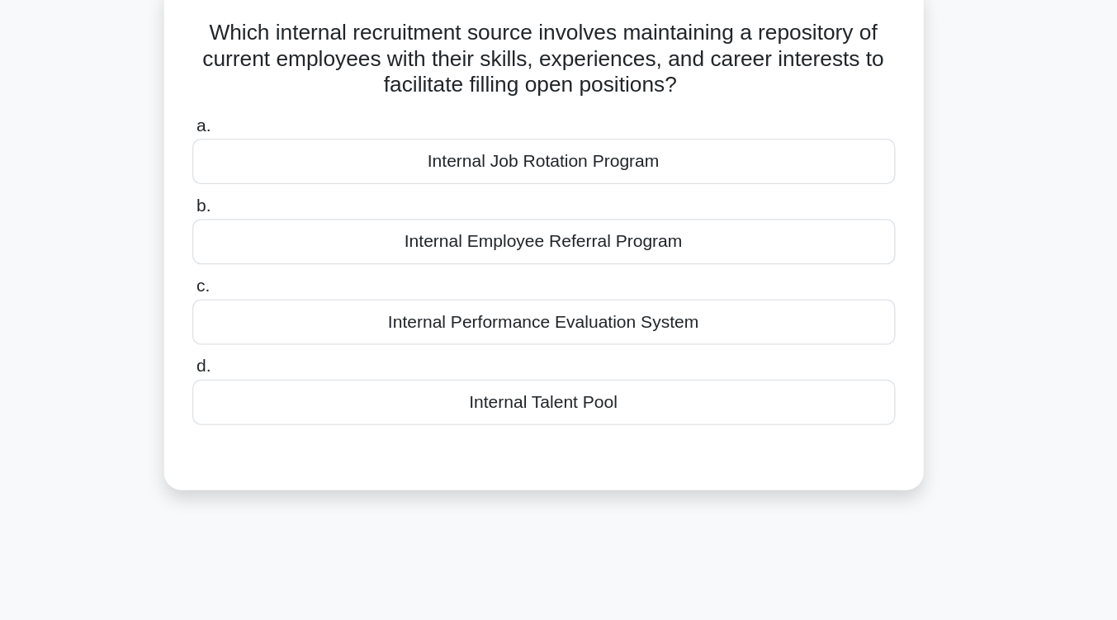
scroll to position [127, 0]
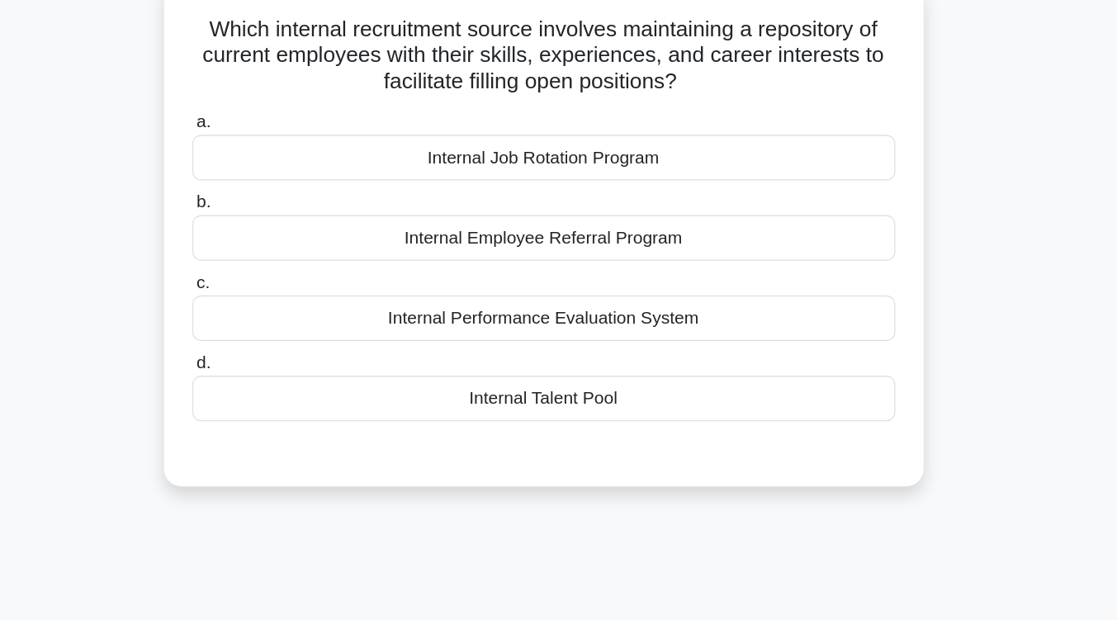
click at [556, 311] on div "Internal Talent Pool" at bounding box center [558, 303] width 535 height 35
click at [291, 281] on input "d. Internal Talent Pool" at bounding box center [291, 276] width 0 height 11
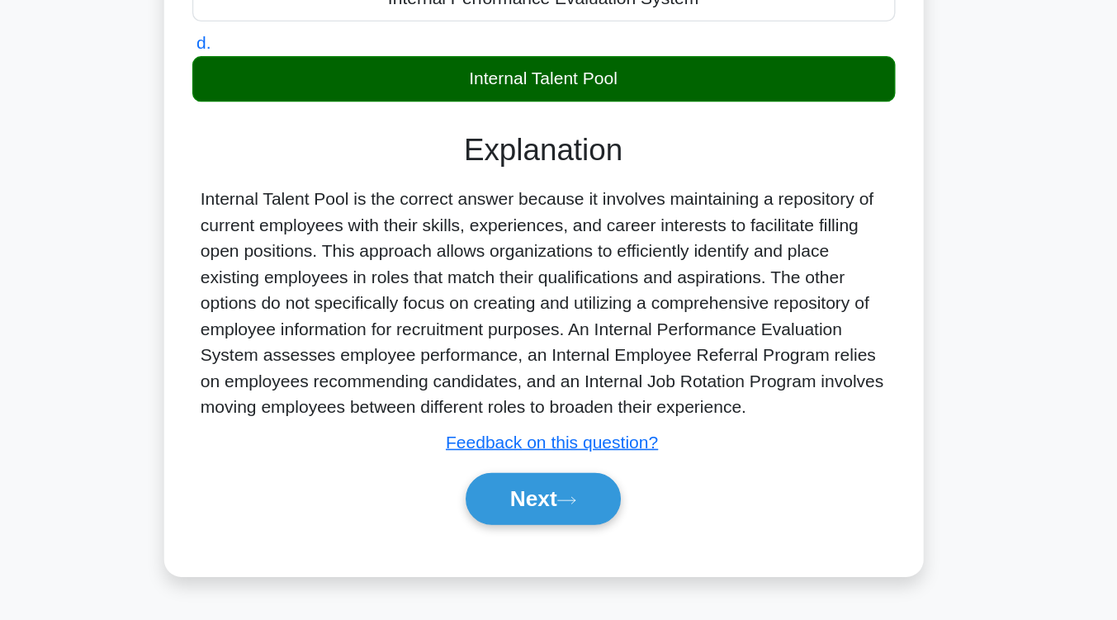
scroll to position [272, 0]
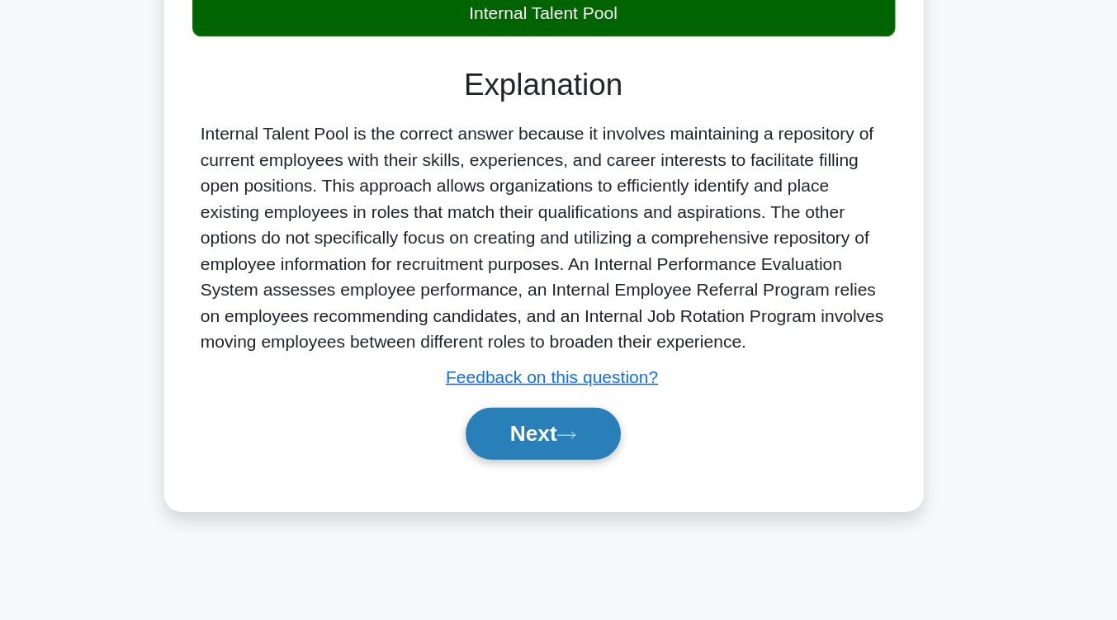
click at [557, 475] on button "Next" at bounding box center [558, 478] width 118 height 40
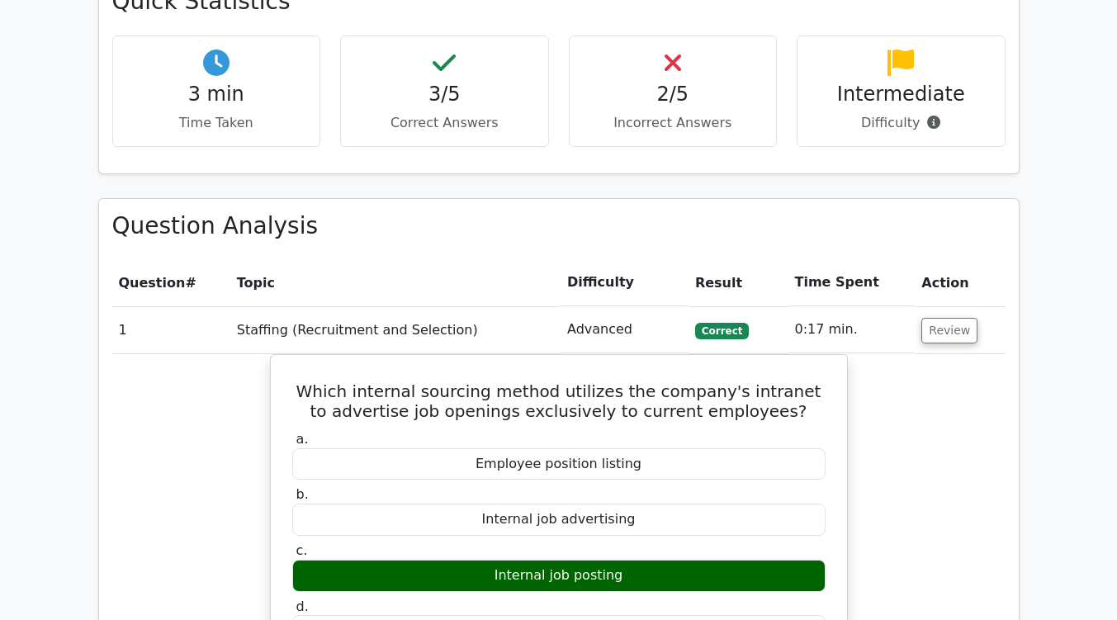
scroll to position [928, 0]
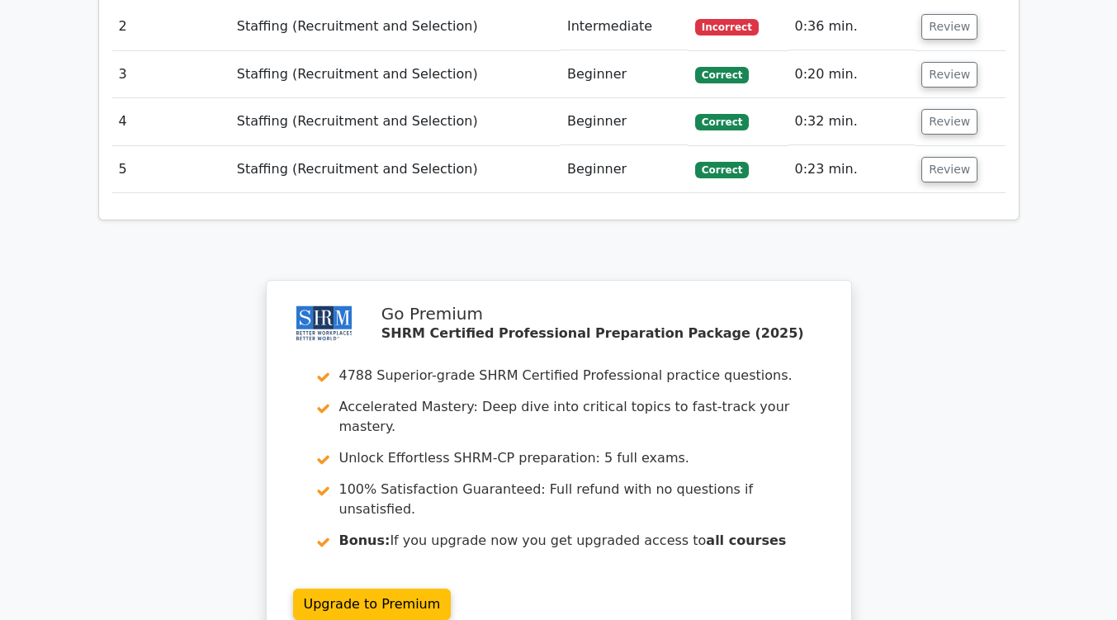
scroll to position [2070, 0]
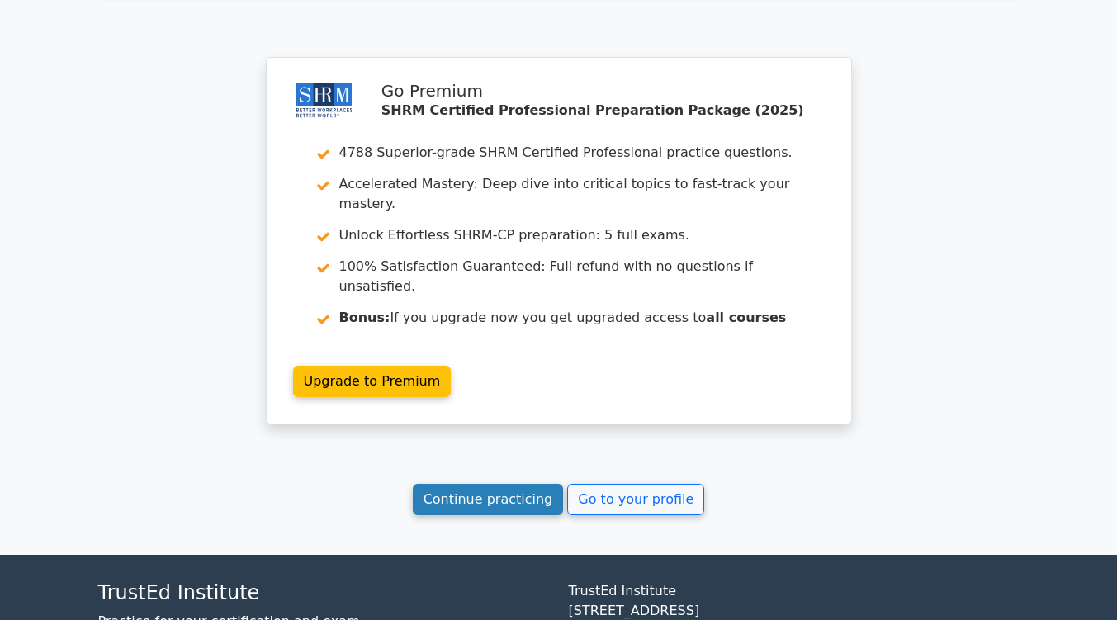
click at [468, 484] on link "Continue practicing" at bounding box center [488, 499] width 151 height 31
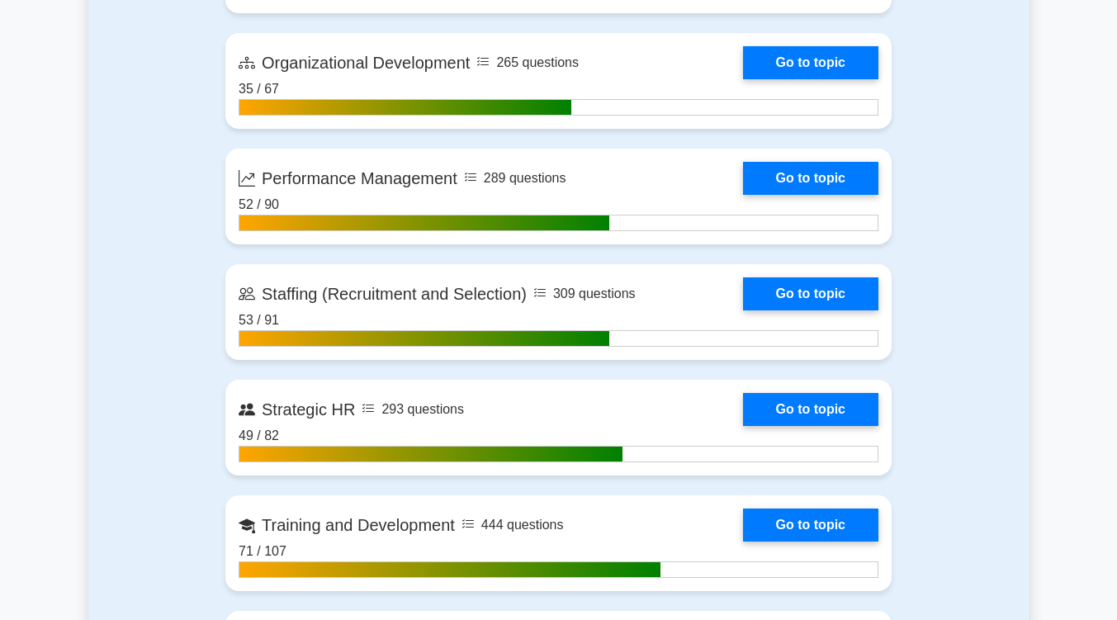
scroll to position [2163, 0]
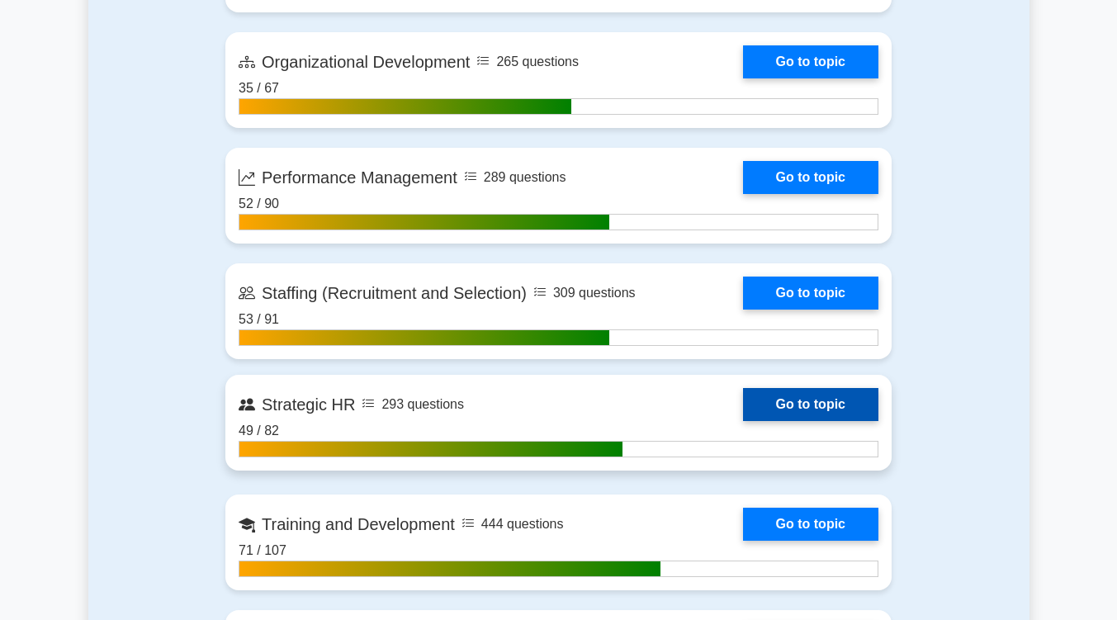
click at [766, 392] on link "Go to topic" at bounding box center [810, 404] width 135 height 33
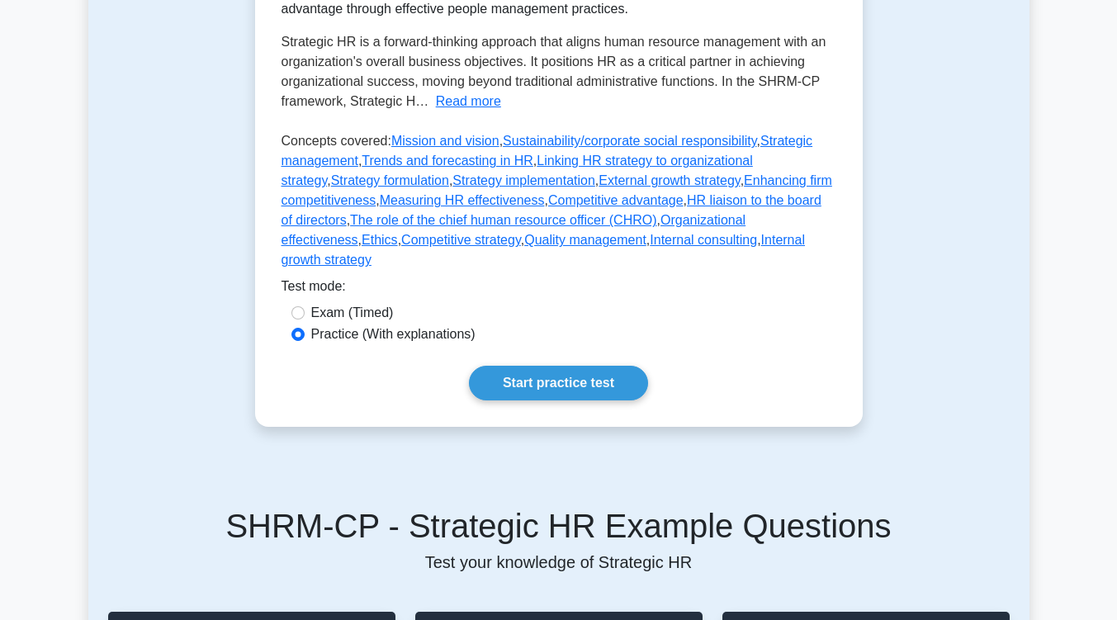
scroll to position [378, 0]
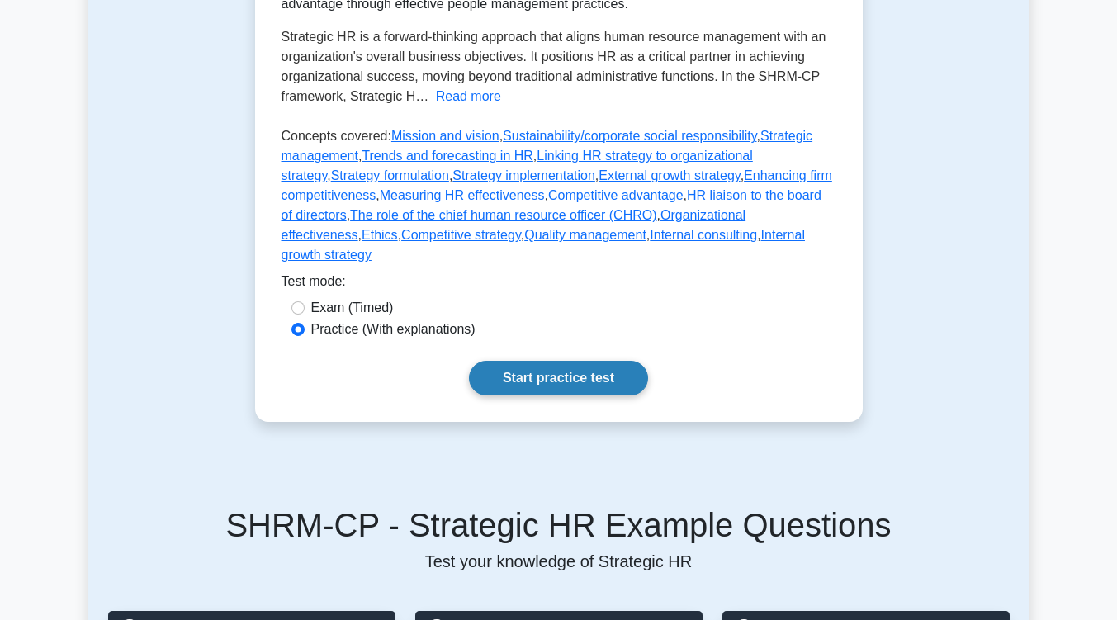
click at [598, 361] on link "Start practice test" at bounding box center [558, 378] width 179 height 35
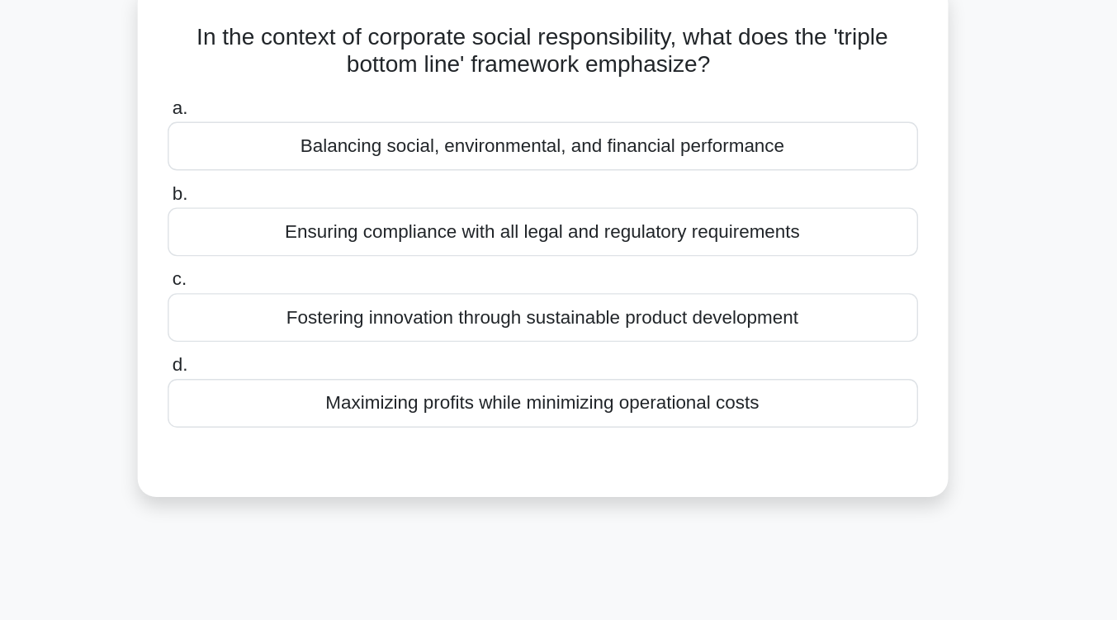
click at [606, 337] on div "Fostering innovation through sustainable product development" at bounding box center [558, 329] width 535 height 35
click at [291, 308] on input "c. Fostering innovation through sustainable product development" at bounding box center [291, 302] width 0 height 11
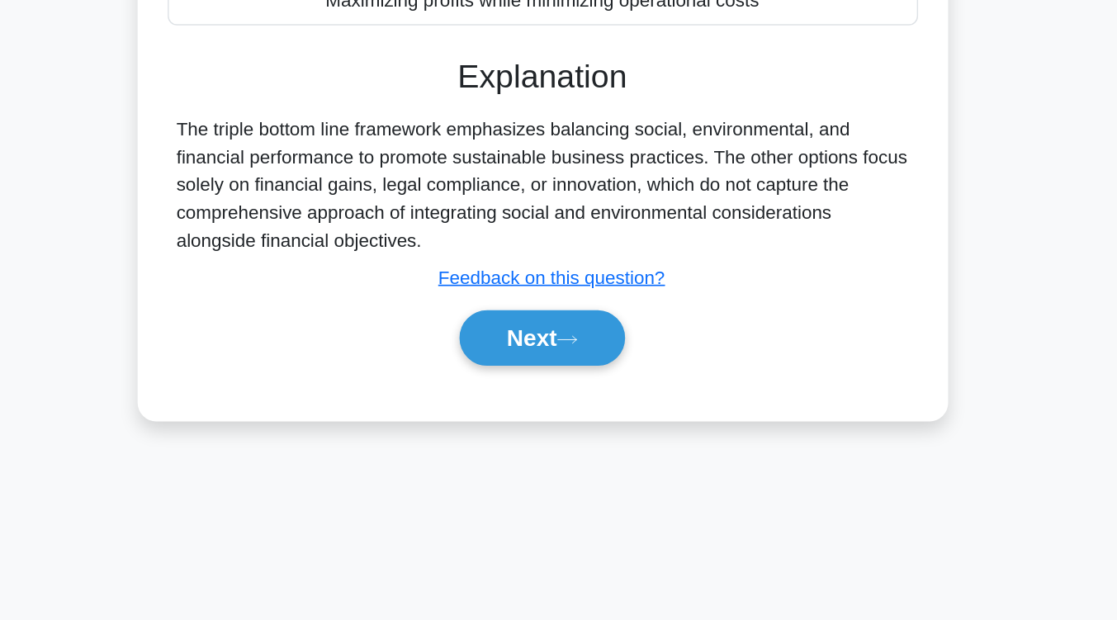
scroll to position [213, 0]
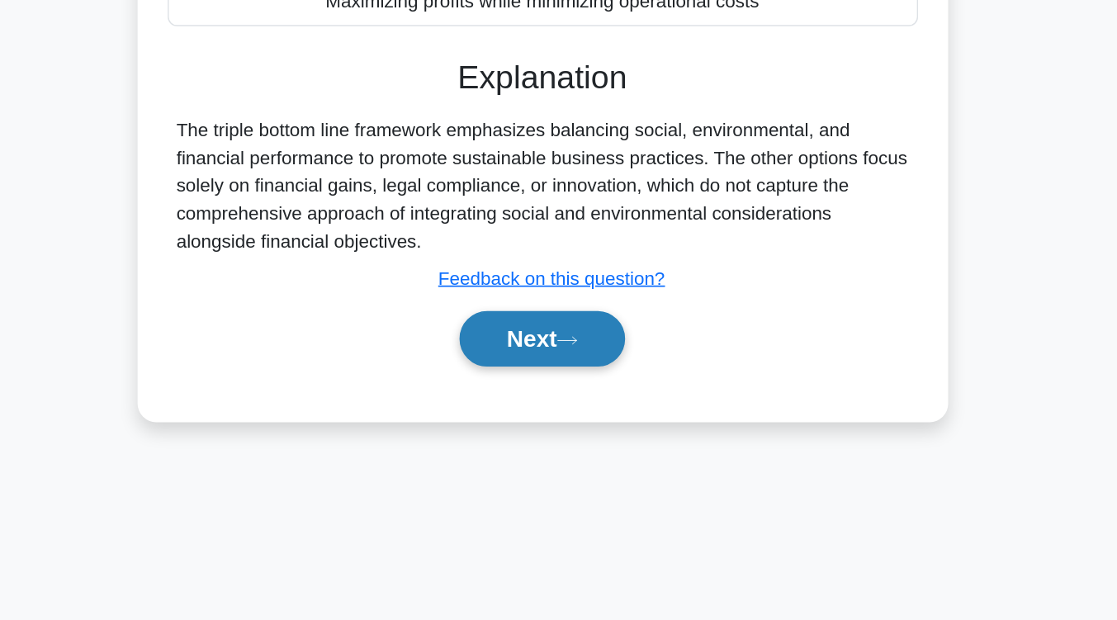
click at [592, 415] on button "Next" at bounding box center [558, 419] width 118 height 40
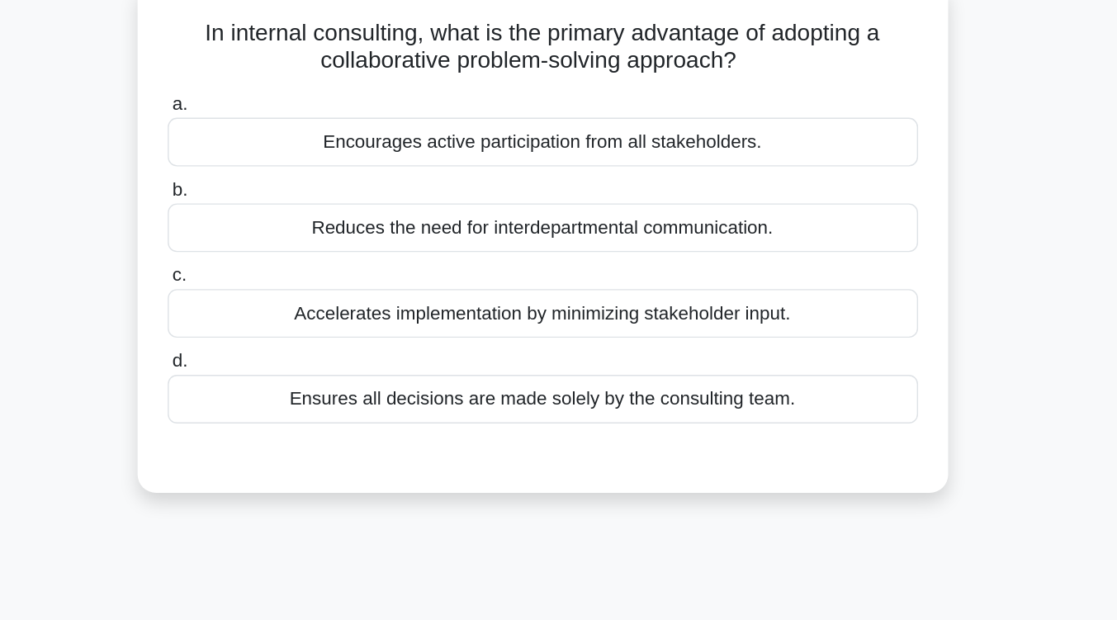
scroll to position [106, 0]
click at [605, 286] on div "Ensures all decisions are made solely by the consulting team." at bounding box center [558, 284] width 535 height 35
click at [291, 263] on input "d. Ensures all decisions are made solely by the consulting team." at bounding box center [291, 258] width 0 height 11
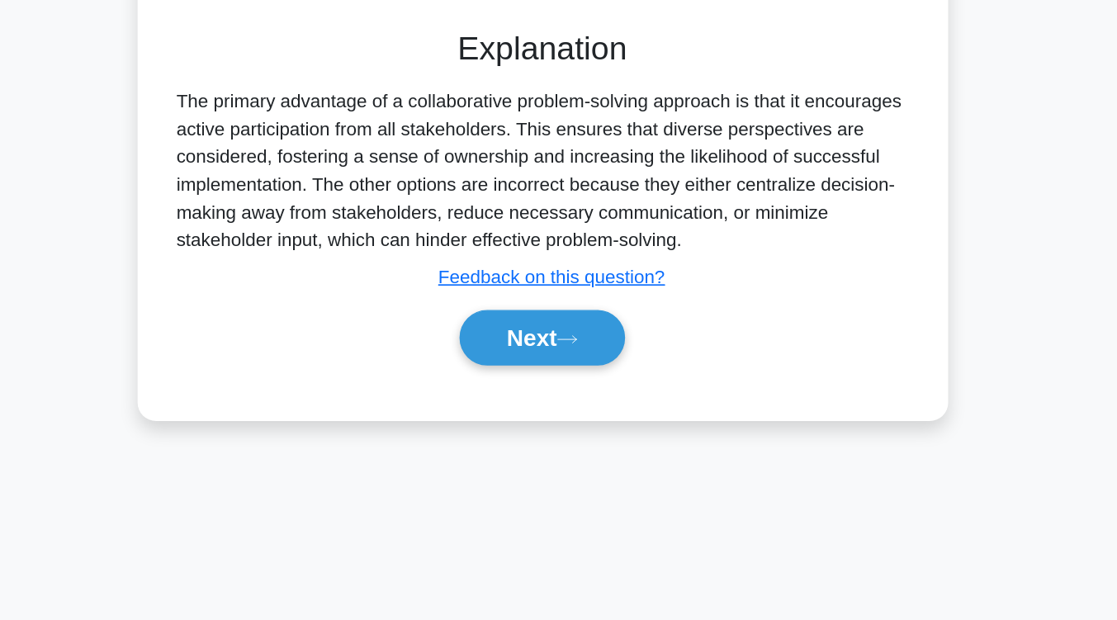
scroll to position [234, 0]
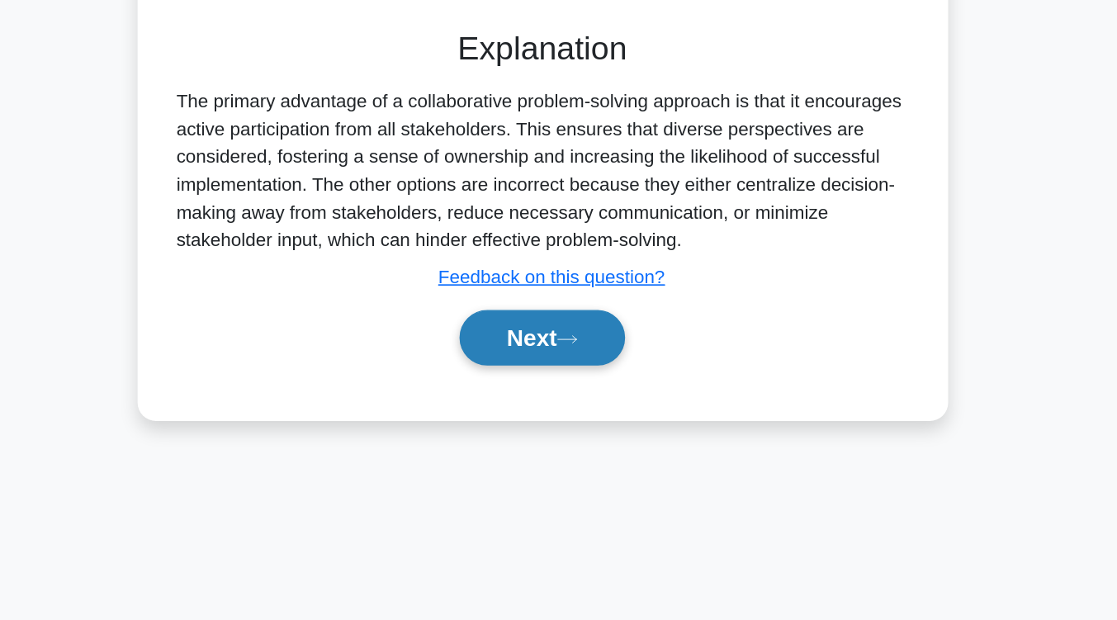
click at [575, 418] on icon at bounding box center [576, 419] width 15 height 9
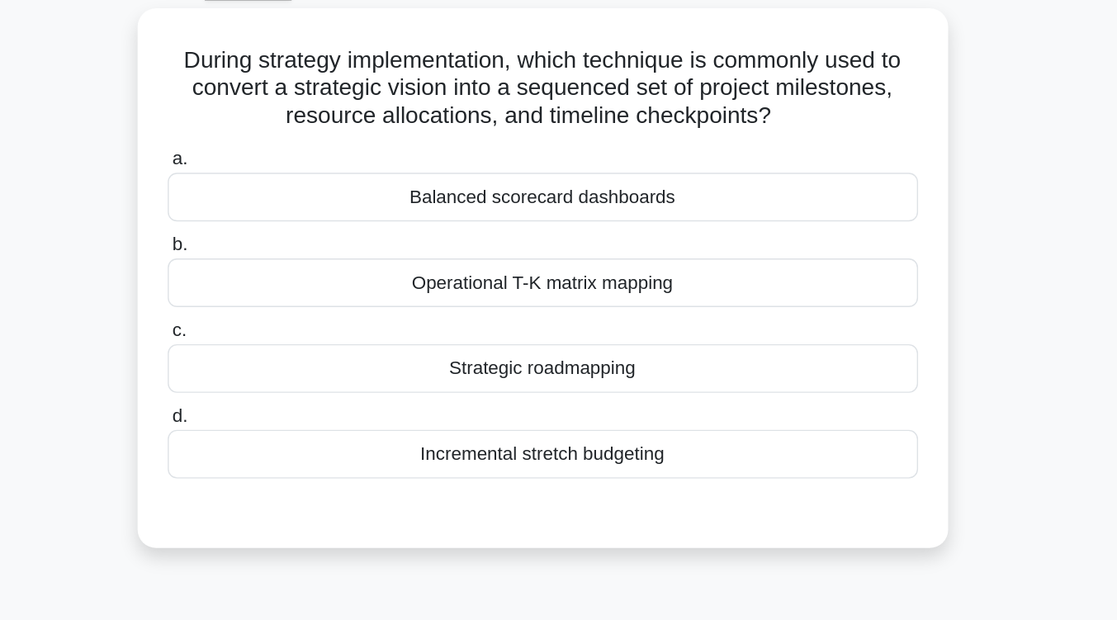
scroll to position [90, 0]
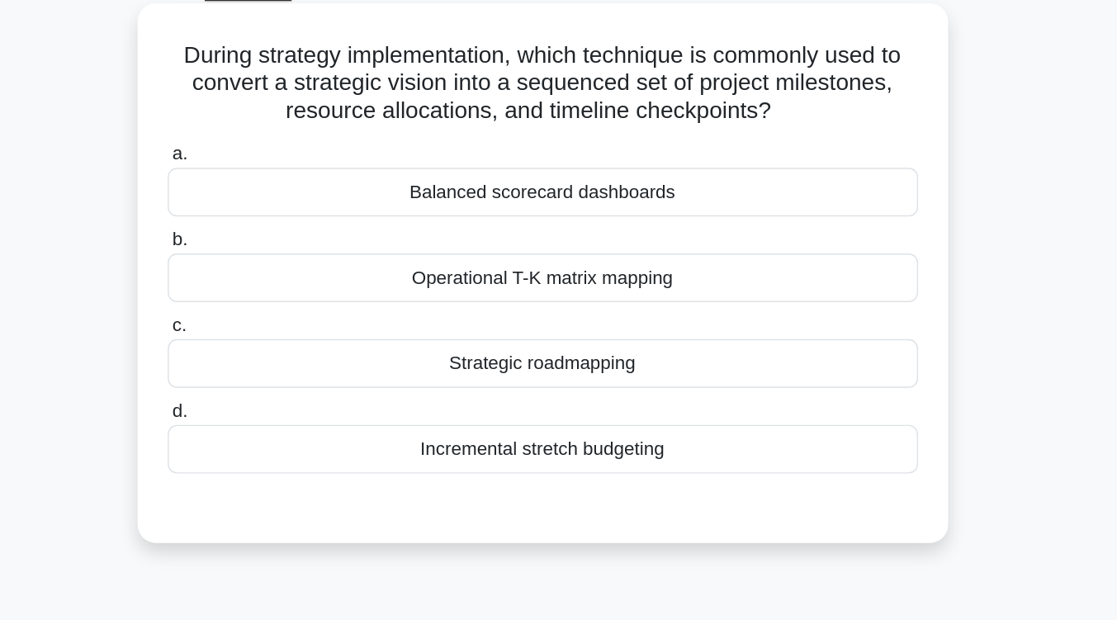
click at [575, 262] on div "Strategic roadmapping" at bounding box center [558, 259] width 535 height 35
click at [291, 238] on input "c. Strategic roadmapping" at bounding box center [291, 232] width 0 height 11
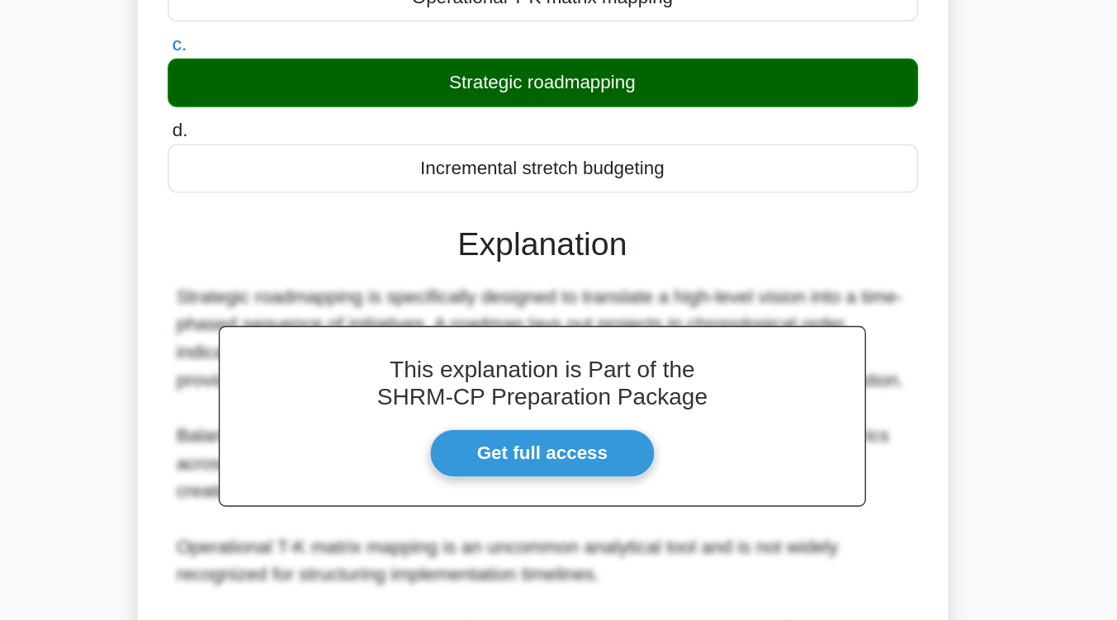
scroll to position [272, 0]
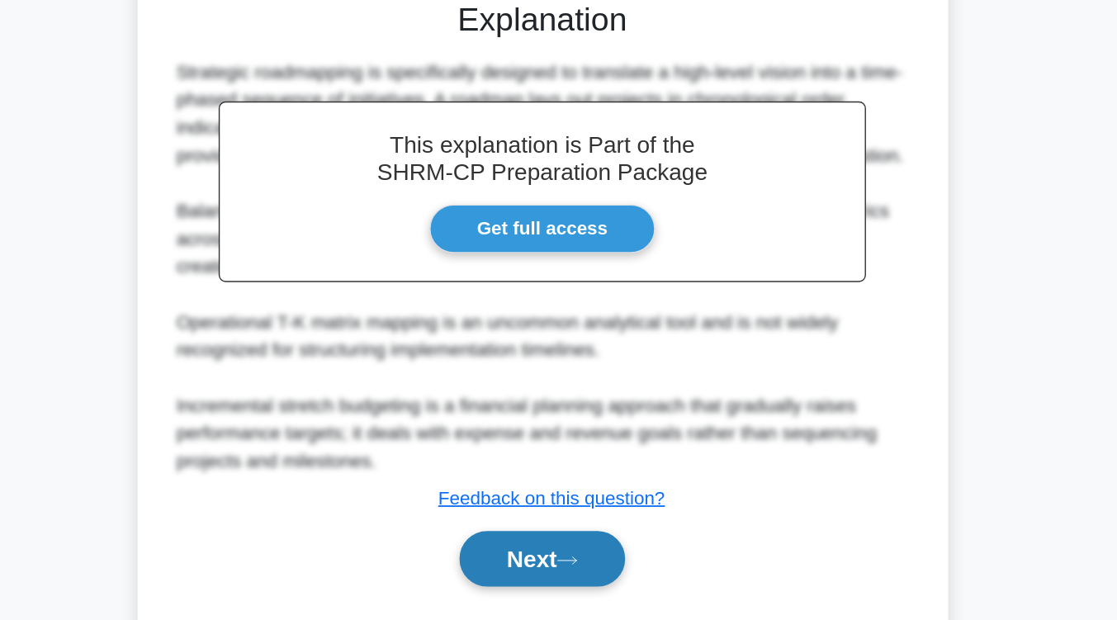
click at [566, 570] on button "Next" at bounding box center [558, 576] width 118 height 40
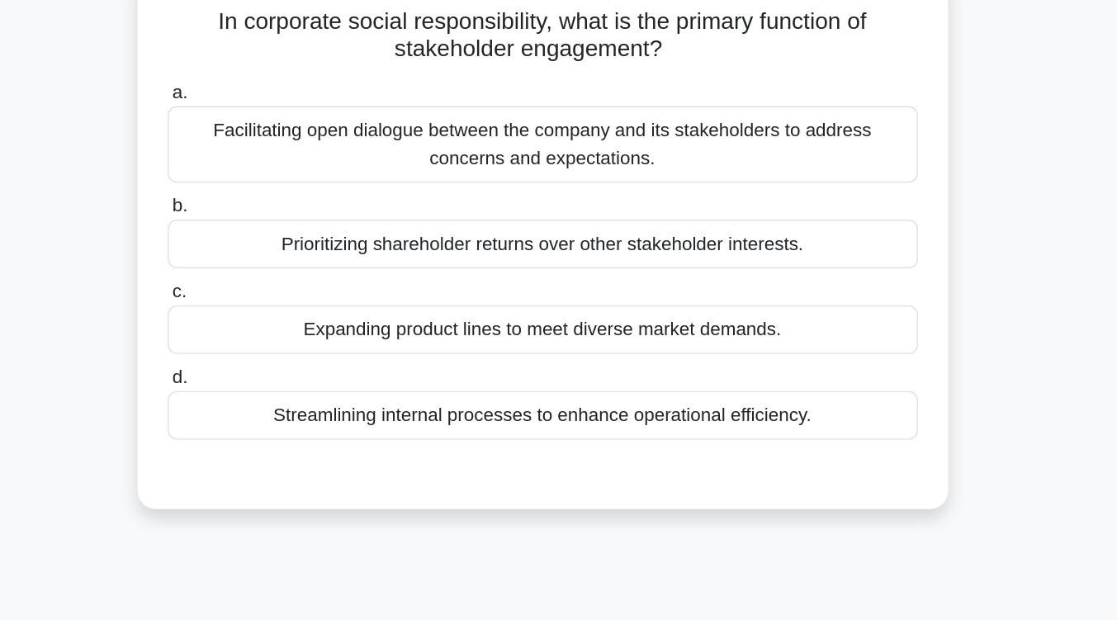
scroll to position [117, 0]
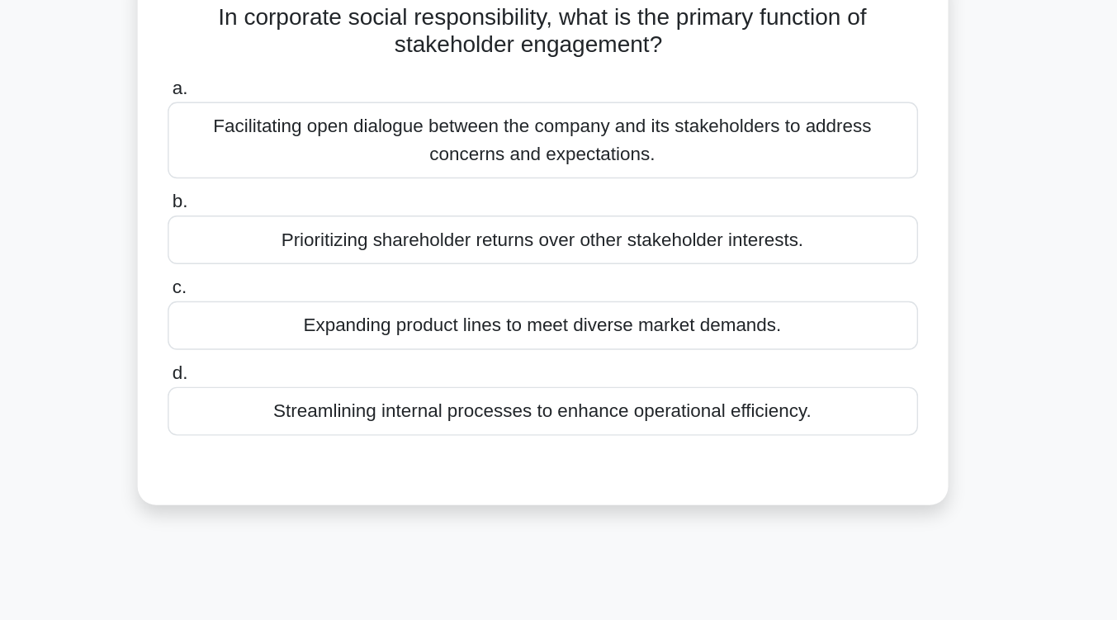
click at [597, 111] on div "Facilitating open dialogue between the company and its stakeholders to address …" at bounding box center [558, 100] width 535 height 54
click at [291, 69] on input "a. Facilitating open dialogue between the company and its stakeholders to addre…" at bounding box center [291, 63] width 0 height 11
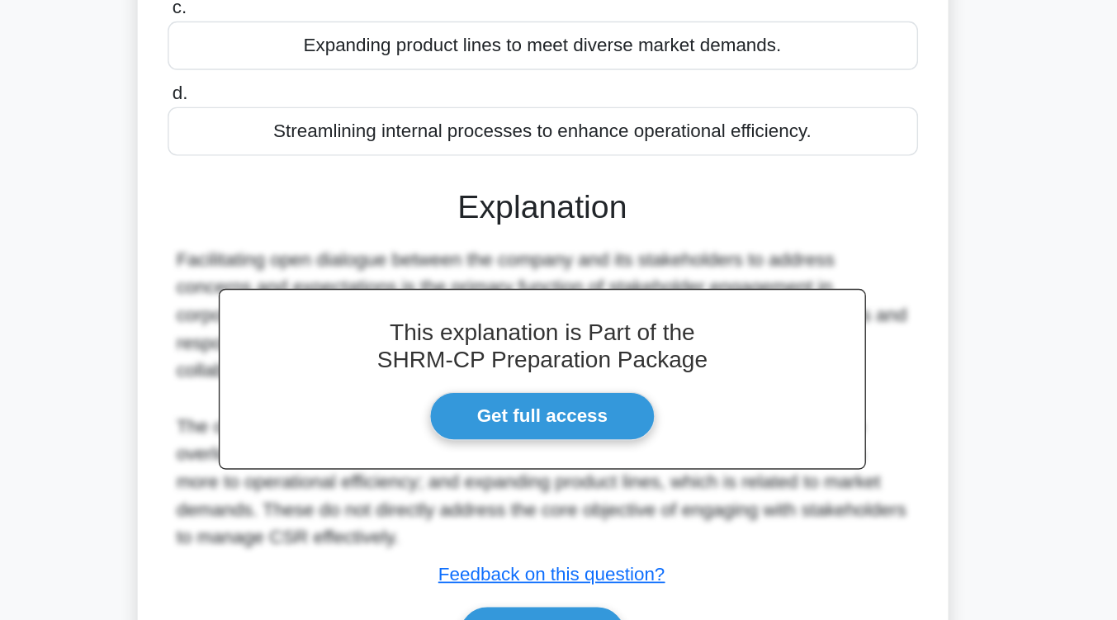
scroll to position [272, 0]
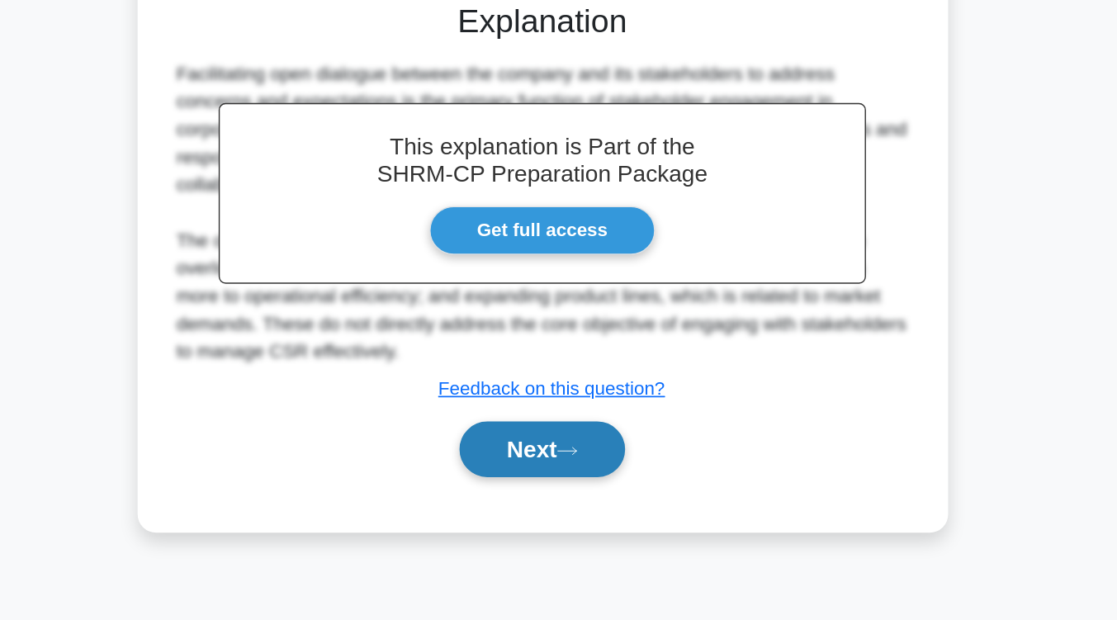
click at [567, 498] on button "Next" at bounding box center [558, 498] width 118 height 40
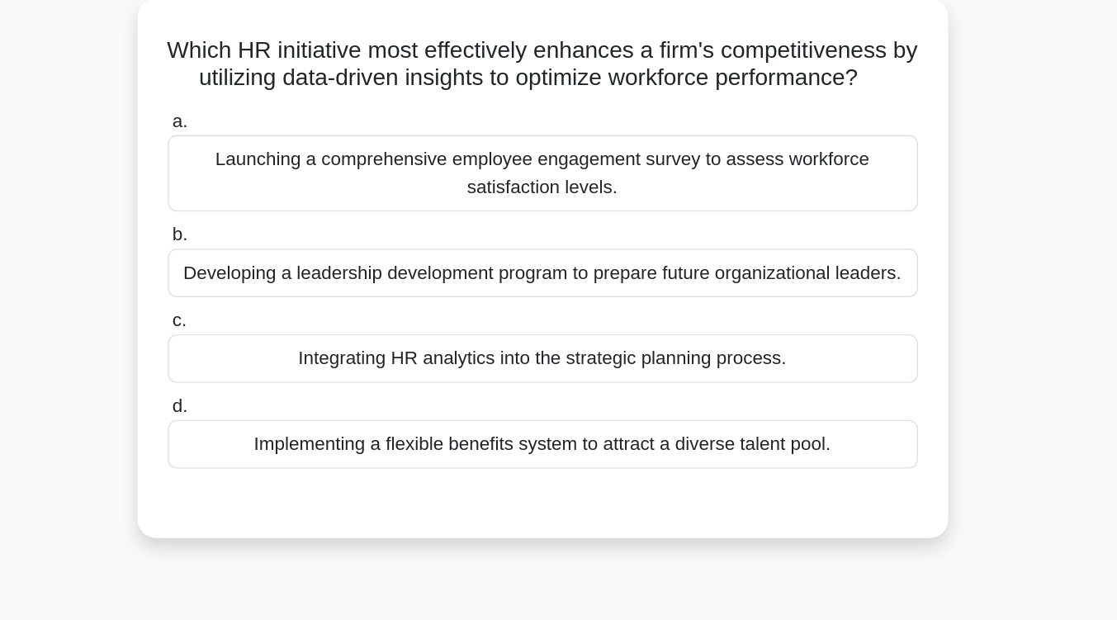
scroll to position [96, 0]
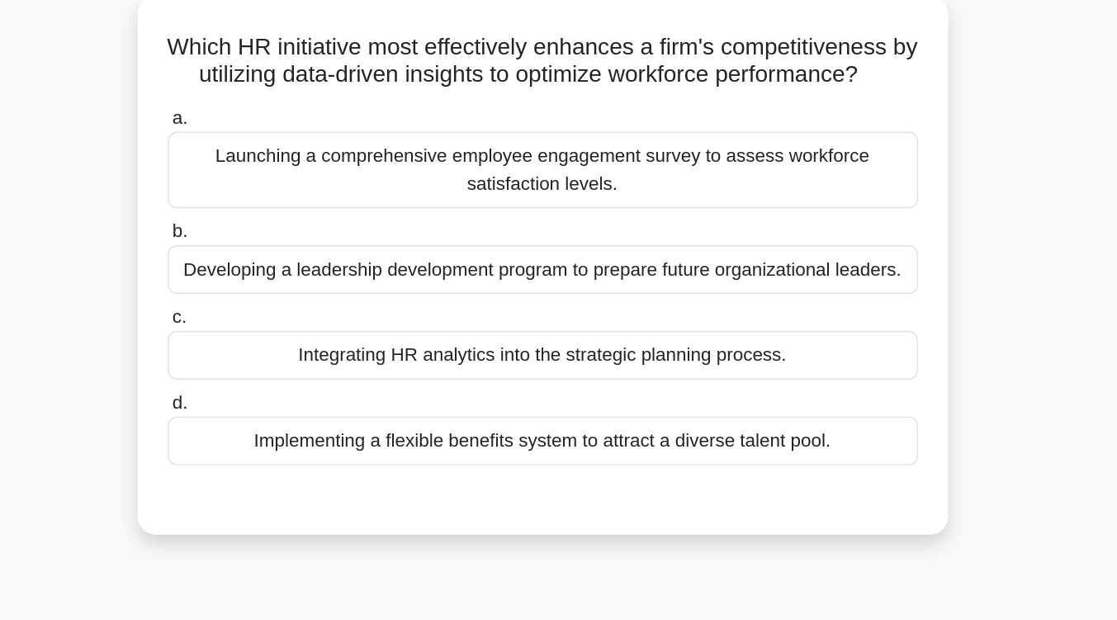
click at [589, 271] on div "Integrating HR analytics into the strategic planning process." at bounding box center [558, 253] width 535 height 35
click at [291, 232] on input "c. Integrating HR analytics into the strategic planning process." at bounding box center [291, 226] width 0 height 11
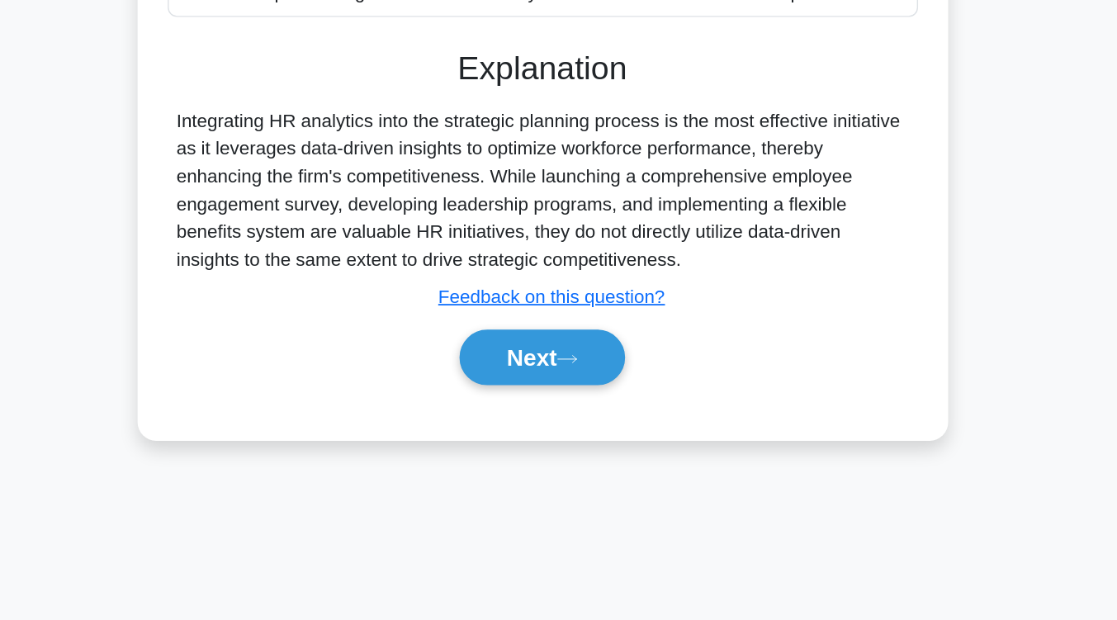
scroll to position [239, 0]
click at [578, 437] on icon at bounding box center [576, 432] width 15 height 9
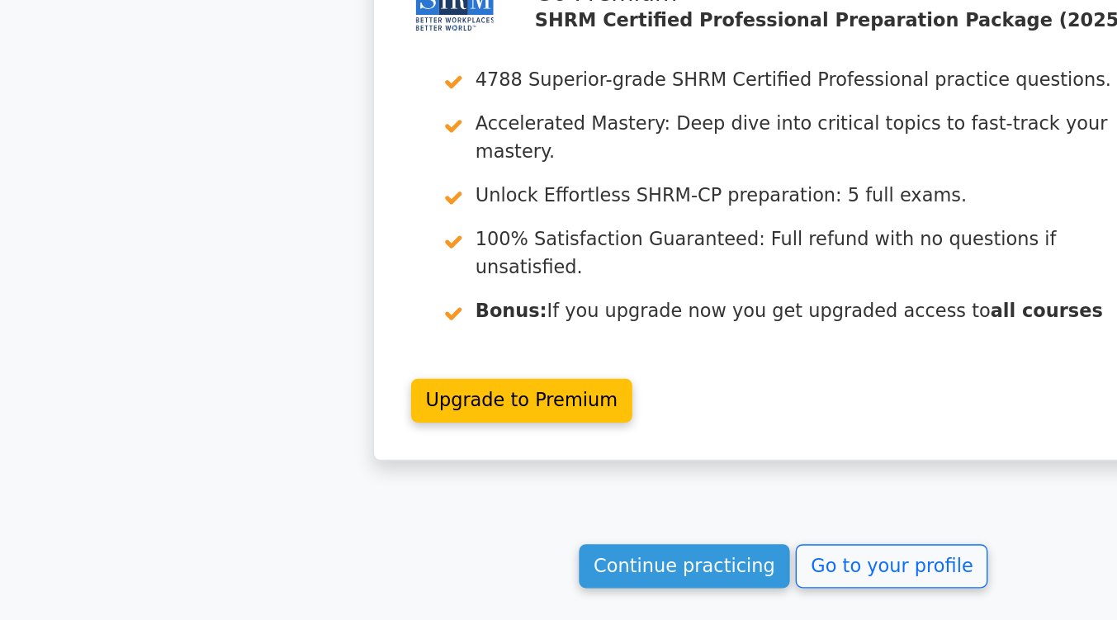
scroll to position [2115, 0]
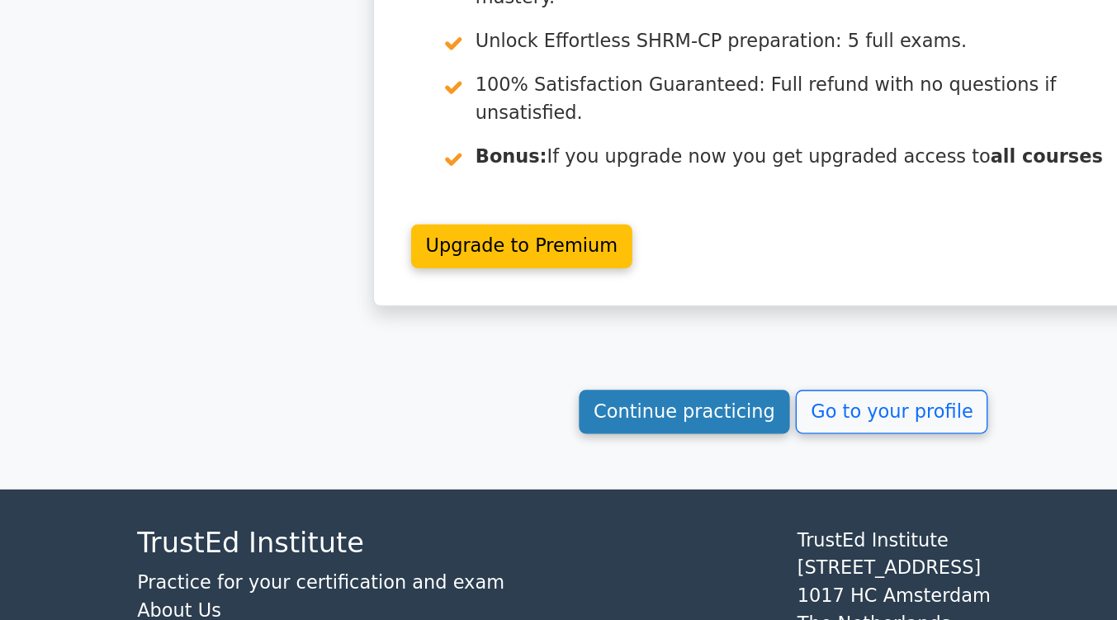
click at [448, 456] on link "Continue practicing" at bounding box center [488, 471] width 151 height 31
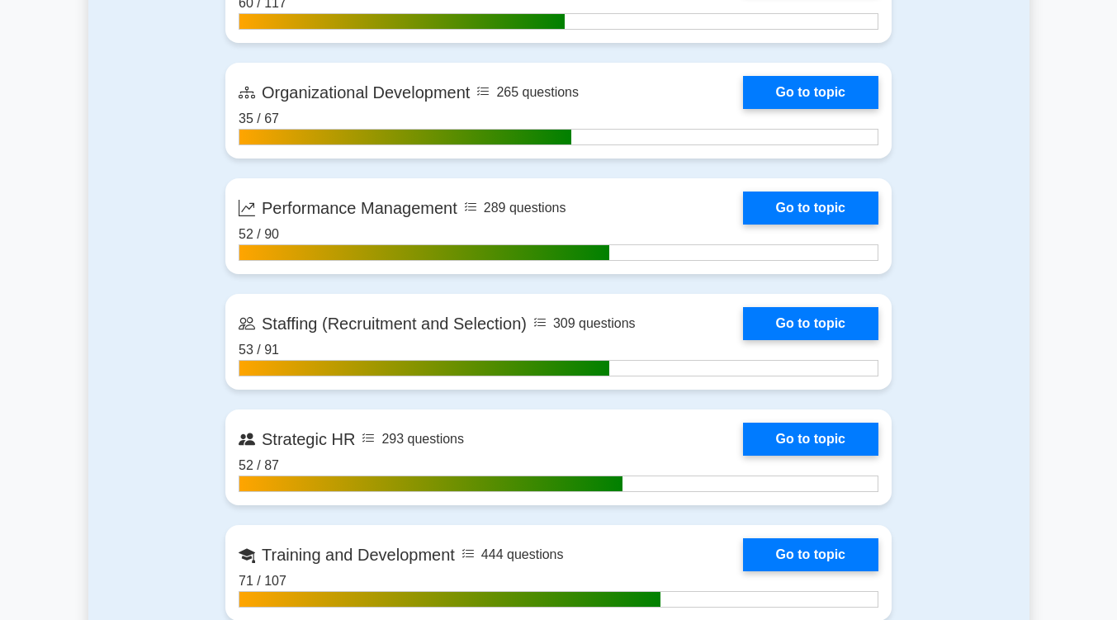
scroll to position [2197, 0]
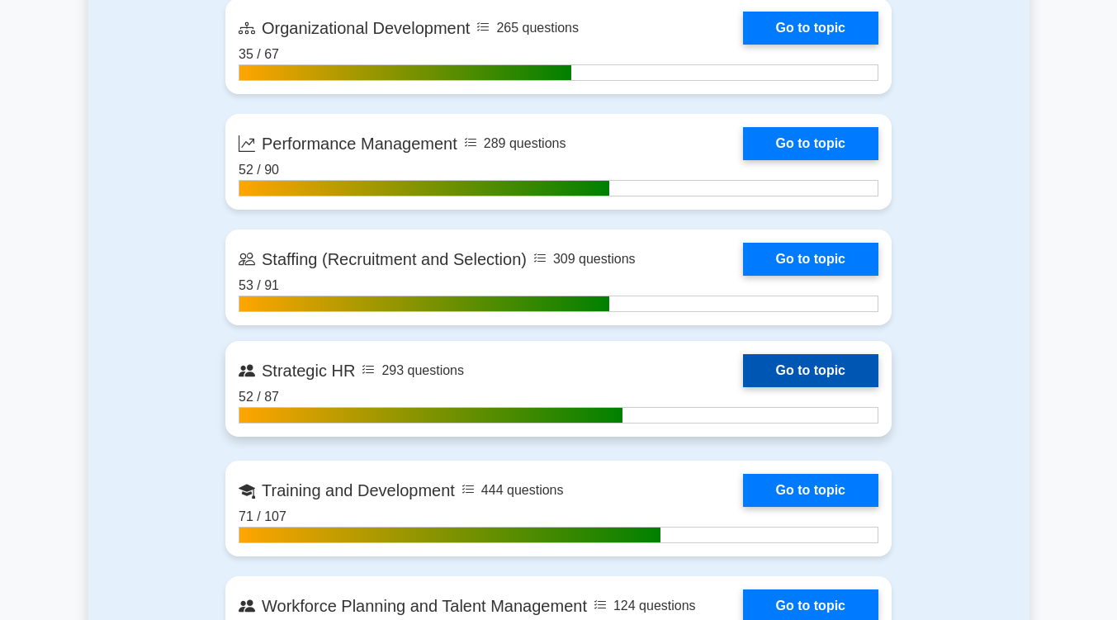
click at [815, 364] on link "Go to topic" at bounding box center [810, 370] width 135 height 33
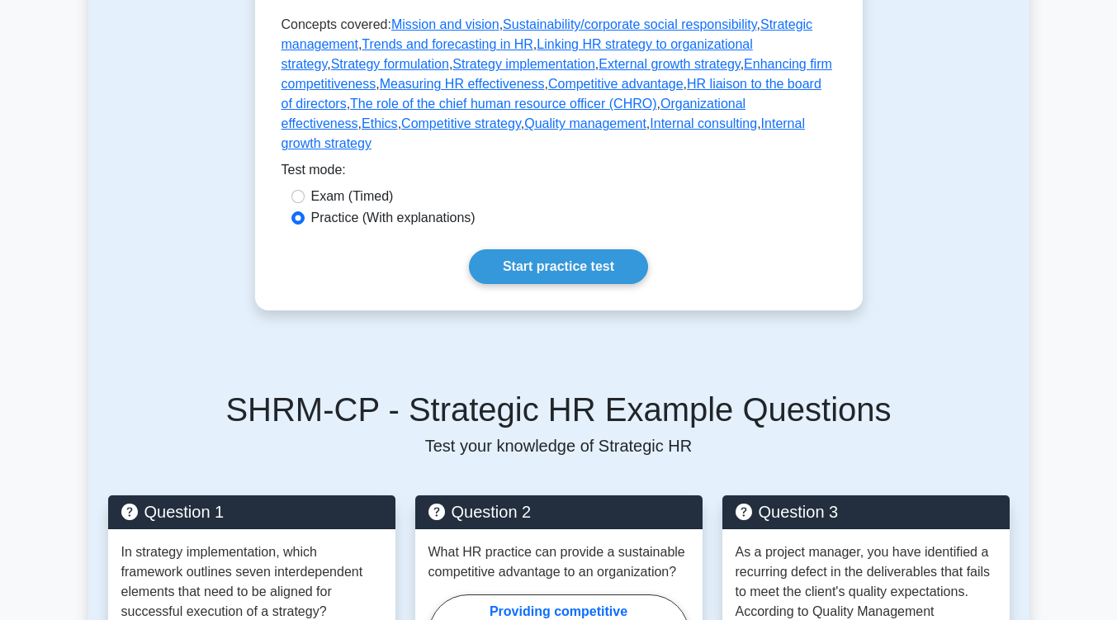
scroll to position [494, 0]
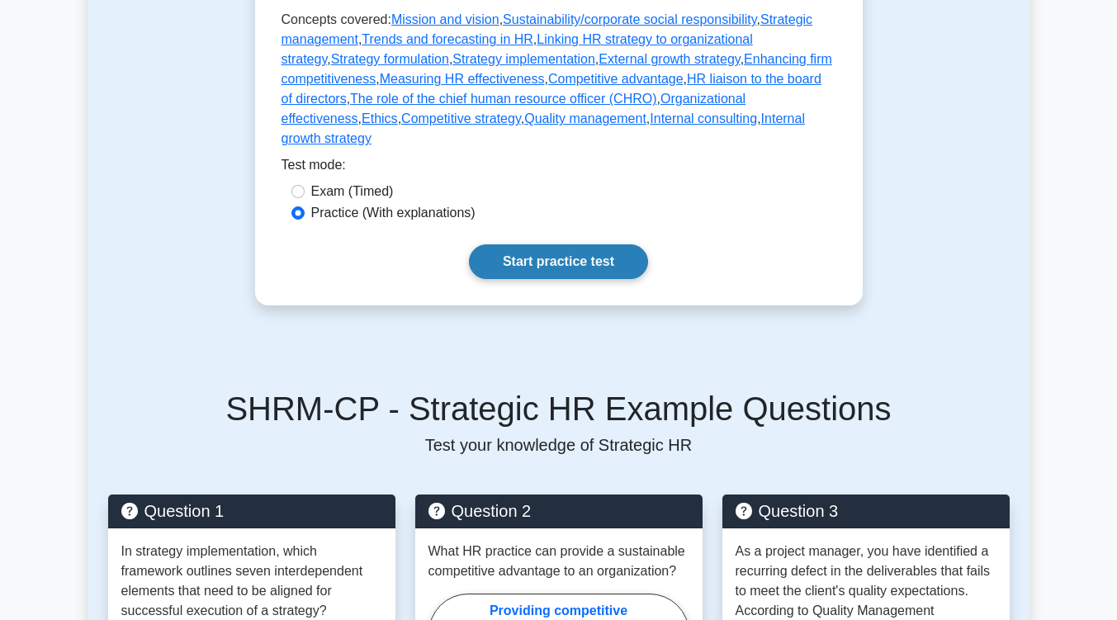
click at [543, 244] on link "Start practice test" at bounding box center [558, 261] width 179 height 35
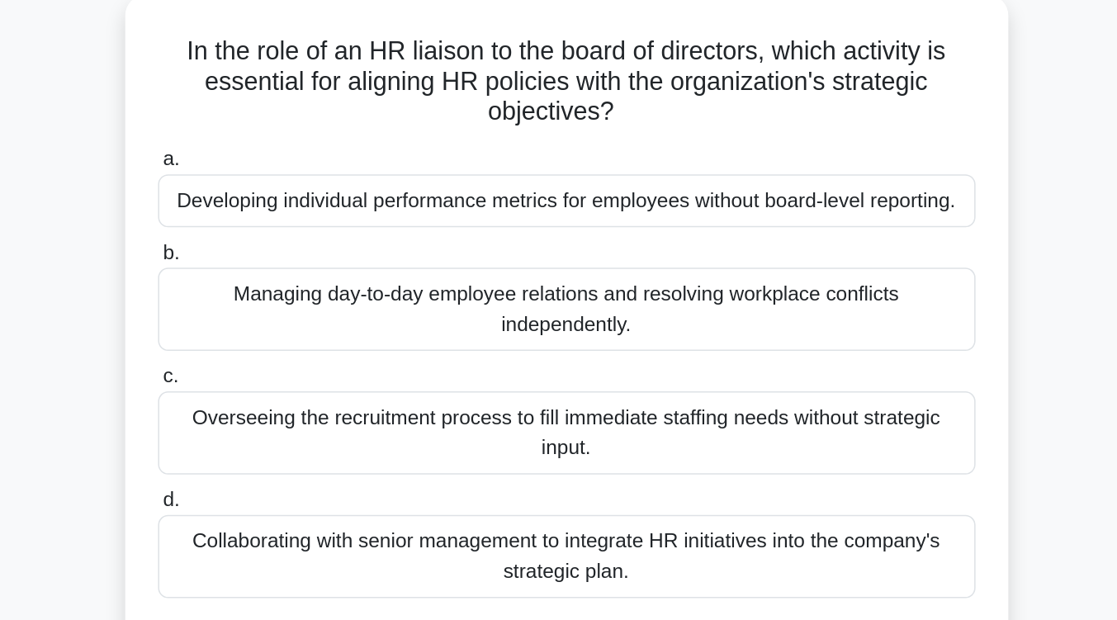
click at [584, 453] on div "Collaborating with senior management to integrate HR initiatives into the compa…" at bounding box center [558, 459] width 535 height 54
click at [291, 428] on input "d. Collaborating with senior management to integrate HR initiatives into the co…" at bounding box center [291, 423] width 0 height 11
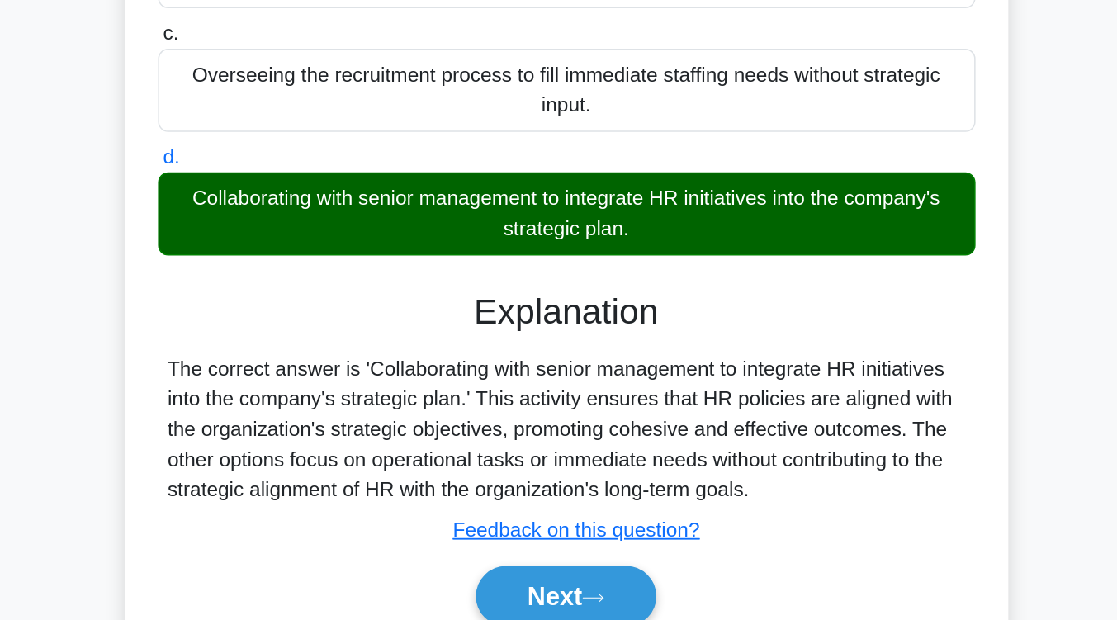
scroll to position [174, 0]
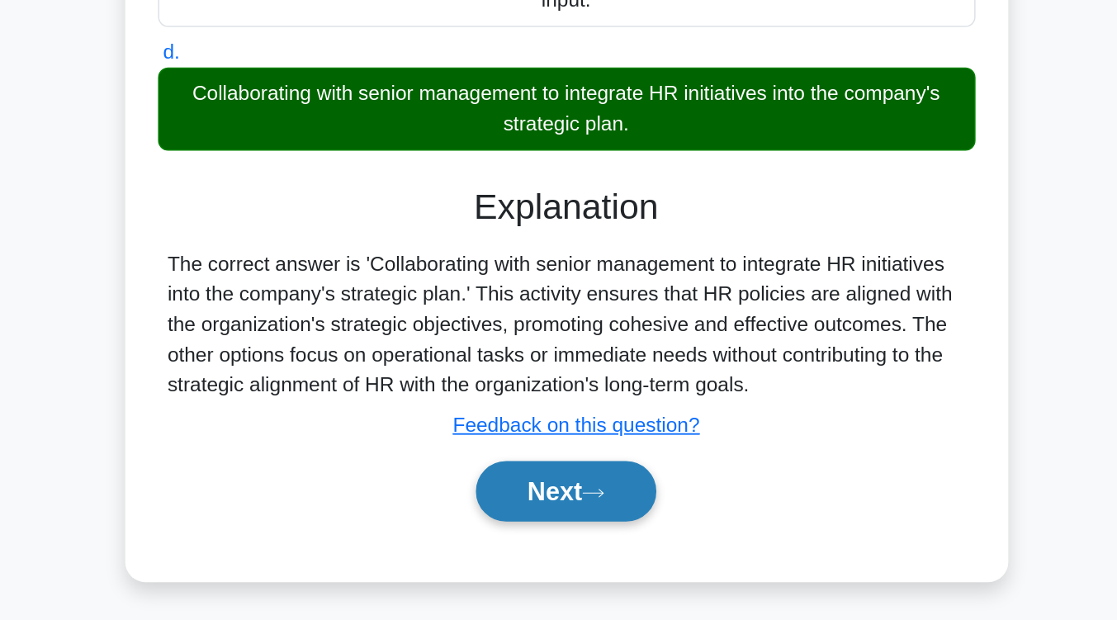
click at [563, 538] on button "Next" at bounding box center [558, 536] width 118 height 40
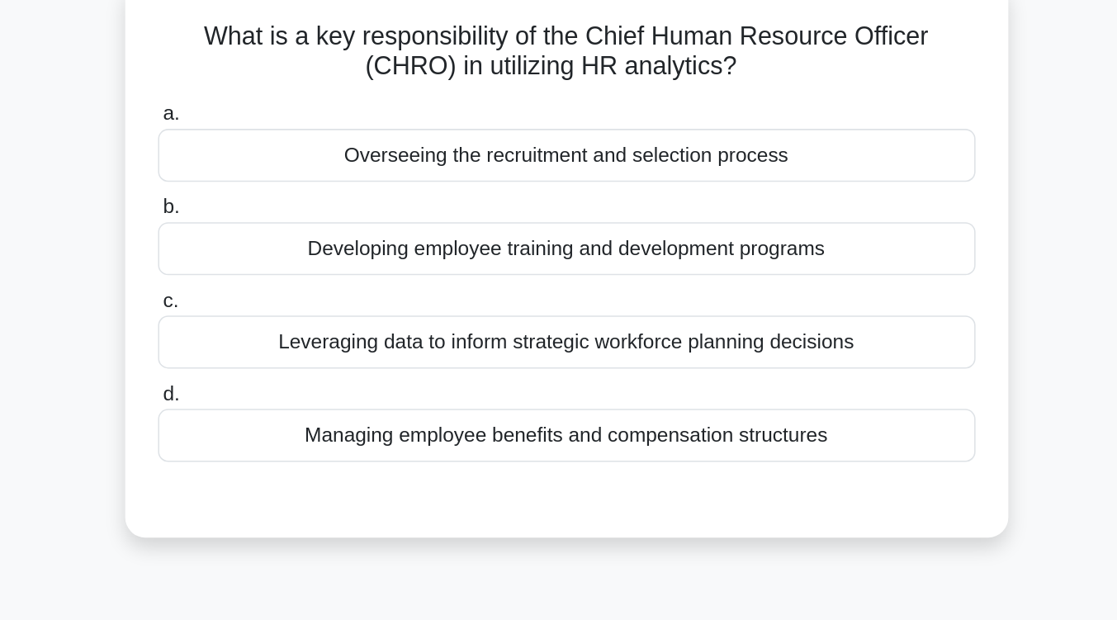
scroll to position [106, 0]
click at [563, 234] on div "Leveraging data to inform strategic workforce planning decisions" at bounding box center [558, 223] width 535 height 35
click at [291, 202] on input "c. Leveraging data to inform strategic workforce planning decisions" at bounding box center [291, 196] width 0 height 11
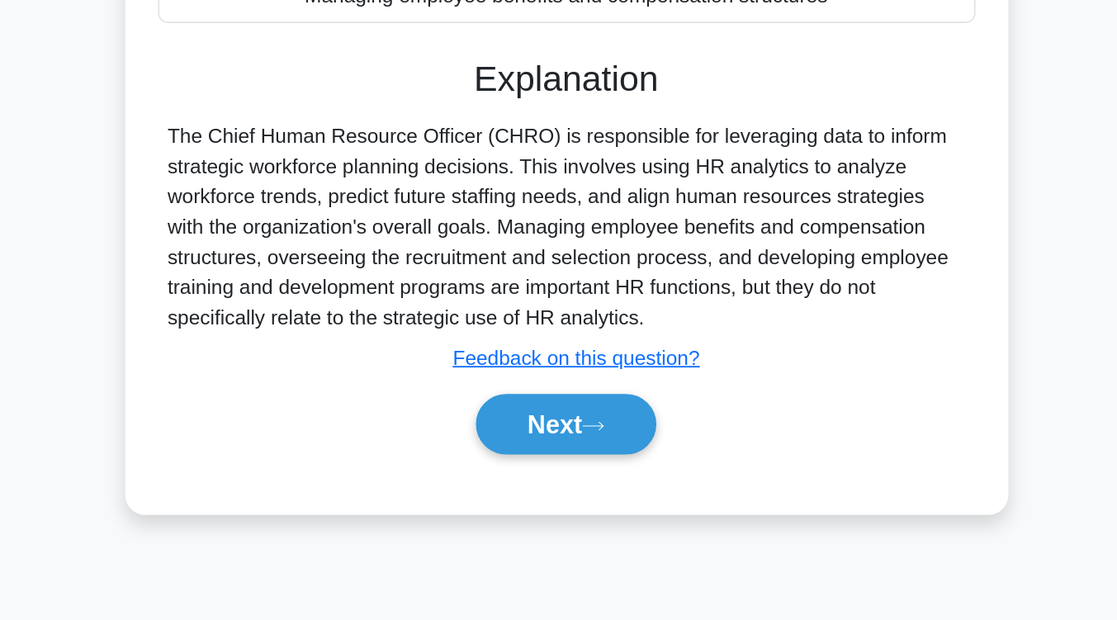
scroll to position [180, 0]
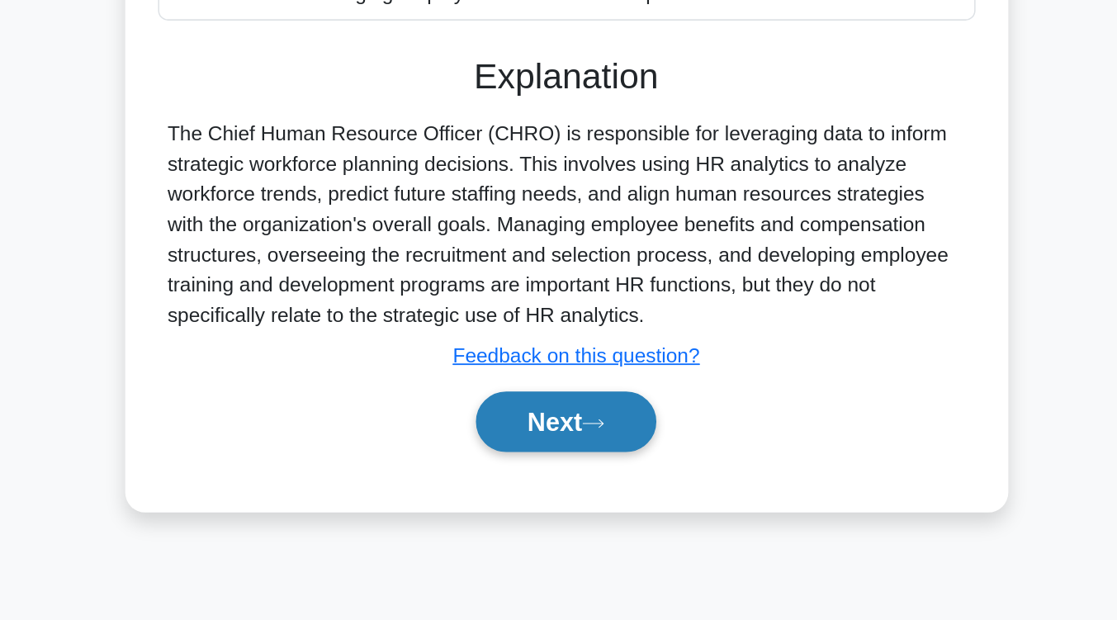
click at [557, 496] on button "Next" at bounding box center [558, 490] width 118 height 40
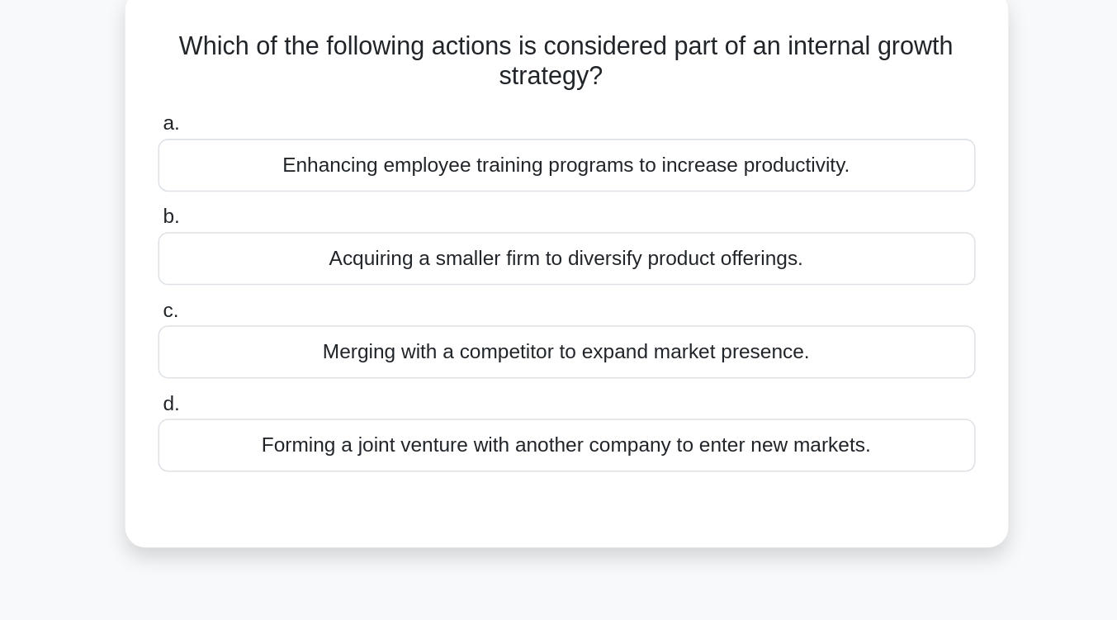
scroll to position [99, 0]
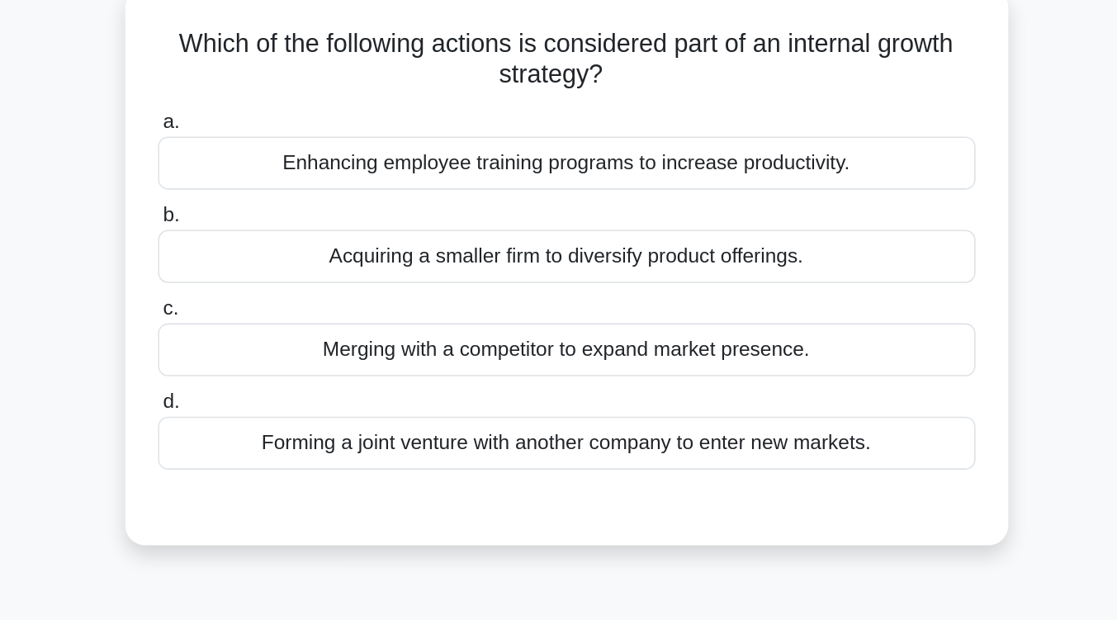
click at [651, 111] on div "Enhancing employee training programs to increase productivity." at bounding box center [558, 108] width 535 height 35
click at [291, 87] on input "a. Enhancing employee training programs to increase productivity." at bounding box center [291, 81] width 0 height 11
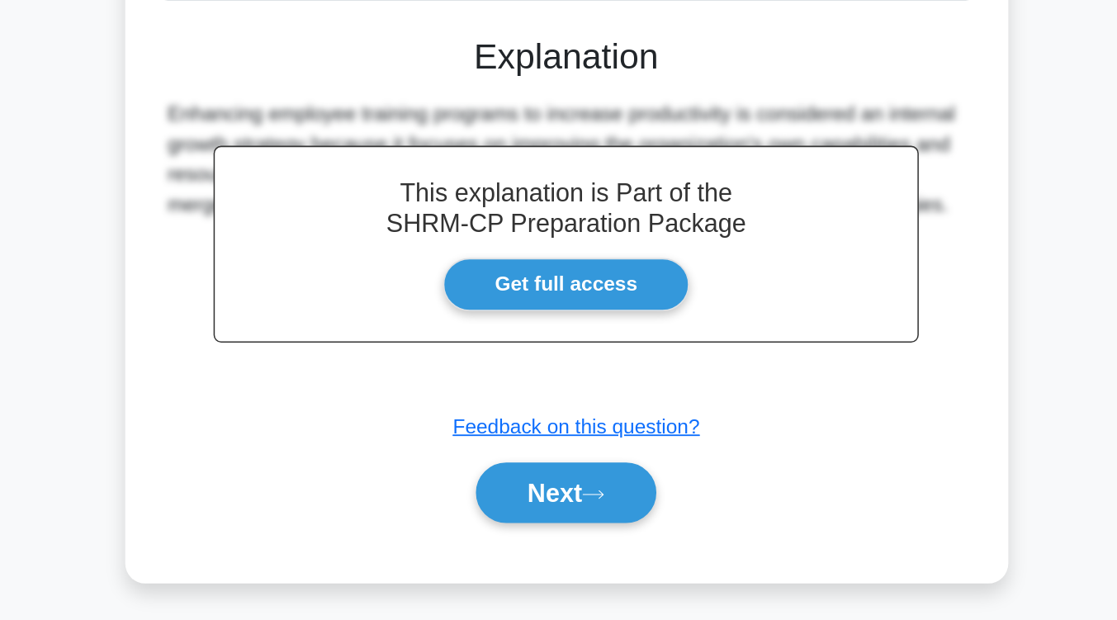
scroll to position [194, 0]
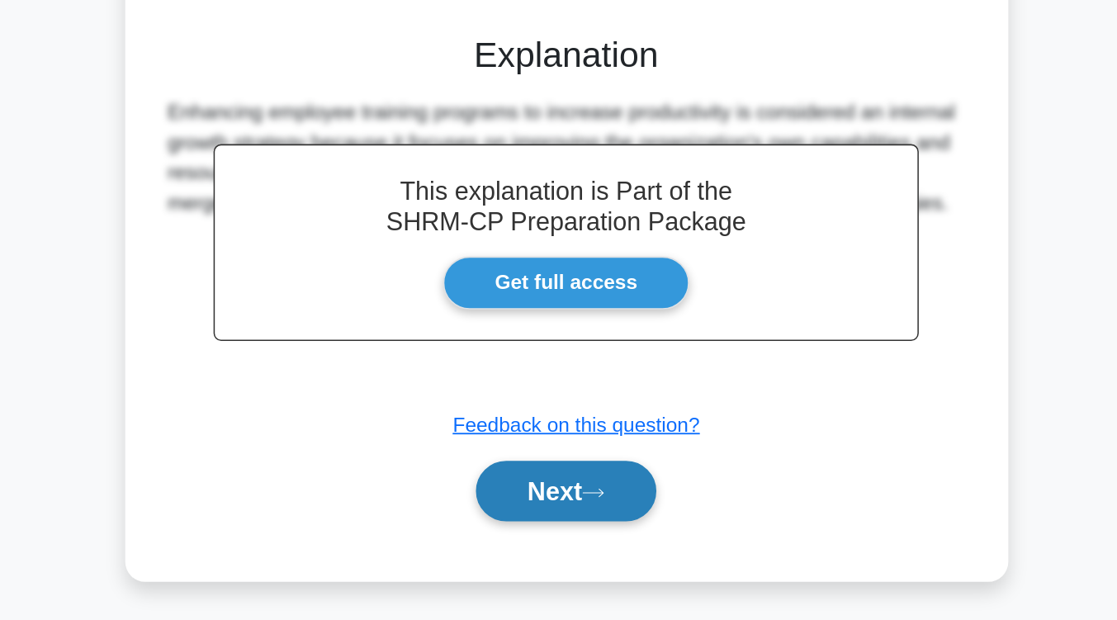
click at [568, 534] on button "Next" at bounding box center [558, 536] width 118 height 40
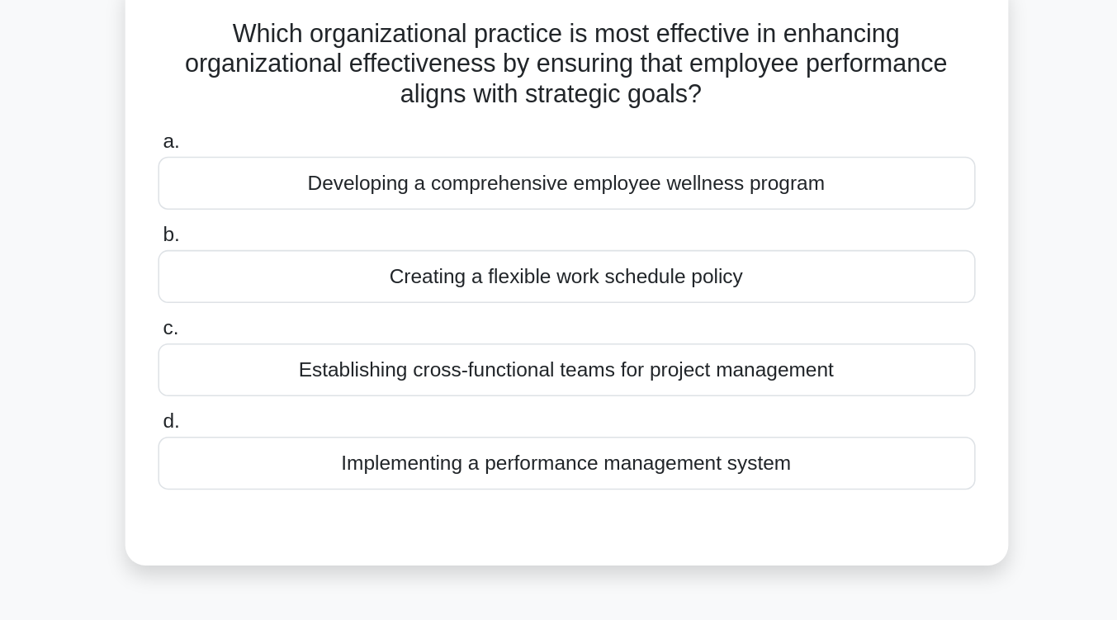
scroll to position [111, 0]
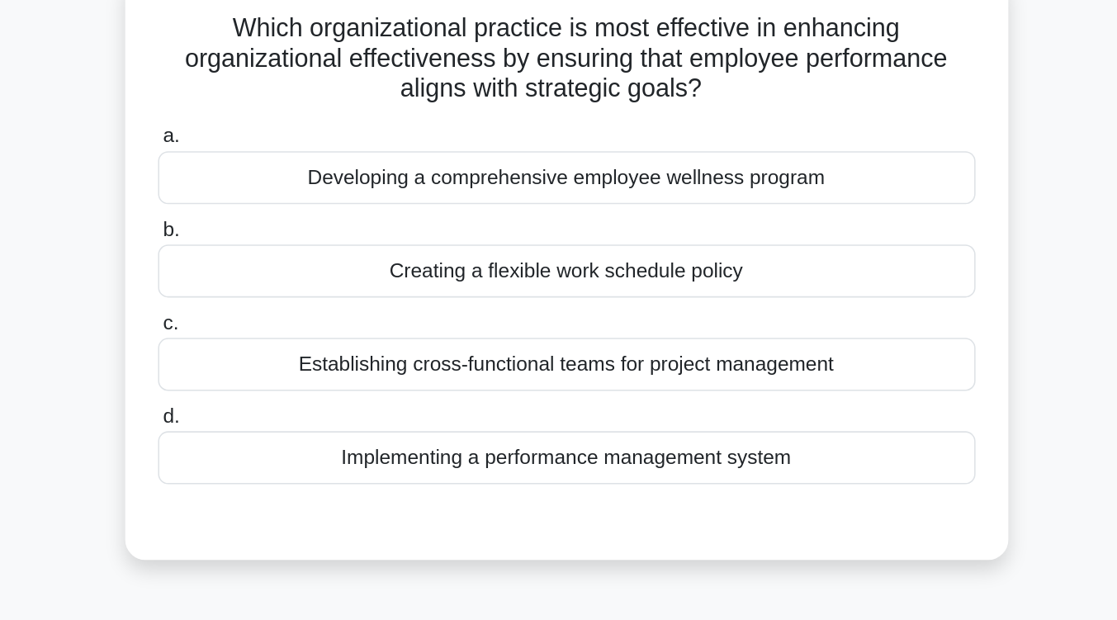
click at [568, 301] on div "Implementing a performance management system" at bounding box center [558, 299] width 535 height 35
click at [291, 278] on input "d. Implementing a performance management system" at bounding box center [291, 272] width 0 height 11
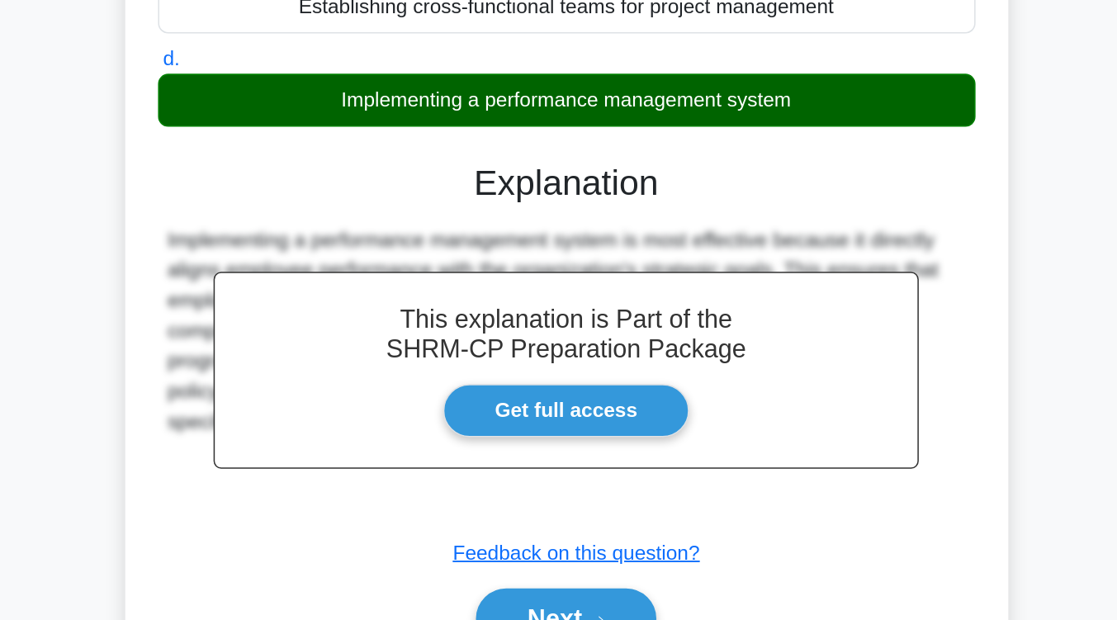
scroll to position [155, 0]
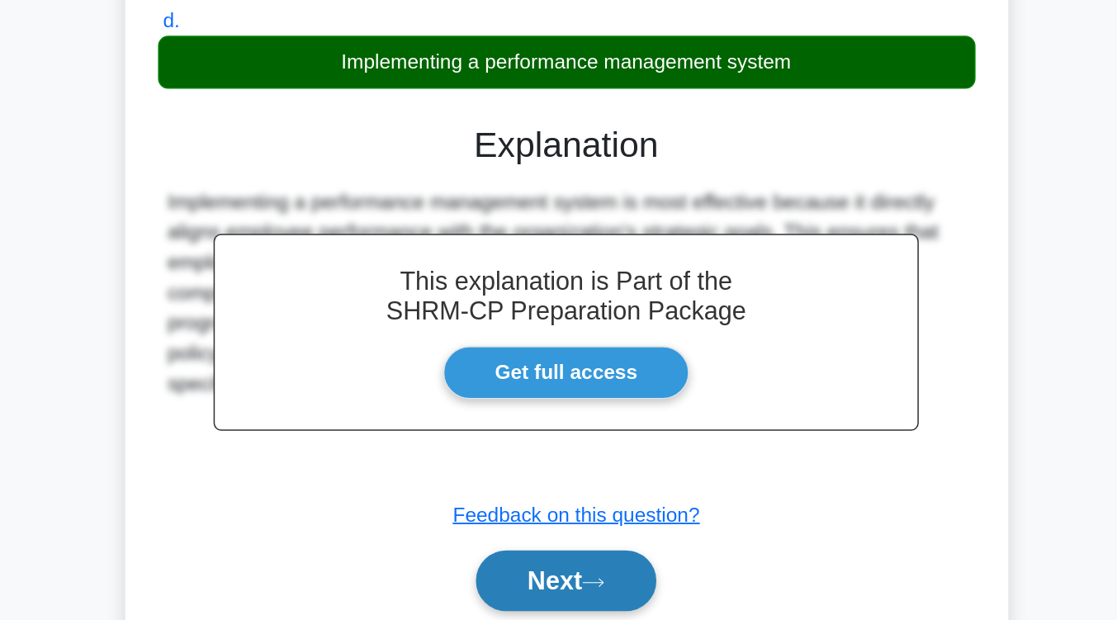
click at [567, 580] on button "Next" at bounding box center [558, 594] width 118 height 40
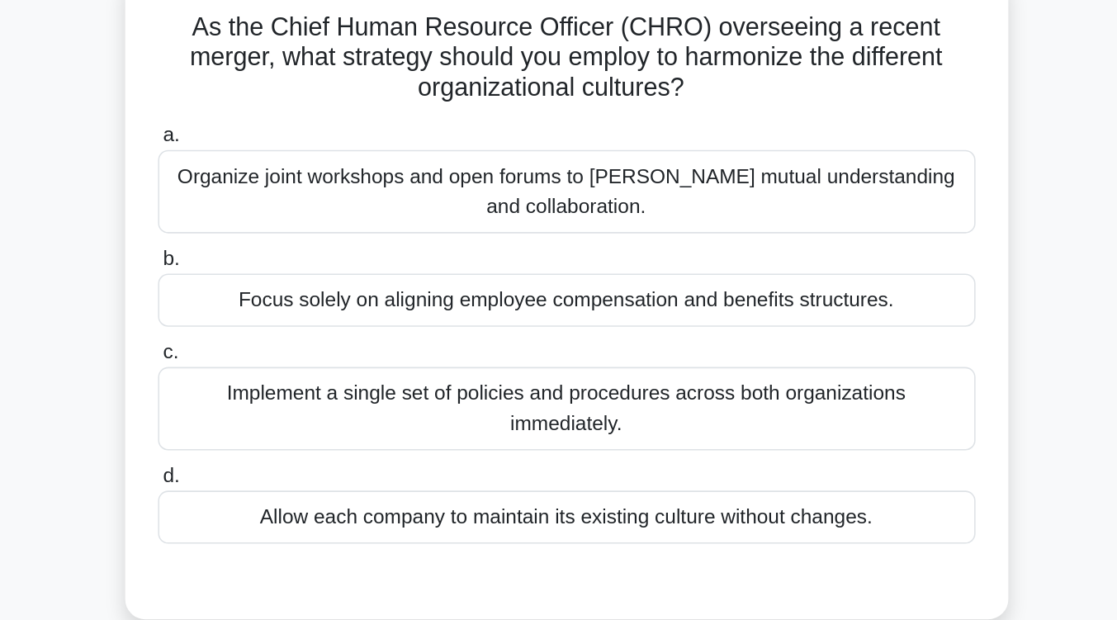
scroll to position [113, 0]
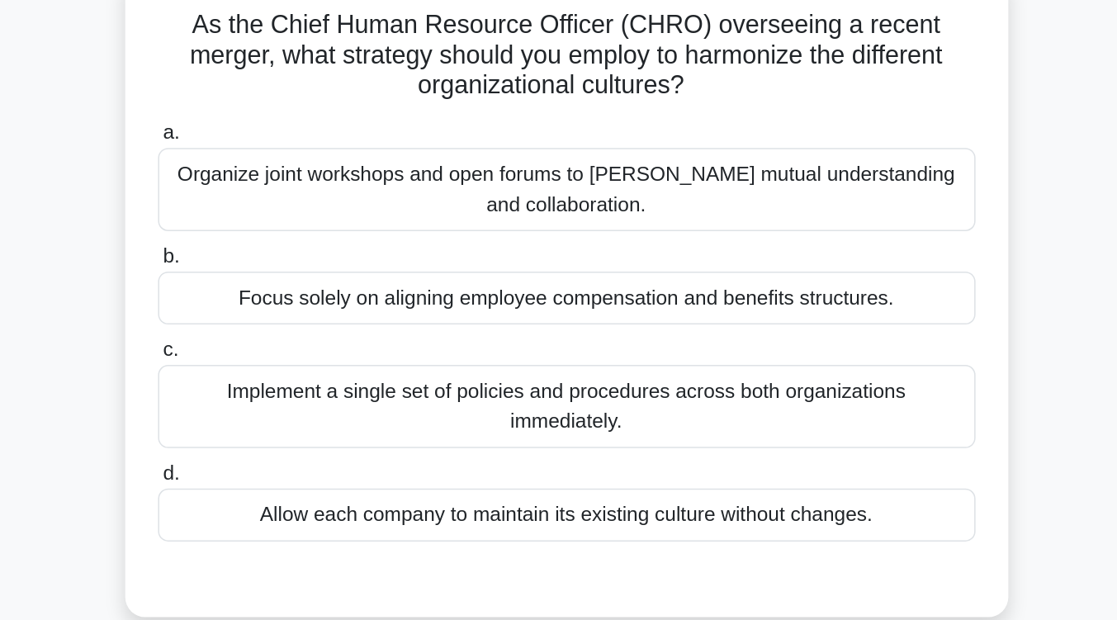
click at [644, 120] on div "Organize joint workshops and open forums to [PERSON_NAME] mutual understanding …" at bounding box center [558, 124] width 535 height 54
click at [291, 92] on input "a. Organize joint workshops and open forums to foster mutual understanding and …" at bounding box center [291, 87] width 0 height 11
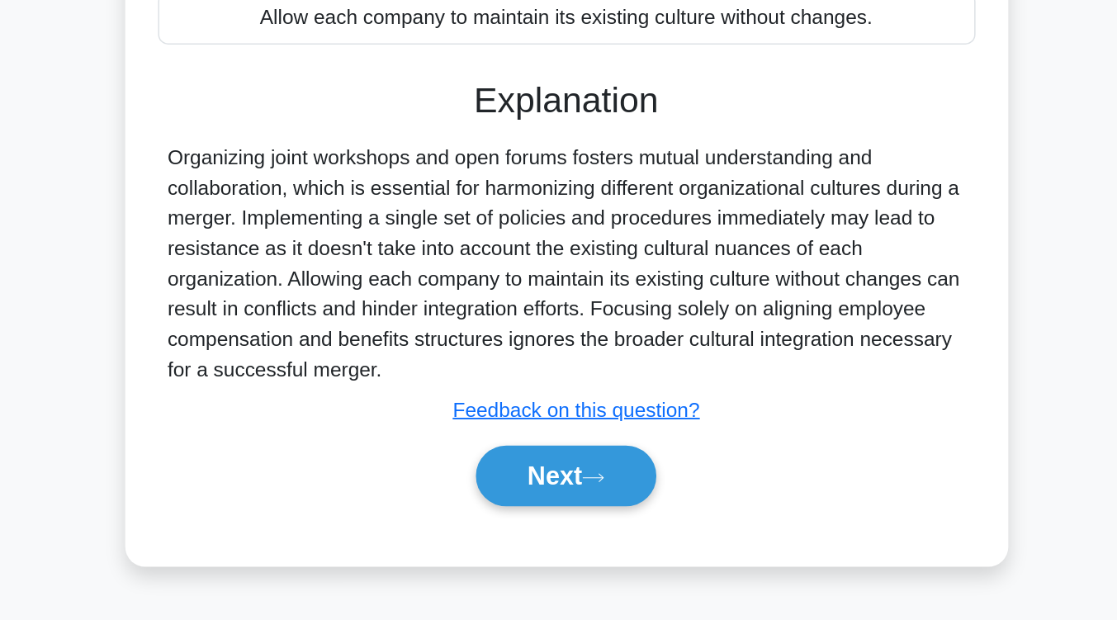
scroll to position [272, 0]
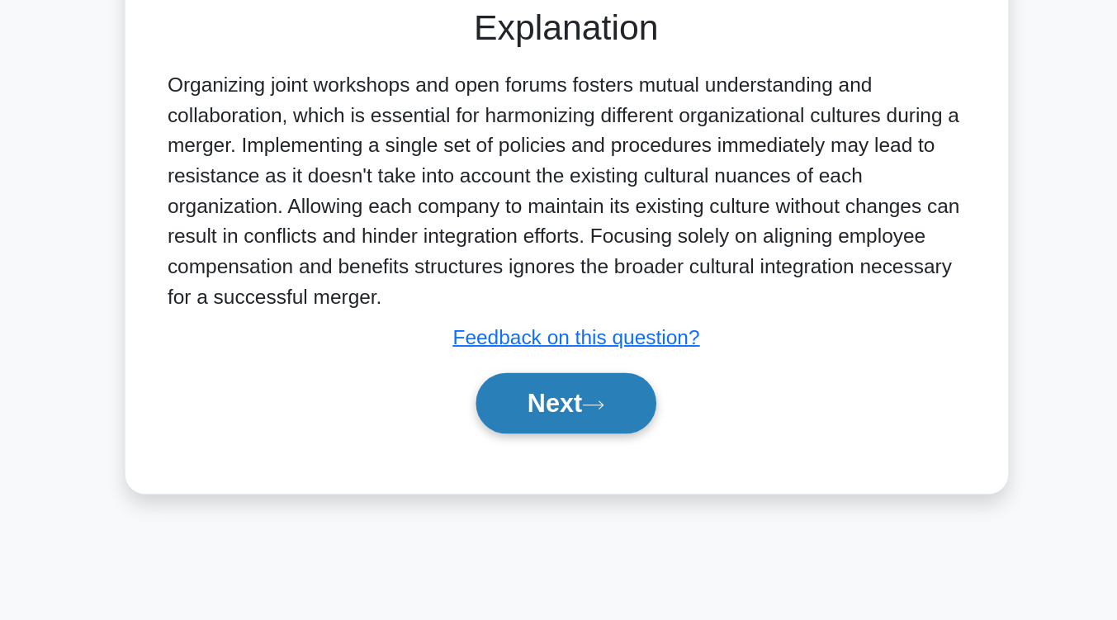
click at [593, 471] on button "Next" at bounding box center [558, 478] width 118 height 40
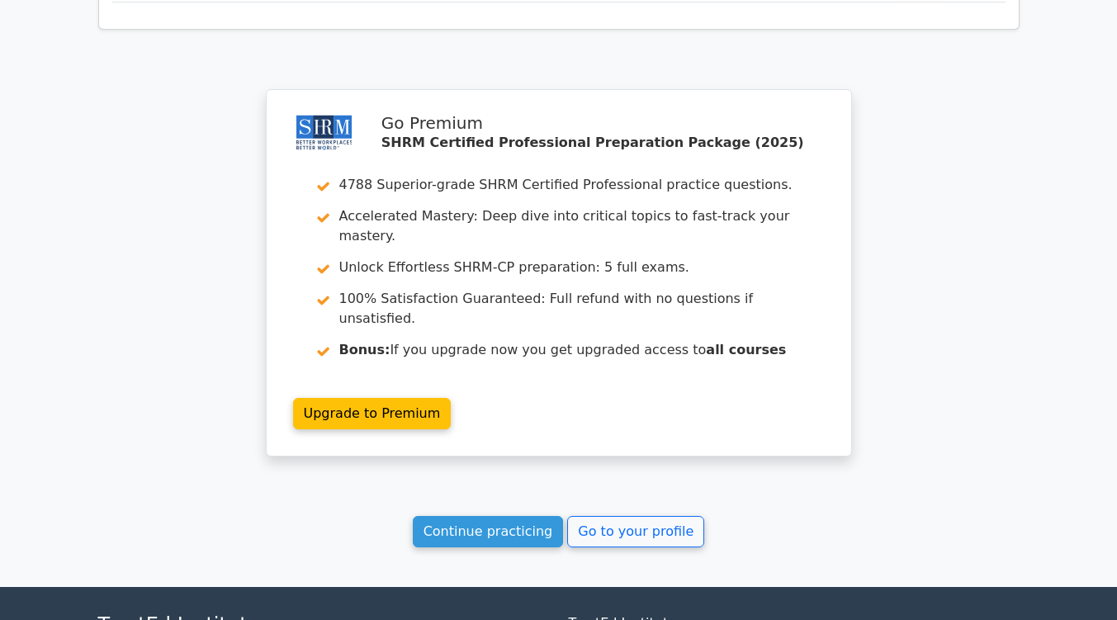
scroll to position [2205, 0]
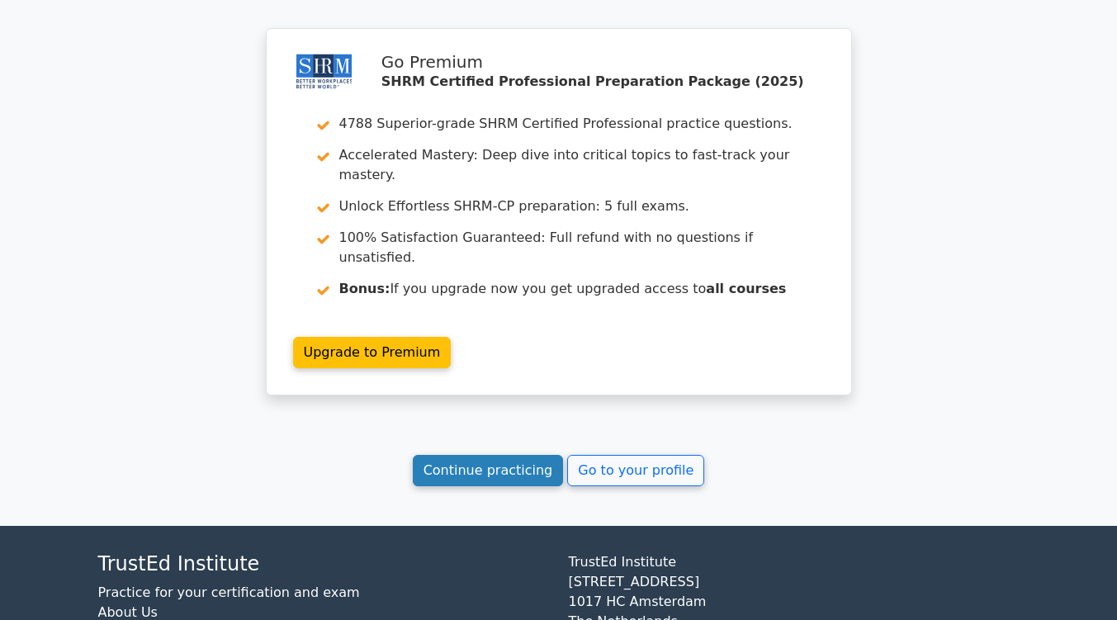
click at [502, 455] on link "Continue practicing" at bounding box center [488, 470] width 151 height 31
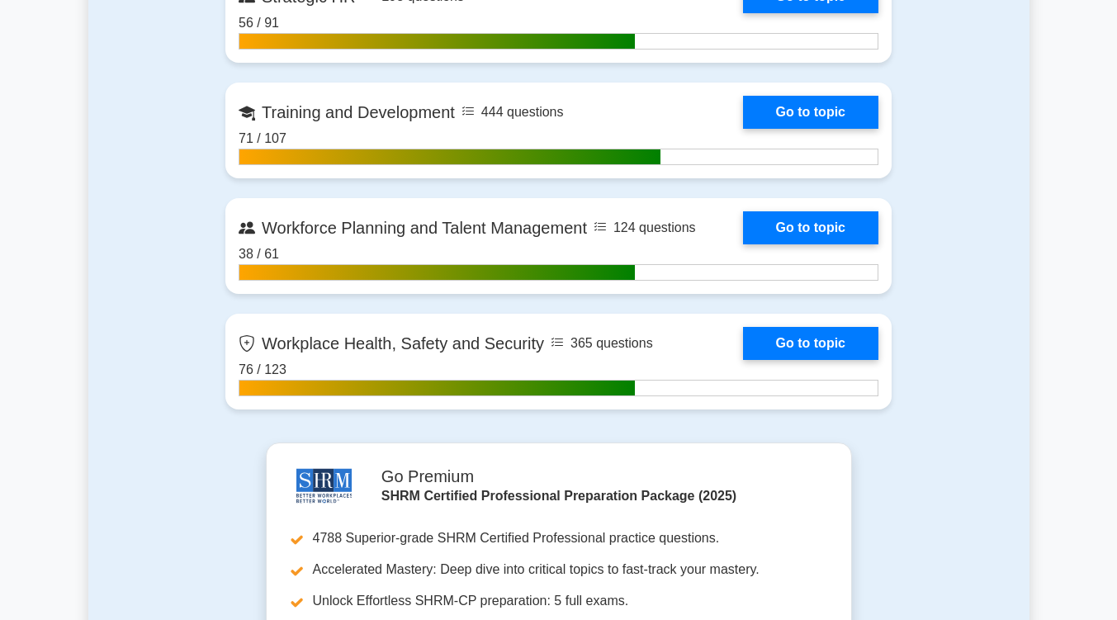
scroll to position [2574, 0]
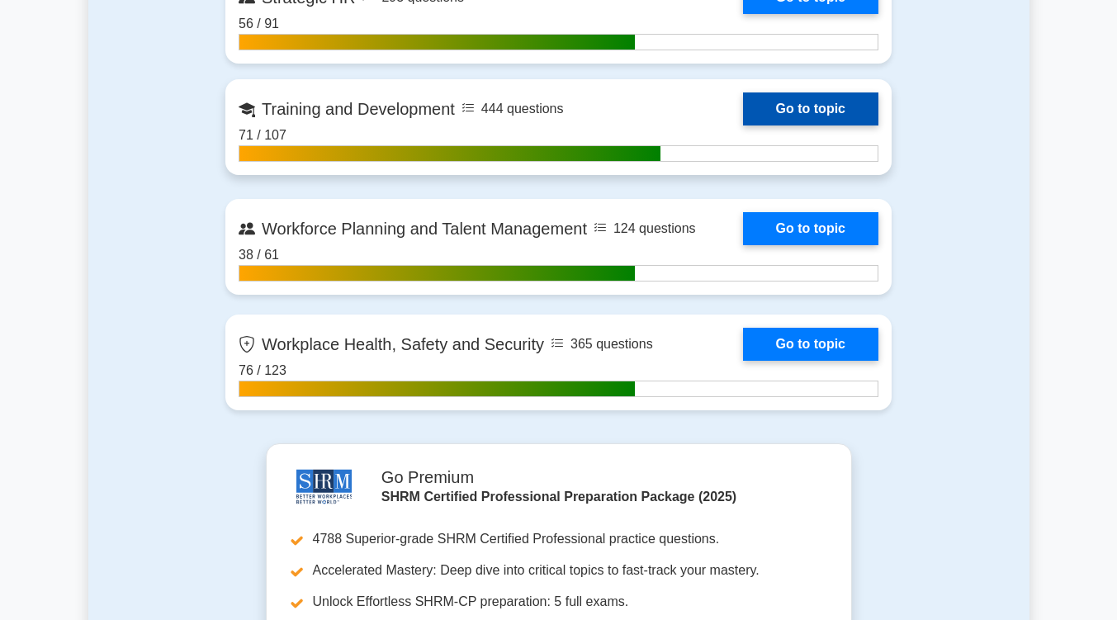
click at [781, 97] on link "Go to topic" at bounding box center [810, 108] width 135 height 33
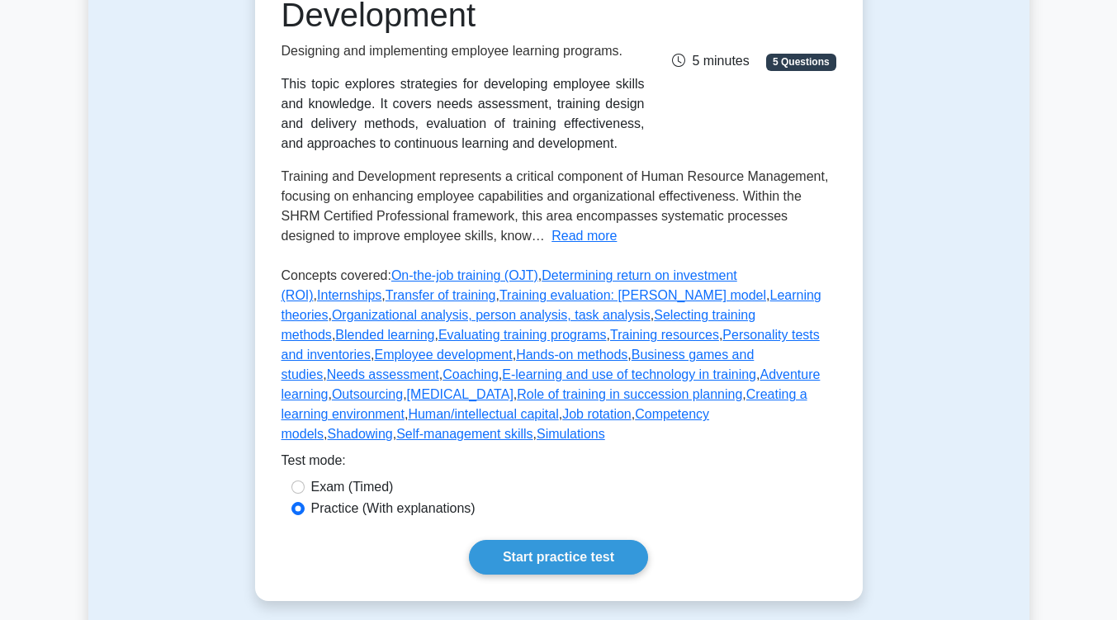
scroll to position [484, 0]
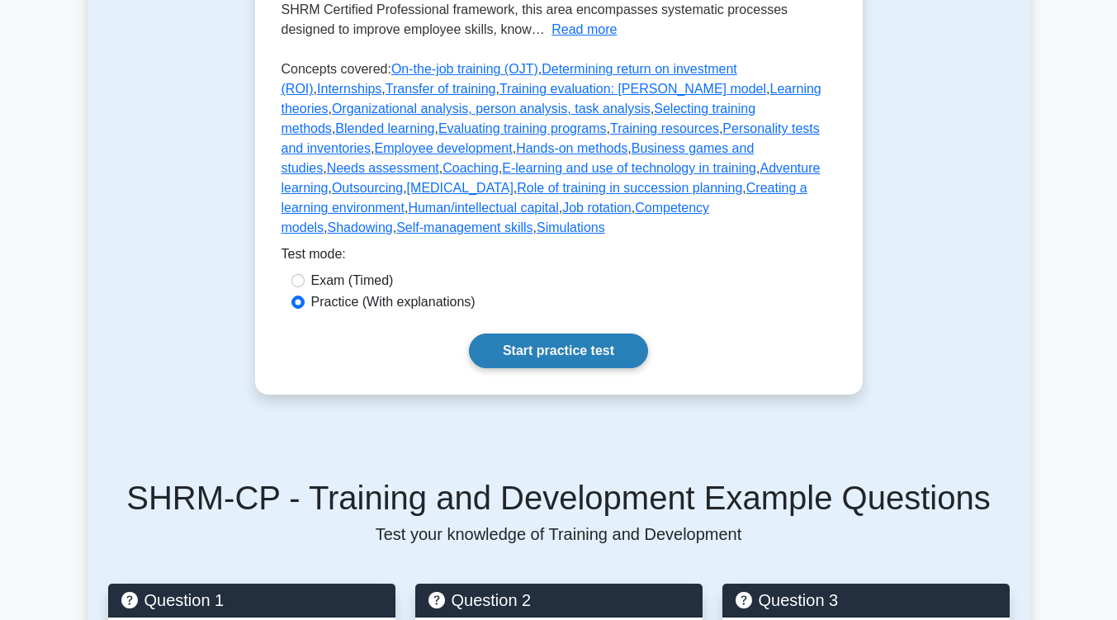
click at [603, 333] on link "Start practice test" at bounding box center [558, 350] width 179 height 35
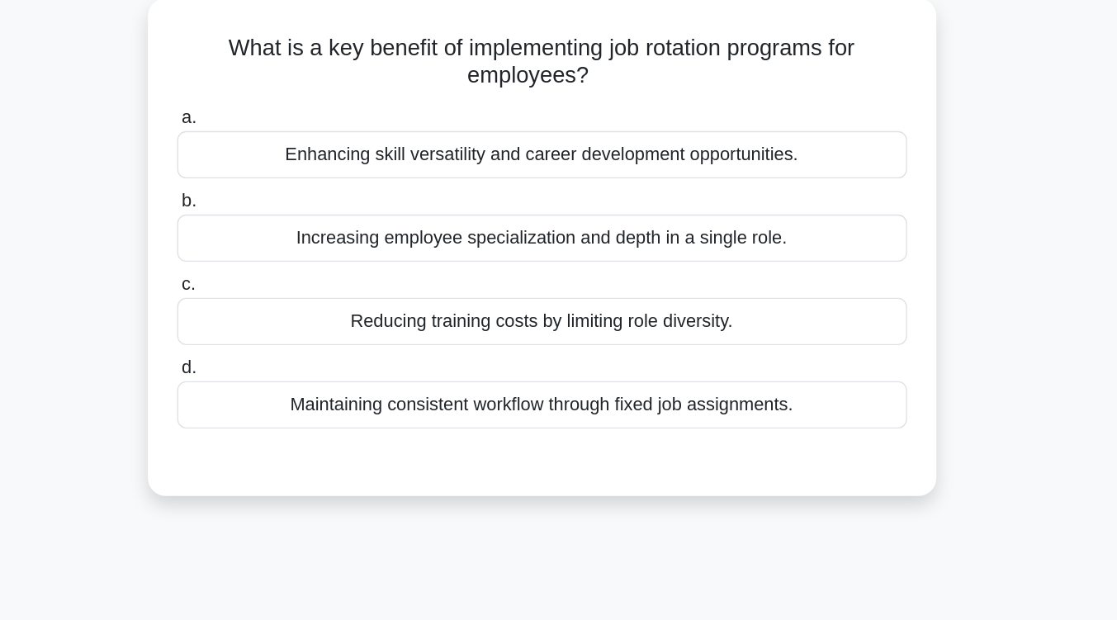
click at [616, 215] on div "Enhancing skill versatility and career development opportunities." at bounding box center [558, 207] width 535 height 35
click at [291, 186] on input "a. Enhancing skill versatility and career development opportunities." at bounding box center [291, 180] width 0 height 11
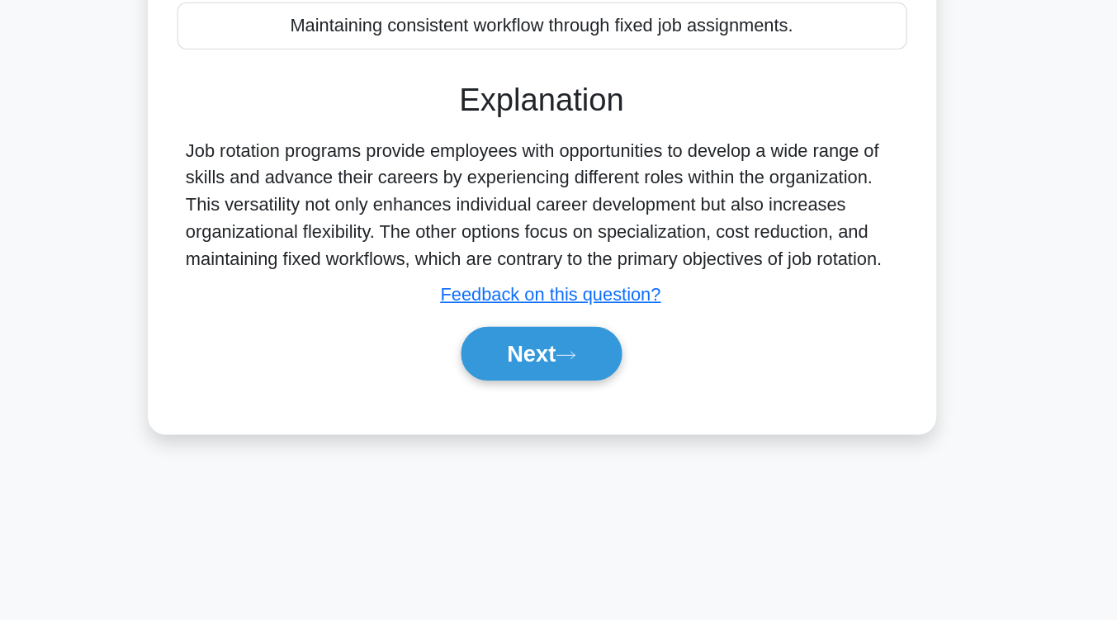
scroll to position [206, 0]
click at [575, 415] on button "Next" at bounding box center [558, 425] width 118 height 40
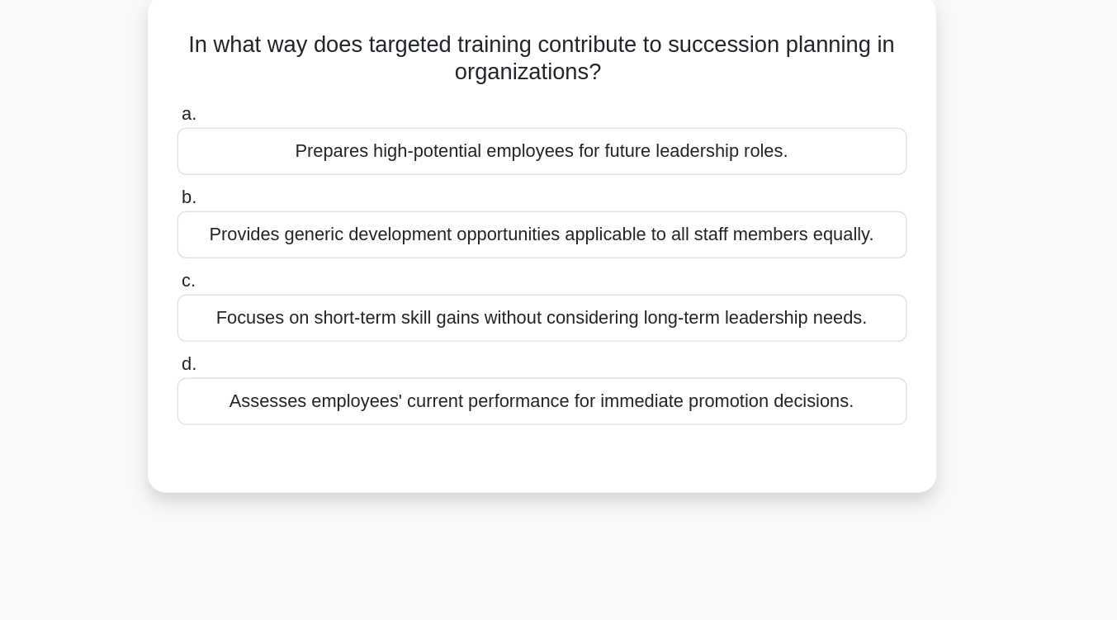
scroll to position [98, 0]
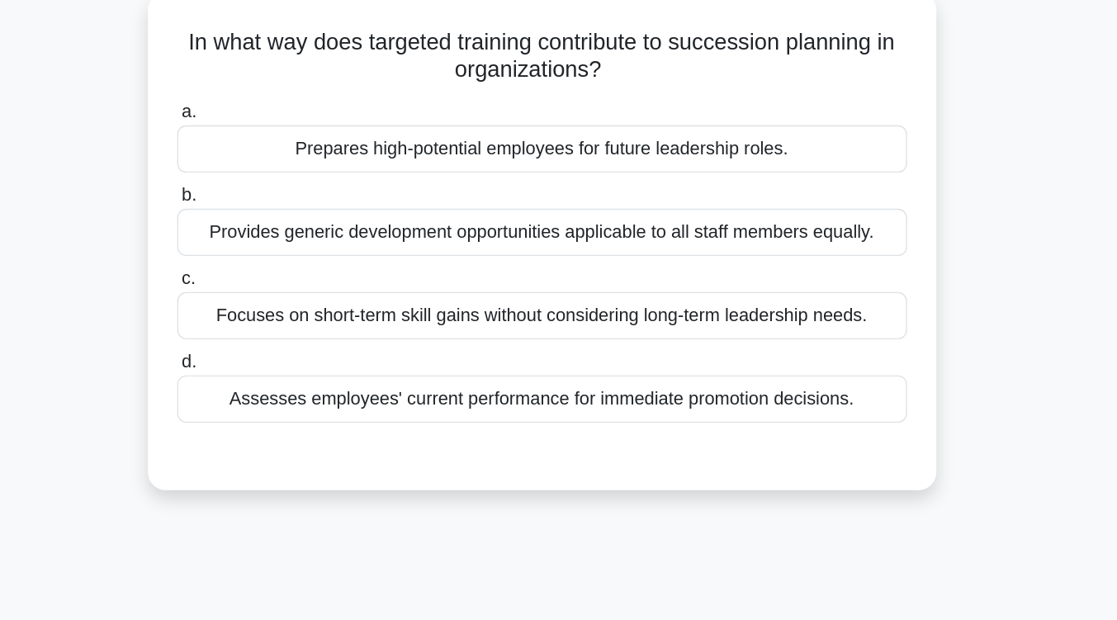
click at [593, 111] on div "Prepares high-potential employees for future leadership roles." at bounding box center [558, 109] width 535 height 35
click at [291, 87] on input "a. Prepares high-potential employees for future leadership roles." at bounding box center [291, 82] width 0 height 11
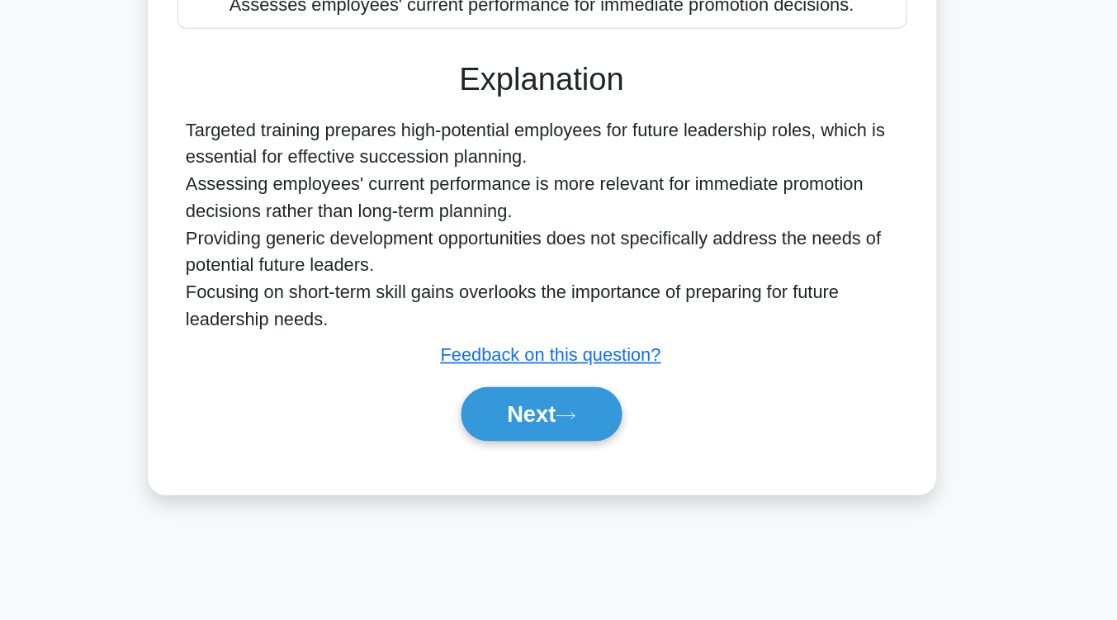
scroll to position [239, 0]
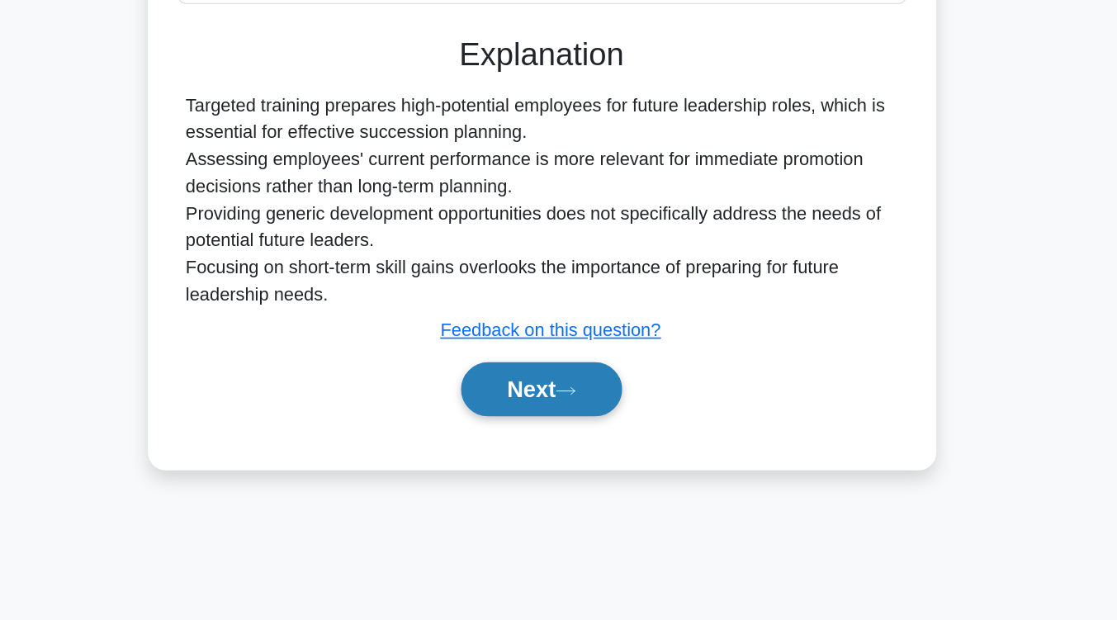
click at [576, 456] on icon at bounding box center [576, 451] width 15 height 9
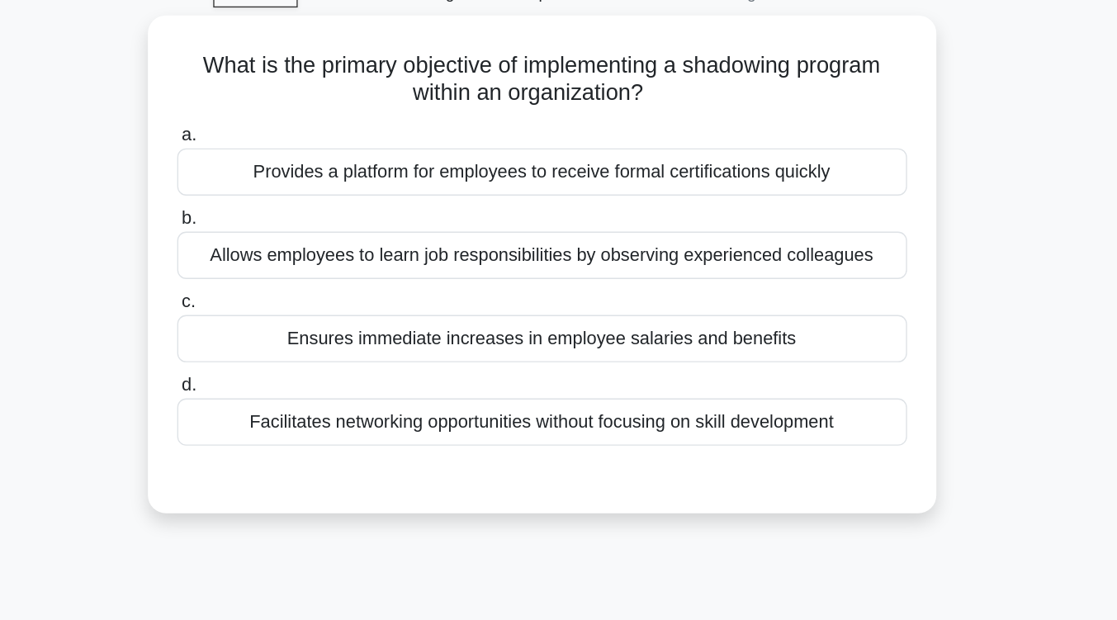
scroll to position [84, 0]
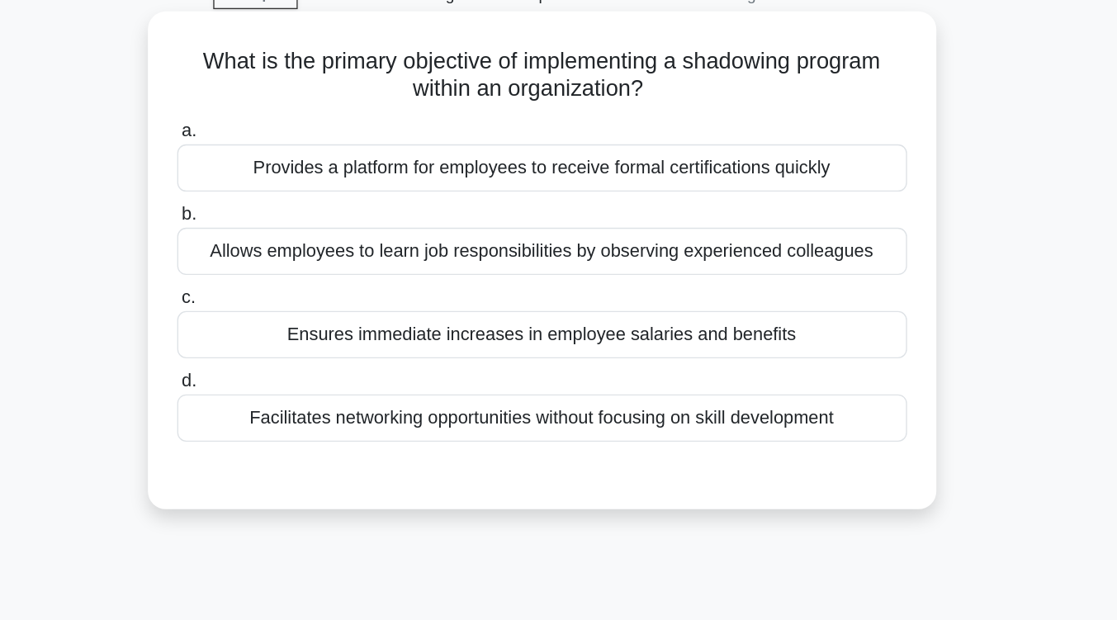
click at [613, 187] on div "Allows employees to learn job responsibilities by observing experienced colleag…" at bounding box center [558, 184] width 535 height 35
click at [291, 163] on input "b. Allows employees to learn job responsibilities by observing experienced coll…" at bounding box center [291, 157] width 0 height 11
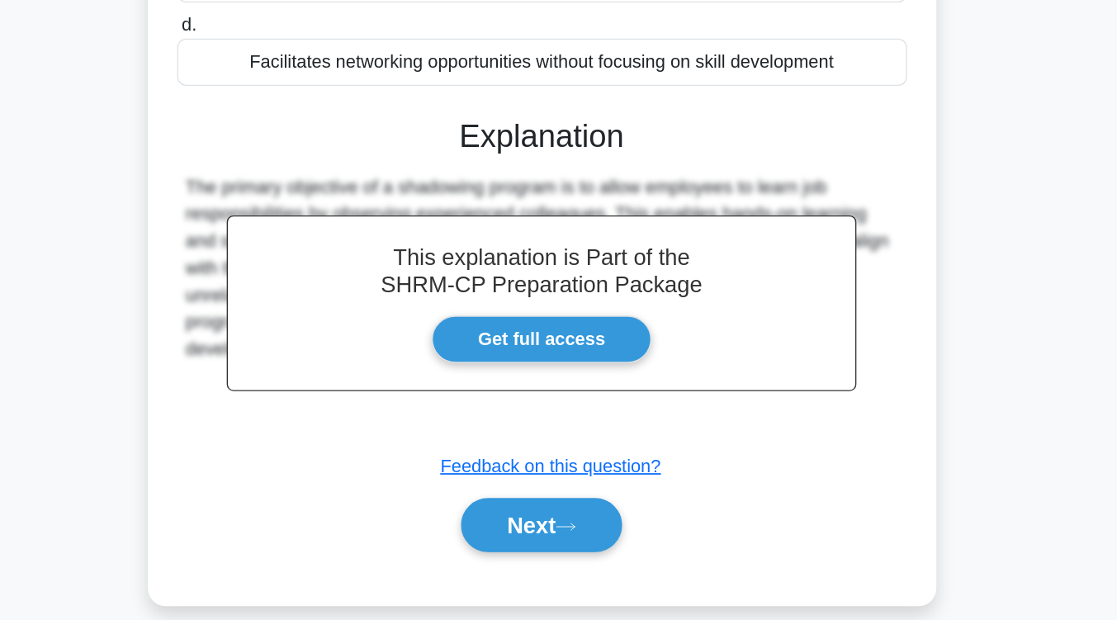
scroll to position [239, 0]
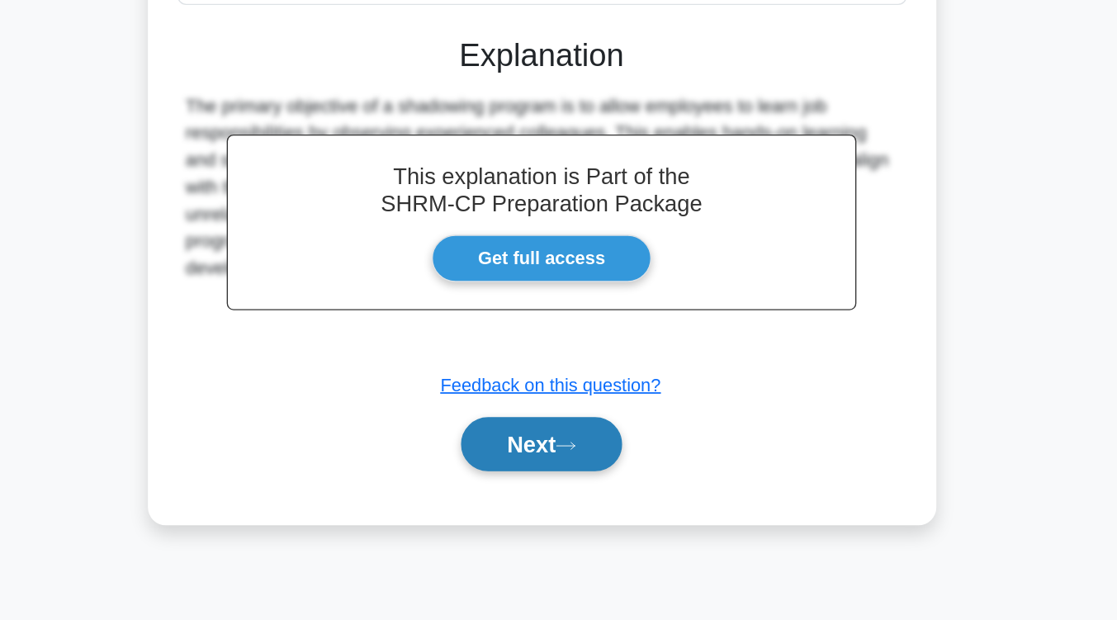
click at [570, 497] on button "Next" at bounding box center [558, 491] width 118 height 40
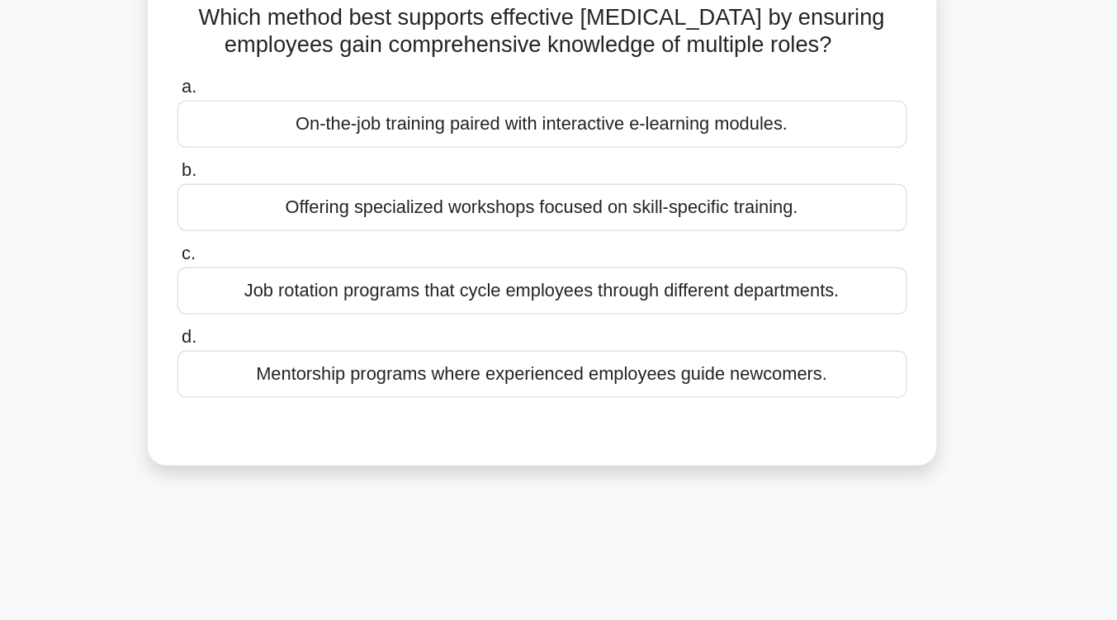
scroll to position [102, 0]
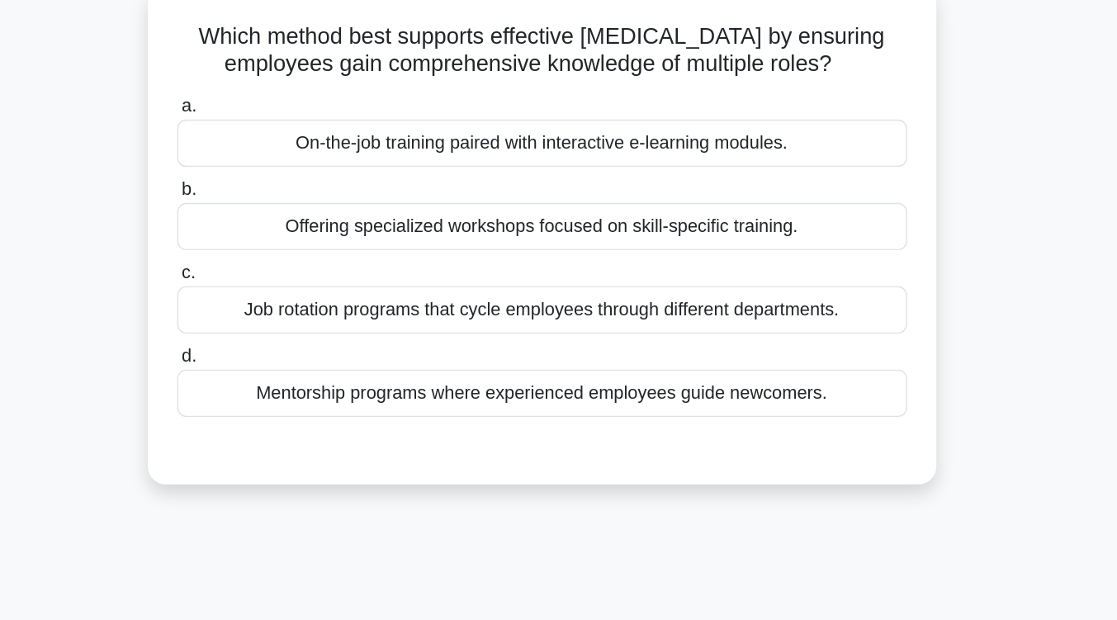
click at [631, 224] on div "Job rotation programs that cycle employees through different departments." at bounding box center [558, 227] width 535 height 35
click at [291, 206] on input "c. Job rotation programs that cycle employees through different departments." at bounding box center [291, 200] width 0 height 11
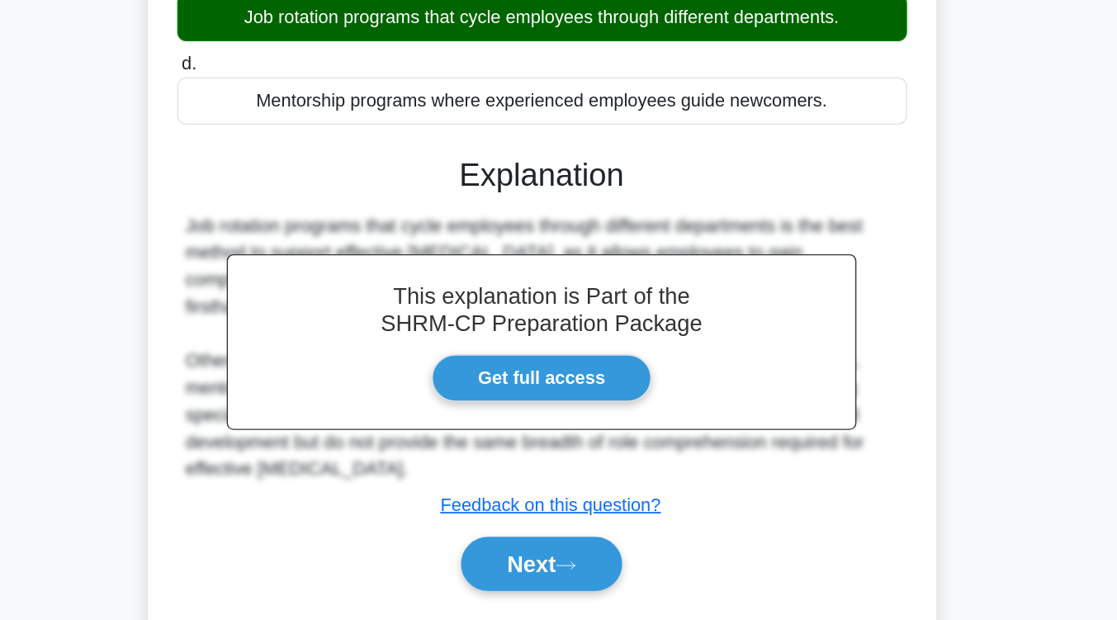
scroll to position [272, 0]
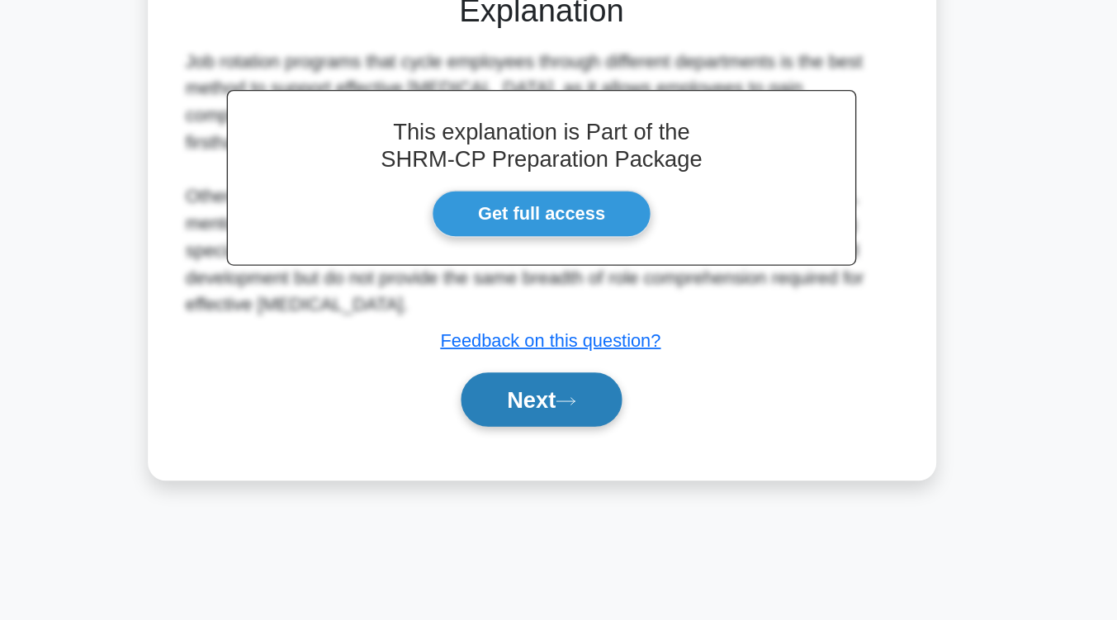
click at [584, 461] on icon at bounding box center [576, 459] width 15 height 9
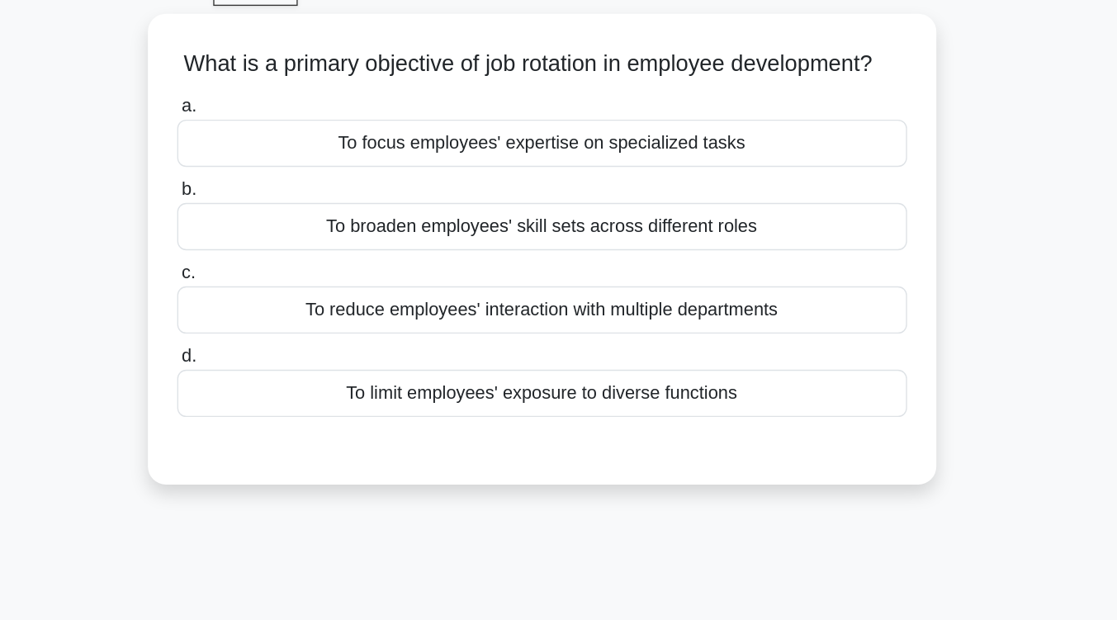
scroll to position [85, 0]
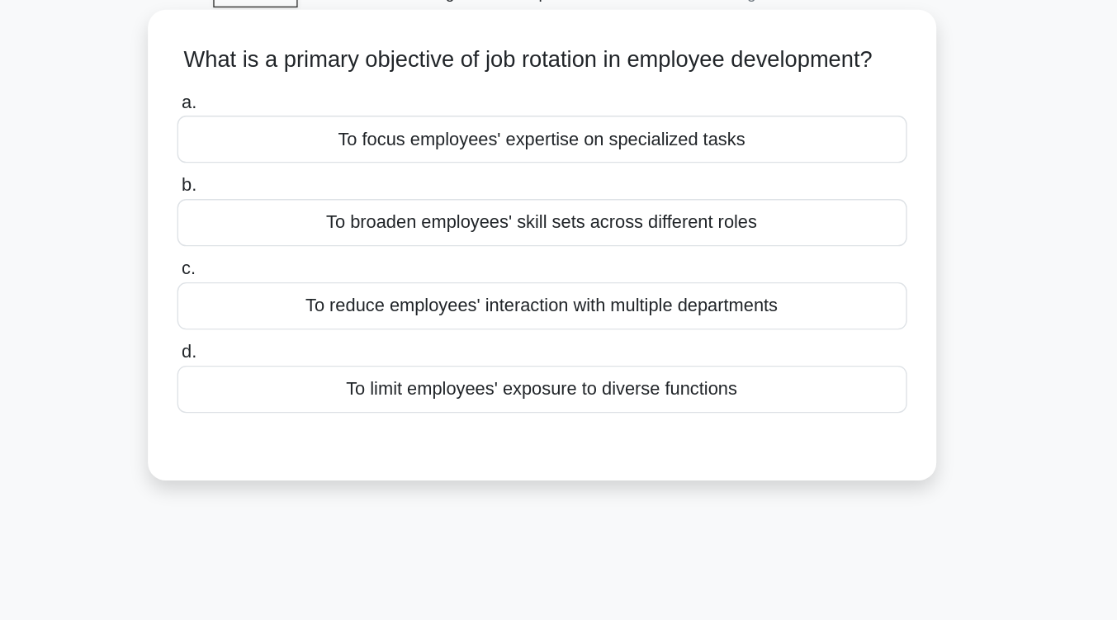
click at [588, 181] on div "To broaden employees' skill sets across different roles" at bounding box center [558, 163] width 535 height 35
click at [291, 142] on input "b. To broaden employees' skill sets across different roles" at bounding box center [291, 136] width 0 height 11
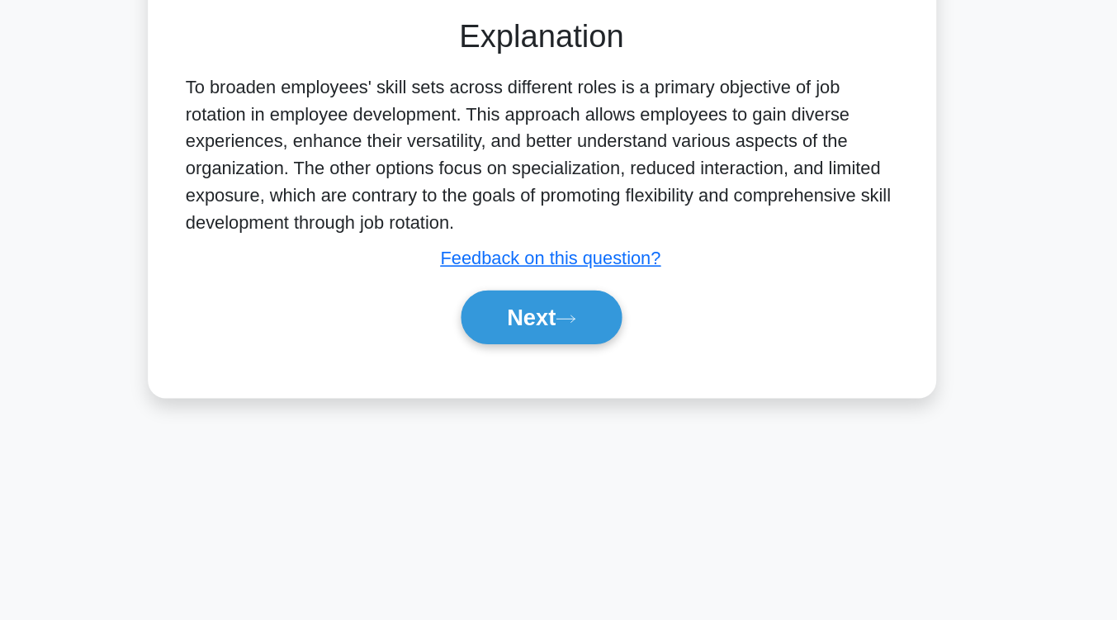
scroll to position [233, 0]
click at [573, 418] on button "Next" at bounding box center [558, 398] width 118 height 40
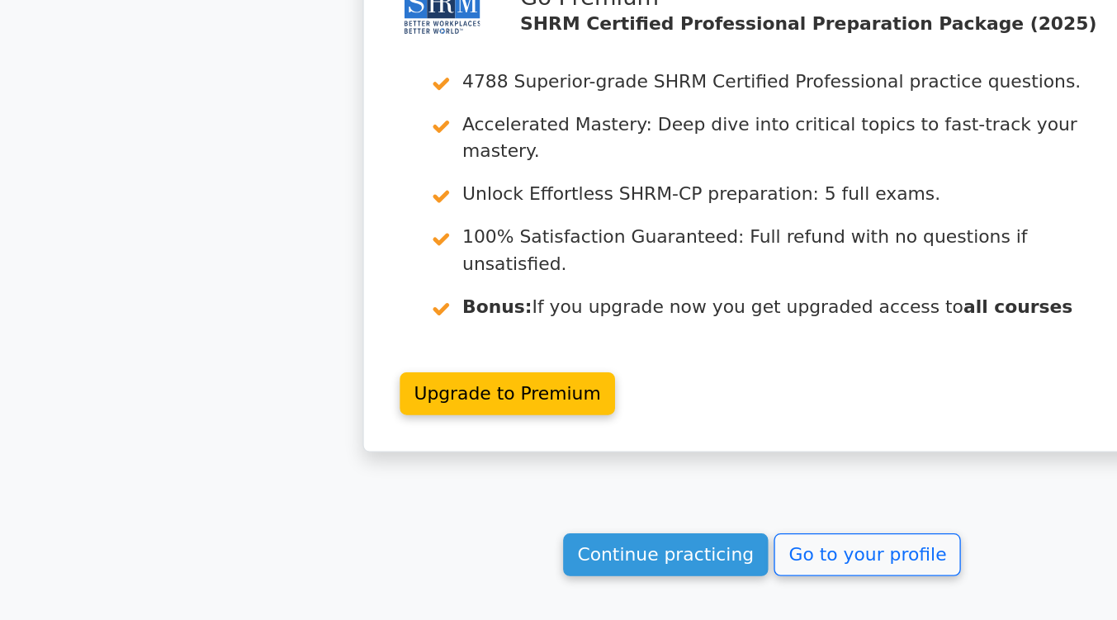
scroll to position [2151, 0]
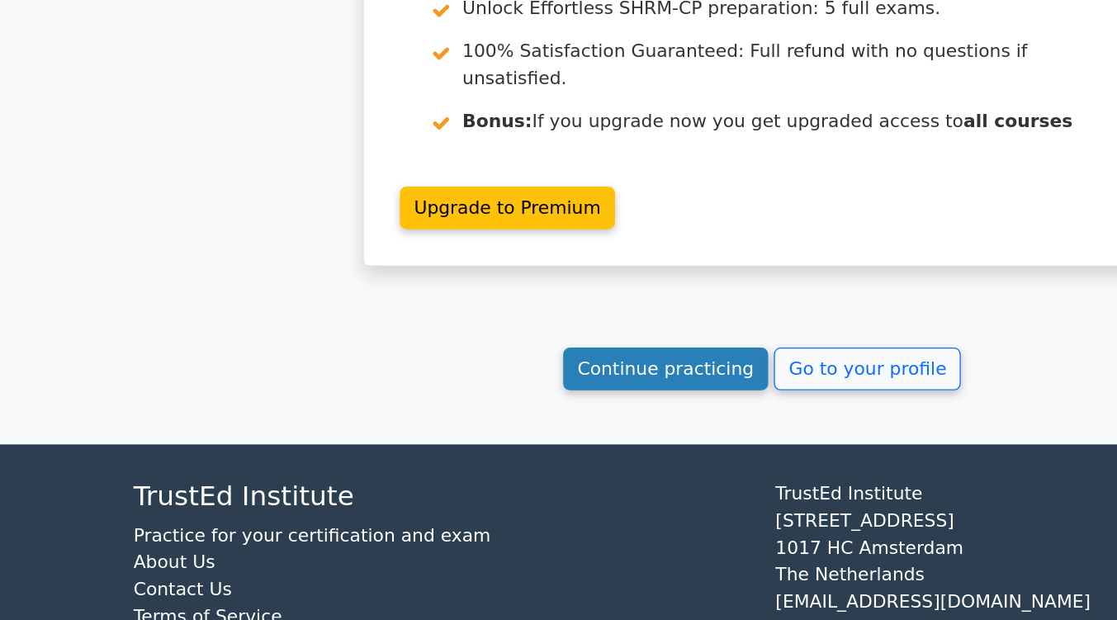
click at [475, 420] on link "Continue practicing" at bounding box center [488, 435] width 151 height 31
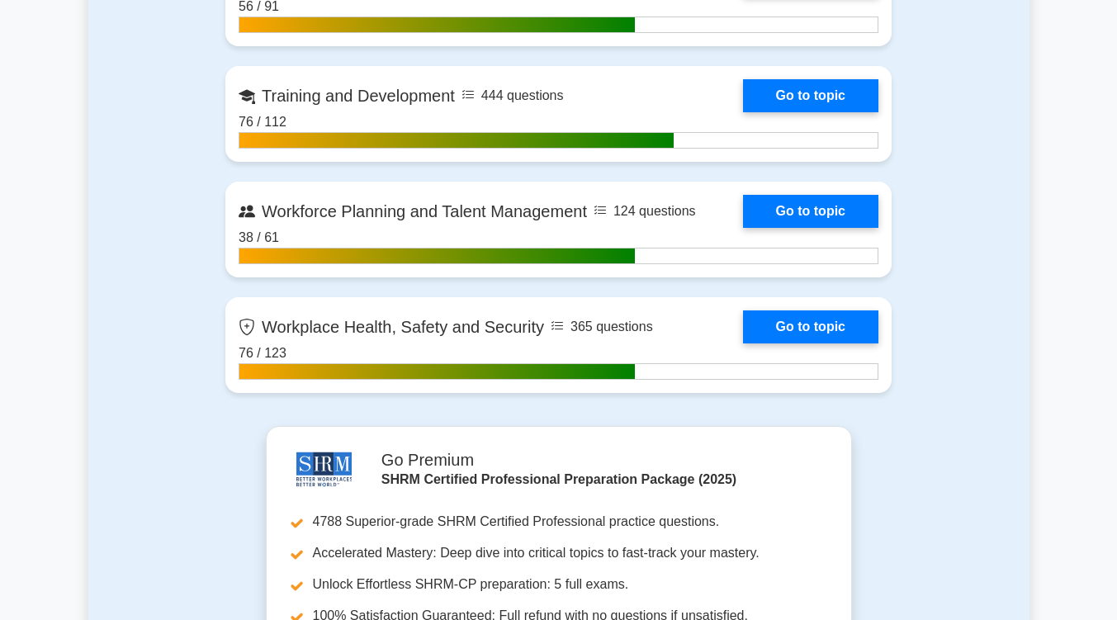
scroll to position [2591, 0]
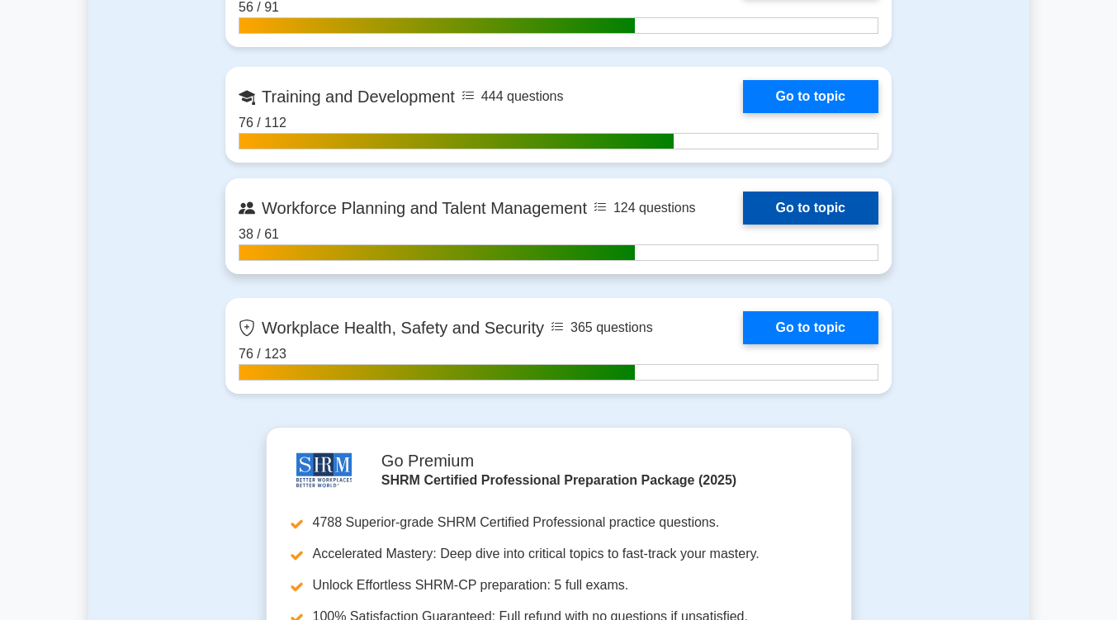
click at [781, 213] on link "Go to topic" at bounding box center [810, 207] width 135 height 33
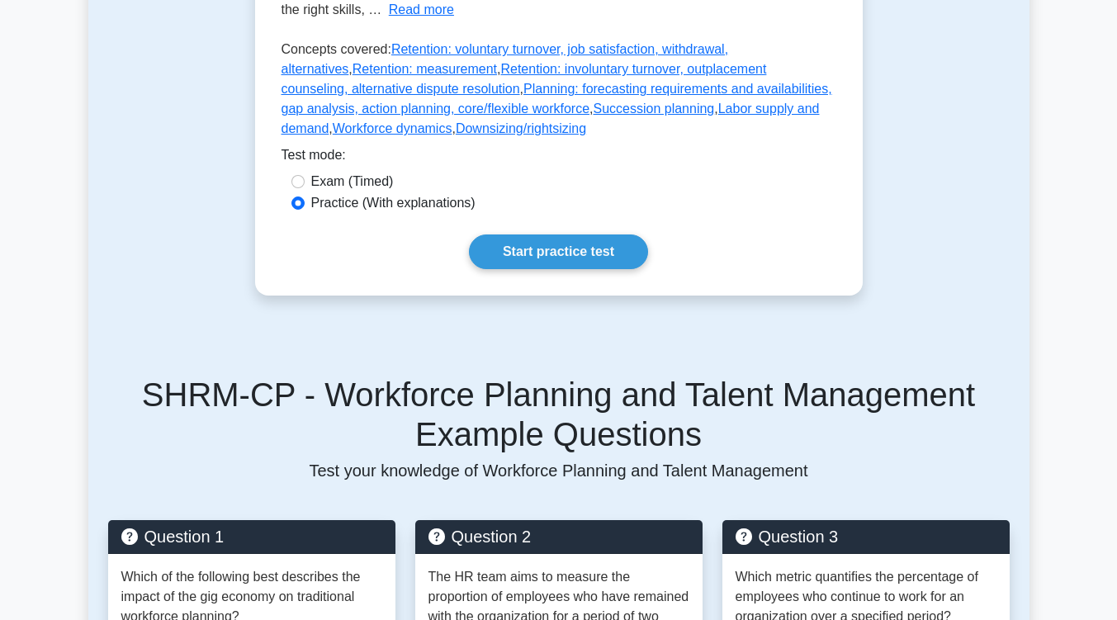
scroll to position [512, 0]
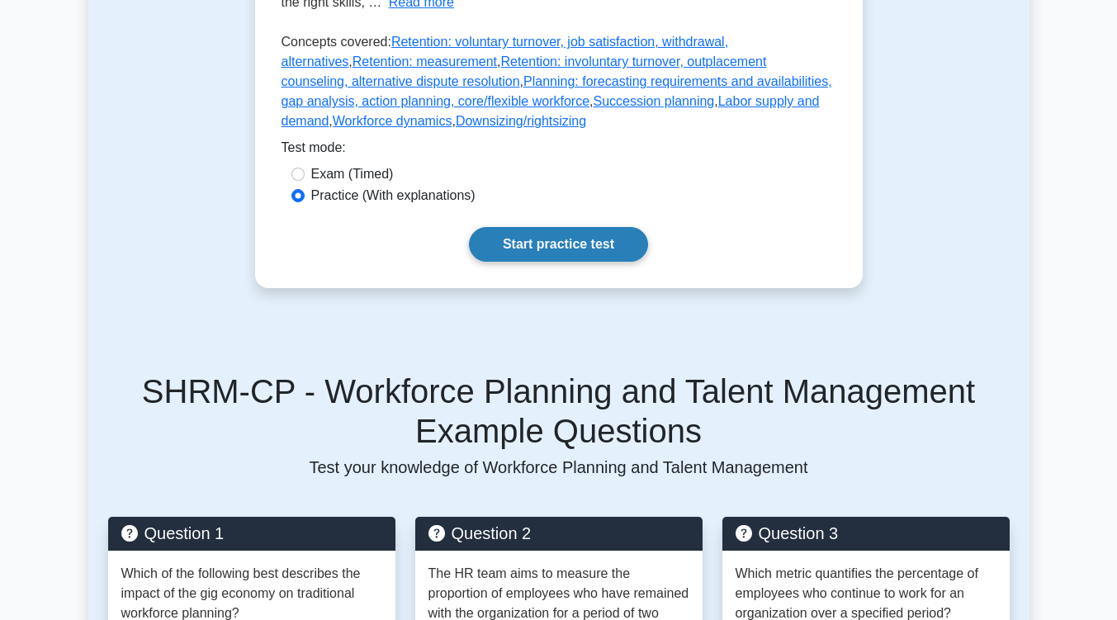
click at [621, 262] on link "Start practice test" at bounding box center [558, 244] width 179 height 35
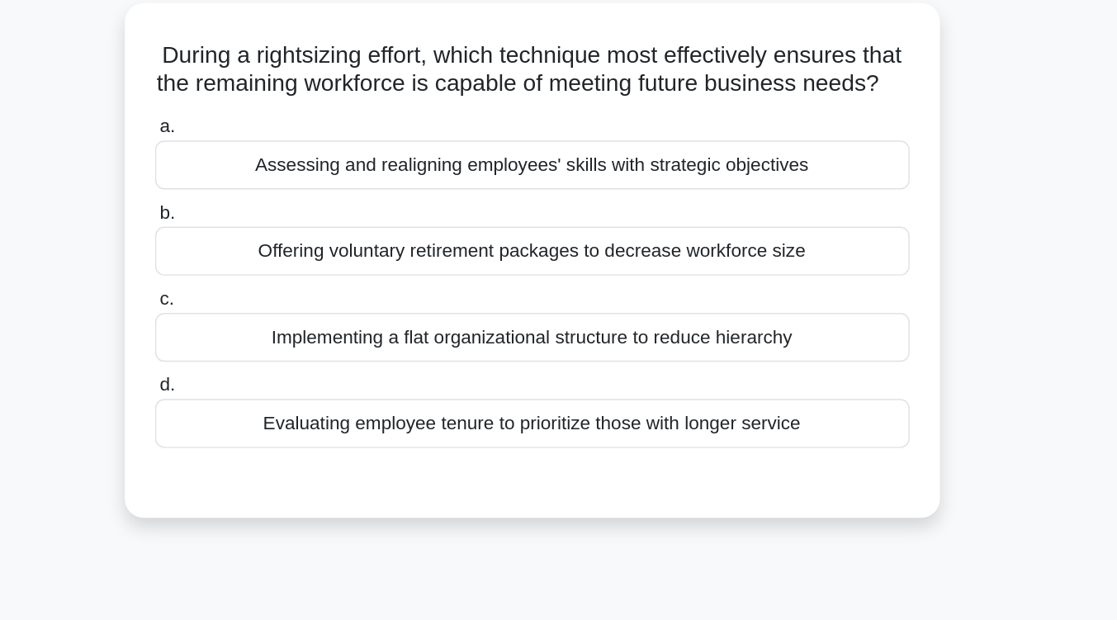
click at [636, 243] on div "Assessing and realigning employees' skills with strategic objectives" at bounding box center [558, 227] width 535 height 35
click at [291, 206] on input "a. Assessing and realigning employees' skills with strategic objectives" at bounding box center [291, 200] width 0 height 11
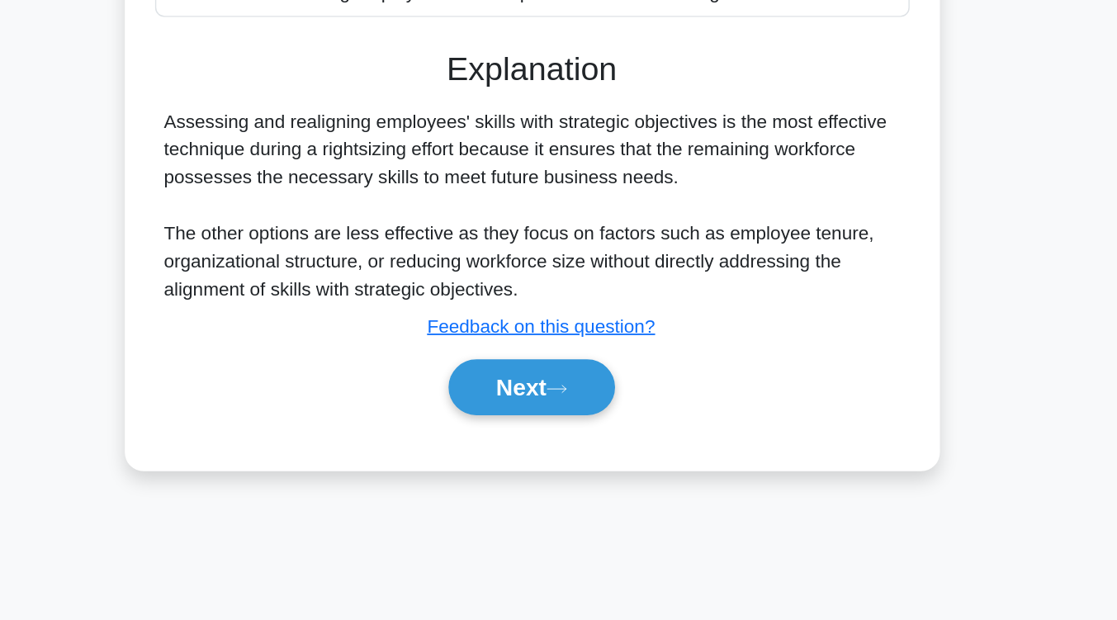
scroll to position [234, 0]
click at [551, 475] on button "Next" at bounding box center [558, 456] width 118 height 40
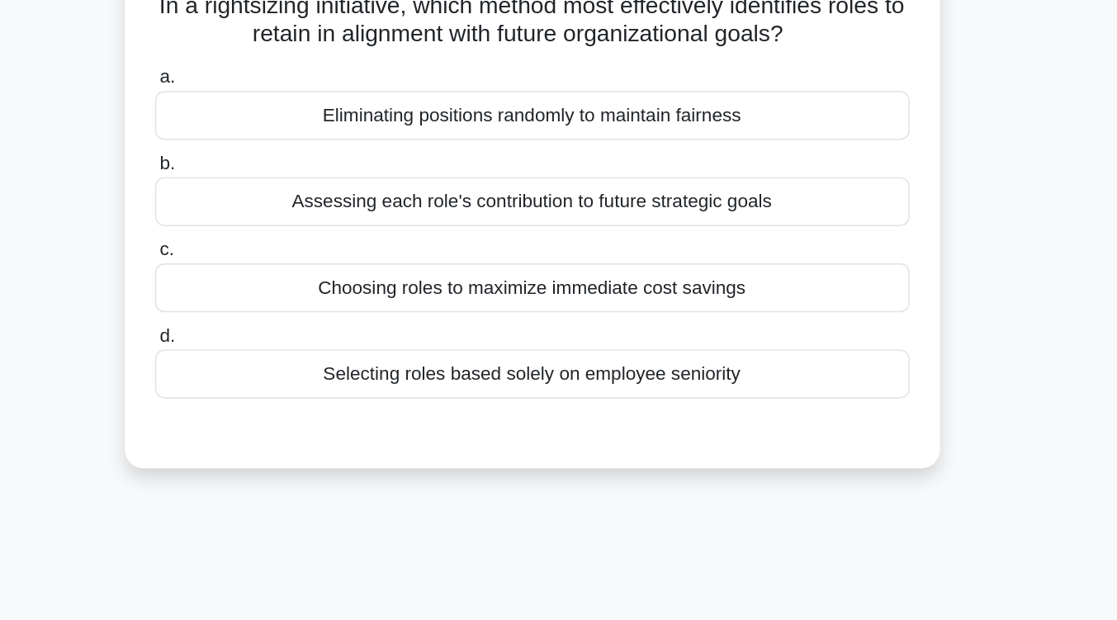
scroll to position [117, 0]
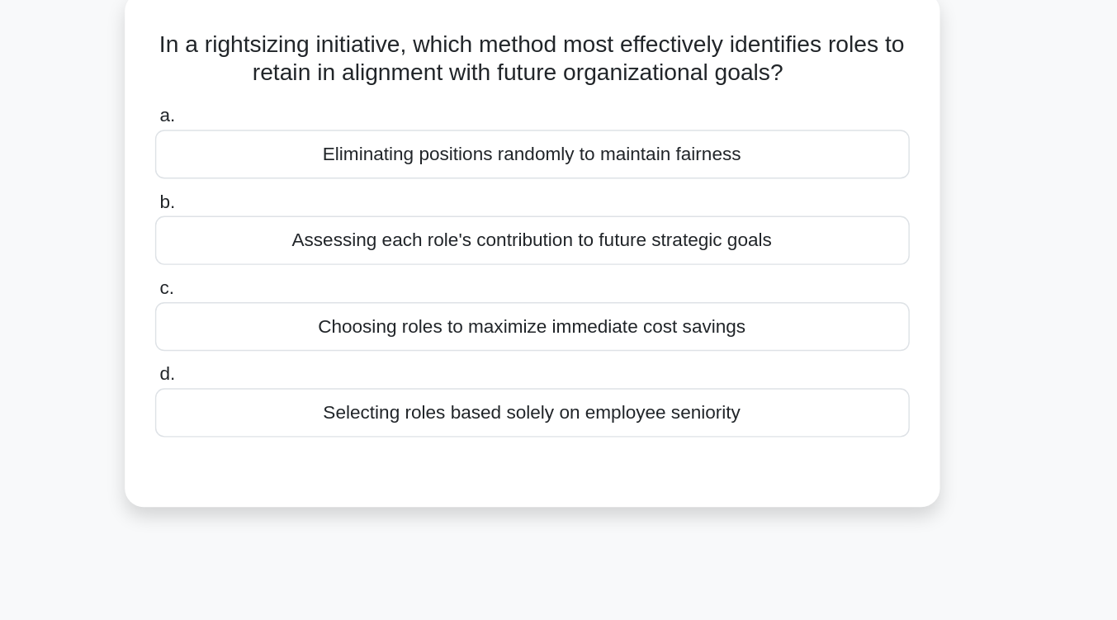
click at [558, 184] on div "Assessing each role's contribution to future strategic goals" at bounding box center [558, 171] width 535 height 35
click at [291, 149] on input "b. Assessing each role's contribution to future strategic goals" at bounding box center [291, 144] width 0 height 11
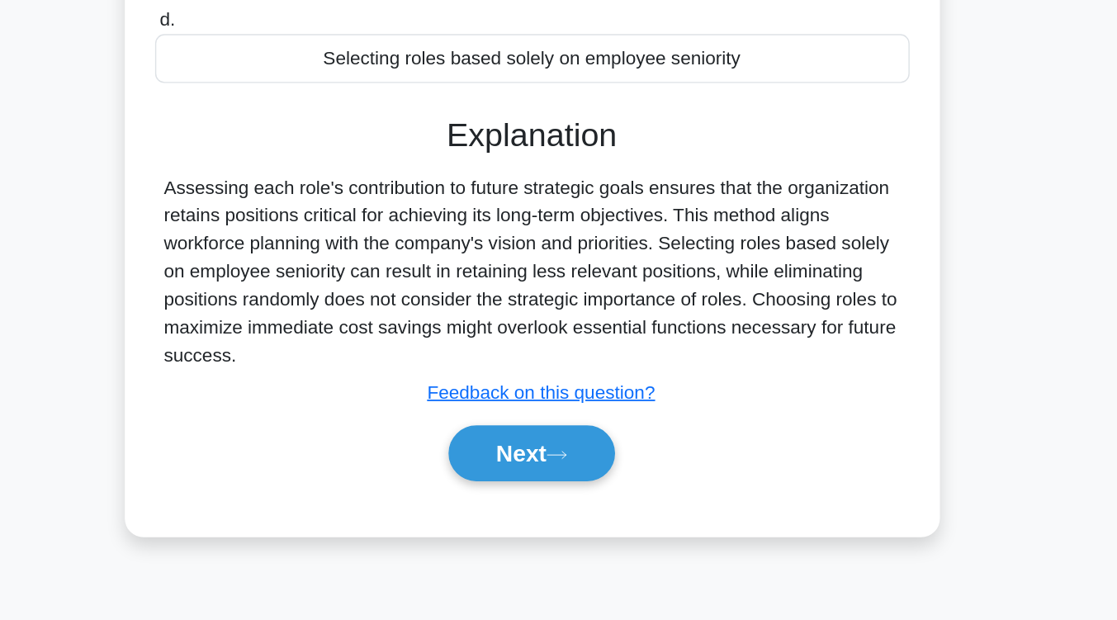
scroll to position [228, 0]
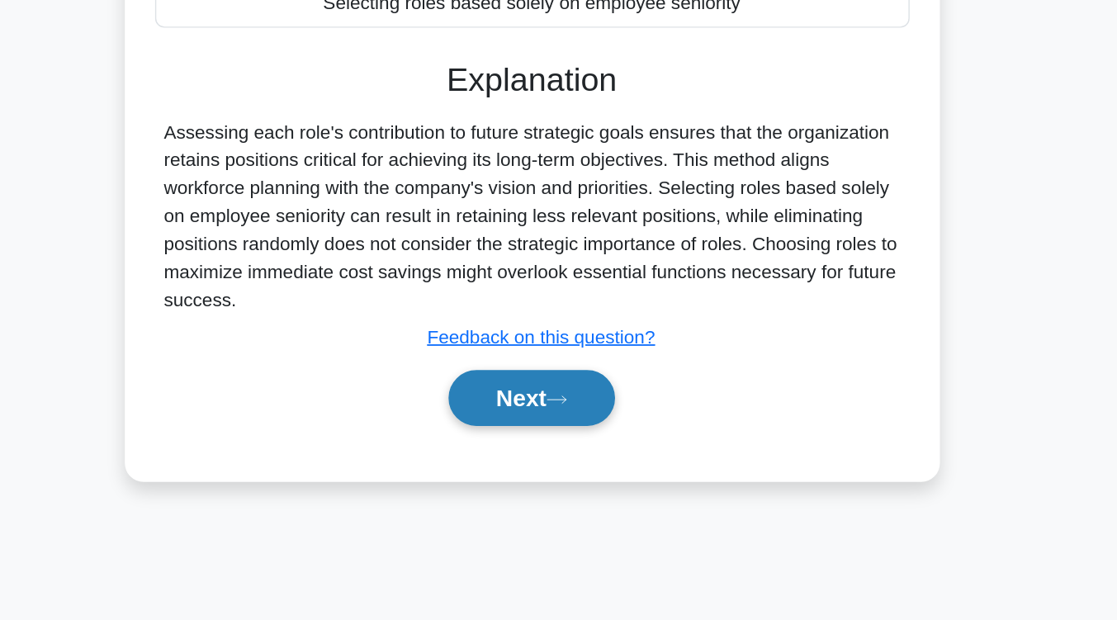
click at [574, 457] on button "Next" at bounding box center [558, 462] width 118 height 40
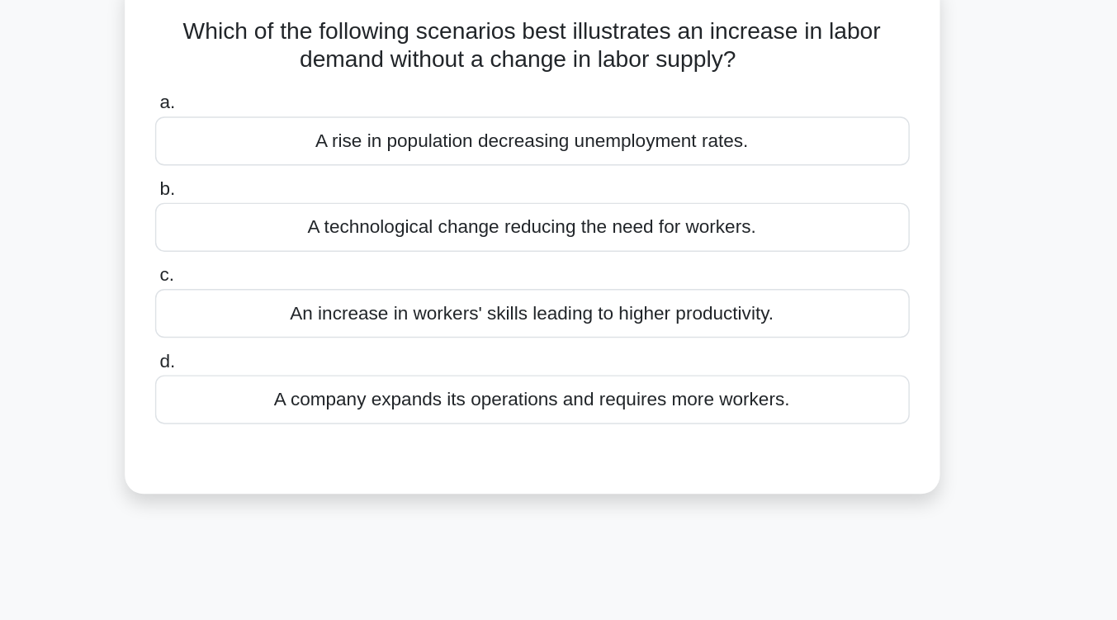
scroll to position [130, 0]
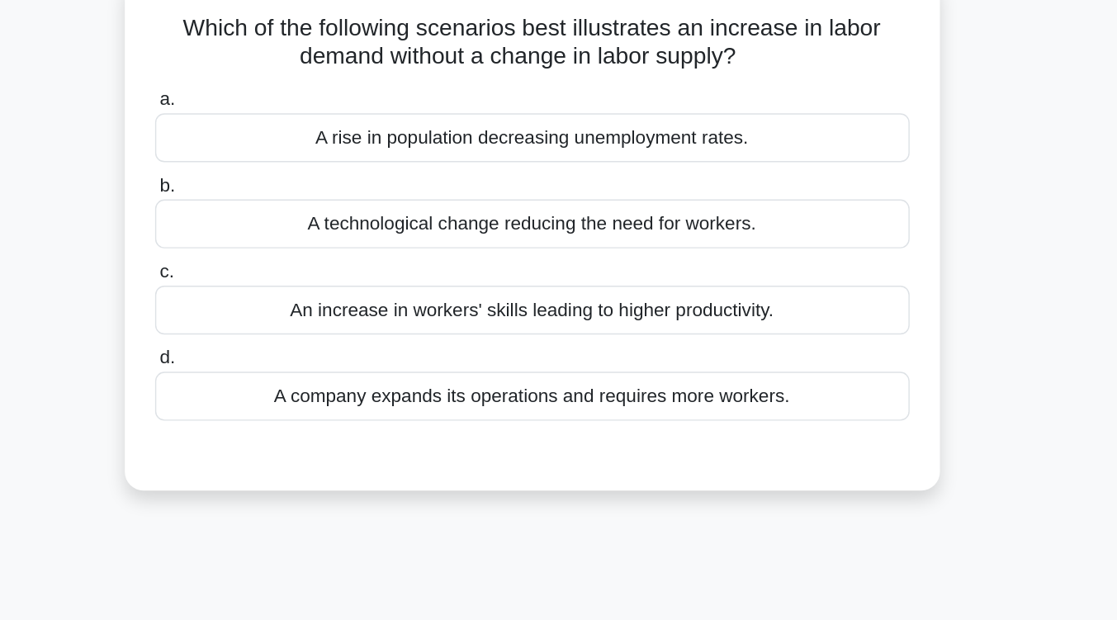
click at [553, 164] on div "A technological change reducing the need for workers." at bounding box center [558, 158] width 535 height 35
click at [291, 137] on input "b. A technological change reducing the need for workers." at bounding box center [291, 131] width 0 height 11
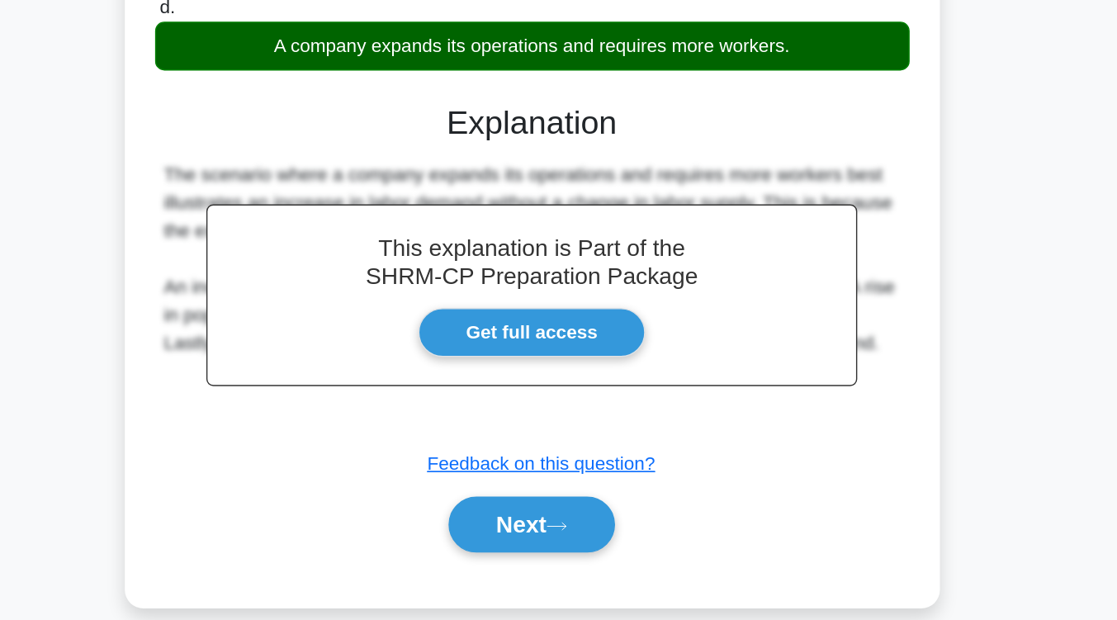
scroll to position [270, 0]
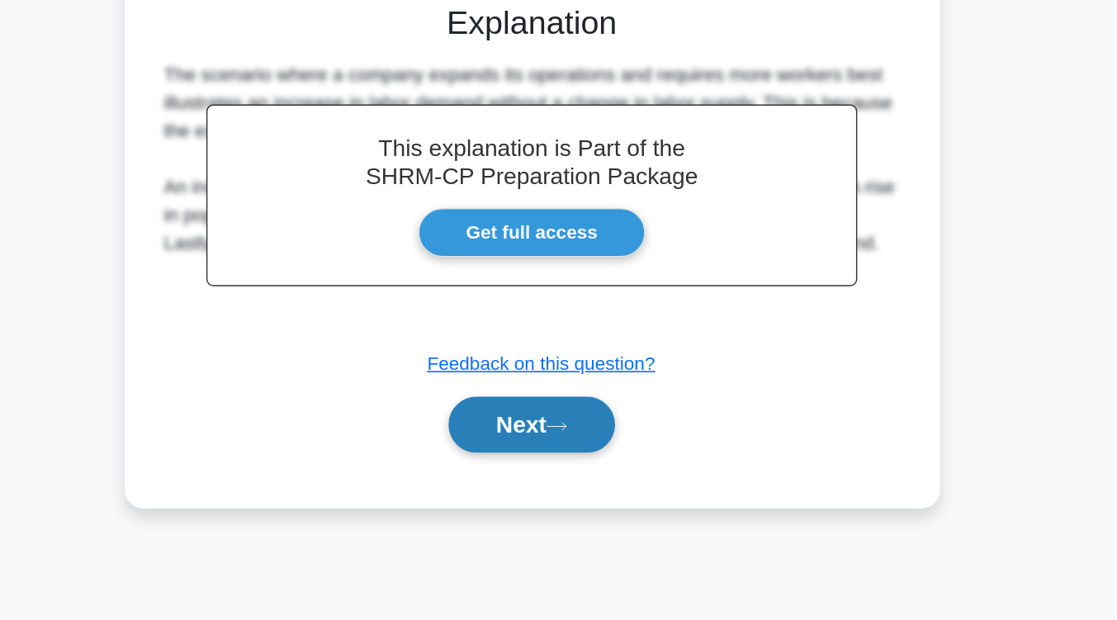
click at [577, 465] on button "Next" at bounding box center [558, 481] width 118 height 40
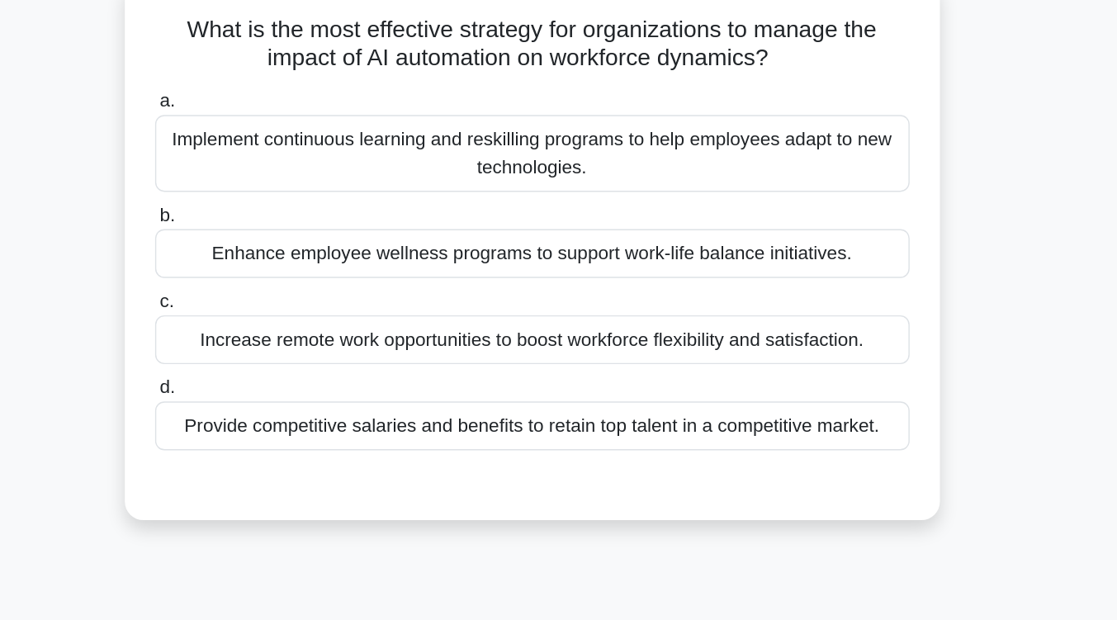
scroll to position [131, 0]
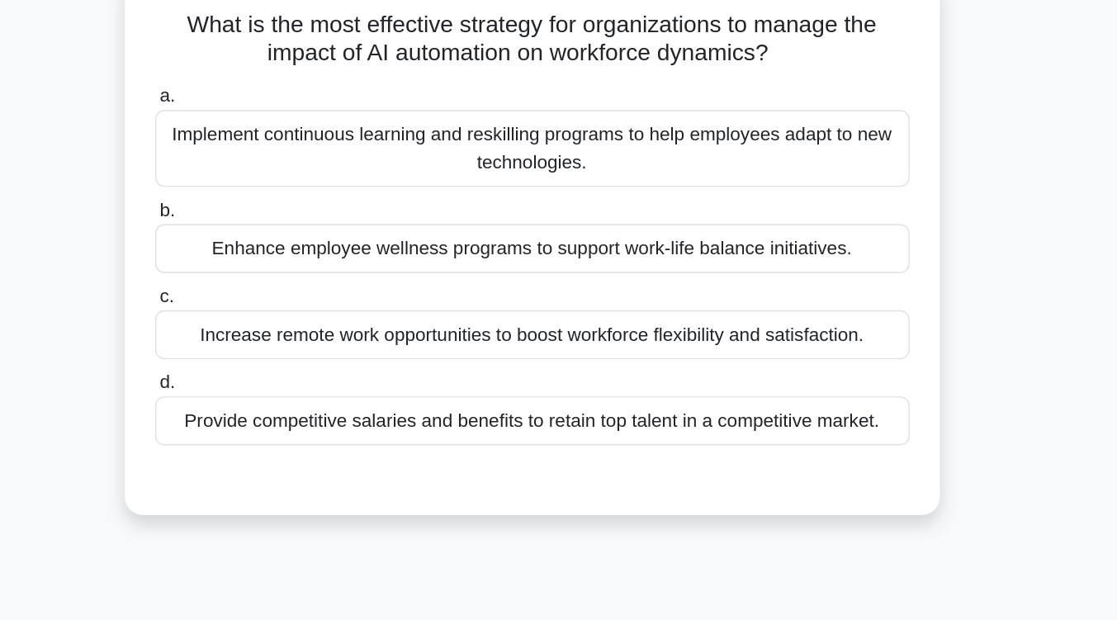
click at [589, 97] on div "Implement continuous learning and reskilling programs to help employees adapt t…" at bounding box center [558, 105] width 535 height 54
click at [291, 74] on input "a. Implement continuous learning and reskilling programs to help employees adap…" at bounding box center [291, 69] width 0 height 11
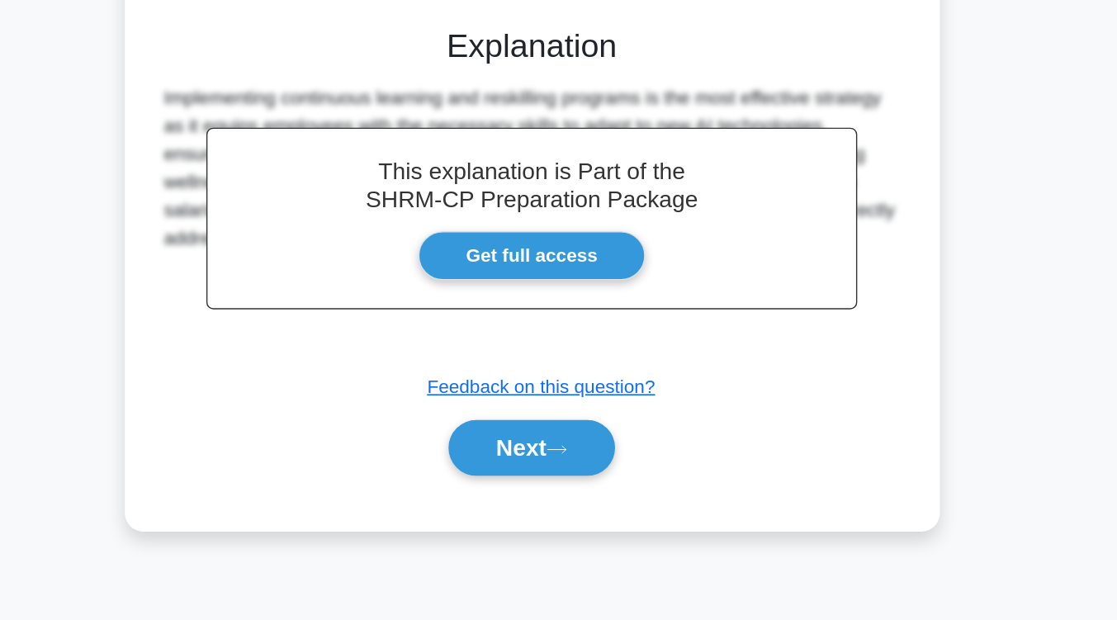
scroll to position [271, 0]
click at [580, 499] on icon at bounding box center [576, 499] width 15 height 9
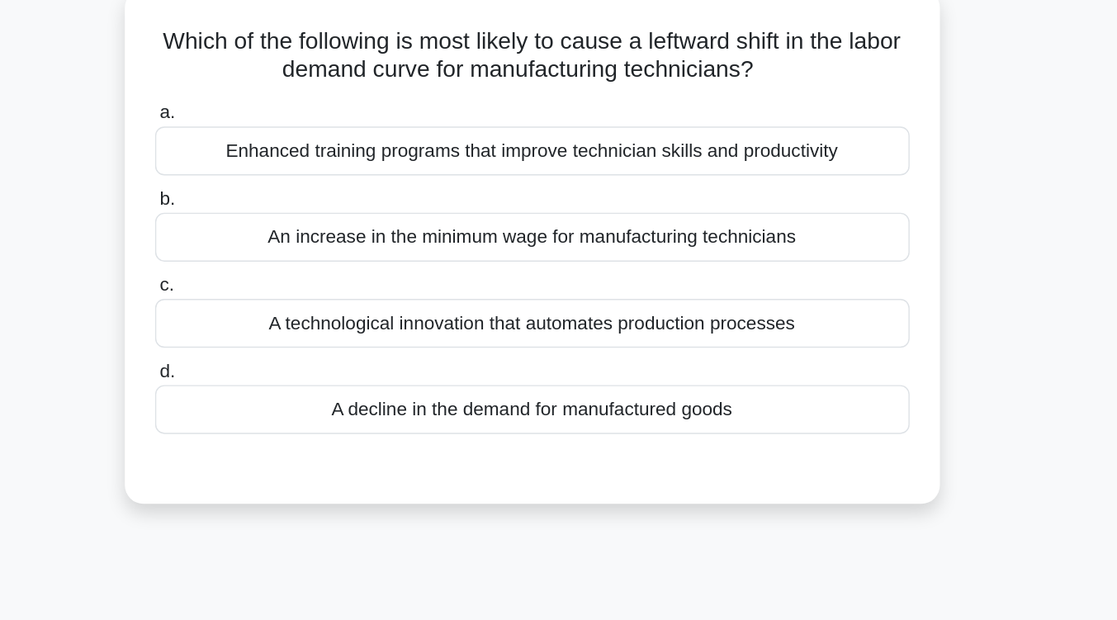
scroll to position [123, 0]
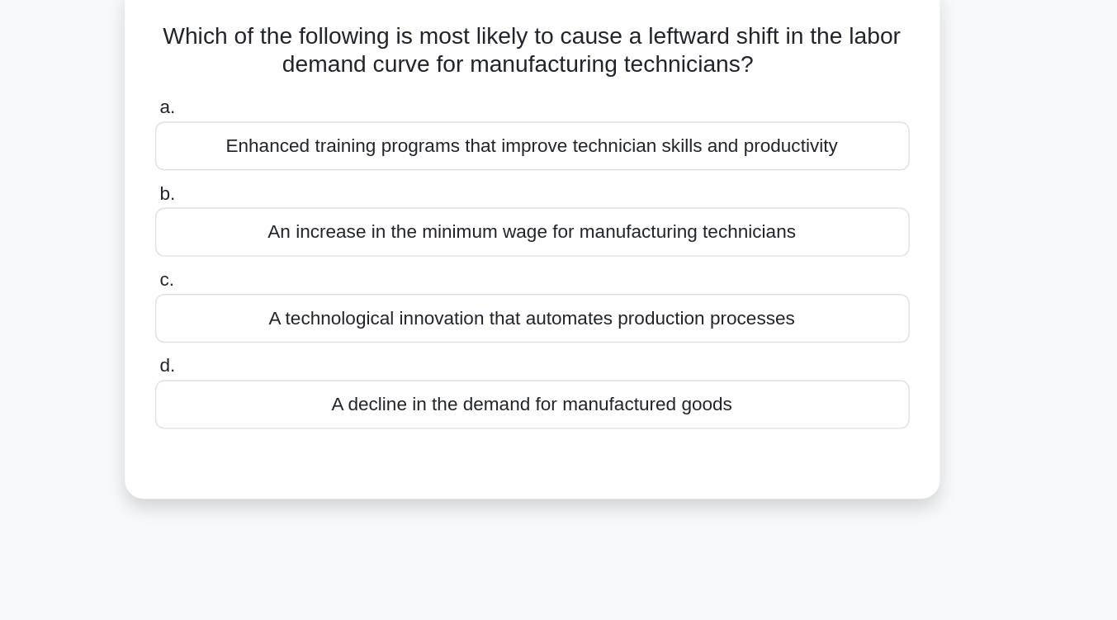
click at [582, 293] on div "A decline in the demand for manufactured goods" at bounding box center [558, 287] width 535 height 35
click at [291, 266] on input "d. A decline in the demand for manufactured goods" at bounding box center [291, 260] width 0 height 11
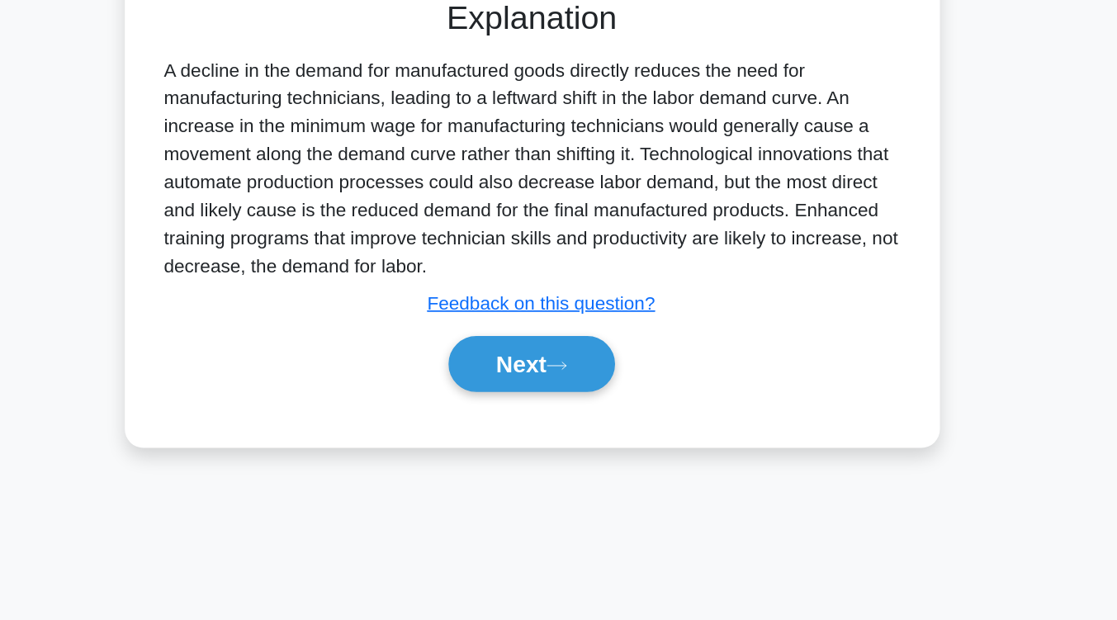
scroll to position [271, 0]
click at [565, 453] on button "Next" at bounding box center [558, 439] width 118 height 40
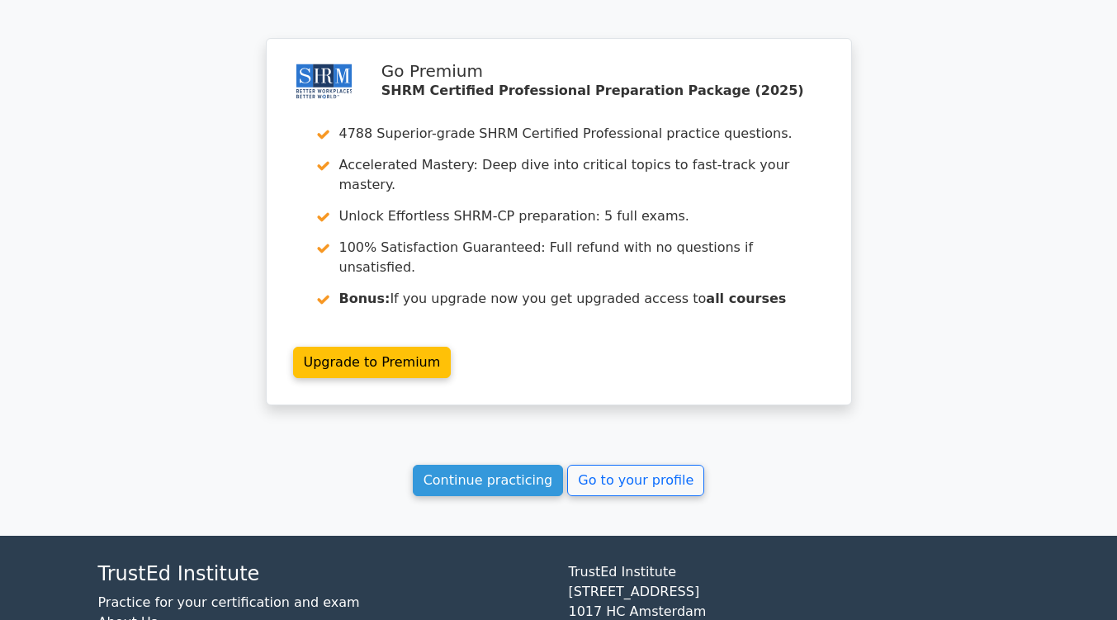
scroll to position [2162, 0]
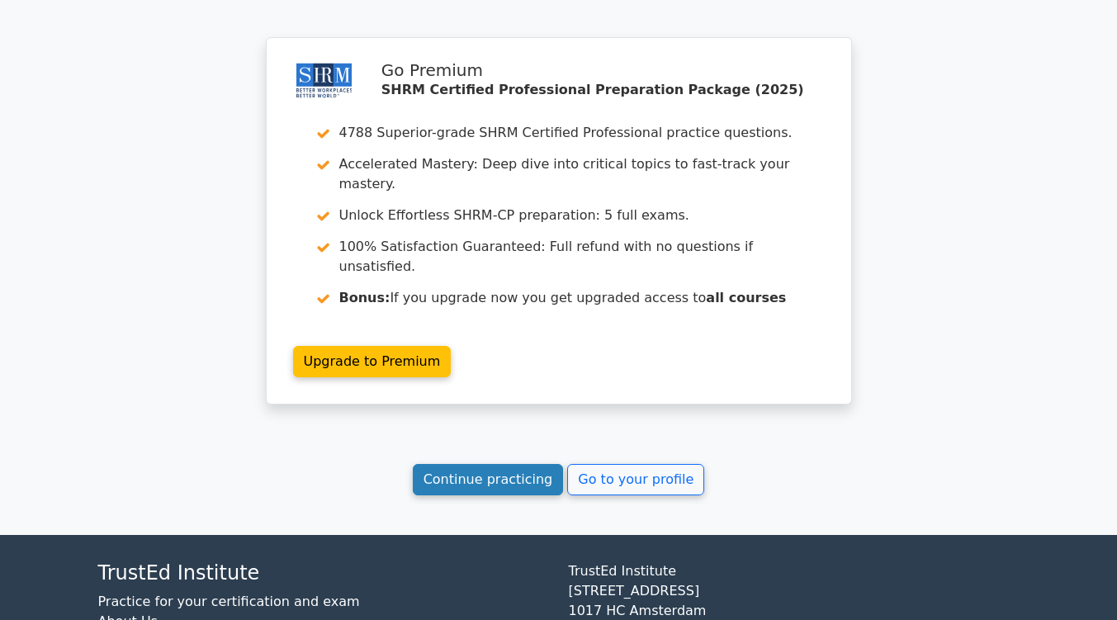
click at [513, 464] on link "Continue practicing" at bounding box center [488, 479] width 151 height 31
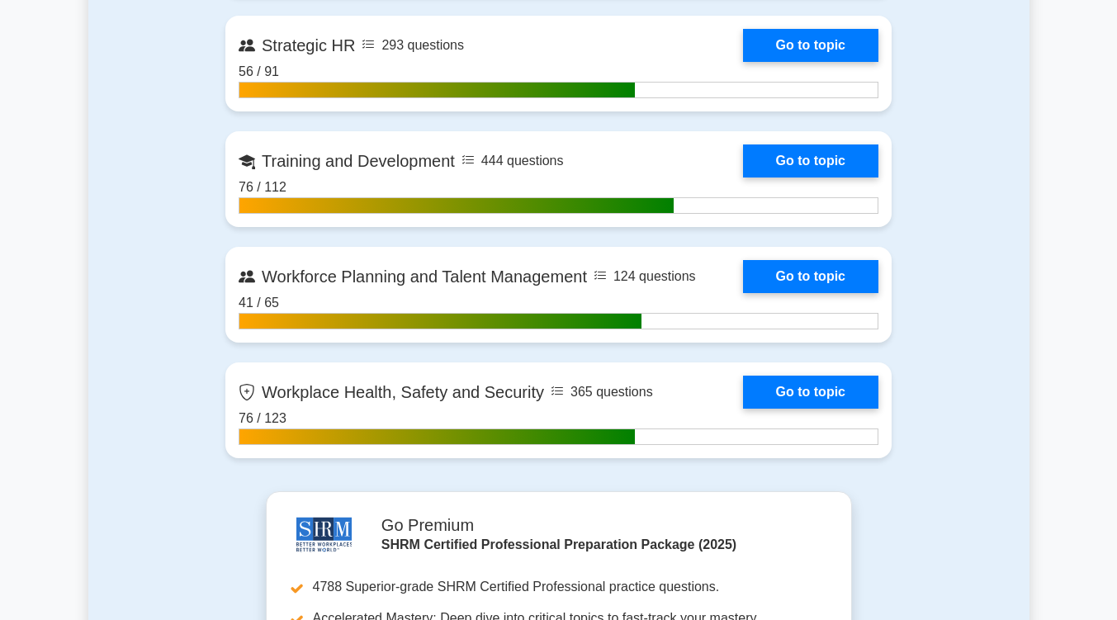
scroll to position [2692, 0]
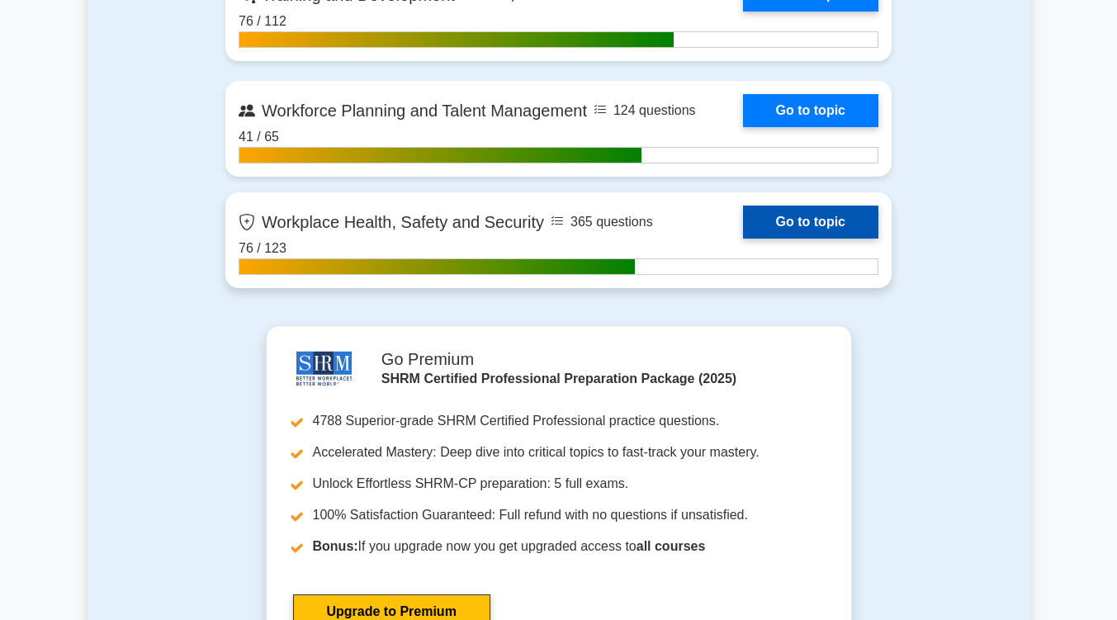
click at [797, 221] on link "Go to topic" at bounding box center [810, 222] width 135 height 33
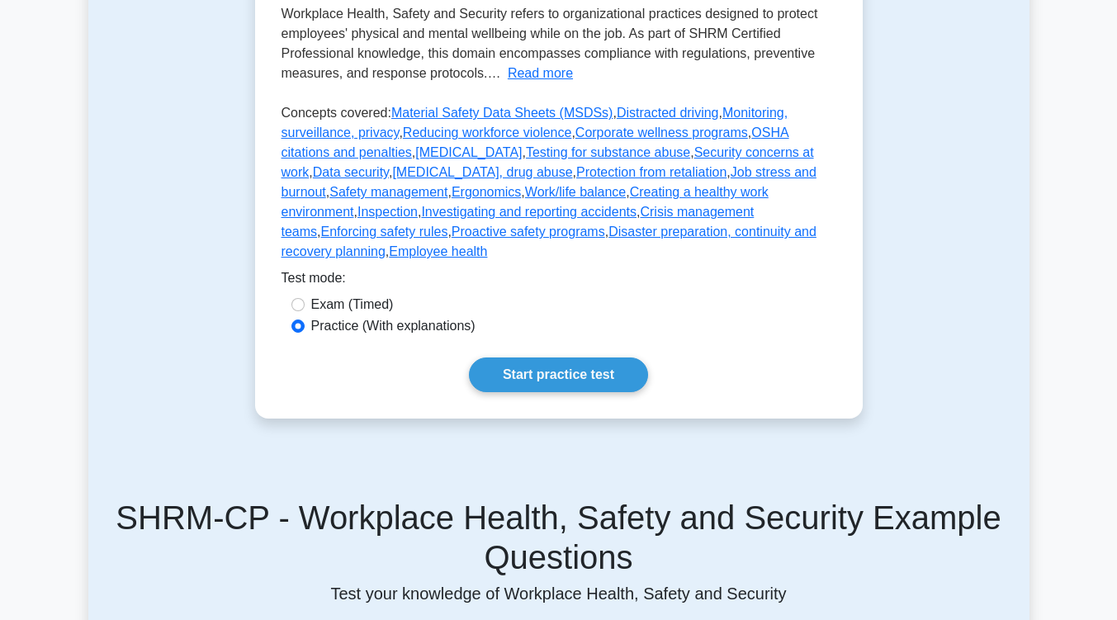
scroll to position [466, 0]
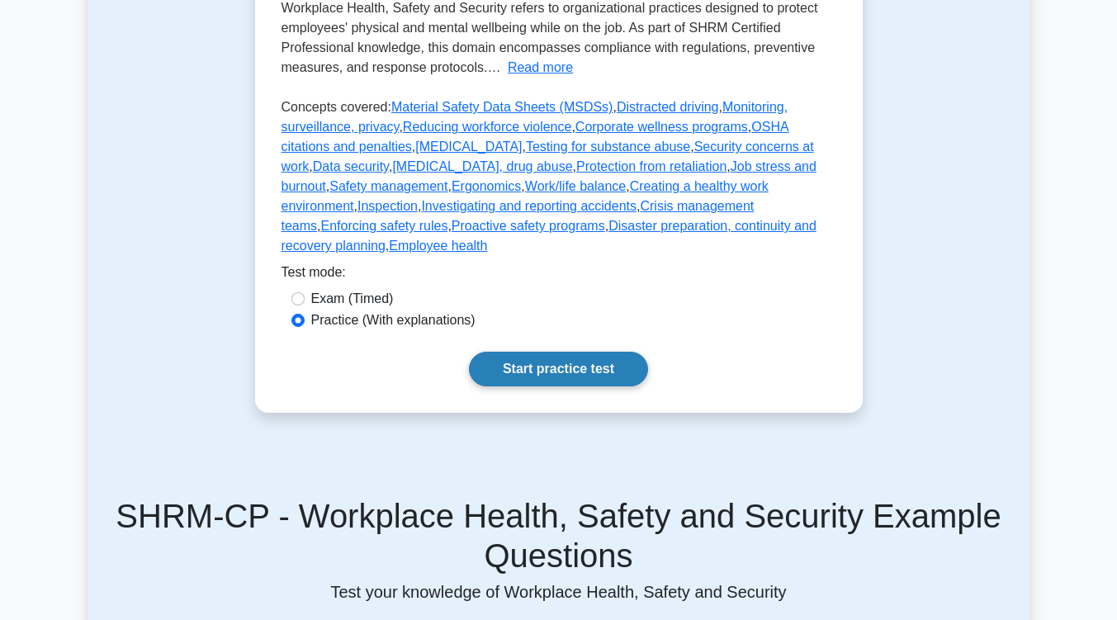
click at [583, 352] on link "Start practice test" at bounding box center [558, 369] width 179 height 35
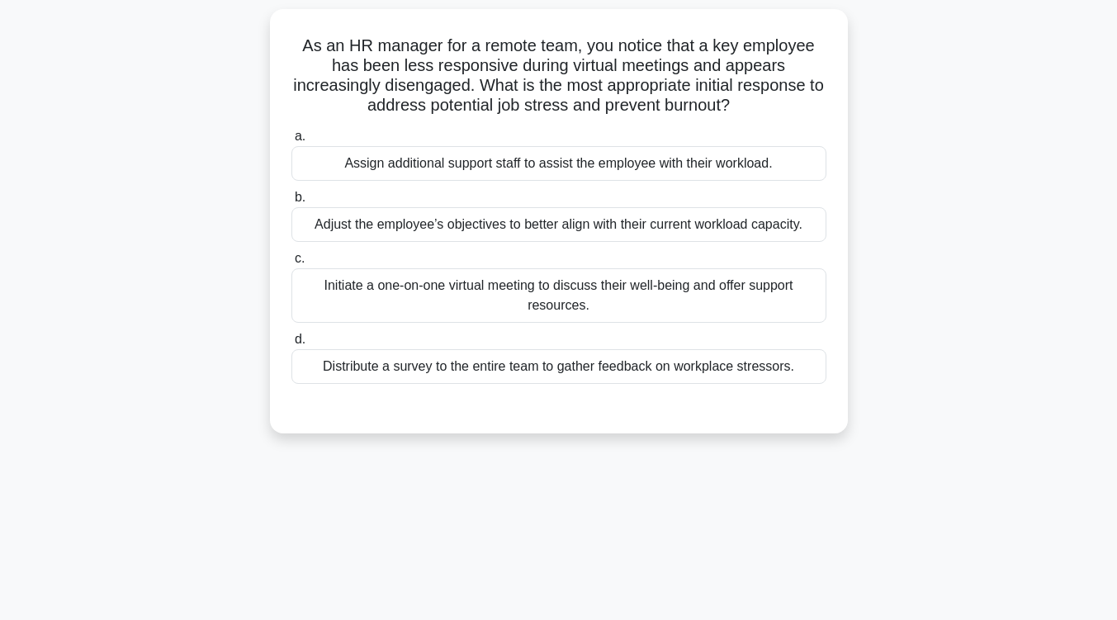
scroll to position [105, 0]
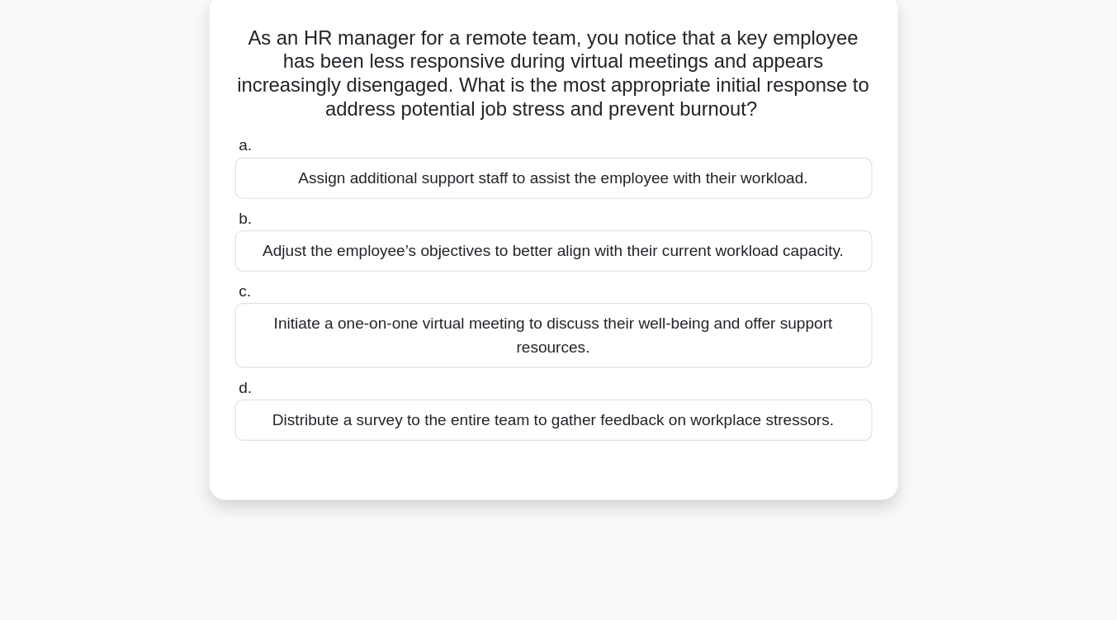
click at [588, 292] on div "Initiate a one-on-one virtual meeting to discuss their well-being and offer sup…" at bounding box center [558, 294] width 535 height 54
click at [291, 262] on input "c. Initiate a one-on-one virtual meeting to discuss their well-being and offer …" at bounding box center [291, 257] width 0 height 11
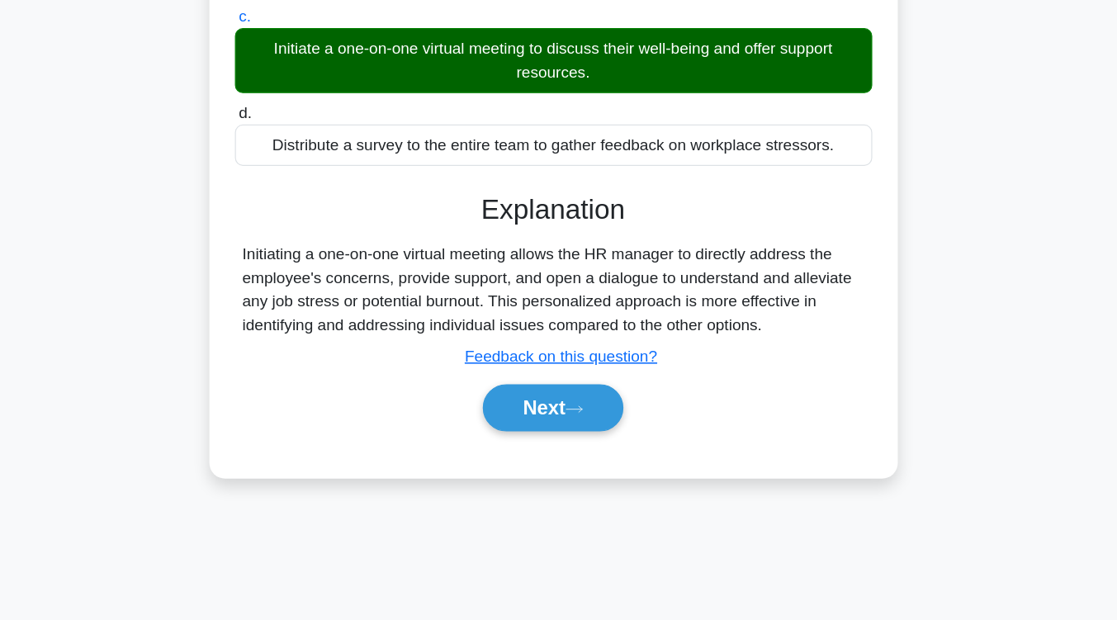
scroll to position [272, 0]
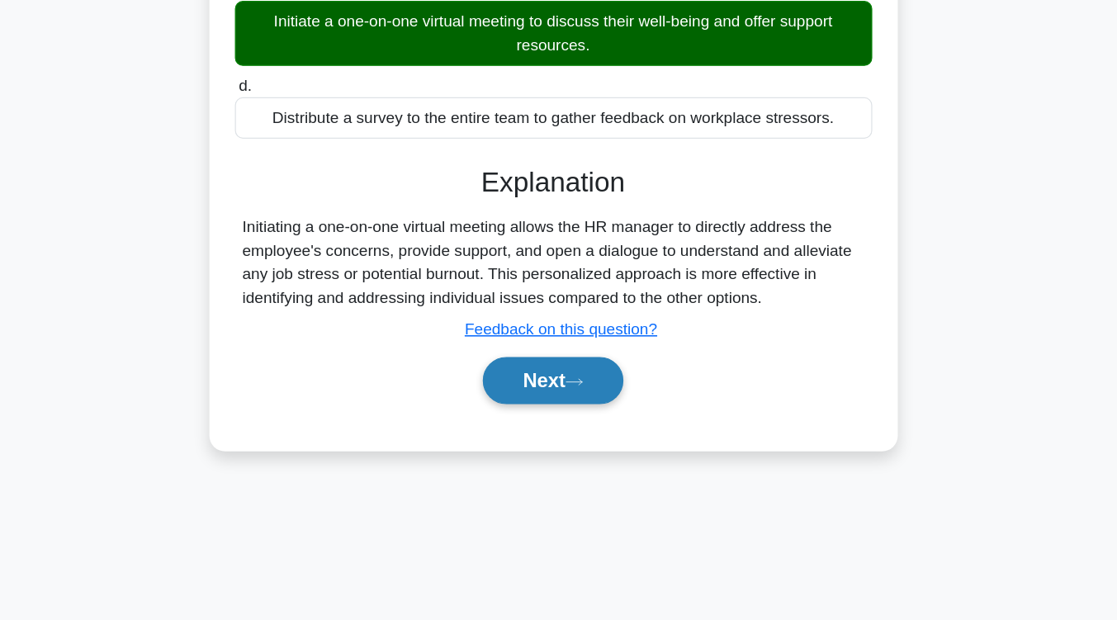
click at [576, 424] on icon at bounding box center [576, 419] width 15 height 9
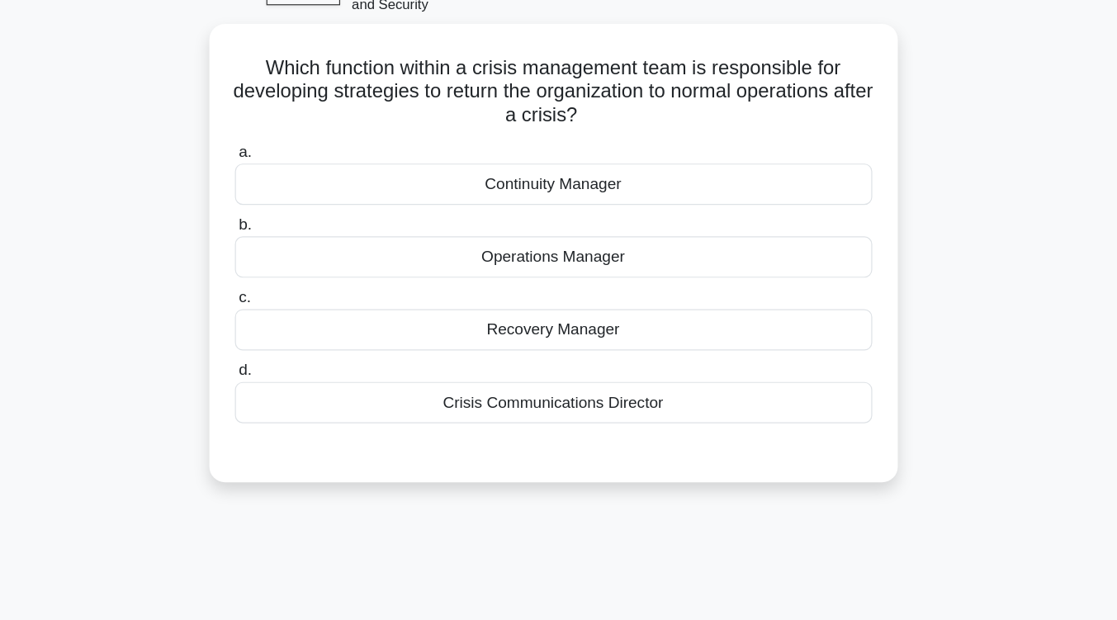
scroll to position [89, 0]
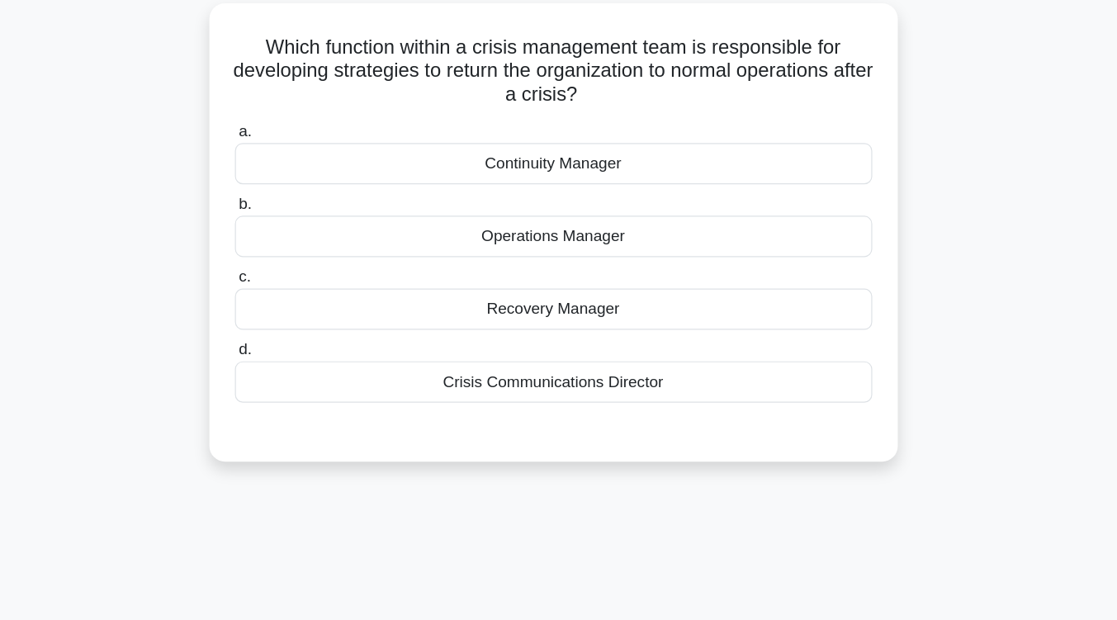
click at [686, 153] on div "Continuity Manager" at bounding box center [558, 157] width 535 height 35
click at [291, 136] on input "a. Continuity Manager" at bounding box center [291, 130] width 0 height 11
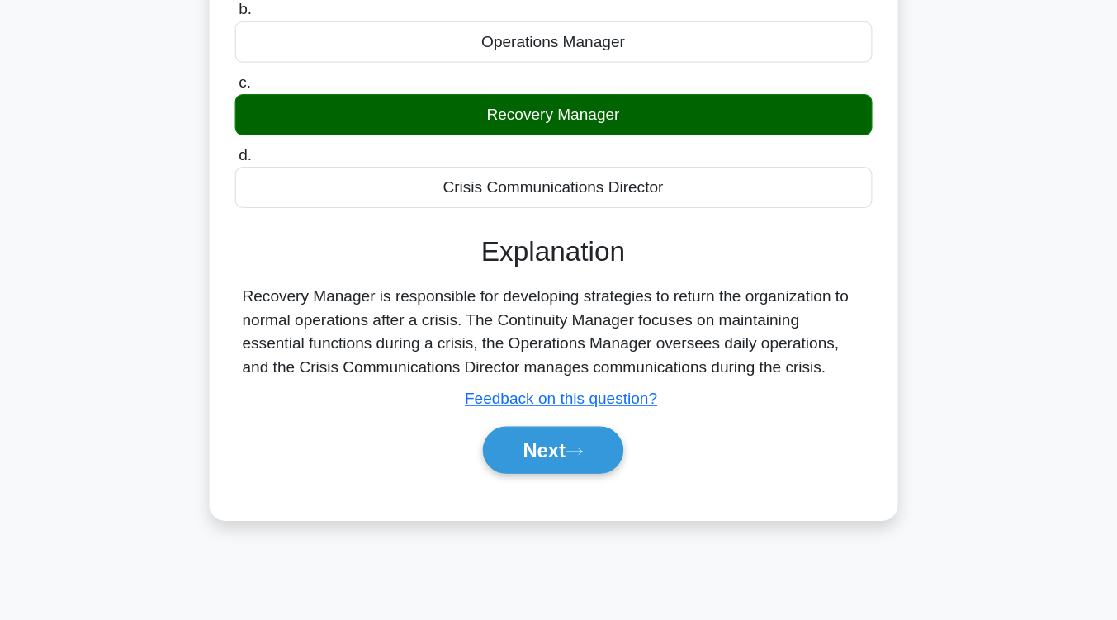
scroll to position [206, 0]
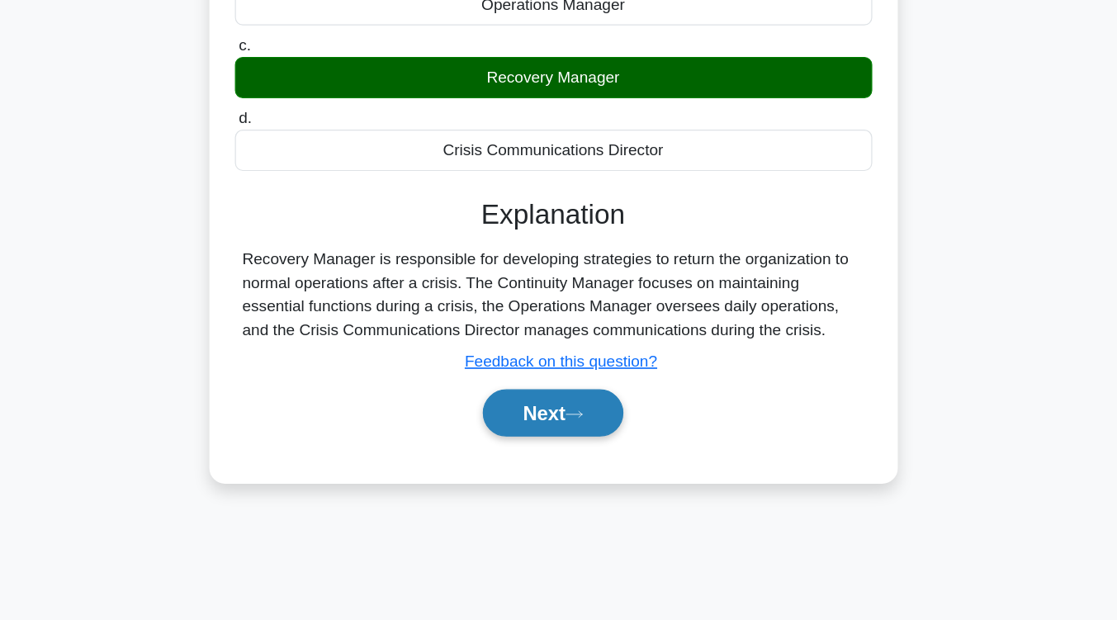
click at [605, 442] on button "Next" at bounding box center [558, 446] width 118 height 40
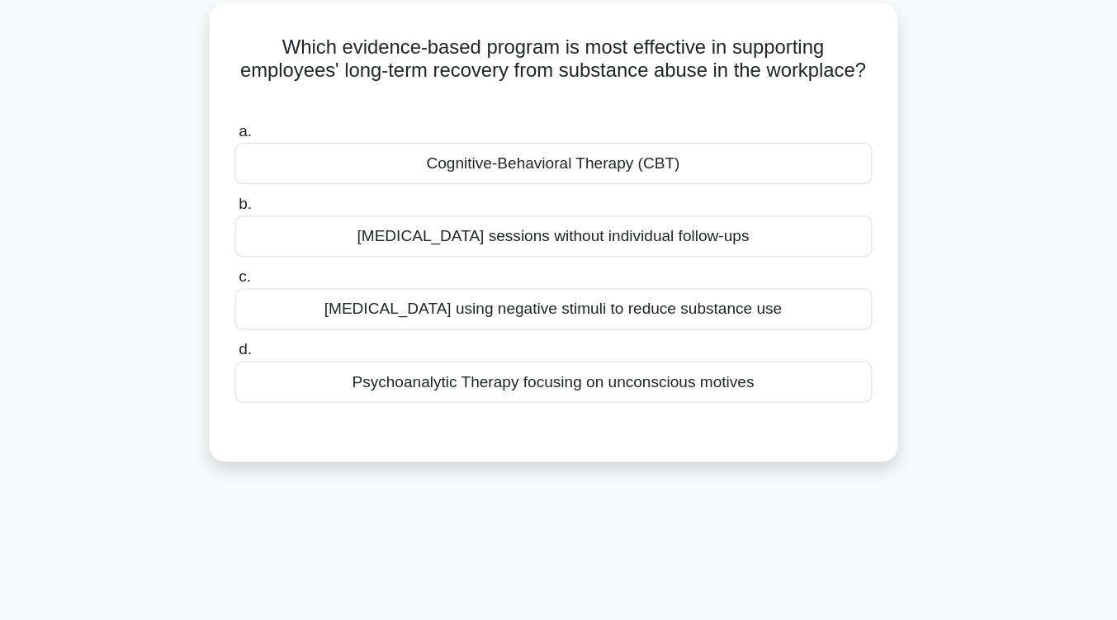
scroll to position [113, 0]
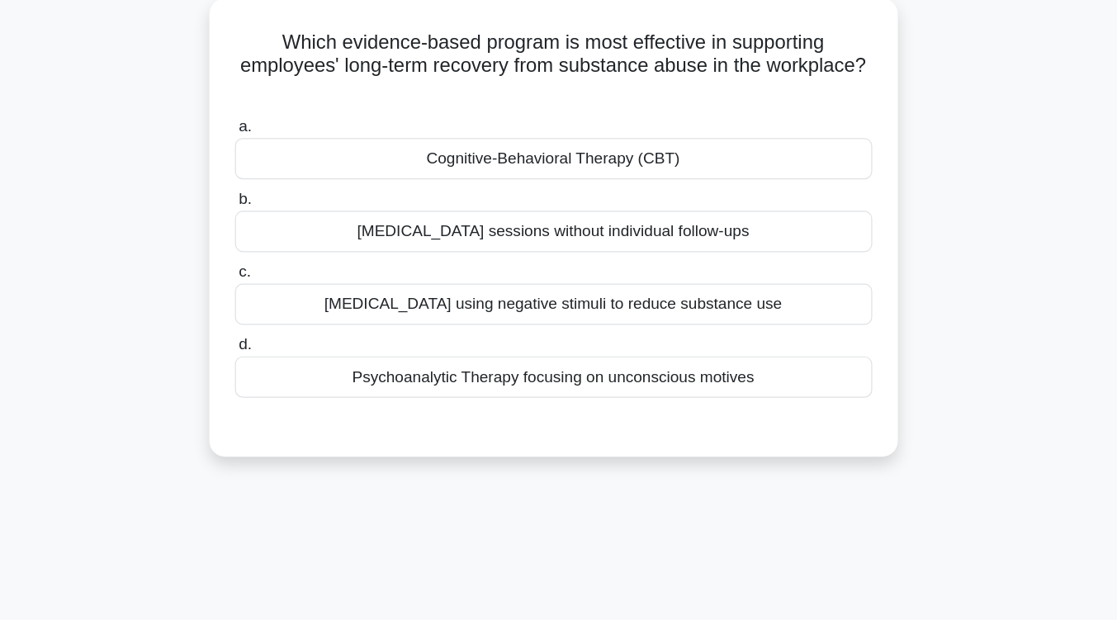
click at [605, 137] on div "Cognitive-Behavioral Therapy (CBT)" at bounding box center [558, 133] width 535 height 35
click at [291, 112] on input "a. Cognitive-Behavioral Therapy (CBT)" at bounding box center [291, 107] width 0 height 11
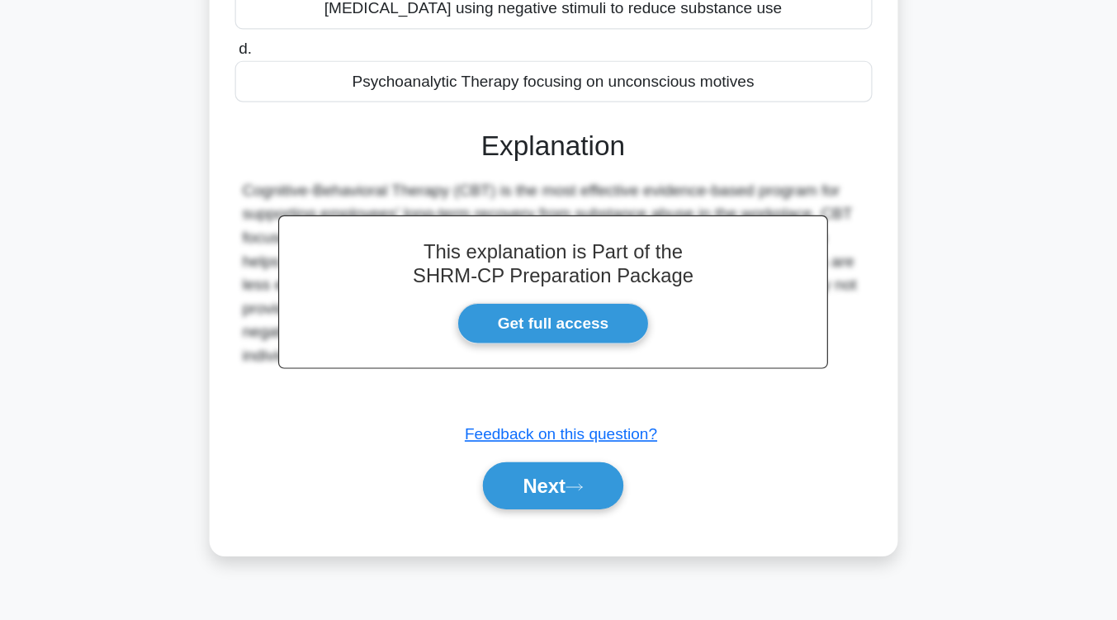
scroll to position [272, 0]
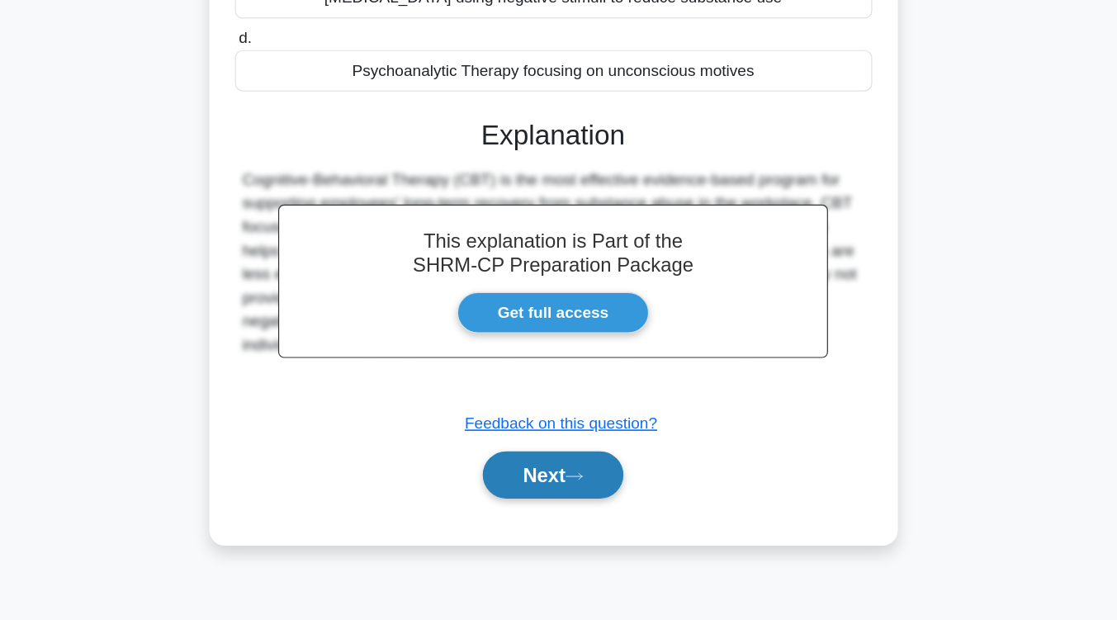
click at [569, 490] on button "Next" at bounding box center [558, 498] width 118 height 40
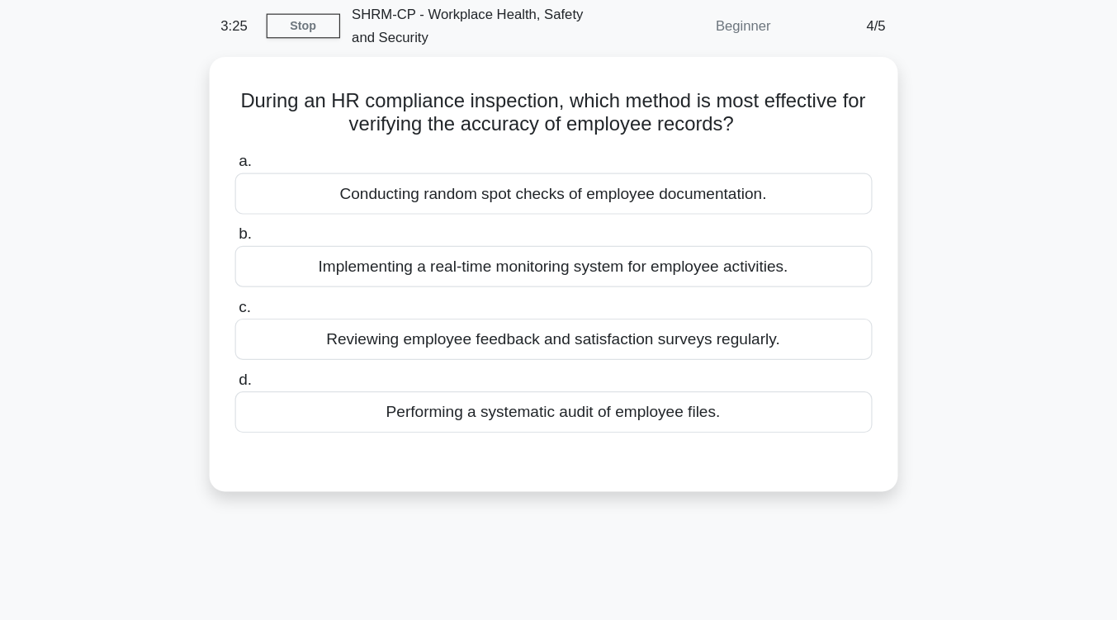
scroll to position [67, 0]
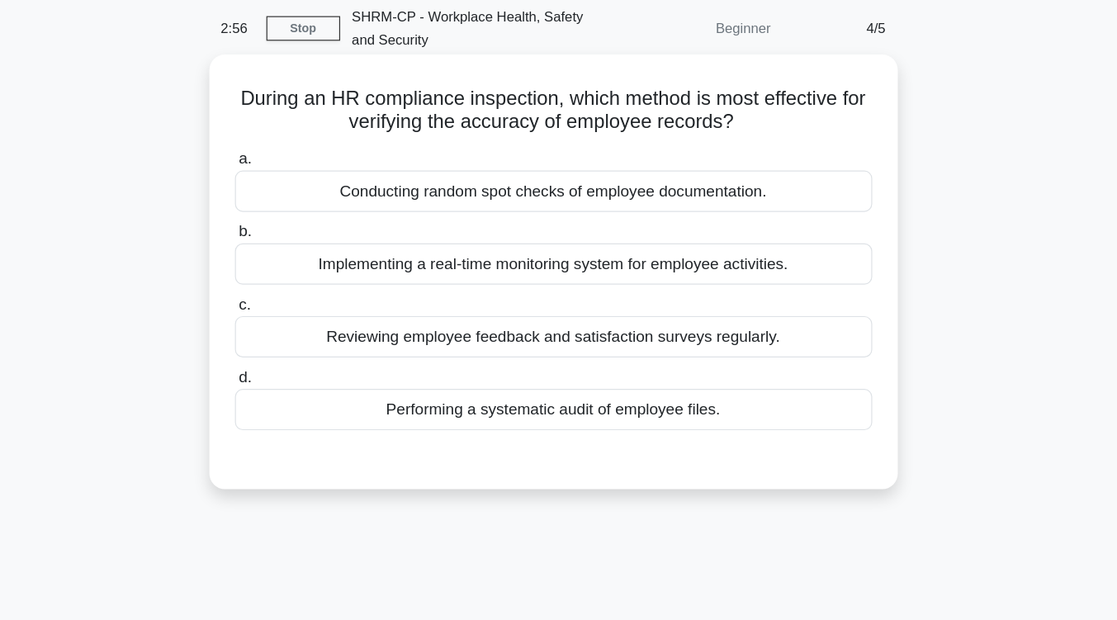
click at [596, 348] on div "Performing a systematic audit of employee files." at bounding box center [558, 343] width 535 height 35
click at [291, 322] on input "d. Performing a systematic audit of employee files." at bounding box center [291, 316] width 0 height 11
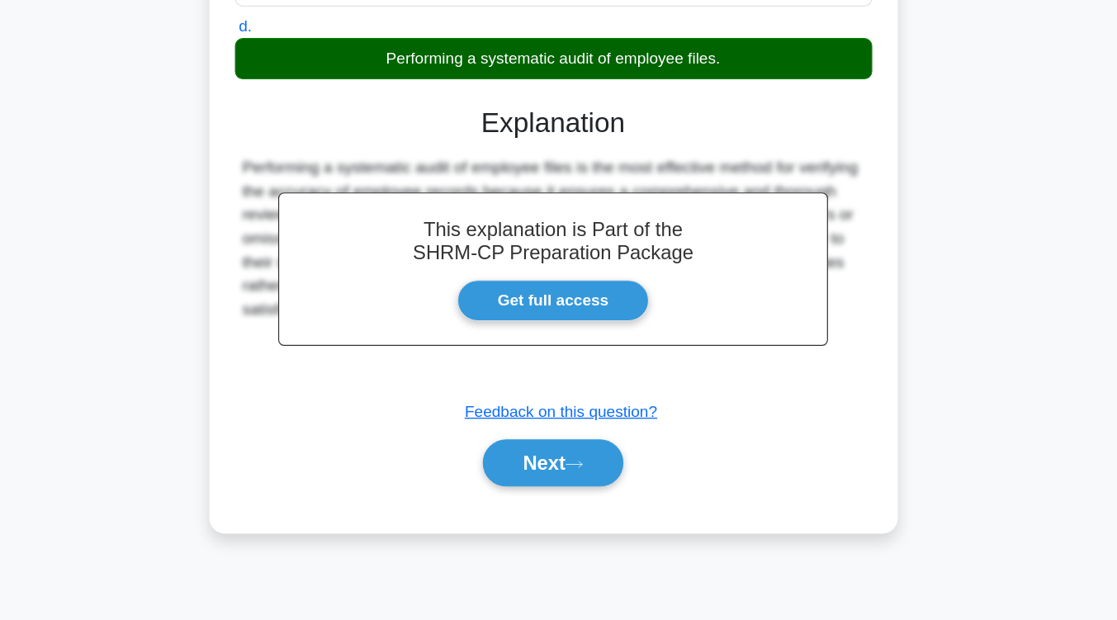
scroll to position [262, 0]
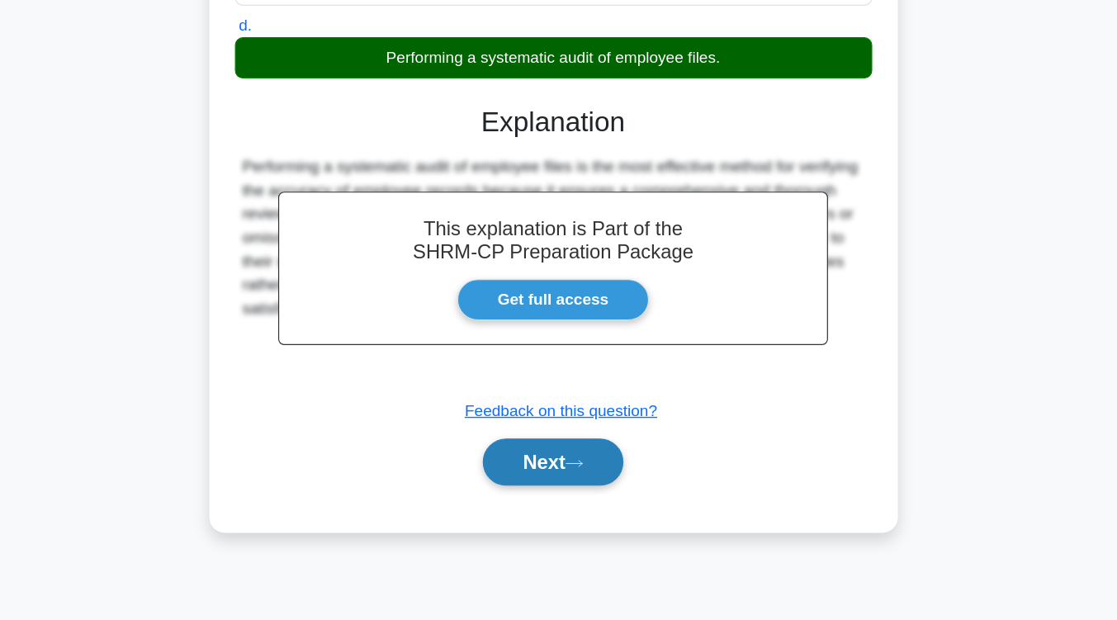
click at [577, 498] on button "Next" at bounding box center [558, 487] width 118 height 40
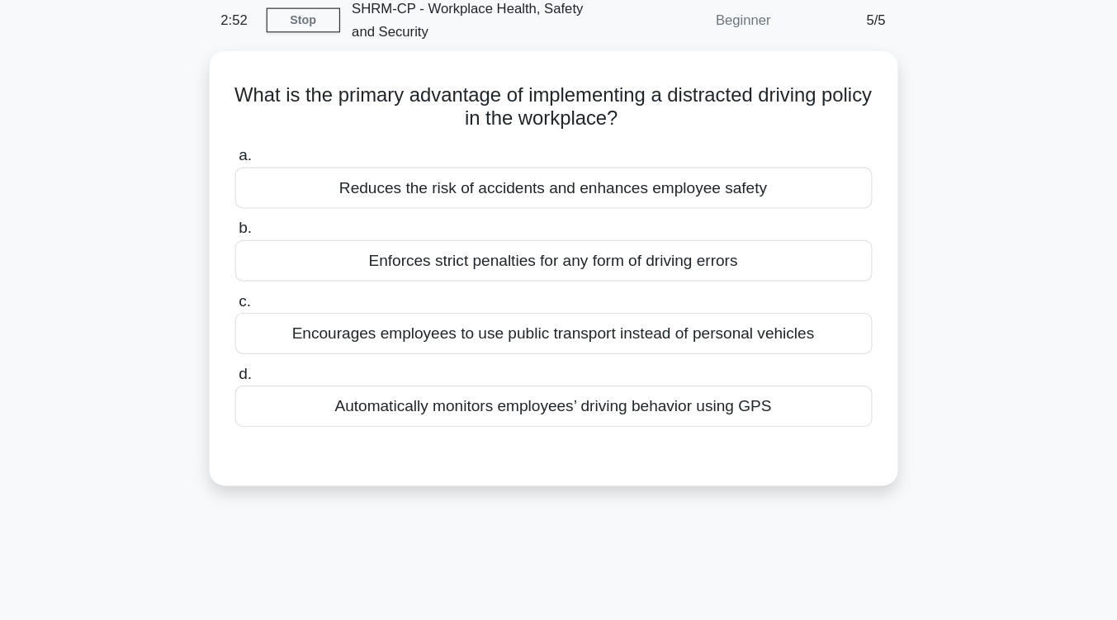
scroll to position [64, 0]
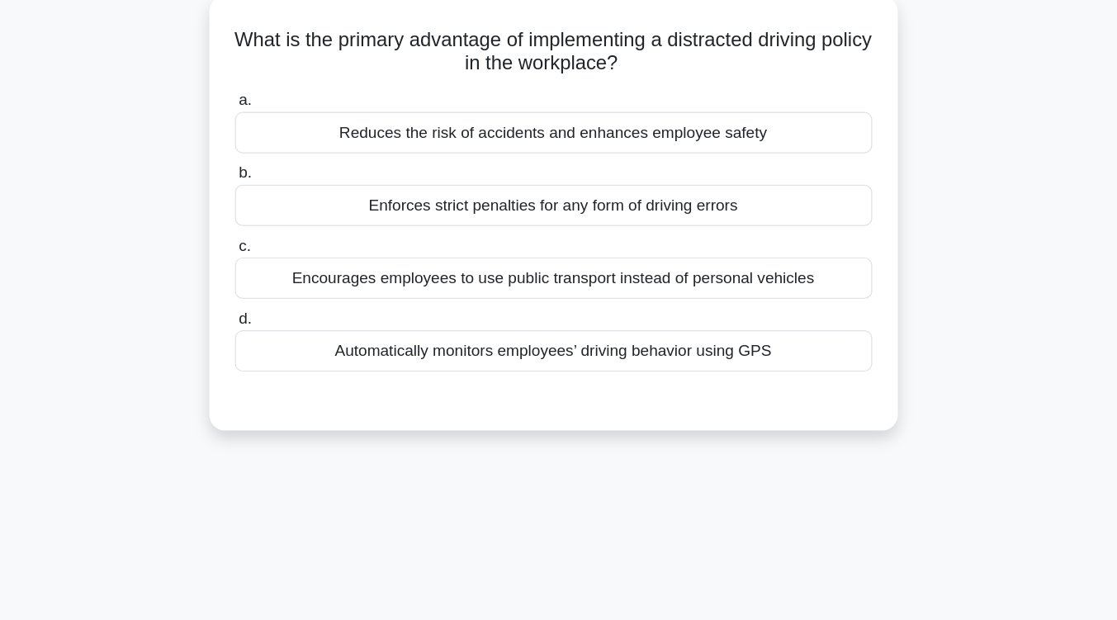
click at [574, 168] on div "Reduces the risk of accidents and enhances employee safety" at bounding box center [558, 163] width 535 height 35
click at [291, 142] on input "a. Reduces the risk of accidents and enhances employee safety" at bounding box center [291, 136] width 0 height 11
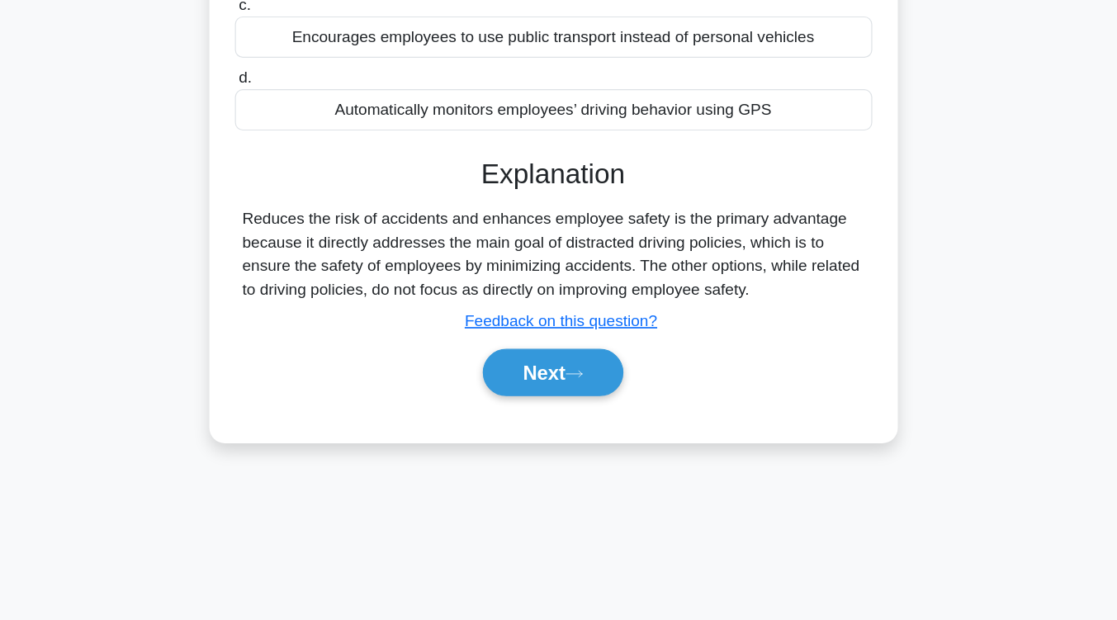
scroll to position [272, 0]
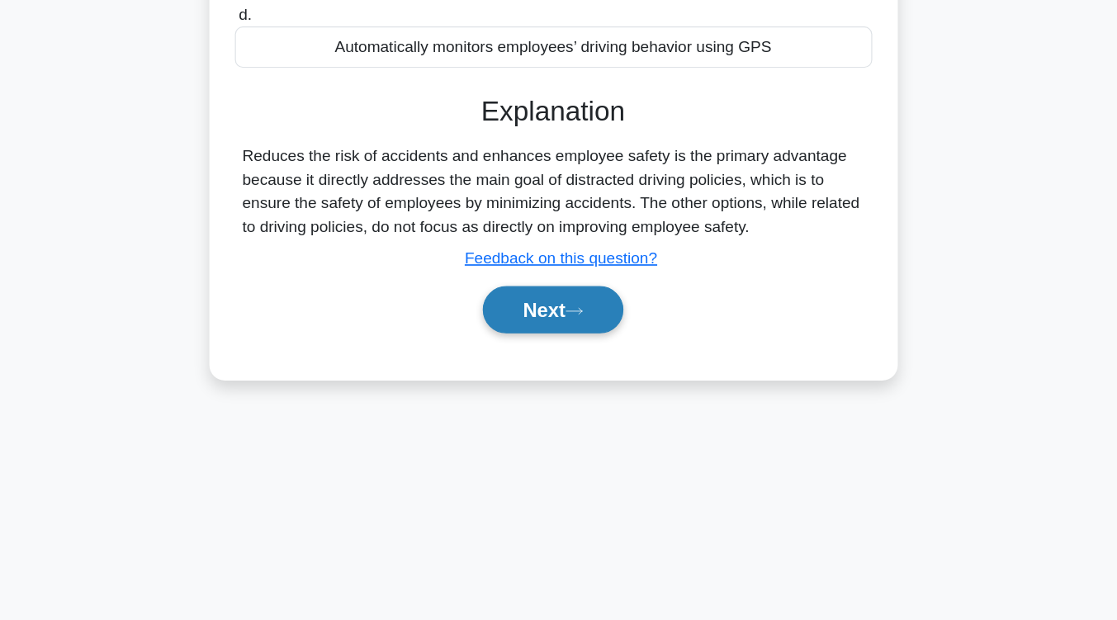
click at [564, 355] on button "Next" at bounding box center [558, 359] width 118 height 40
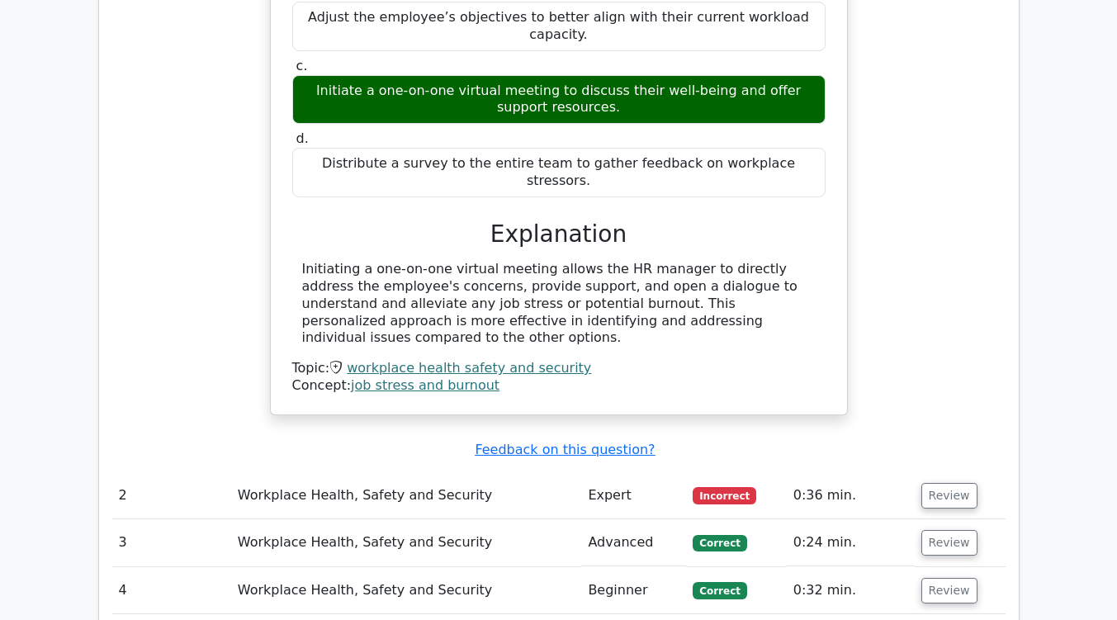
scroll to position [1491, 0]
